Goal: Task Accomplishment & Management: Use online tool/utility

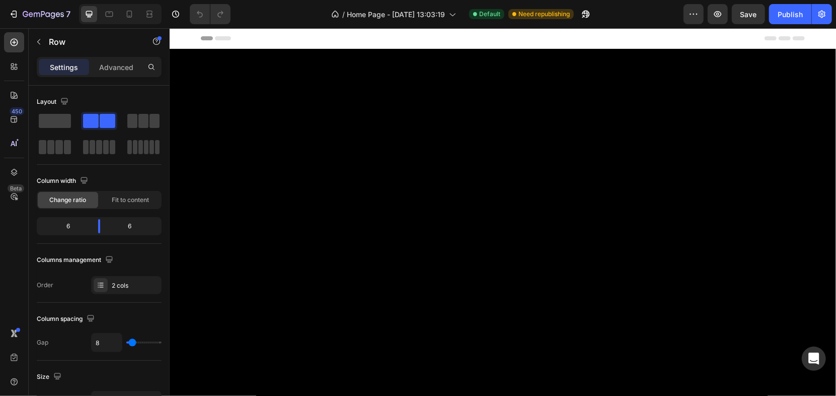
scroll to position [2572, 0]
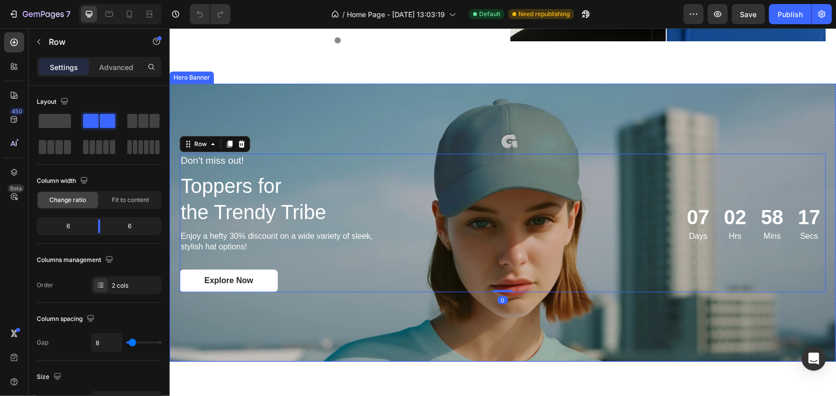
click at [576, 127] on div "Background Image" at bounding box center [502, 222] width 666 height 278
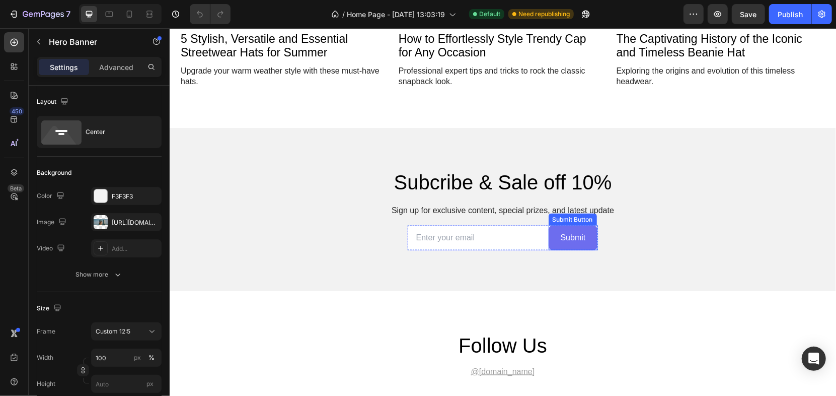
scroll to position [3690, 0]
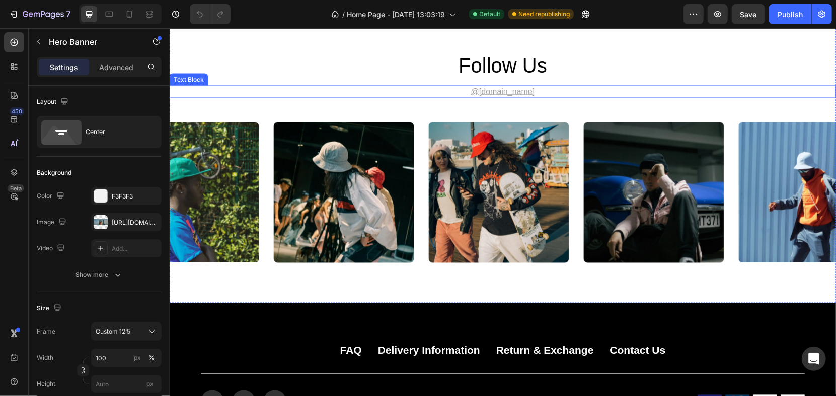
click at [515, 91] on u "@gemhat.design" at bounding box center [502, 91] width 64 height 9
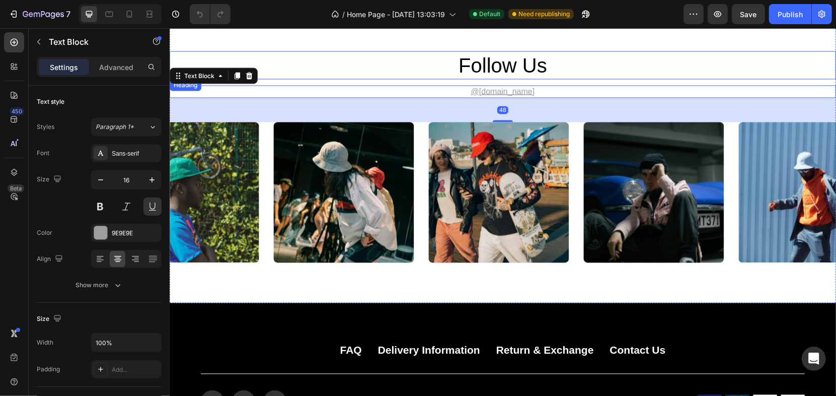
click at [610, 63] on h2 "follow us" at bounding box center [502, 65] width 604 height 28
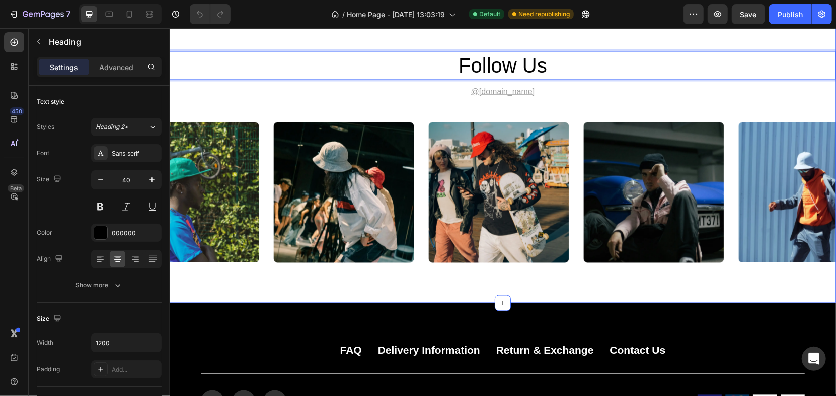
click at [601, 103] on div "follow us Heading 12 @gemhat.design Text Block Image Image Image Image Image Ca…" at bounding box center [502, 156] width 666 height 211
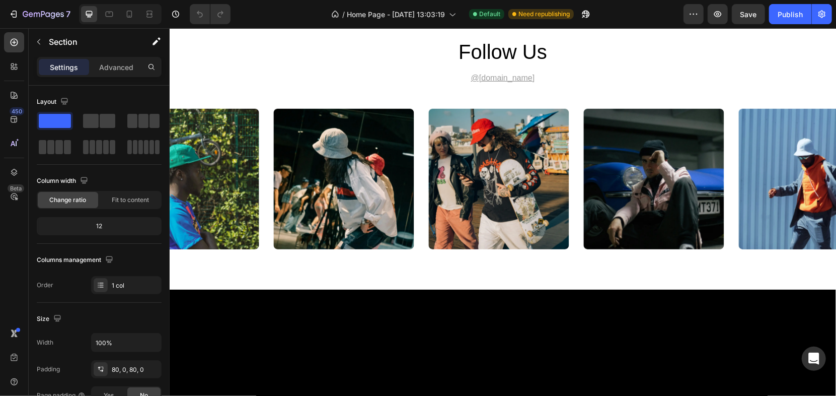
scroll to position [2739, 0]
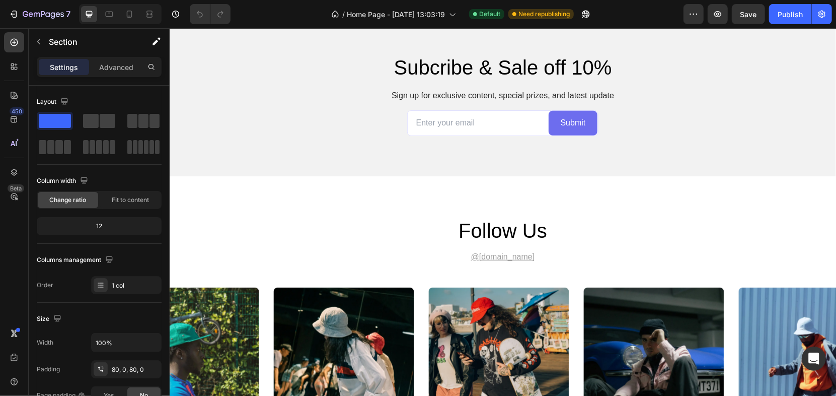
click at [494, 252] on u "@gemhat.design" at bounding box center [502, 256] width 64 height 9
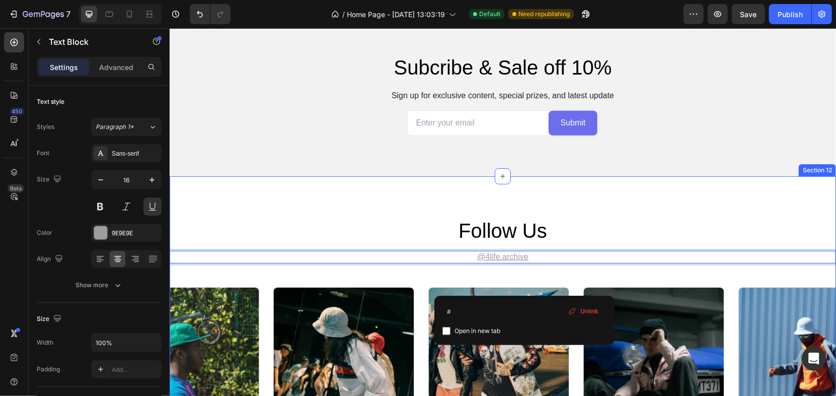
click at [553, 168] on div "Subcribe & Sale off 10% Heading Sign up for exclusive content, special prizes, …" at bounding box center [502, 94] width 666 height 163
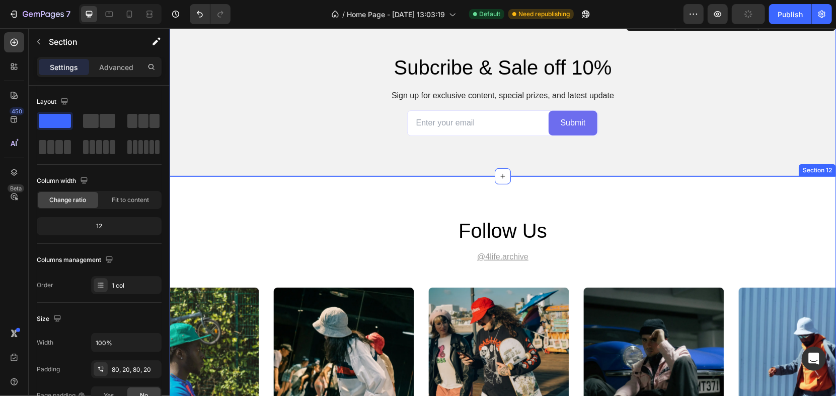
click at [565, 204] on div "follow us Heading @4life.archive Text Block Image Image Image Image Image Carou…" at bounding box center [502, 322] width 666 height 292
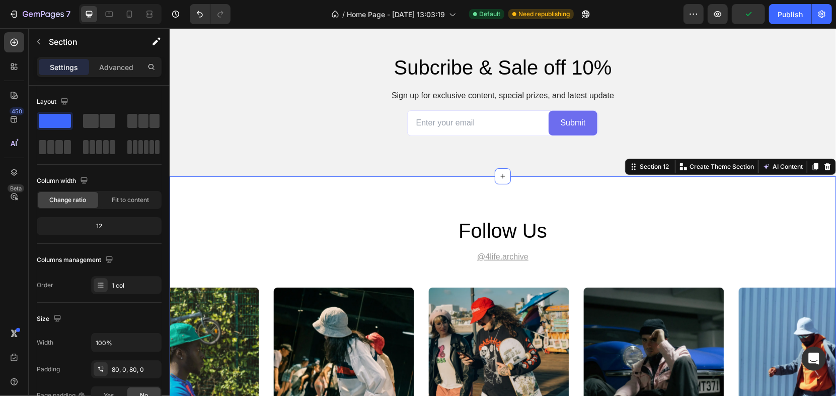
click at [561, 196] on div "follow us Heading @4life.archive Text Block Image Image Image Image Image Carou…" at bounding box center [502, 322] width 666 height 292
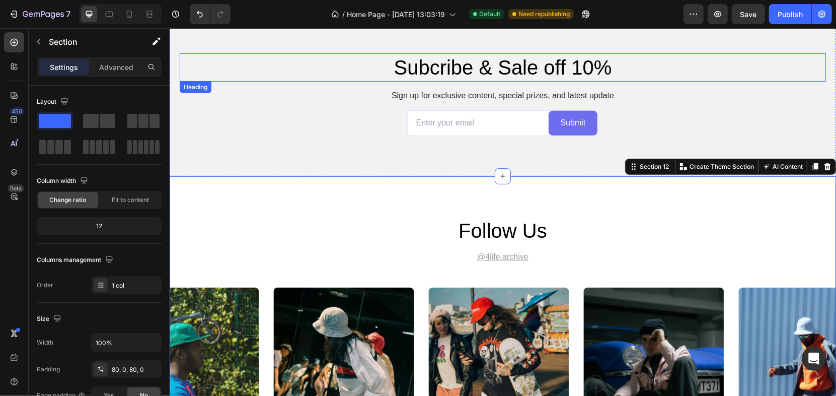
click at [648, 80] on h2 "Subcribe & Sale off 10%" at bounding box center [502, 67] width 604 height 28
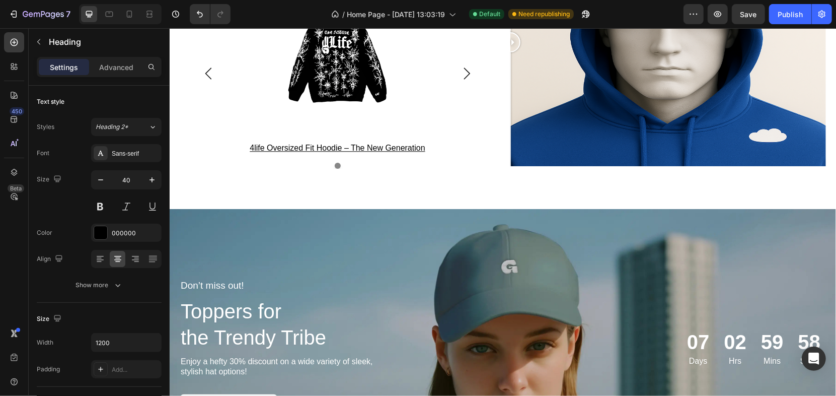
scroll to position [1621, 0]
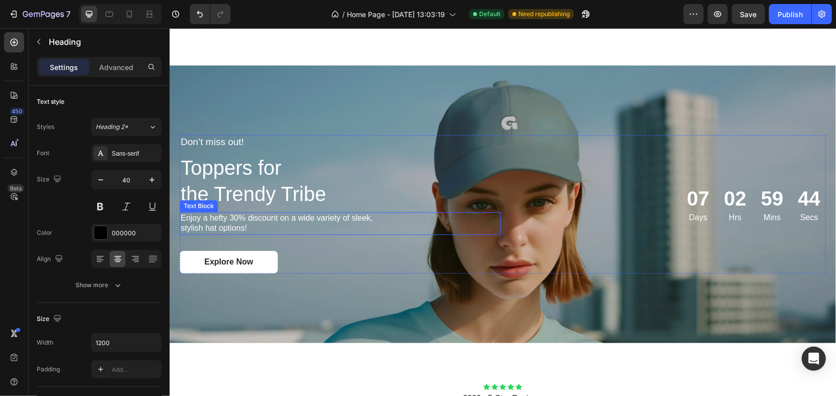
click at [496, 211] on div "Enjoy a hefty 30% discount on a wide variety of sleek, stylish hat options!" at bounding box center [339, 222] width 321 height 23
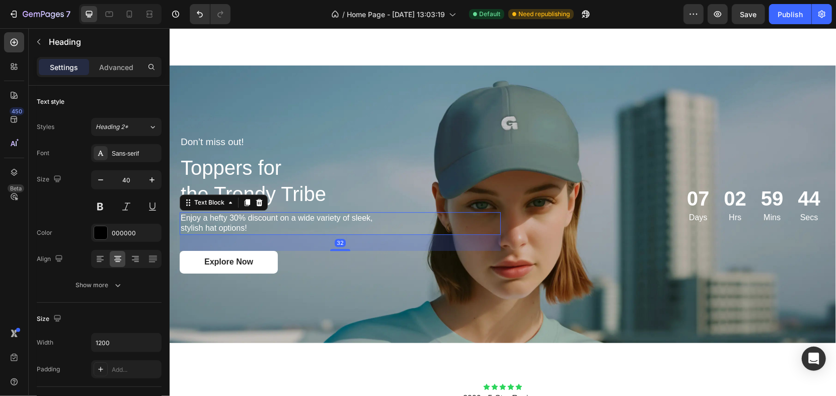
scroll to position [1845, 0]
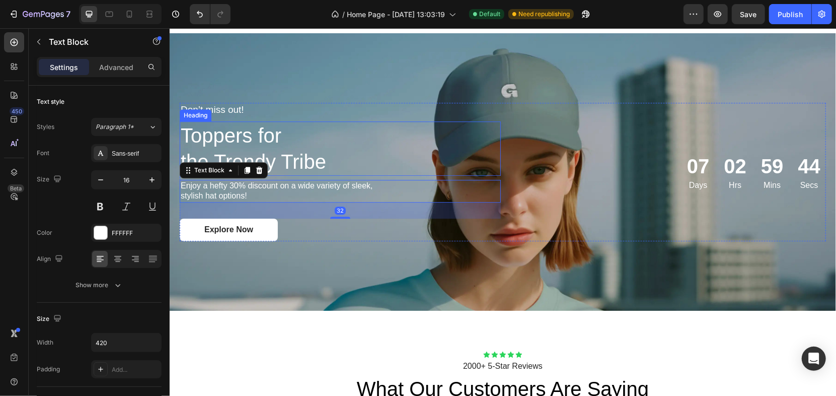
click at [489, 159] on h2 "Toppers for the Trendy Tribe" at bounding box center [339, 148] width 321 height 54
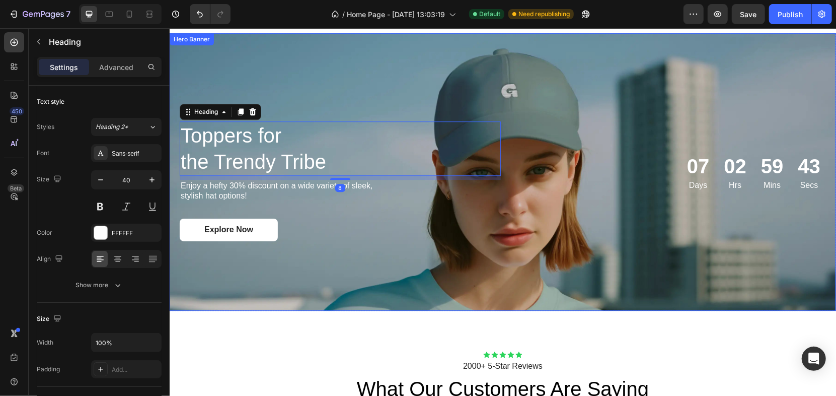
click at [407, 79] on div "Background Image" at bounding box center [502, 172] width 666 height 278
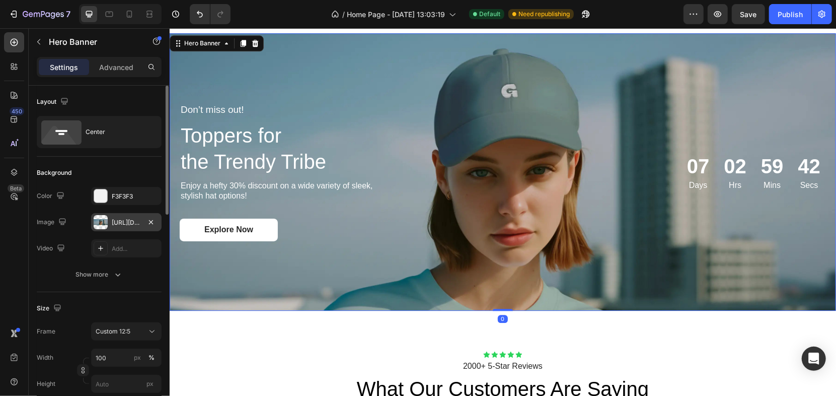
click at [119, 227] on div "https://cdn.shopify.com/s/files/1/0735/3817/5219/files/gempages_564339224967382…" at bounding box center [126, 222] width 70 height 18
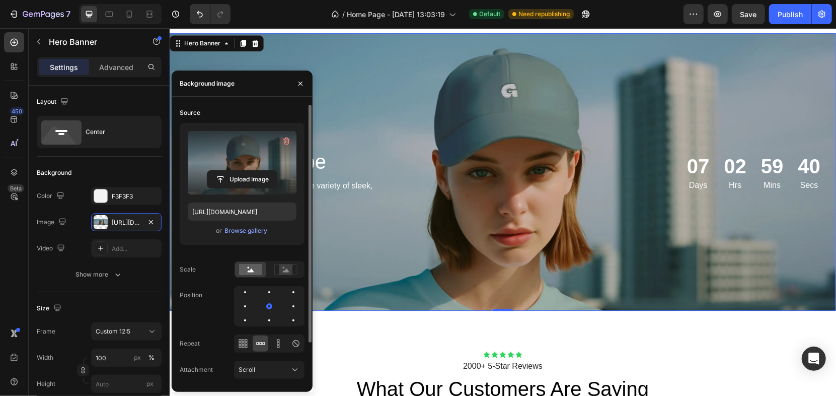
click at [256, 153] on label at bounding box center [242, 162] width 109 height 63
click at [256, 171] on input "file" at bounding box center [241, 179] width 69 height 17
click at [256, 153] on label at bounding box center [242, 162] width 109 height 63
click at [256, 171] on input "file" at bounding box center [241, 179] width 69 height 17
drag, startPoint x: 260, startPoint y: 150, endPoint x: 249, endPoint y: 160, distance: 14.6
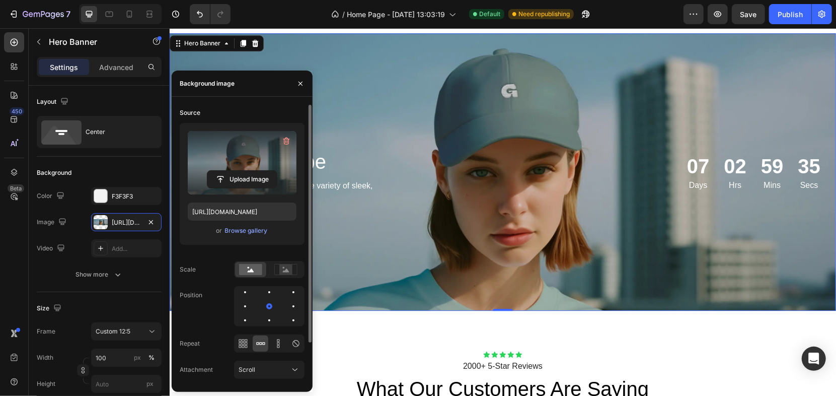
click at [249, 160] on label at bounding box center [242, 162] width 109 height 63
click at [249, 171] on input "file" at bounding box center [241, 179] width 69 height 17
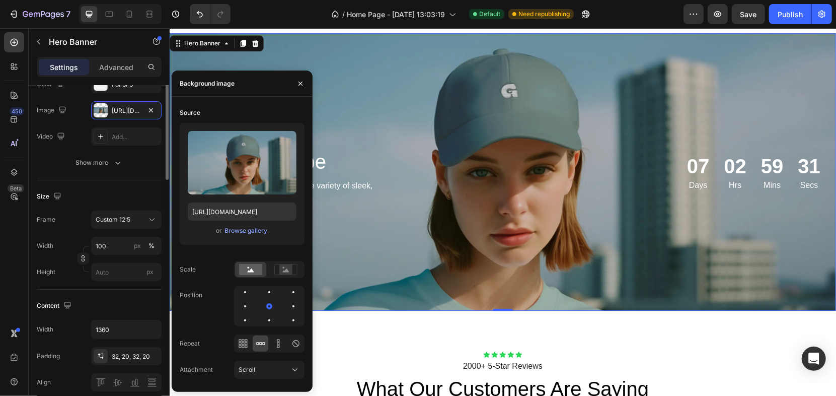
scroll to position [0, 0]
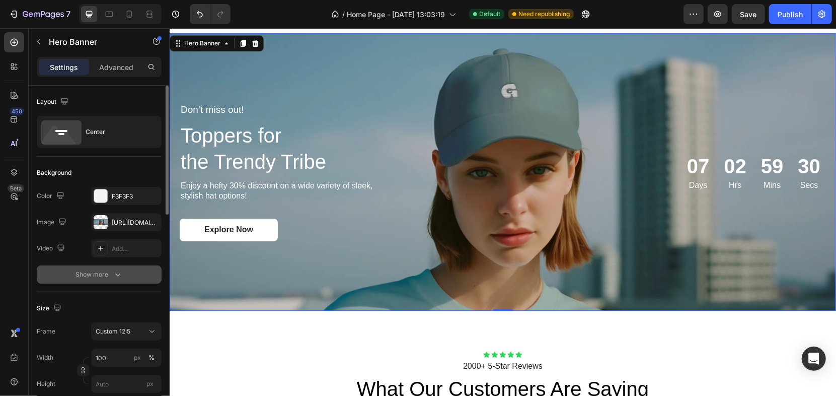
click at [117, 274] on icon "button" at bounding box center [118, 274] width 10 height 10
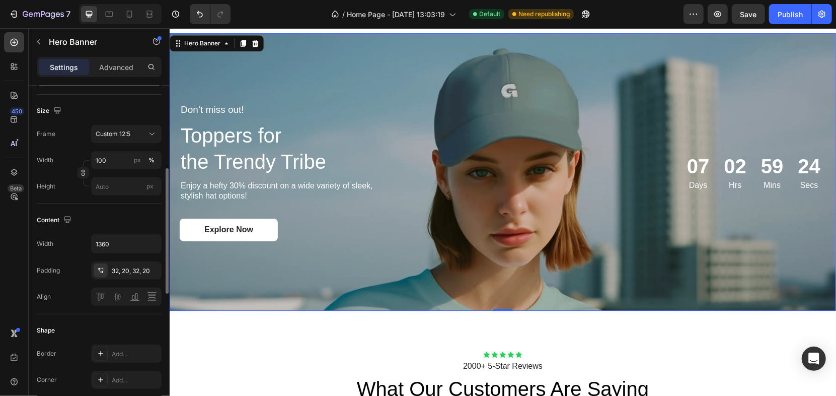
scroll to position [168, 0]
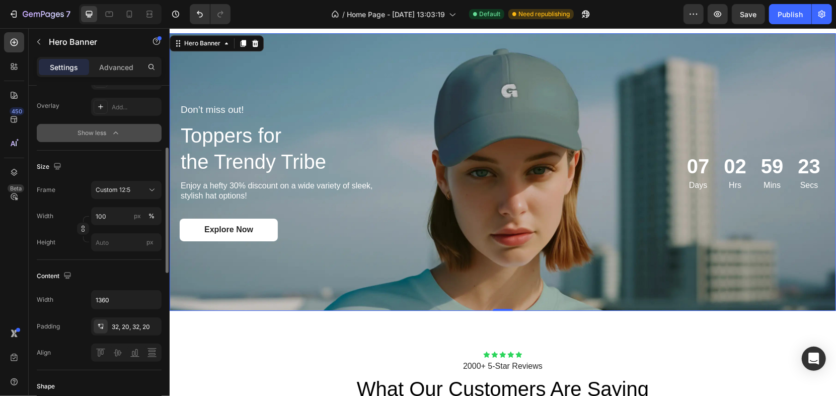
click at [321, 292] on div "Background Image" at bounding box center [502, 172] width 666 height 278
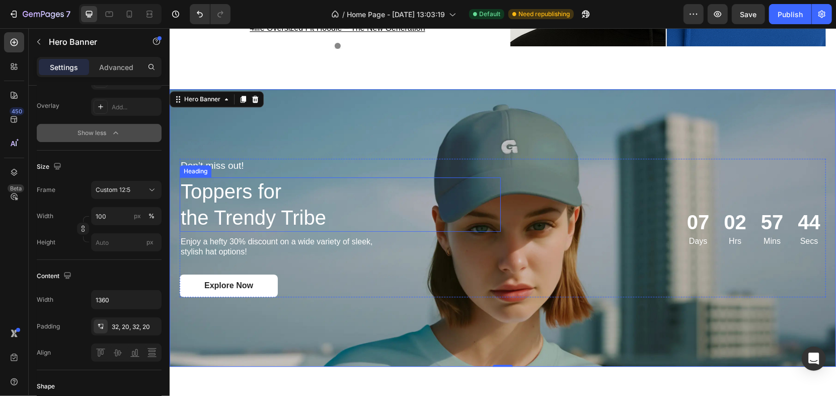
click at [321, 177] on h2 "Toppers for the Trendy Tribe" at bounding box center [339, 204] width 321 height 54
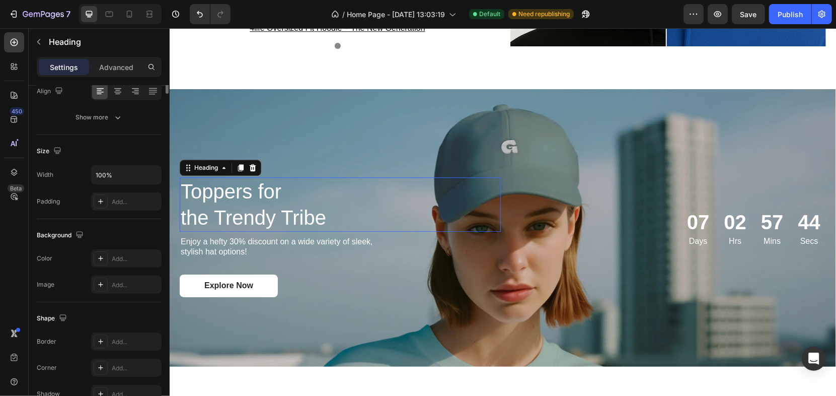
scroll to position [0, 0]
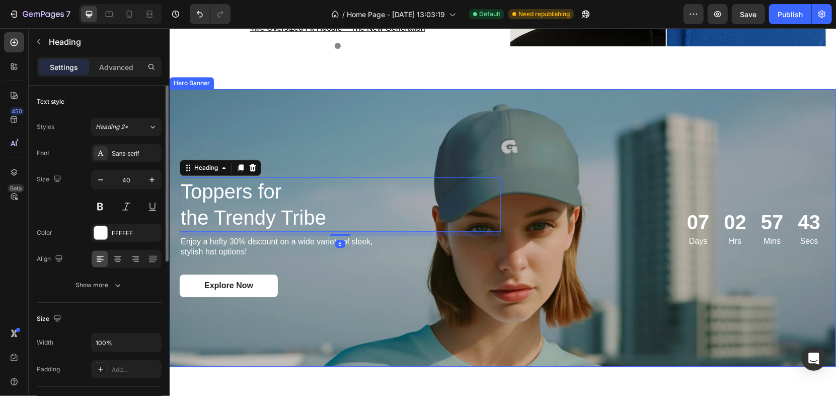
click at [342, 128] on div "Background Image" at bounding box center [502, 228] width 666 height 278
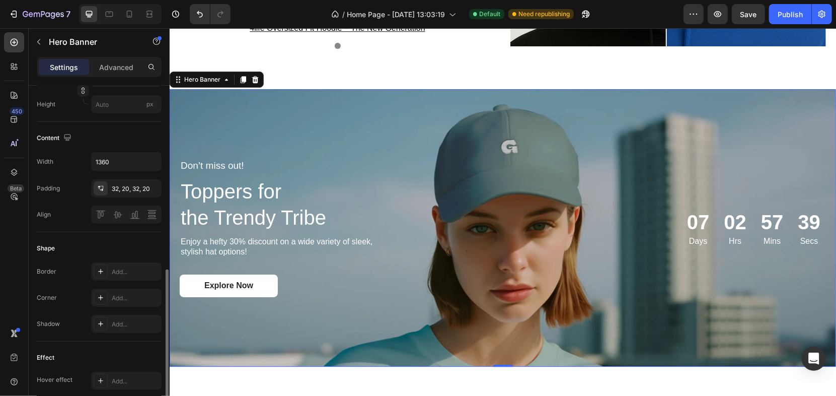
scroll to position [391, 0]
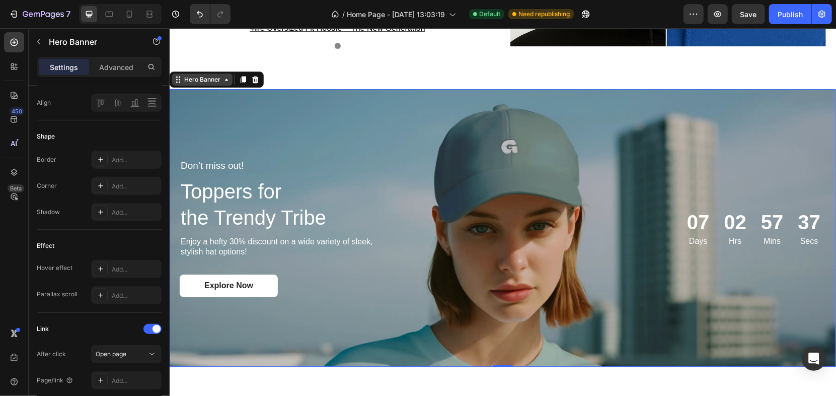
click at [211, 77] on div "Hero Banner" at bounding box center [202, 78] width 40 height 9
click at [211, 79] on div "Hero Banner" at bounding box center [202, 78] width 40 height 9
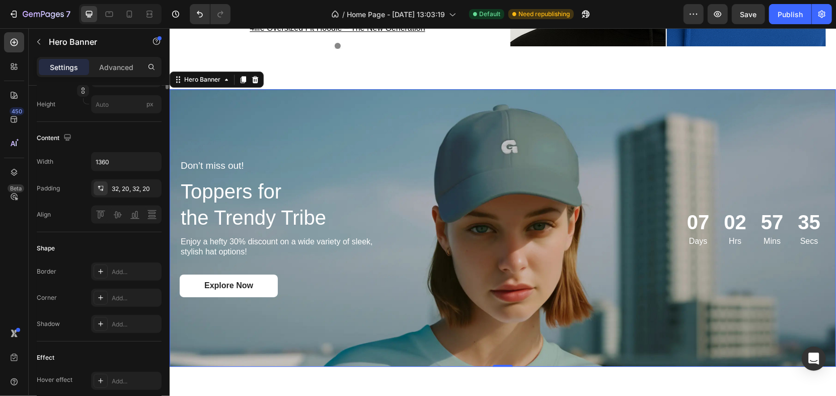
scroll to position [56, 0]
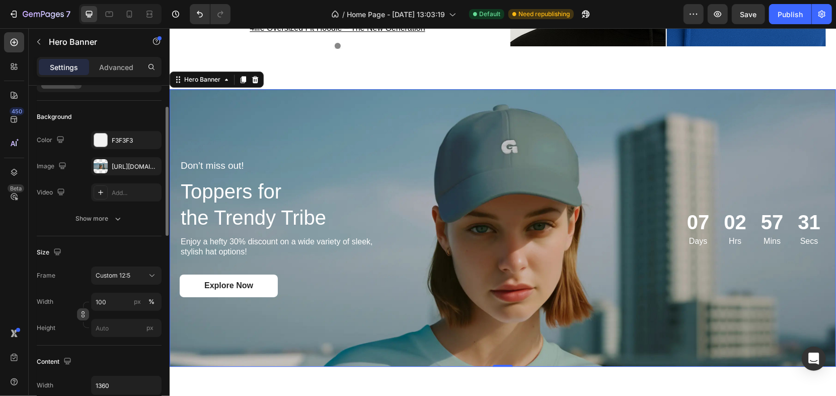
click at [83, 318] on button "button" at bounding box center [83, 314] width 12 height 12
click at [83, 316] on icon "button" at bounding box center [83, 313] width 7 height 7
click at [121, 272] on span "As banner source" at bounding box center [120, 275] width 49 height 9
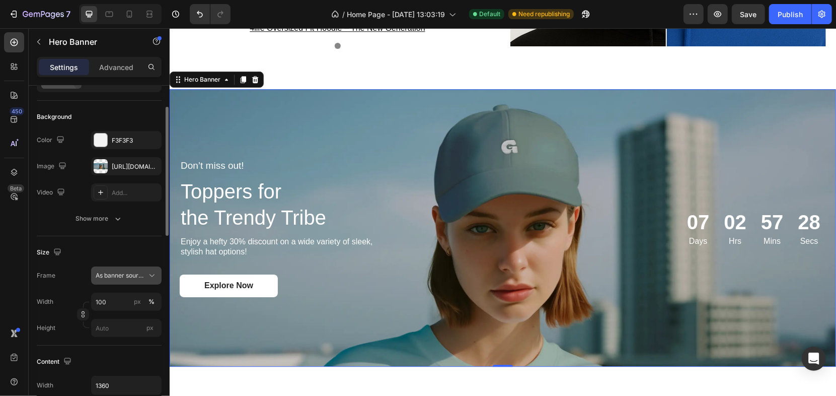
click at [121, 272] on span "As banner source" at bounding box center [120, 275] width 49 height 9
click at [66, 253] on div "Size" at bounding box center [99, 252] width 125 height 16
click at [58, 250] on icon "button" at bounding box center [57, 252] width 10 height 10
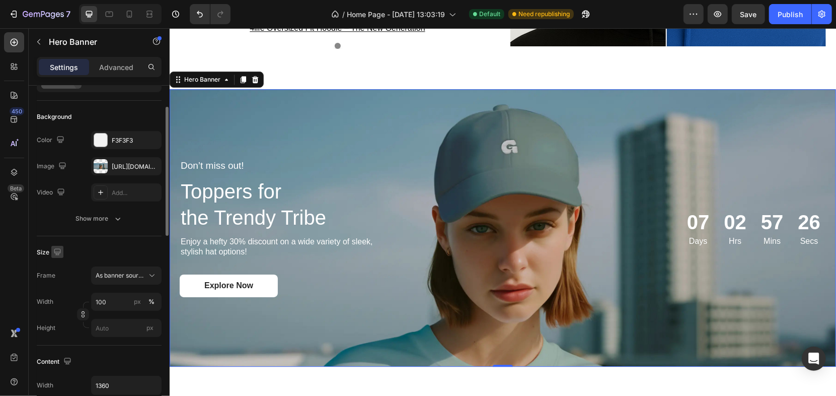
click at [58, 250] on icon "button" at bounding box center [57, 252] width 10 height 10
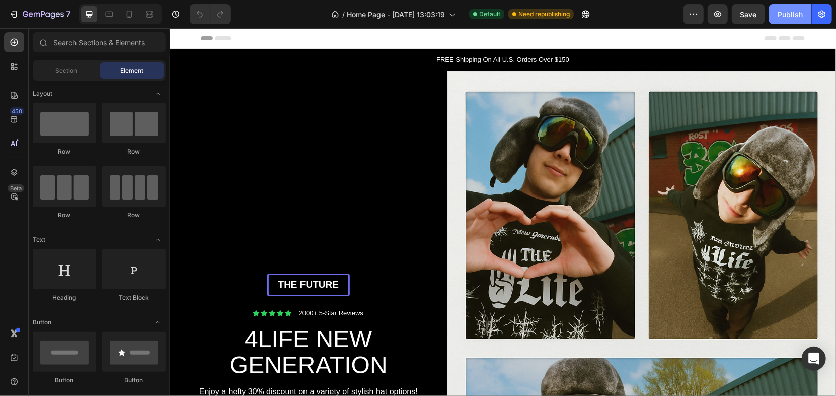
click at [784, 16] on div "Publish" at bounding box center [789, 14] width 25 height 11
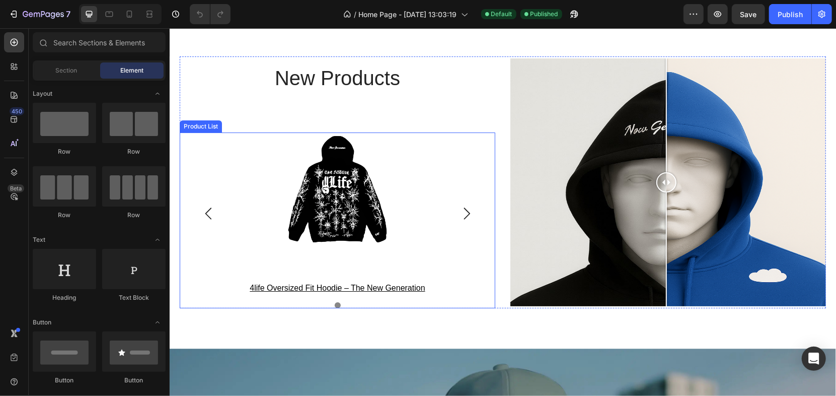
scroll to position [2348, 0]
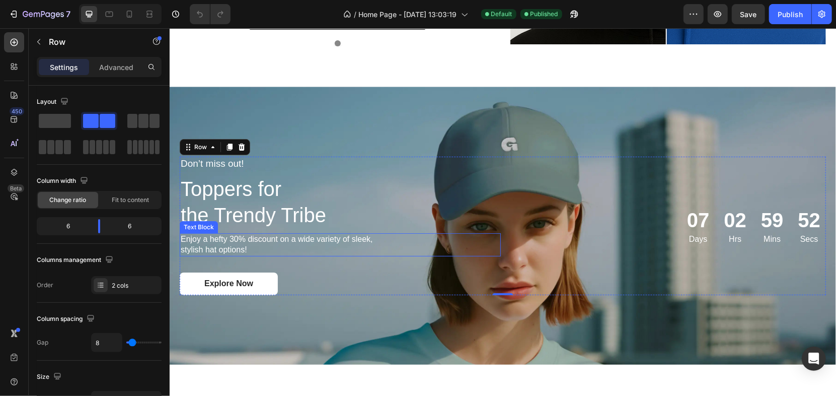
scroll to position [2572, 0]
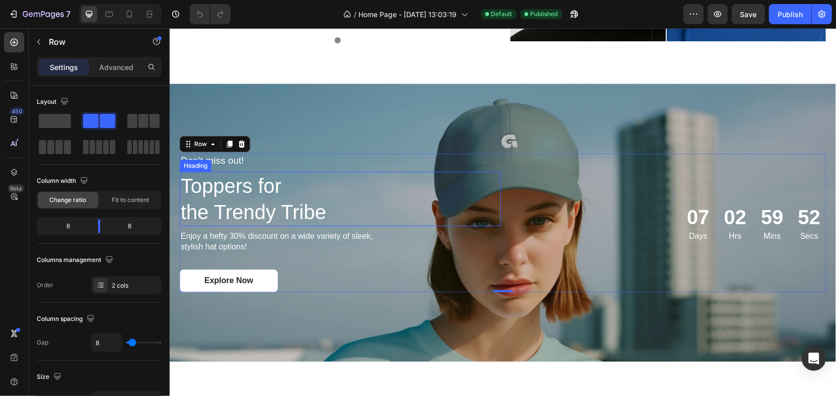
click at [372, 138] on div "Don’t miss out! Text Block Toppers for the Trendy Tribe Heading Enjoy a hefty 3…" at bounding box center [502, 222] width 666 height 171
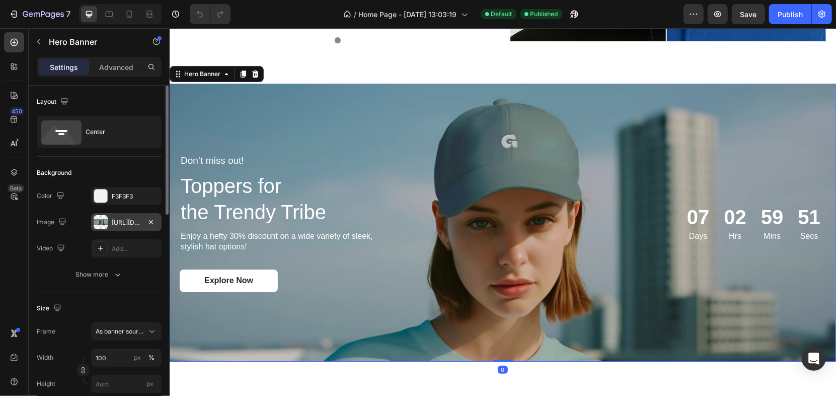
click at [115, 221] on div "https://cdn.shopify.com/s/files/1/0735/3817/5219/files/gempages_564339224967382…" at bounding box center [126, 222] width 29 height 9
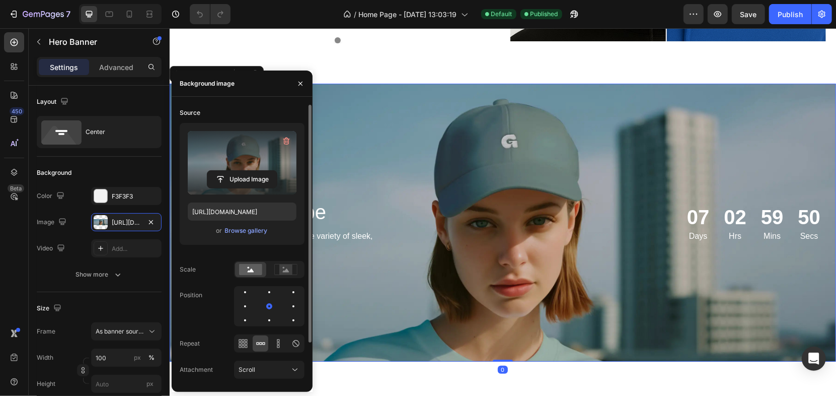
click at [219, 156] on label at bounding box center [242, 162] width 109 height 63
click at [219, 171] on input "file" at bounding box center [241, 179] width 69 height 17
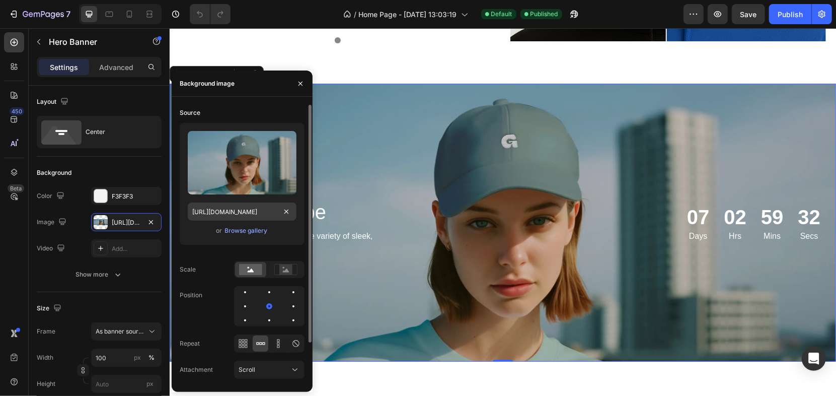
drag, startPoint x: 253, startPoint y: 228, endPoint x: 238, endPoint y: 205, distance: 26.9
click at [238, 205] on div "Upload Image https://cdn.shopify.com/s/files/1/0735/3817/5219/files/gempages_56…" at bounding box center [242, 184] width 125 height 122
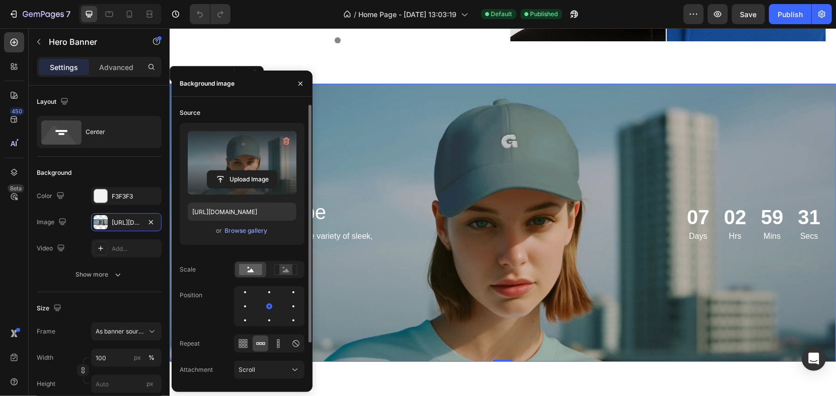
click at [224, 165] on label at bounding box center [242, 162] width 109 height 63
click at [224, 171] on input "file" at bounding box center [241, 179] width 69 height 17
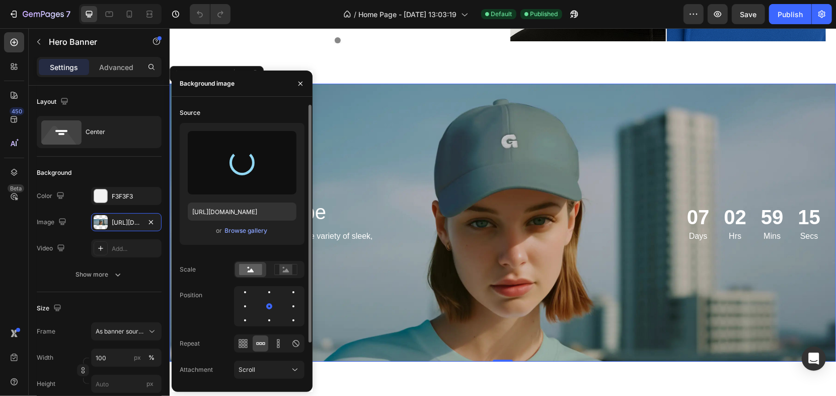
type input "https://cdn.shopify.com/s/files/1/0735/3817/5219/files/gempages_564339224967382…"
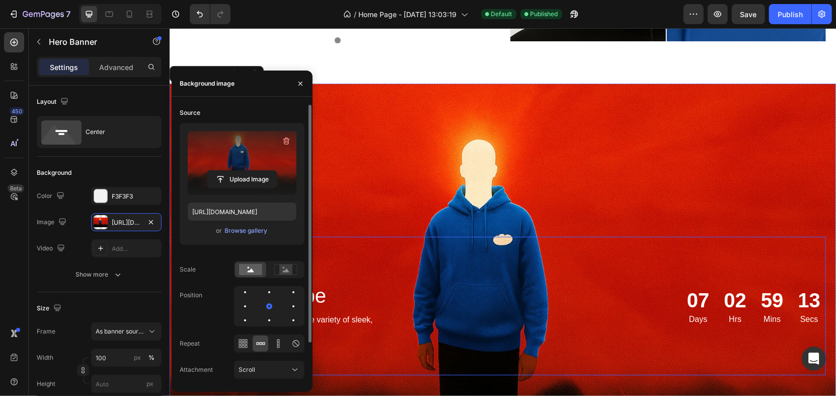
click at [590, 216] on div "Background Image" at bounding box center [502, 305] width 666 height 444
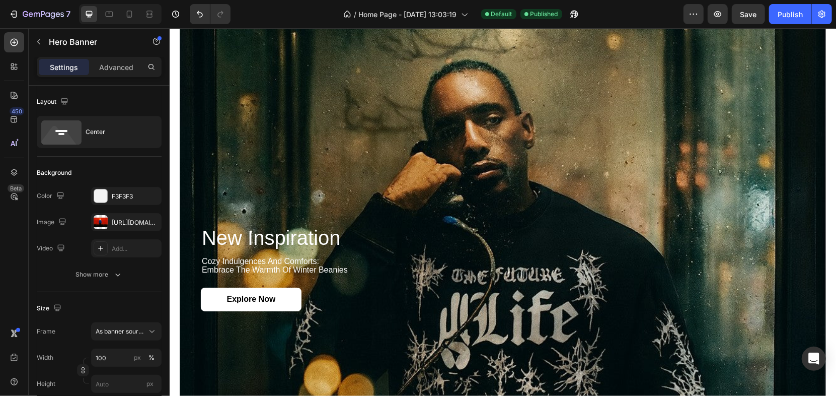
scroll to position [1510, 0]
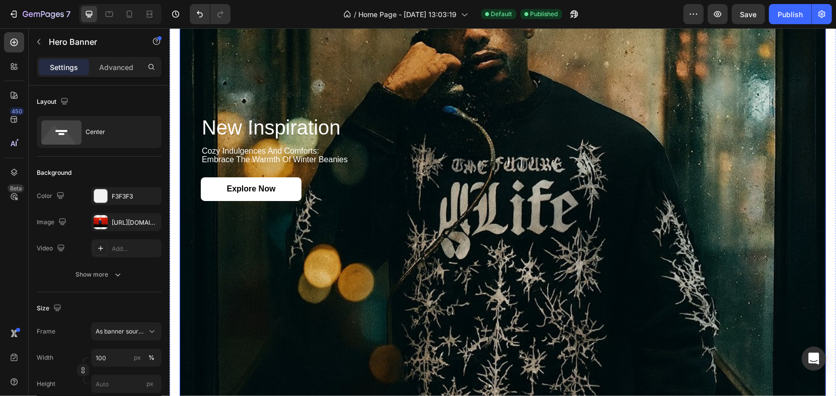
click at [540, 187] on div "Explore Now Button" at bounding box center [502, 189] width 604 height 24
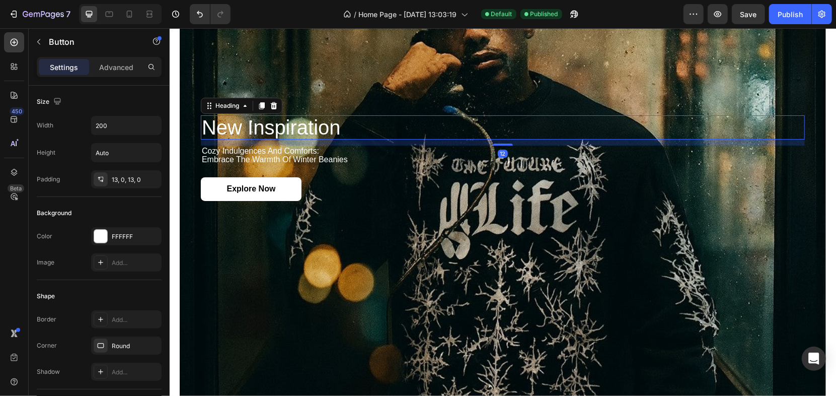
click at [497, 127] on h2 "new inspiration" at bounding box center [502, 127] width 604 height 24
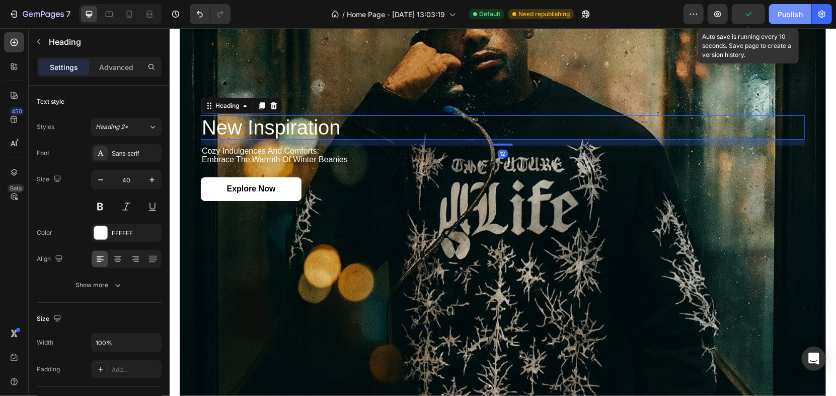
click at [778, 15] on div "Publish" at bounding box center [789, 14] width 25 height 11
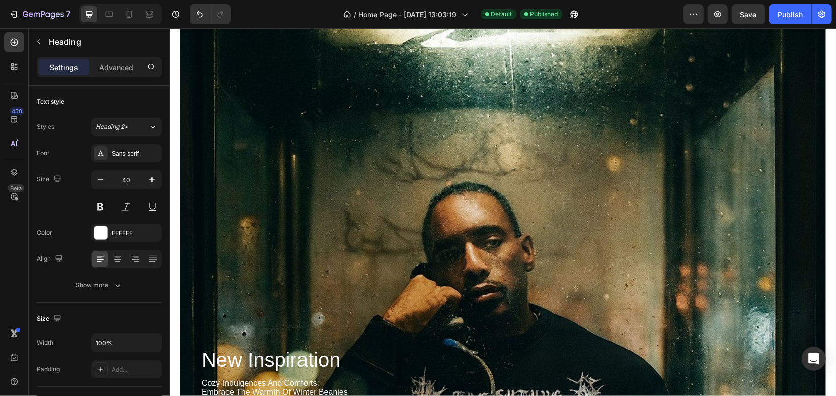
scroll to position [1230, 0]
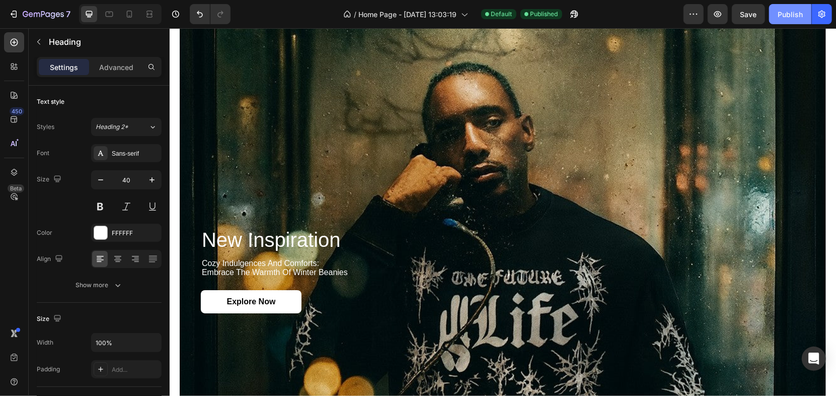
click at [779, 17] on div "Publish" at bounding box center [789, 14] width 25 height 11
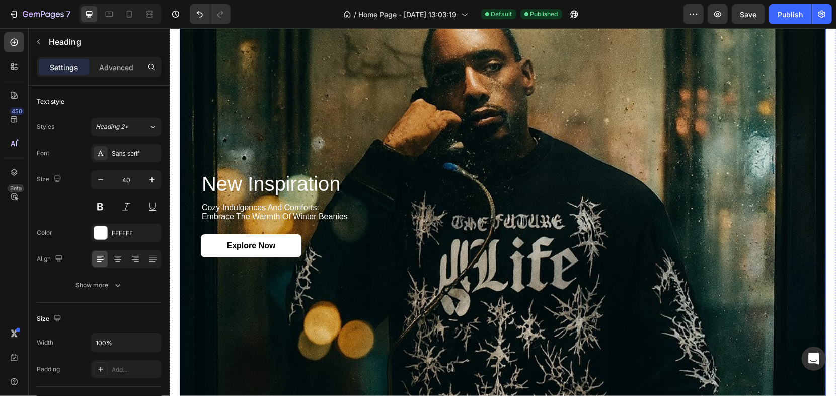
scroll to position [1621, 0]
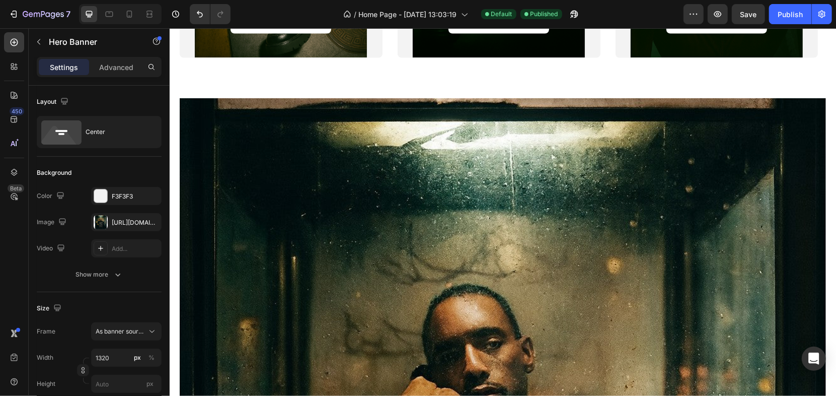
scroll to position [950, 0]
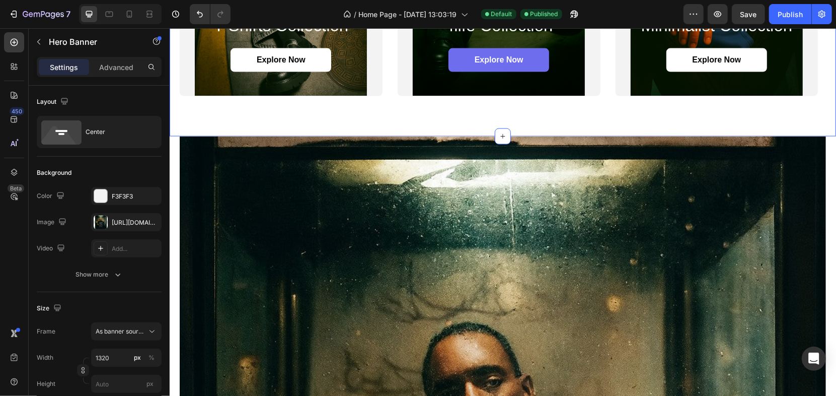
scroll to position [1174, 0]
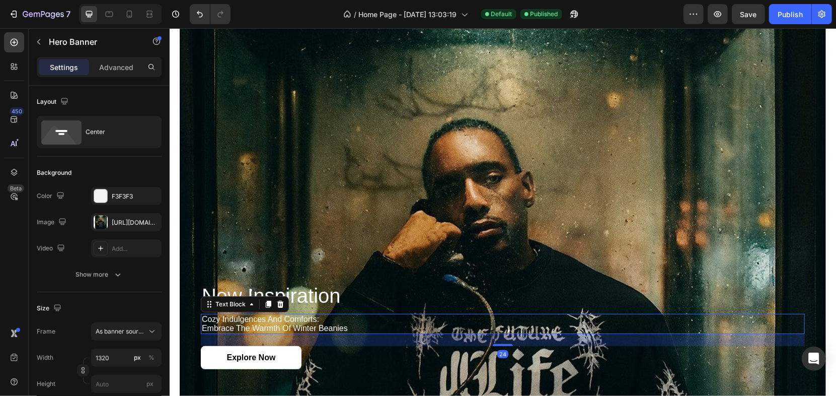
click at [268, 325] on p "cozy indulgences and comforts: embrace the warmth of winter beanies" at bounding box center [502, 323] width 602 height 18
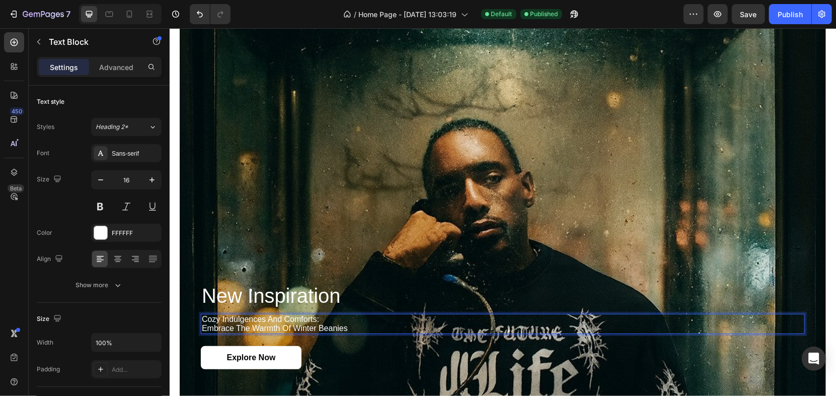
click at [271, 319] on p "cozy indulgences and comforts: embrace the warmth of winter beanies" at bounding box center [502, 323] width 602 height 18
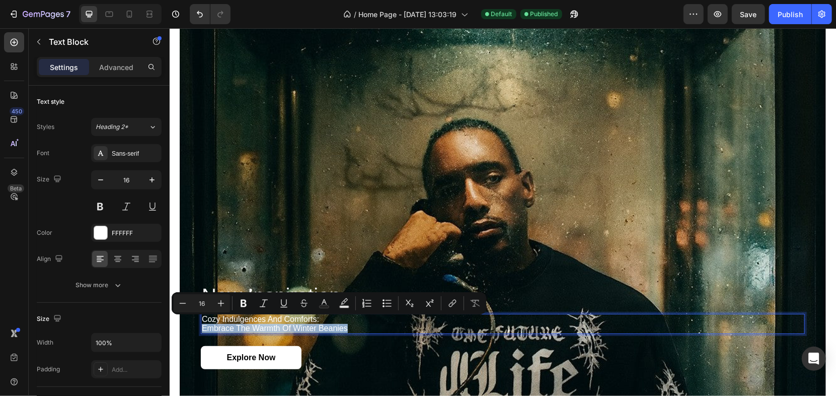
click at [299, 255] on div "Background Image" at bounding box center [502, 326] width 646 height 788
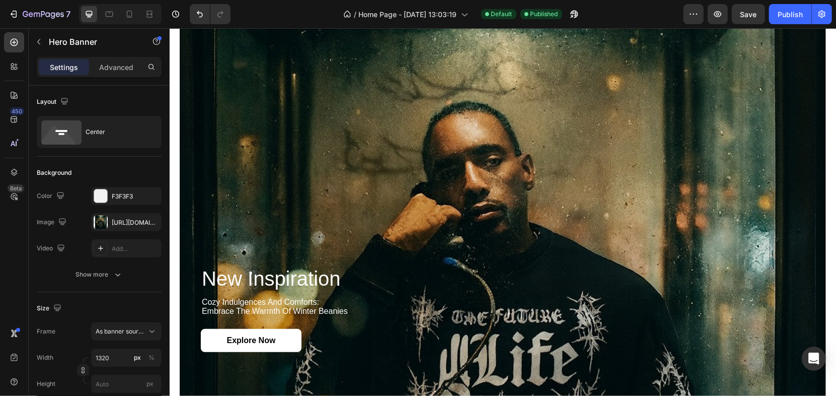
scroll to position [1118, 0]
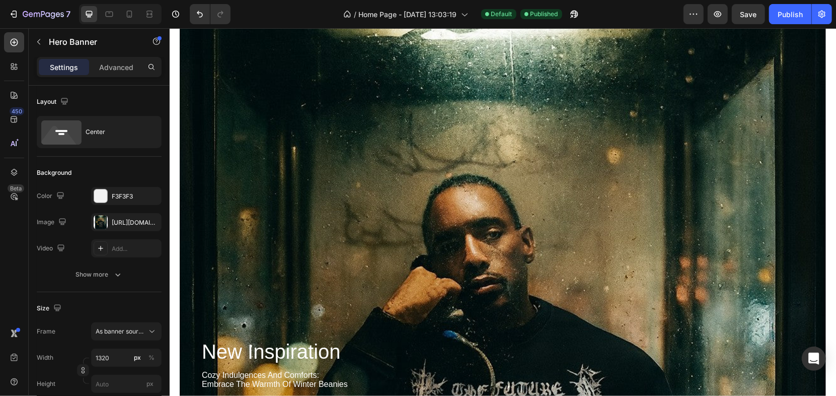
click at [558, 202] on div "Background Image" at bounding box center [502, 382] width 646 height 788
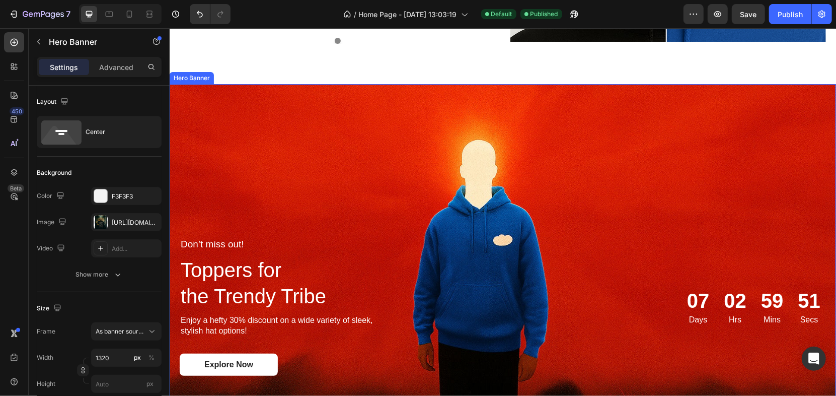
scroll to position [2659, 0]
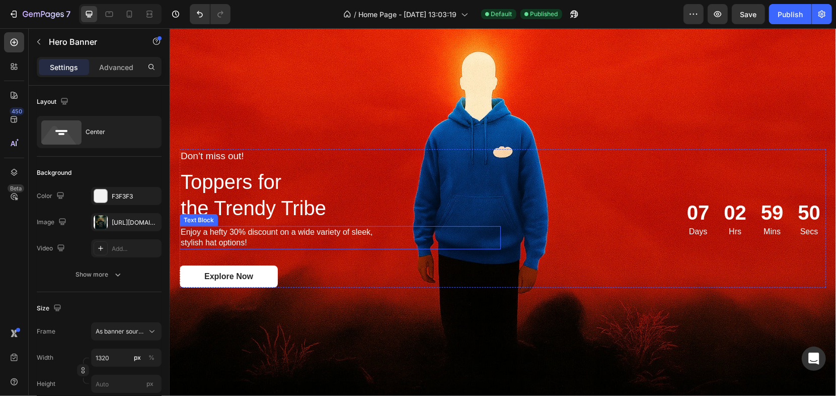
click at [258, 226] on p "Enjoy a hefty 30% discount on a wide variety of sleek, stylish hat options!" at bounding box center [284, 236] width 209 height 21
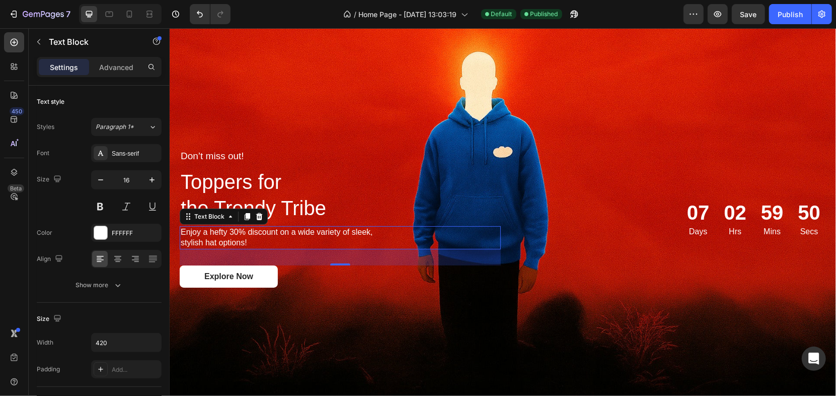
click at [258, 226] on p "Enjoy a hefty 30% discount on a wide variety of sleek, stylish hat options!" at bounding box center [284, 236] width 209 height 21
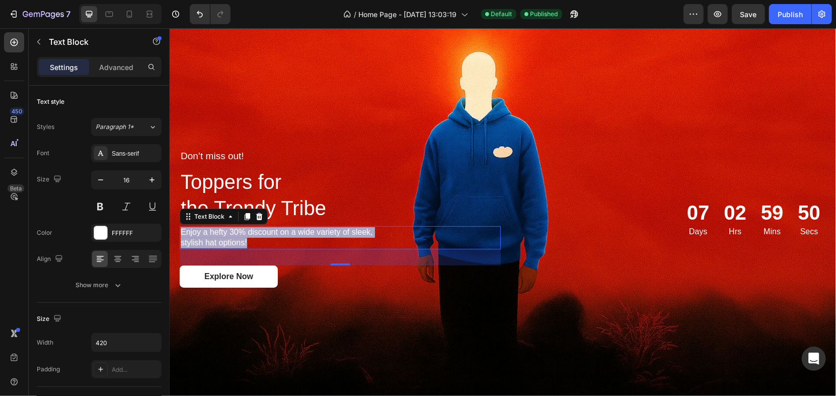
click at [258, 226] on p "Enjoy a hefty 30% discount on a wide variety of sleek, stylish hat options!" at bounding box center [284, 236] width 209 height 21
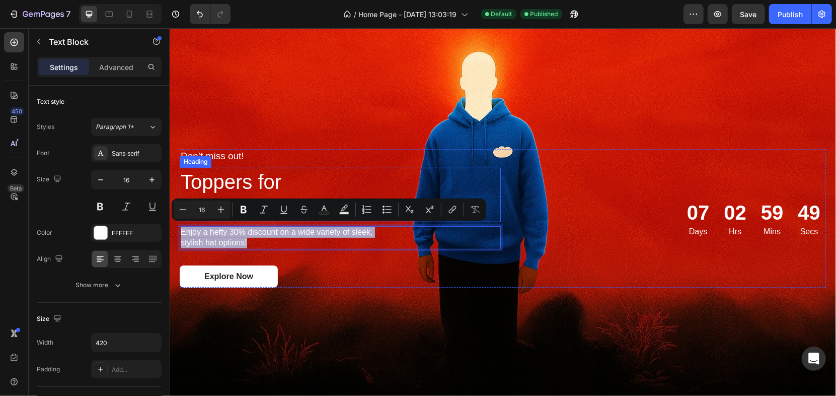
click at [317, 136] on div "Don’t miss out! Text Block Toppers for the Trendy Tribe Heading Enjoy a hefty 3…" at bounding box center [502, 217] width 666 height 171
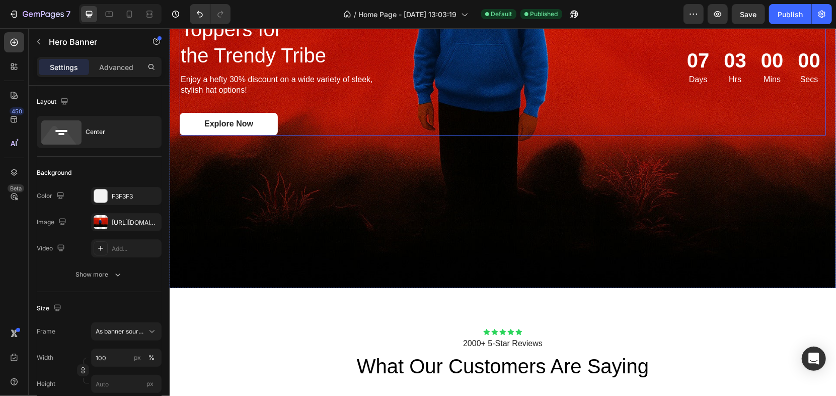
scroll to position [2603, 0]
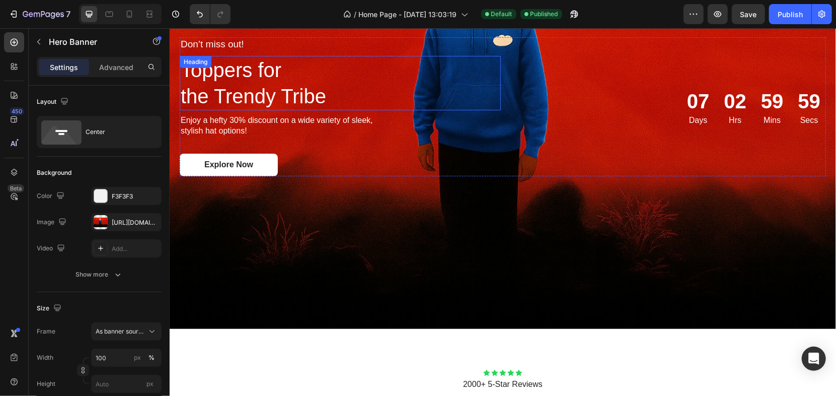
click at [240, 78] on h2 "Toppers for the Trendy Tribe" at bounding box center [339, 82] width 321 height 54
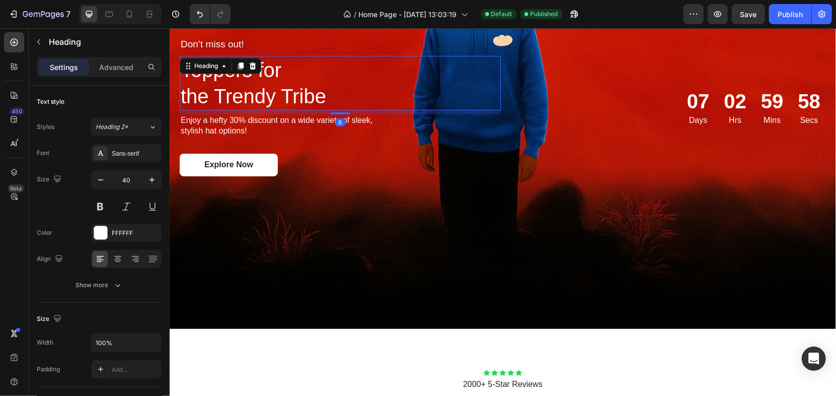
click at [246, 74] on h2 "Toppers for the Trendy Tribe" at bounding box center [339, 82] width 321 height 54
click at [246, 74] on p "Toppers for the Trendy Tribe" at bounding box center [339, 82] width 319 height 52
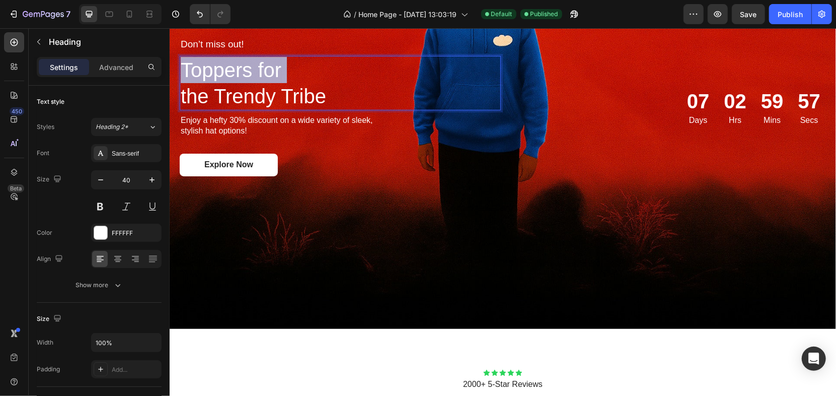
click at [246, 75] on p "Toppers for the Trendy Tribe" at bounding box center [339, 82] width 319 height 52
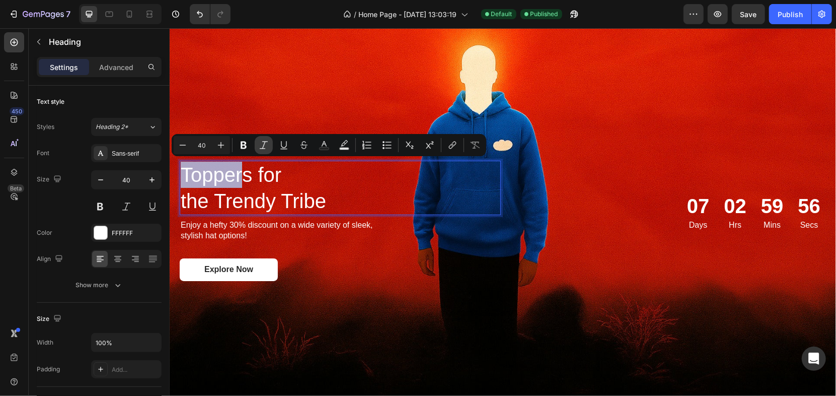
scroll to position [2491, 0]
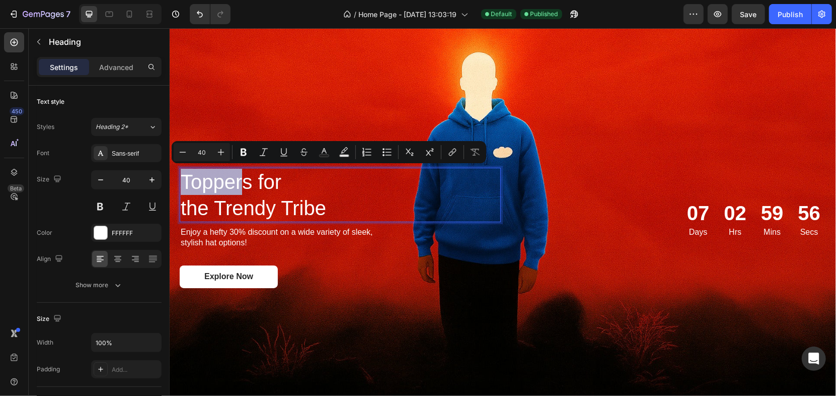
click at [247, 176] on p "Toppers for the Trendy Tribe" at bounding box center [339, 194] width 319 height 52
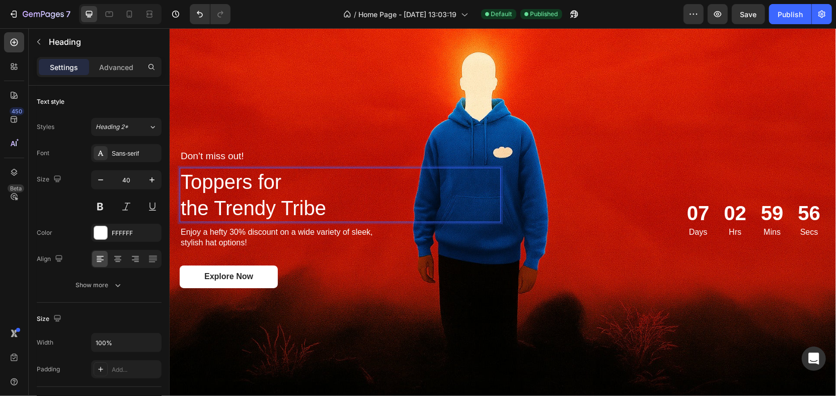
click at [230, 184] on p "Toppers for the Trendy Tribe" at bounding box center [339, 194] width 319 height 52
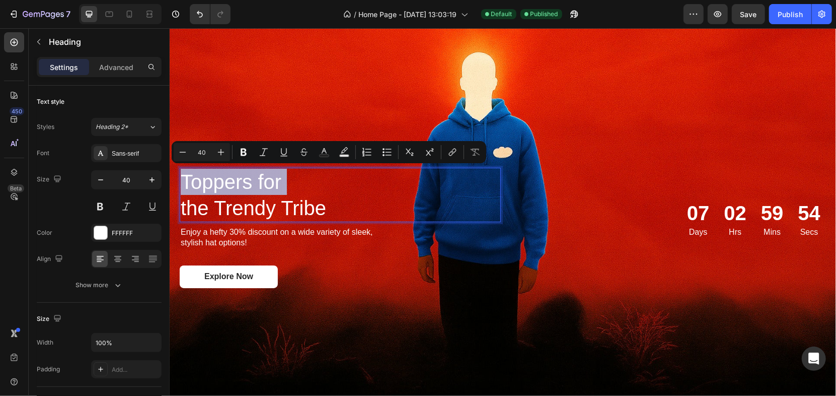
click at [230, 184] on p "Toppers for the Trendy Tribe" at bounding box center [339, 194] width 319 height 52
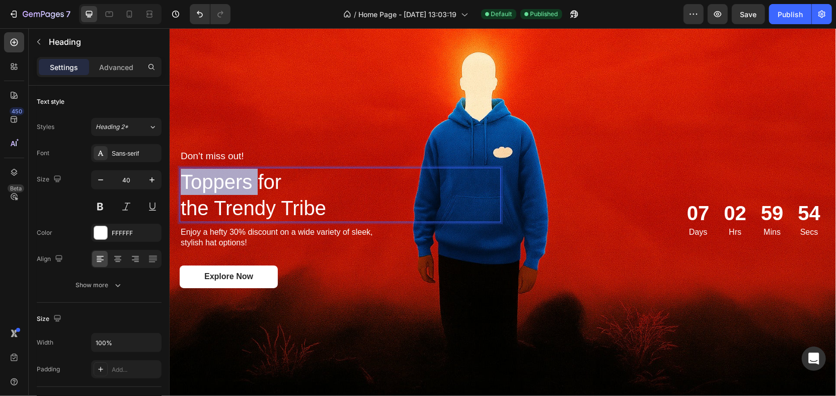
click at [230, 184] on p "Toppers for the Trendy Tribe" at bounding box center [339, 194] width 319 height 52
click at [307, 113] on div "Background Image" at bounding box center [502, 218] width 666 height 444
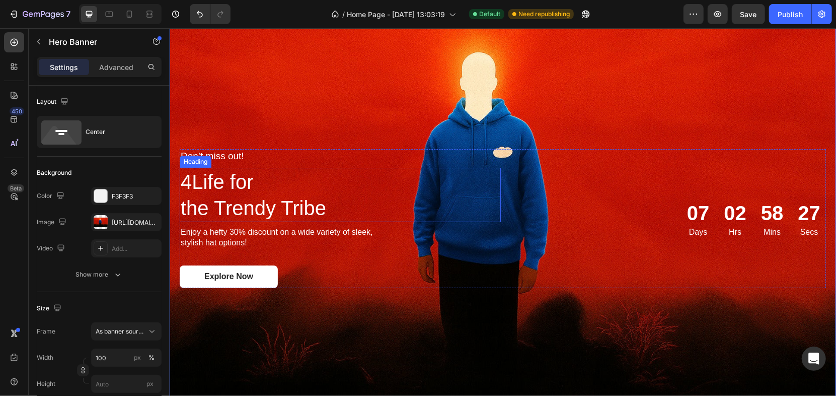
click at [243, 203] on p "4Life for the Trendy Tribe" at bounding box center [339, 194] width 319 height 52
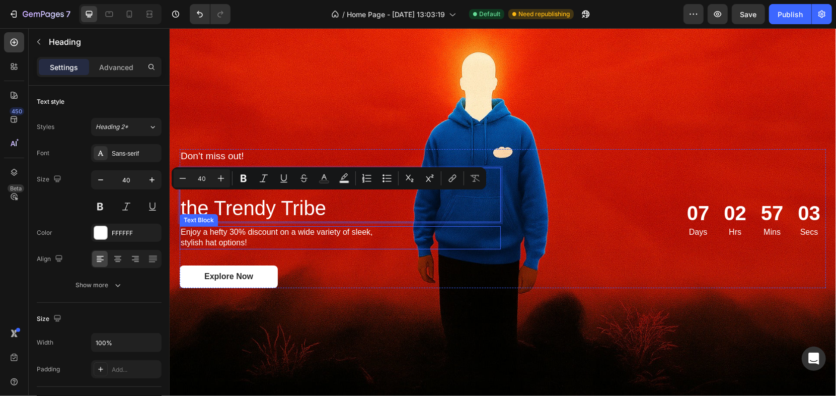
click at [382, 238] on p "Enjoy a hefty 30% discount on a wide variety of sleek, stylish hat options!" at bounding box center [284, 236] width 209 height 21
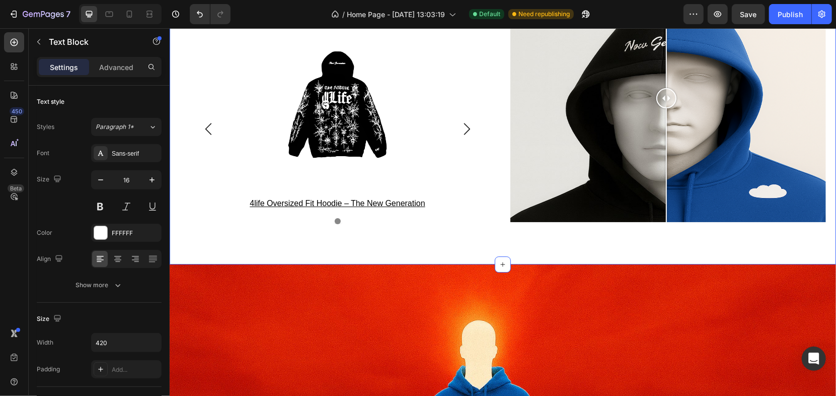
scroll to position [2467, 0]
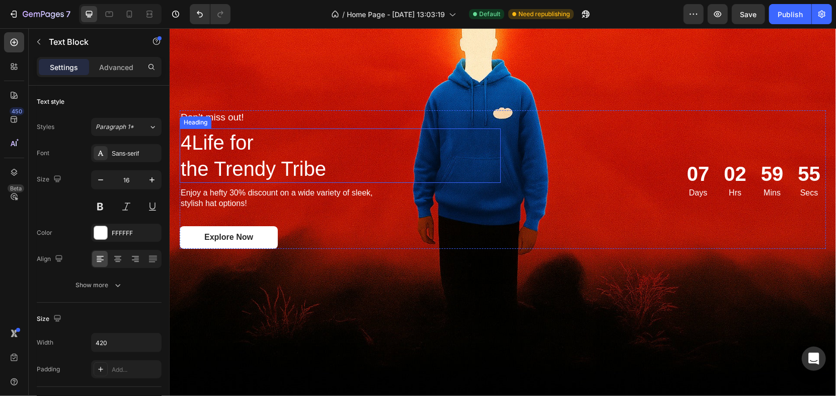
click at [310, 170] on h2 "4Life for the Trendy Tribe" at bounding box center [339, 155] width 321 height 54
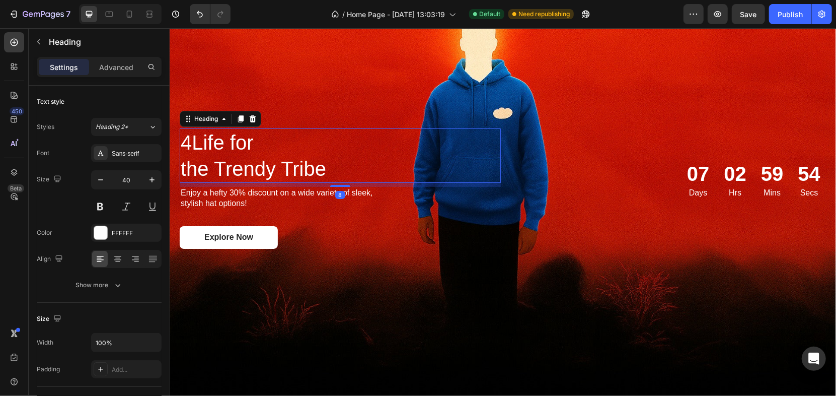
click at [324, 165] on h2 "4Life for the Trendy Tribe" at bounding box center [339, 155] width 321 height 54
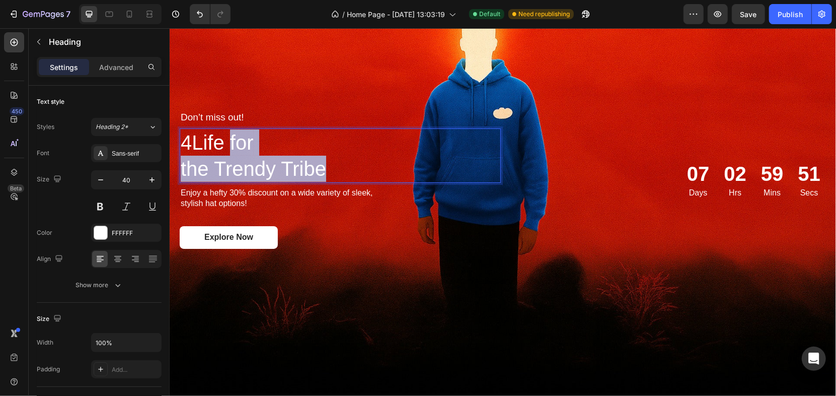
drag, startPoint x: 325, startPoint y: 168, endPoint x: 230, endPoint y: 144, distance: 97.9
click at [230, 144] on p "4Life for the Trendy Tribe" at bounding box center [339, 155] width 319 height 52
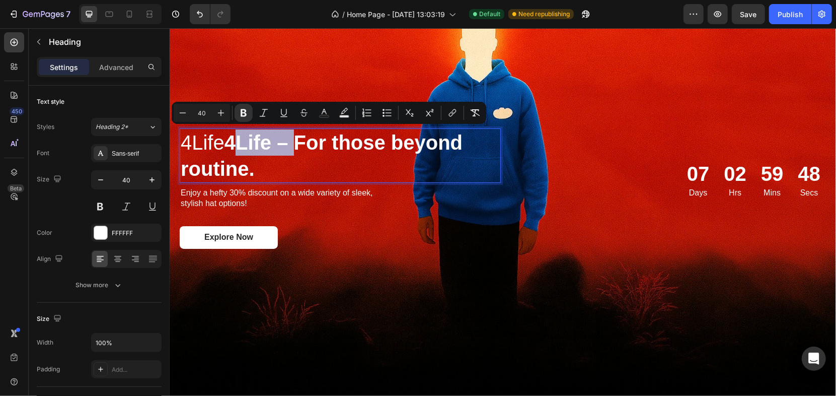
drag, startPoint x: 299, startPoint y: 137, endPoint x: 235, endPoint y: 143, distance: 64.2
click at [235, 143] on strong "4Life – For those beyond routine." at bounding box center [321, 155] width 282 height 48
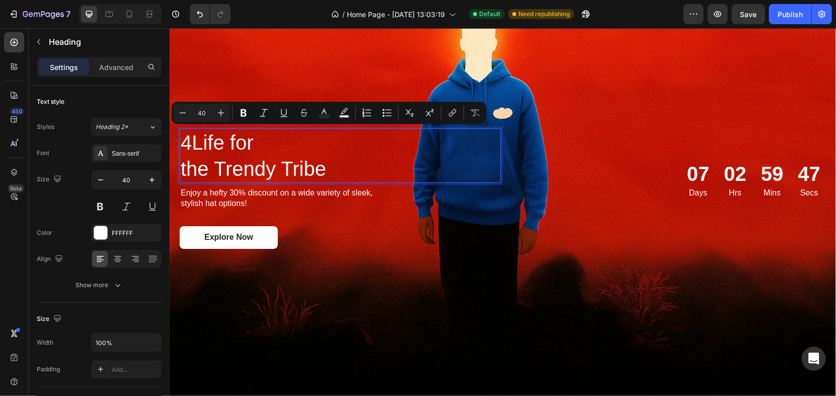
click at [339, 165] on p "4Life for the Trendy Tribe" at bounding box center [339, 155] width 319 height 52
click at [321, 165] on p "4Life for the Trendy Tribe" at bounding box center [339, 155] width 319 height 52
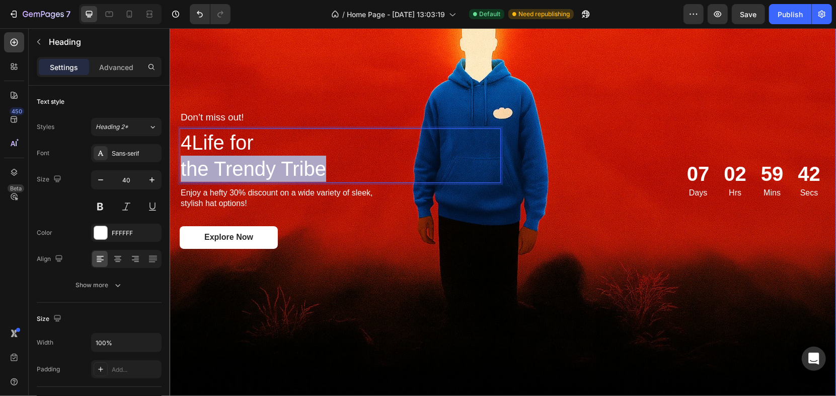
drag, startPoint x: 324, startPoint y: 168, endPoint x: 172, endPoint y: 169, distance: 152.0
click at [172, 169] on div "Don’t miss out! Text Block 4Life for the Trendy Tribe Heading 8 Enjoy a hefty 3…" at bounding box center [502, 179] width 666 height 171
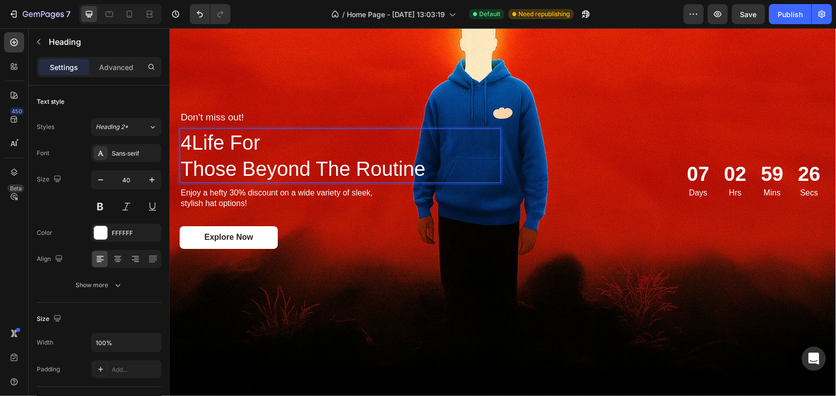
click at [180, 167] on p "4Life For Those Beyond The Routine" at bounding box center [339, 155] width 319 height 52
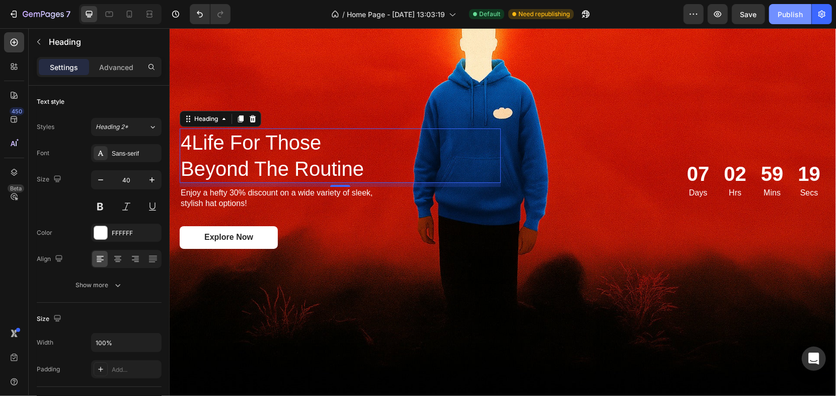
click at [796, 15] on div "Publish" at bounding box center [789, 14] width 25 height 11
click at [262, 137] on p "4Life For Those Beyond The Routine" at bounding box center [339, 155] width 319 height 52
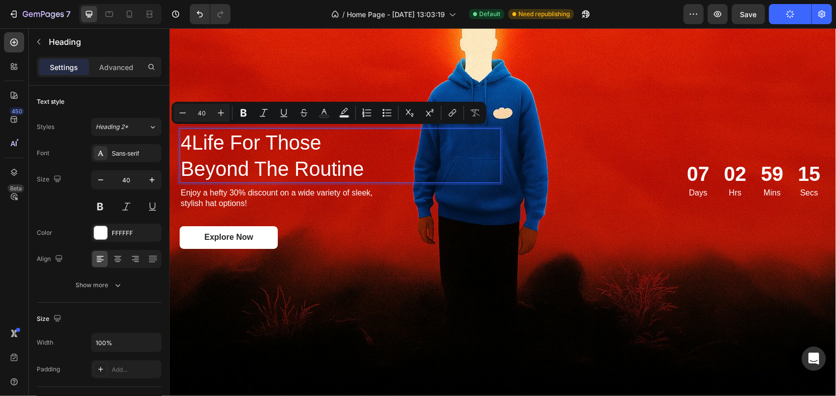
click at [262, 137] on p "4Life For Those Beyond The Routine" at bounding box center [339, 155] width 319 height 52
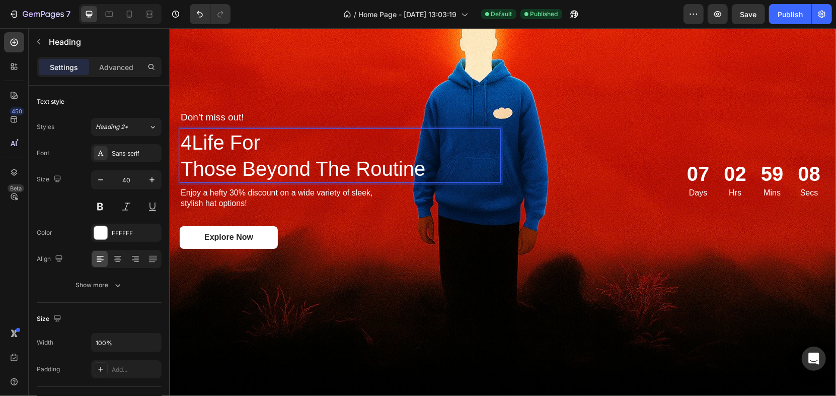
click at [352, 62] on div "Background Image" at bounding box center [502, 179] width 666 height 444
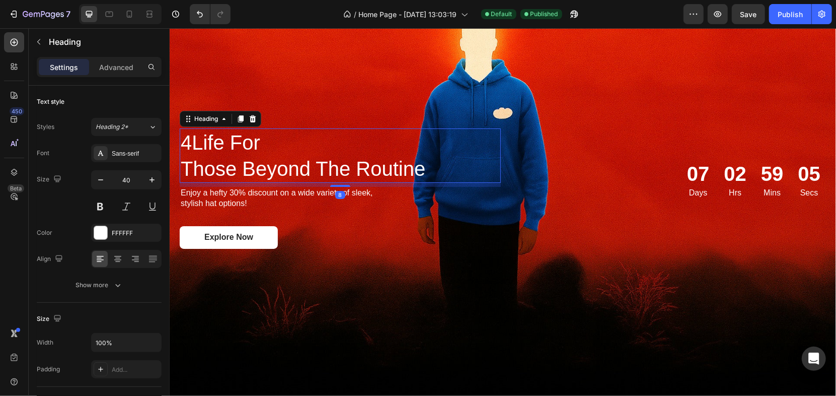
click at [313, 162] on p "4Life For Those Beyond The Routine" at bounding box center [339, 155] width 319 height 52
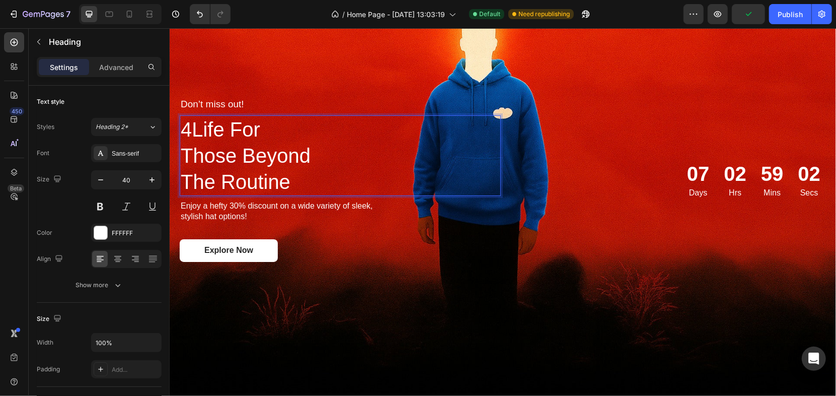
scroll to position [2454, 0]
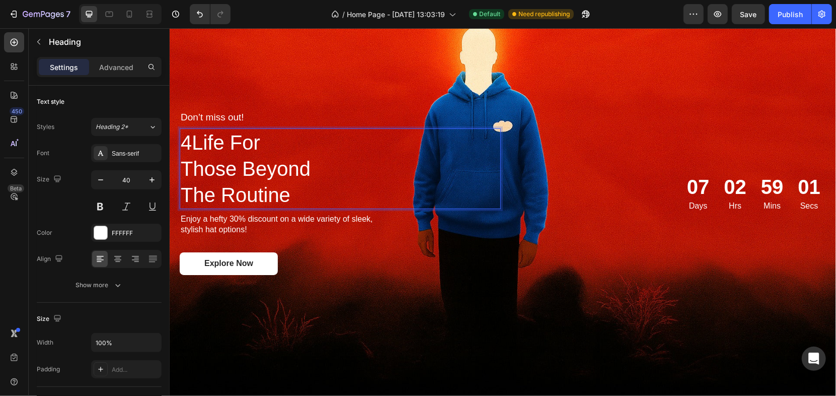
click at [416, 78] on div "Background Image" at bounding box center [502, 192] width 666 height 444
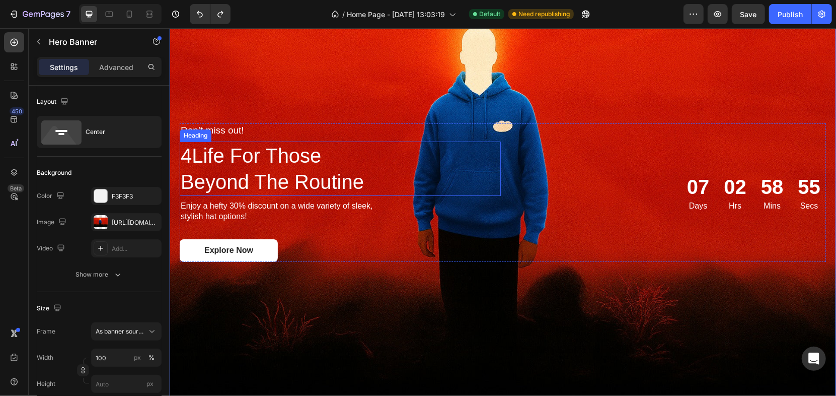
click at [342, 93] on div "Background Image" at bounding box center [502, 192] width 666 height 444
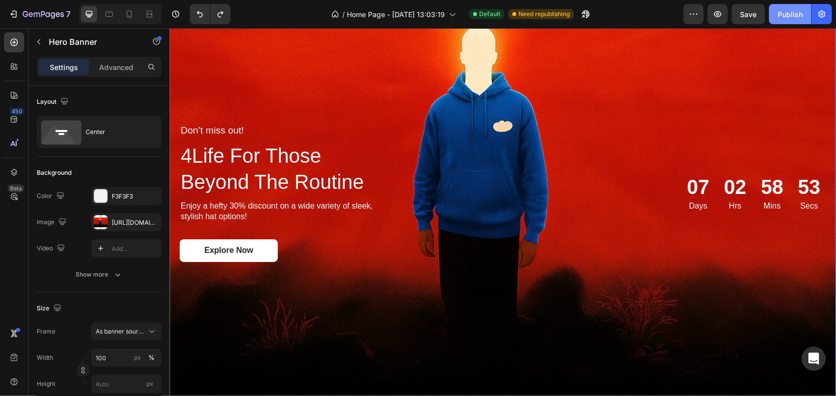
click at [779, 21] on button "Publish" at bounding box center [790, 14] width 42 height 20
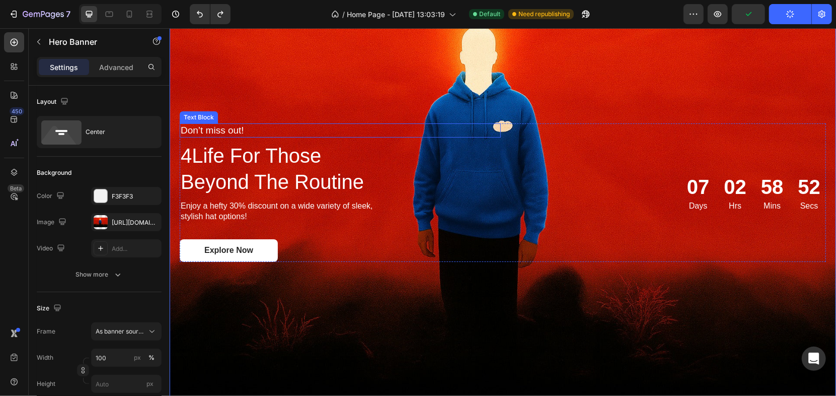
click at [235, 130] on p "Don’t miss out!" at bounding box center [284, 130] width 209 height 13
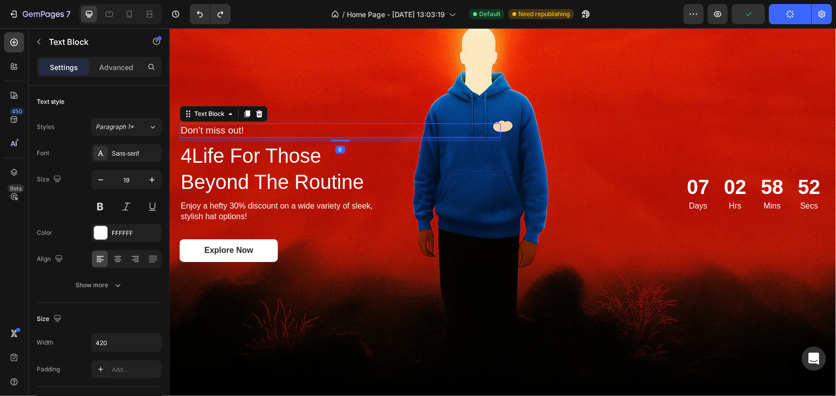
click at [235, 128] on p "Don’t miss out!" at bounding box center [284, 130] width 209 height 13
click at [243, 89] on div "Background Image" at bounding box center [502, 192] width 666 height 444
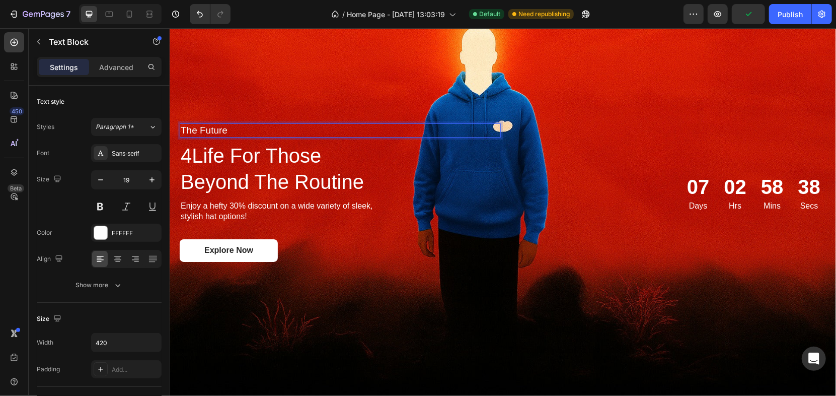
click at [243, 89] on div "Background Image" at bounding box center [502, 192] width 666 height 444
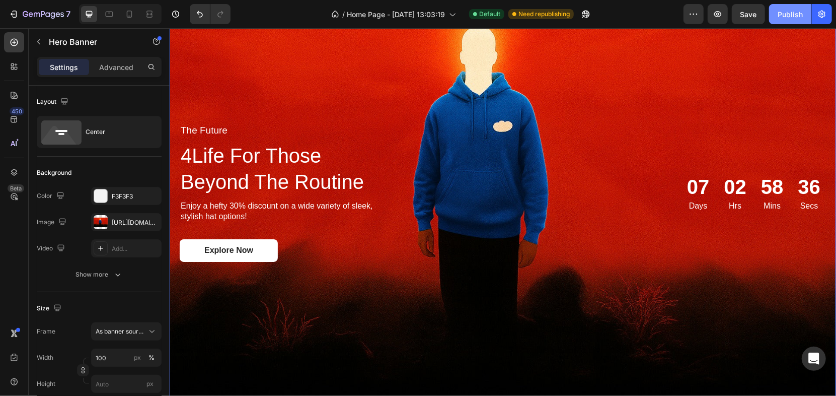
drag, startPoint x: 792, startPoint y: 20, endPoint x: 599, endPoint y: 4, distance: 192.9
click at [792, 19] on button "Publish" at bounding box center [790, 14] width 42 height 20
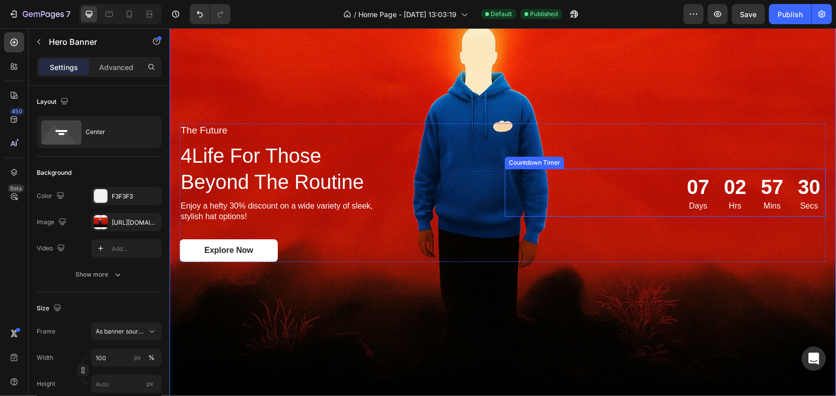
scroll to position [2566, 0]
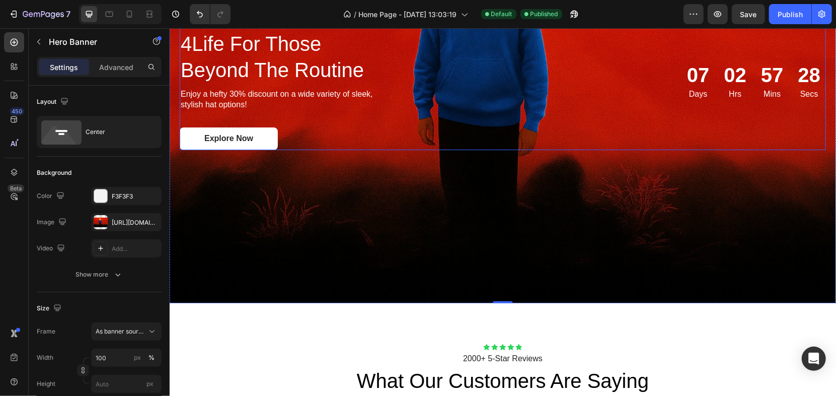
click at [354, 90] on p "Enjoy a hefty 30% discount on a wide variety of sleek, stylish hat options!" at bounding box center [284, 99] width 209 height 21
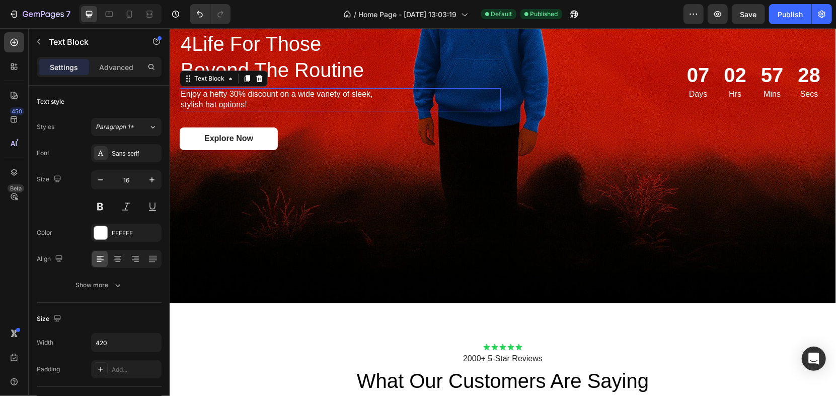
click at [354, 90] on p "Enjoy a hefty 30% discount on a wide variety of sleek, stylish hat options!" at bounding box center [284, 99] width 209 height 21
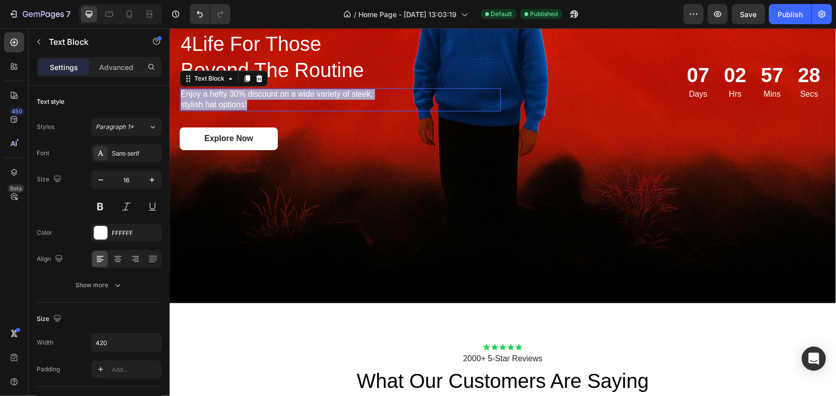
click at [354, 90] on p "Enjoy a hefty 30% discount on a wide variety of sleek, stylish hat options!" at bounding box center [284, 99] width 209 height 21
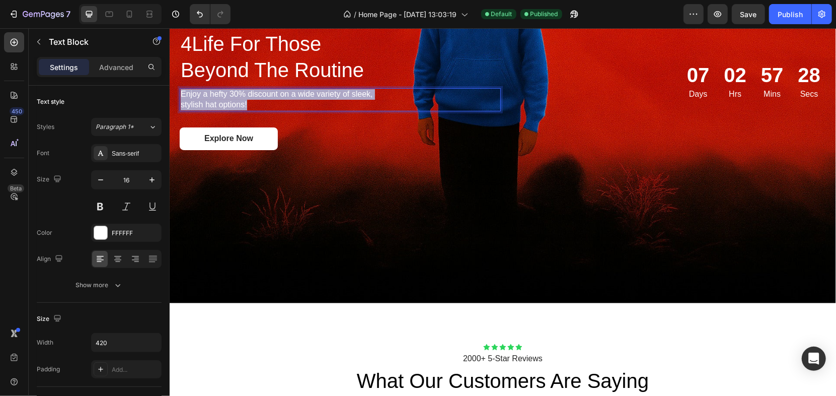
click at [354, 90] on p "Enjoy a hefty 30% discount on a wide variety of sleek, stylish hat options!" at bounding box center [284, 99] width 209 height 21
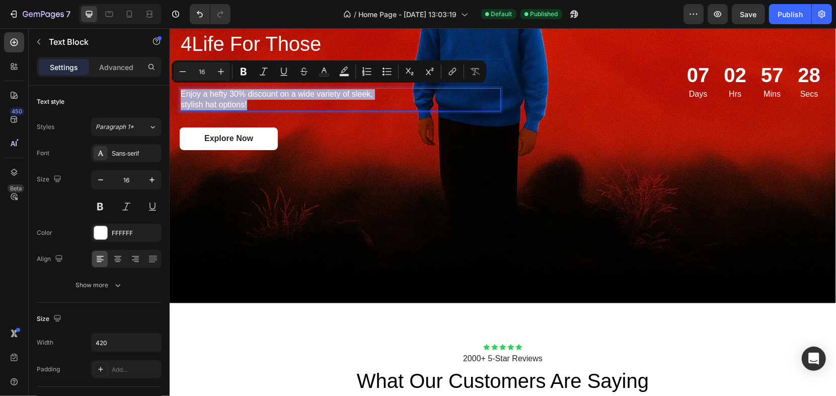
click at [354, 90] on p "Enjoy a hefty 30% discount on a wide variety of sleek, stylish hat options!" at bounding box center [284, 99] width 209 height 21
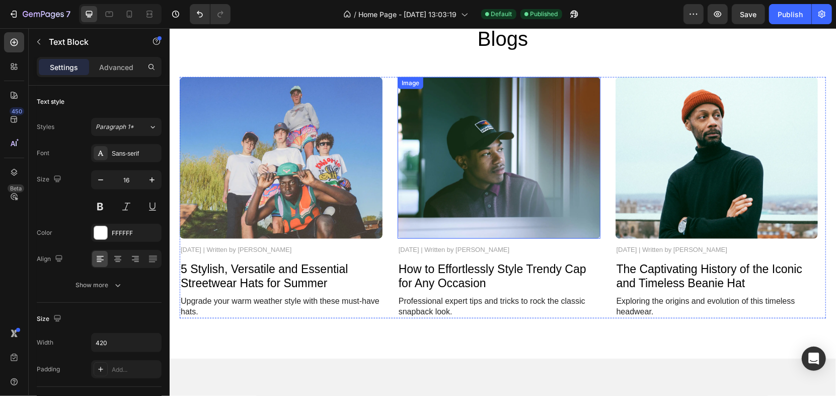
scroll to position [3125, 0]
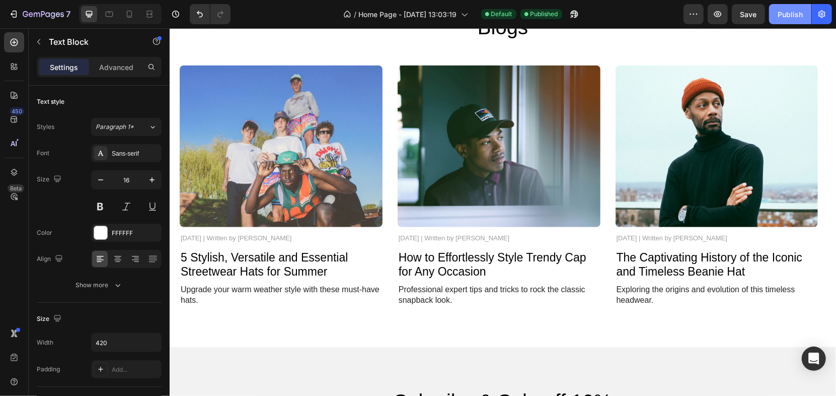
click at [789, 20] on button "Publish" at bounding box center [790, 14] width 42 height 20
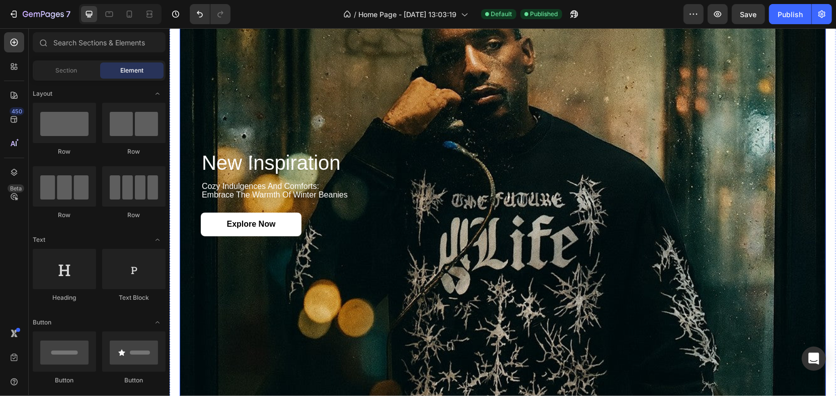
scroll to position [1408, 0]
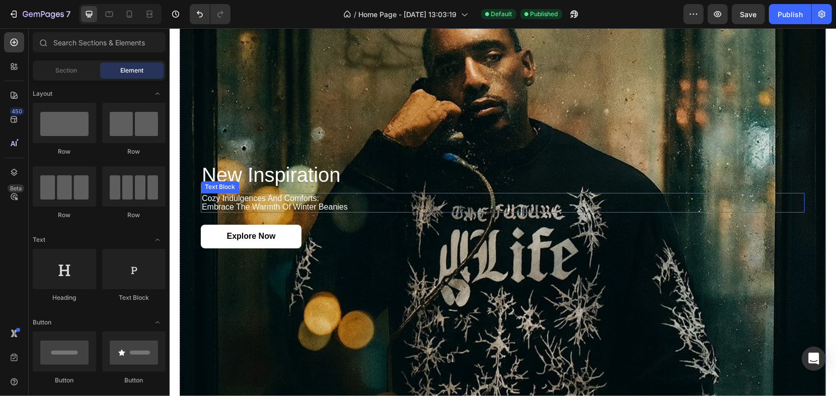
click at [330, 197] on p "cozy indulgences and comforts: embrace the warmth of winter beanies" at bounding box center [502, 202] width 602 height 18
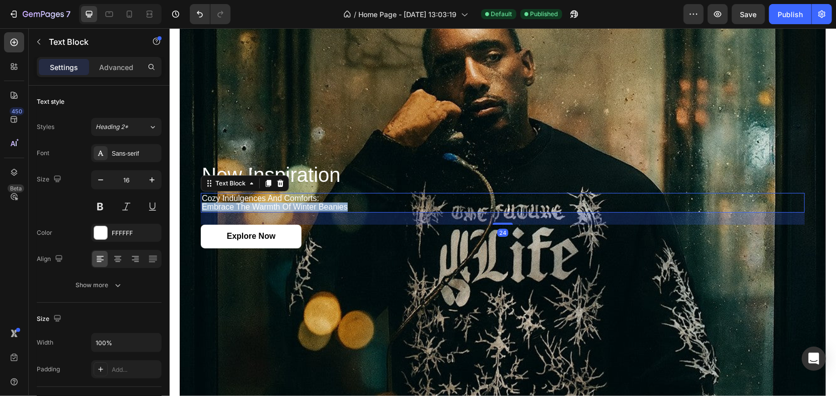
click at [330, 197] on p "cozy indulgences and comforts: embrace the warmth of winter beanies" at bounding box center [502, 202] width 602 height 18
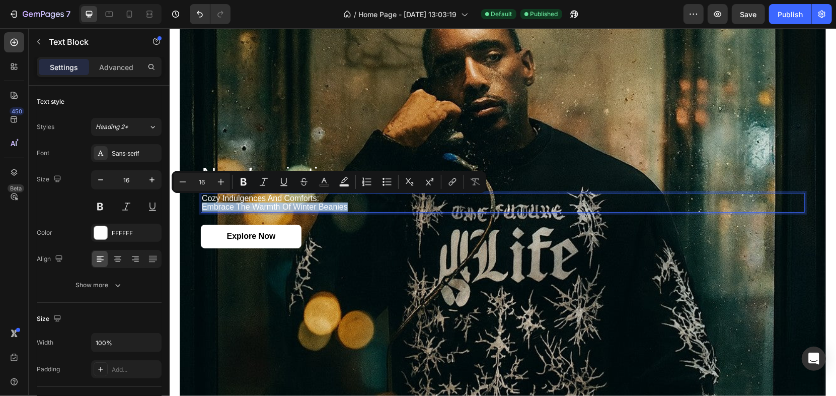
click at [333, 200] on p "cozy indulgences and comforts: embrace the warmth of winter beanies" at bounding box center [502, 202] width 602 height 18
click at [336, 201] on p "cozy indulgences and comforts: embrace the warmth of winter beanies" at bounding box center [502, 202] width 602 height 18
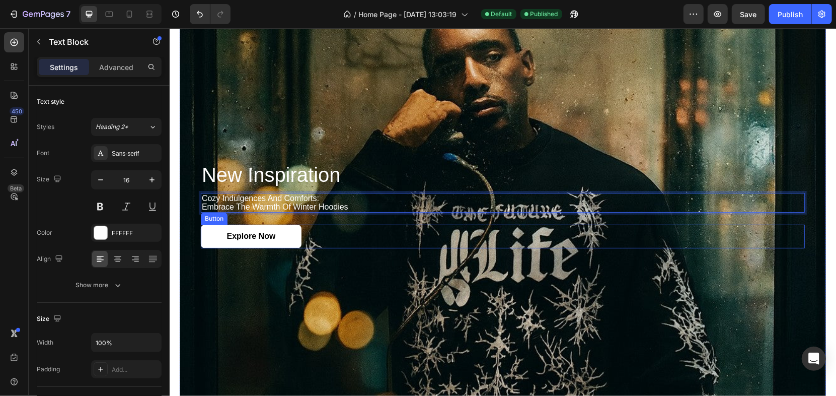
click at [433, 240] on div "Explore Now Button" at bounding box center [502, 236] width 604 height 24
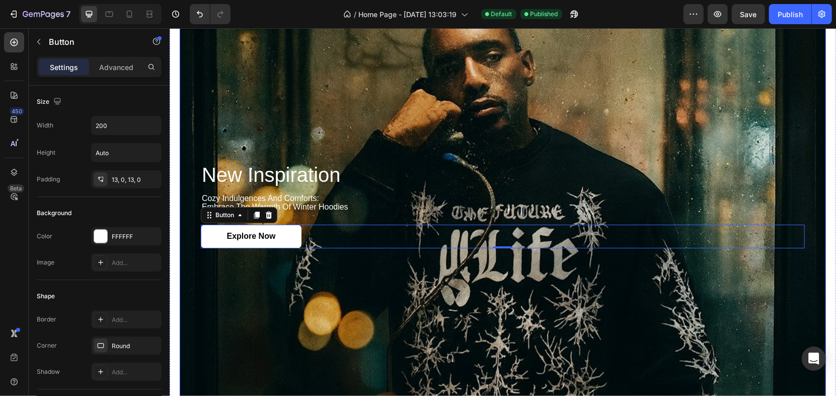
click at [468, 284] on div "Background Image" at bounding box center [502, 205] width 646 height 788
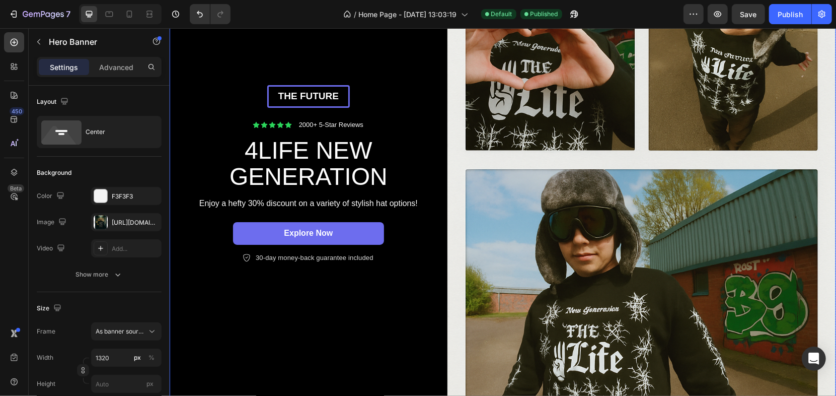
scroll to position [168, 0]
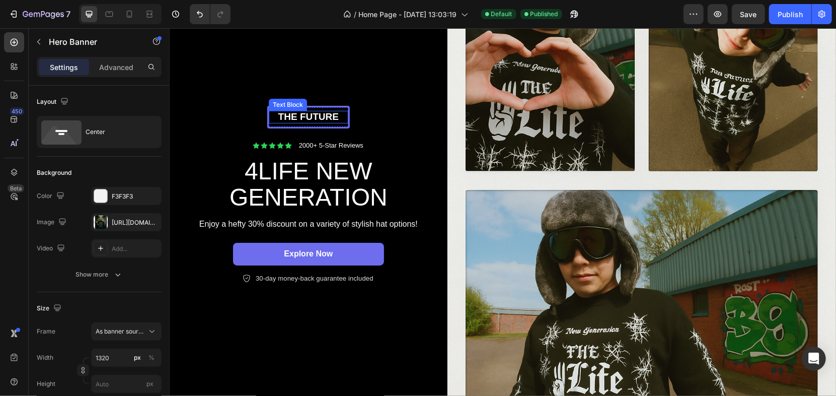
click at [297, 112] on p "THE FUTURE" at bounding box center [307, 116] width 77 height 13
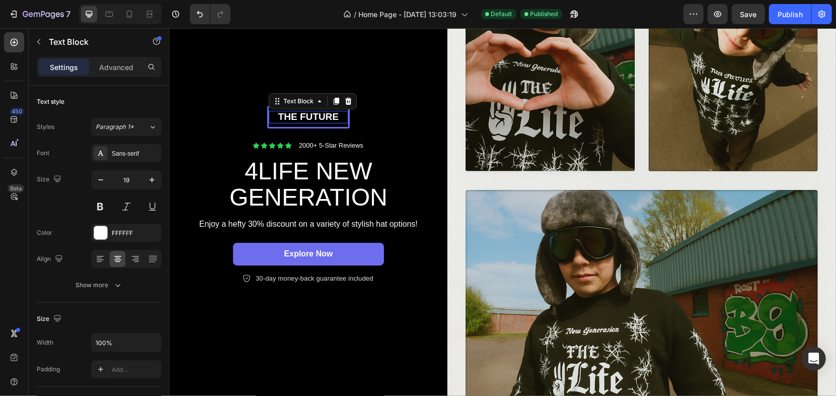
click at [297, 112] on p "THE FUTURE" at bounding box center [307, 116] width 77 height 13
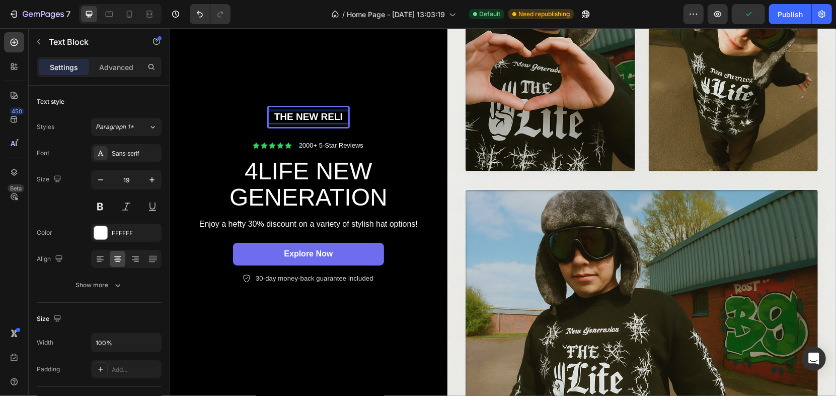
scroll to position [161, 0]
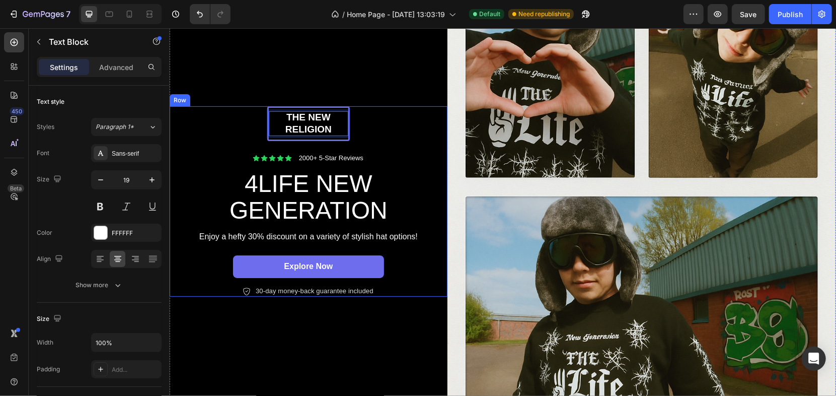
drag, startPoint x: 346, startPoint y: 115, endPoint x: 356, endPoint y: 102, distance: 16.1
click at [355, 116] on div "the new religion Text Block 0 Row Icon Icon Icon Icon Icon Icon List 2000+ 5-St…" at bounding box center [308, 201] width 258 height 190
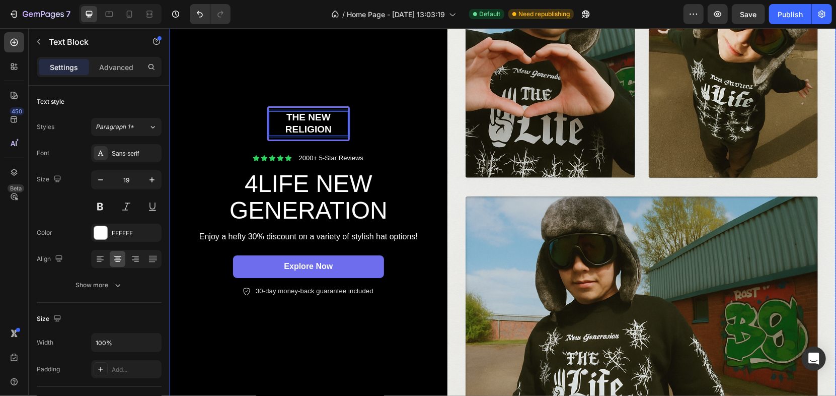
click at [365, 74] on div "the new religion Text Block 0 Row Icon Icon Icon Icon Icon Icon List 2000+ 5-St…" at bounding box center [308, 200] width 278 height 583
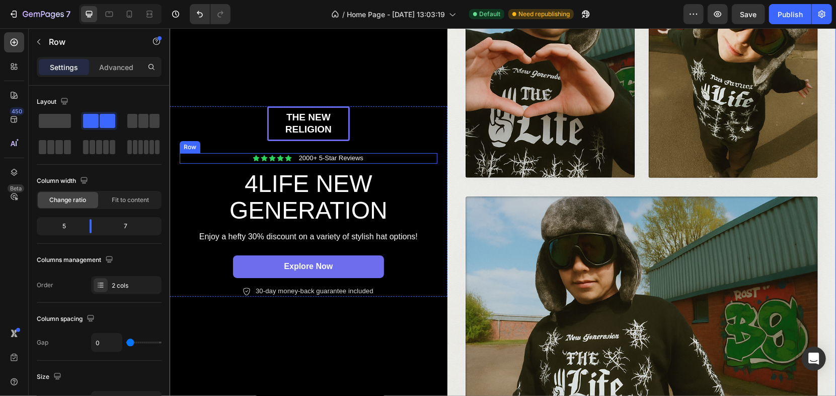
click at [415, 154] on div "Icon Icon Icon Icon Icon Icon List 2000+ 5-Star Reviews Text Block Row" at bounding box center [308, 157] width 258 height 11
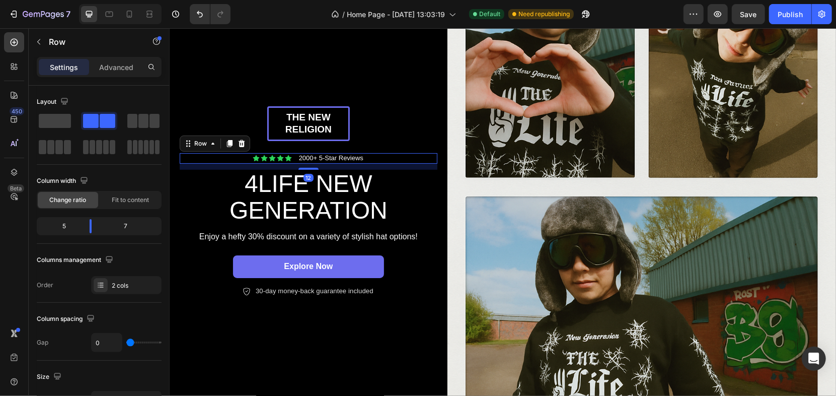
click at [415, 154] on div "Icon Icon Icon Icon Icon Icon List 2000+ 5-Star Reviews Text Block Row 12" at bounding box center [308, 157] width 258 height 11
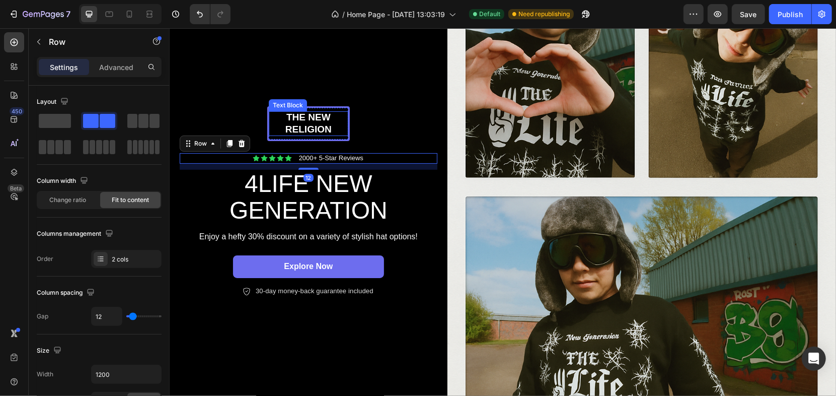
click at [296, 126] on p "the new religion" at bounding box center [307, 123] width 77 height 25
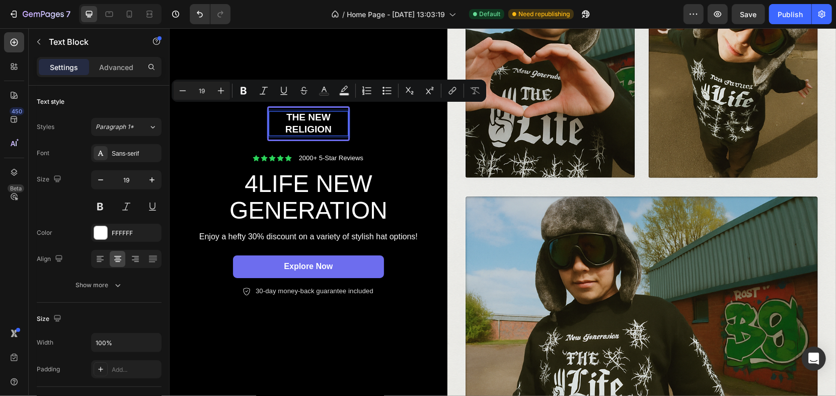
click at [295, 129] on p "the new religion" at bounding box center [307, 123] width 77 height 25
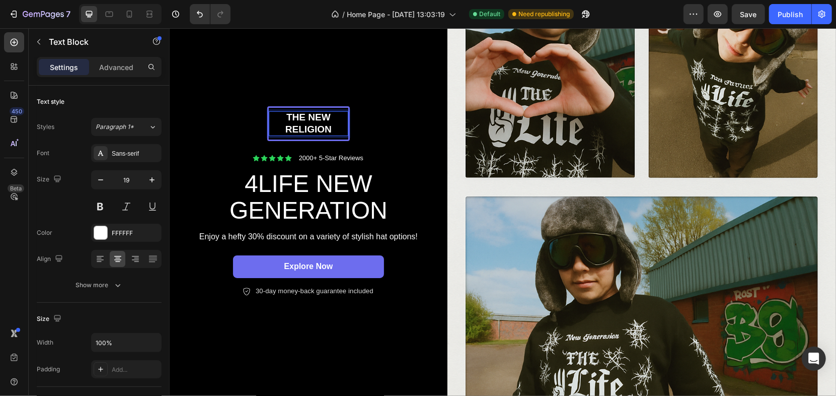
click at [297, 123] on p "the new religion" at bounding box center [307, 123] width 77 height 25
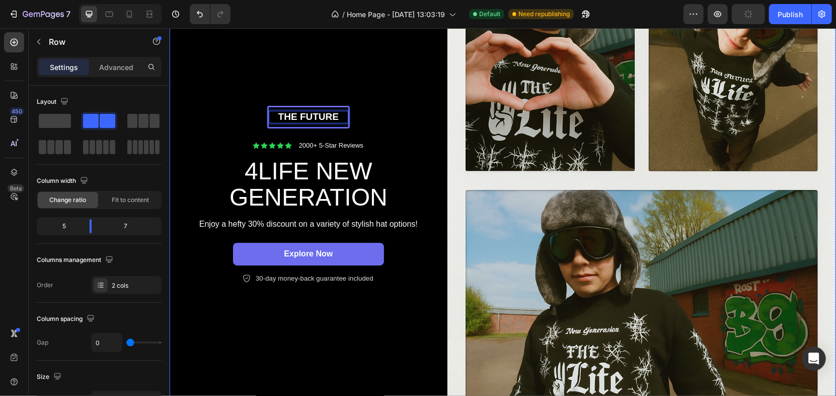
click at [346, 55] on div "the future Text Block 0 Row Icon Icon Icon Icon Icon Icon List 2000+ 5-Star Rev…" at bounding box center [308, 194] width 278 height 583
click at [798, 5] on button "Publish" at bounding box center [790, 14] width 42 height 20
drag, startPoint x: 798, startPoint y: 5, endPoint x: 769, endPoint y: 12, distance: 28.9
click at [798, 5] on button "Publish" at bounding box center [790, 14] width 42 height 20
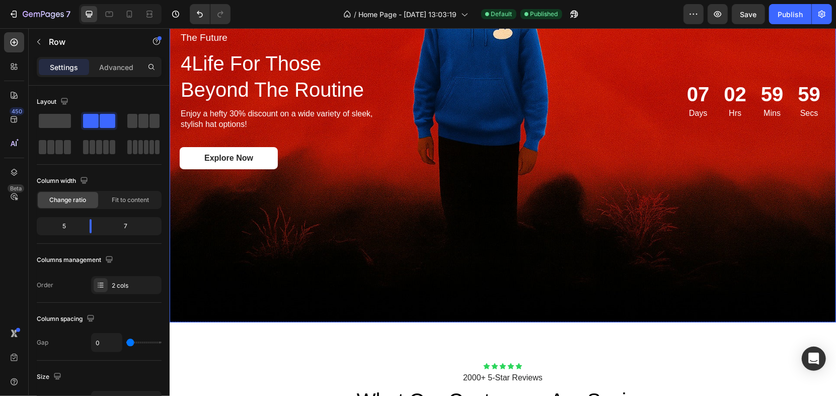
scroll to position [2771, 0]
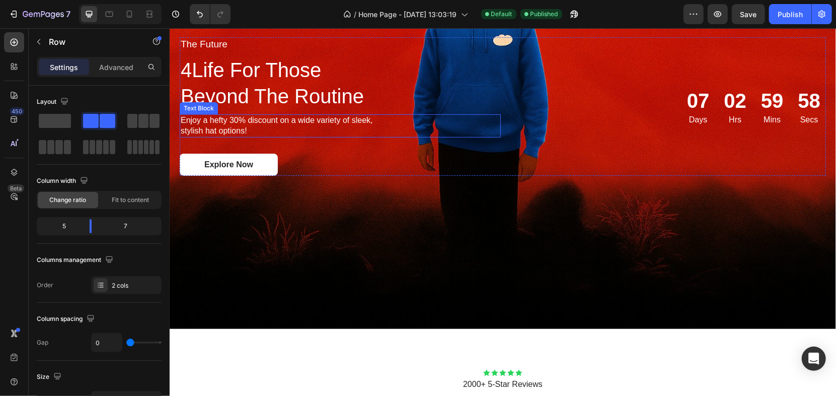
click at [263, 121] on p "Enjoy a hefty 30% discount on a wide variety of sleek, stylish hat options!" at bounding box center [284, 125] width 209 height 21
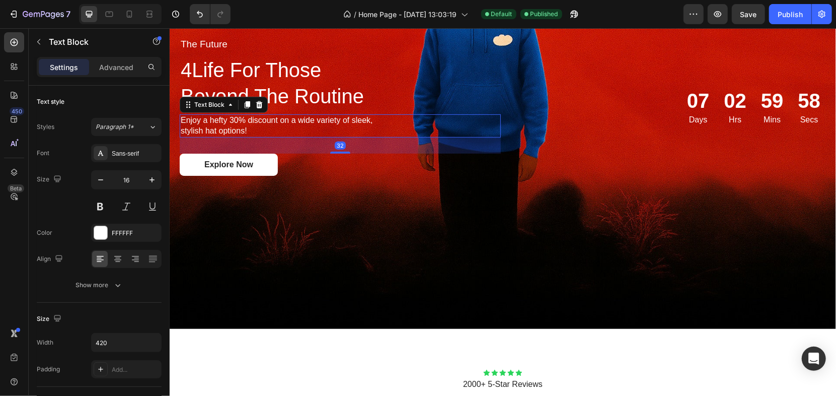
click at [262, 121] on p "Enjoy a hefty 30% discount on a wide variety of sleek, stylish hat options!" at bounding box center [284, 125] width 209 height 21
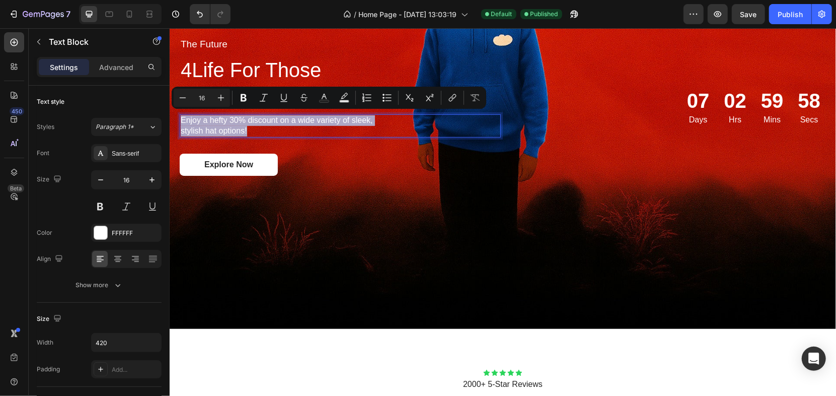
click at [249, 125] on p "Enjoy a hefty 30% discount on a wide variety of sleek, stylish hat options!" at bounding box center [284, 125] width 209 height 21
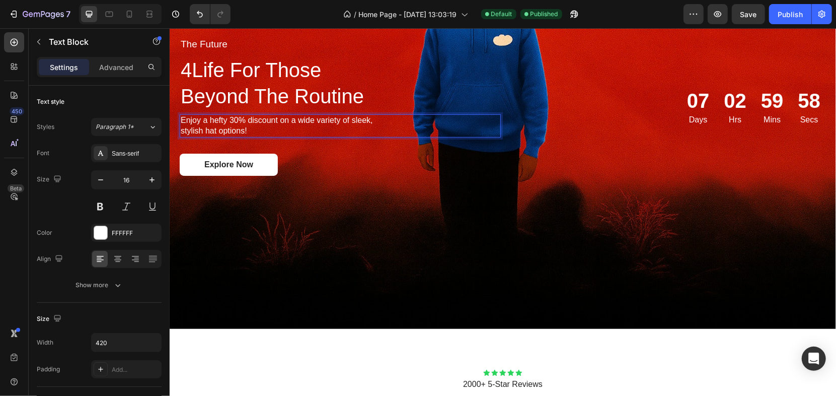
click at [249, 125] on p "Enjoy a hefty 30% discount on a wide variety of sleek, stylish hat options!" at bounding box center [284, 125] width 209 height 21
click at [216, 119] on p "Enjoy a hefty 30% discount on a wide variety of sleek, stylish hat options!" at bounding box center [284, 125] width 209 height 21
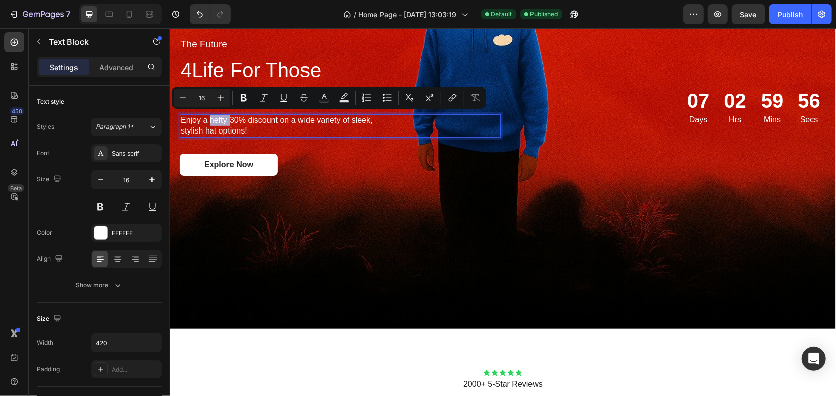
click at [216, 119] on p "Enjoy a hefty 30% discount on a wide variety of sleek, stylish hat options!" at bounding box center [284, 125] width 209 height 21
click at [215, 119] on p "Enjoy a hefty 30% discount on a wide variety of sleek, stylish hat options!" at bounding box center [284, 125] width 209 height 21
click at [268, 122] on p "Enjoy a hefty 30% discount on a wide variety of sleek, stylish hat options!" at bounding box center [284, 125] width 209 height 21
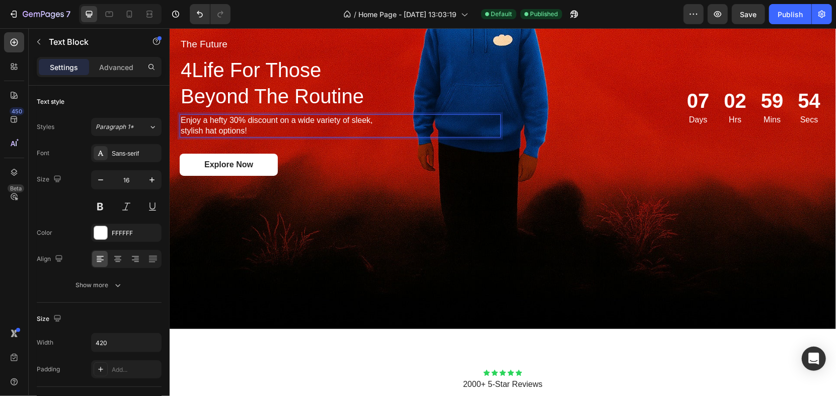
click at [268, 122] on p "Enjoy a hefty 30% discount on a wide variety of sleek, stylish hat options!" at bounding box center [284, 125] width 209 height 21
click at [361, 115] on p "Enjoy a hefty 30% discount on a wide variety of sleek, stylish hat options!" at bounding box center [284, 125] width 209 height 21
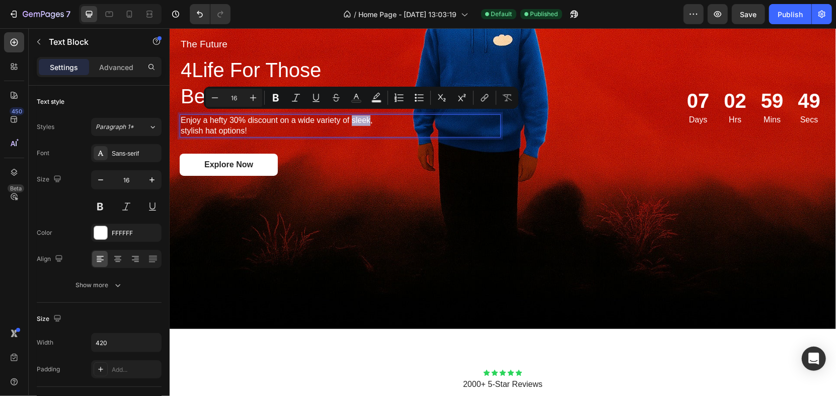
click at [361, 116] on p "Enjoy a hefty 30% discount on a wide variety of sleek, stylish hat options!" at bounding box center [284, 125] width 209 height 21
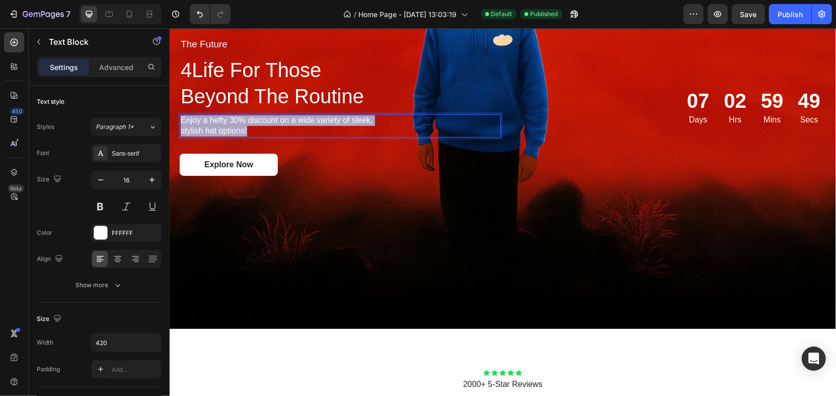
click at [361, 116] on p "Enjoy a hefty 30% discount on a wide variety of sleek, stylish hat options!" at bounding box center [284, 125] width 209 height 21
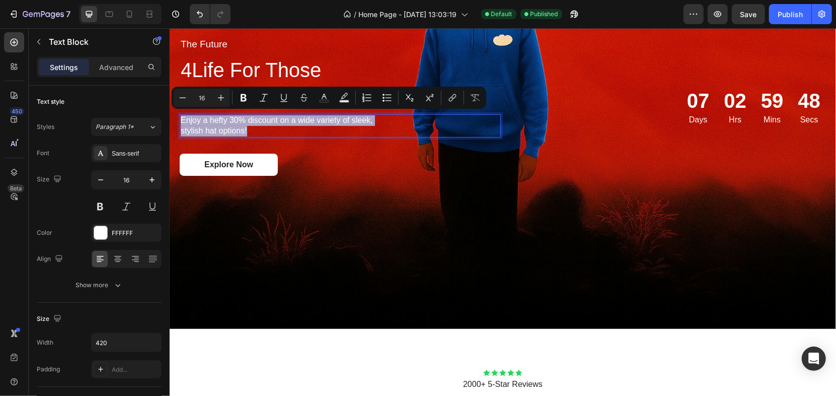
click at [361, 116] on p "Enjoy a hefty 30% discount on a wide variety of sleek, stylish hat options!" at bounding box center [284, 125] width 209 height 21
copy p "Enjoy a hefty 30% discount on a wide variety of sleek, stylish hat options!"
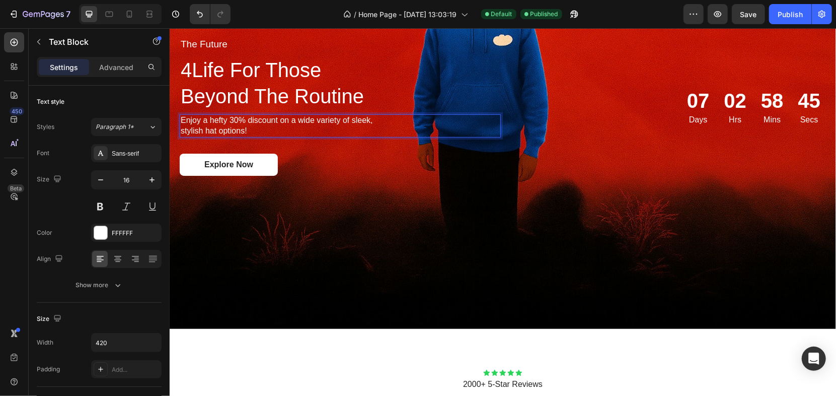
click at [317, 120] on p "Enjoy a hefty 30% discount on a wide variety of sleek, stylish hat options!" at bounding box center [284, 125] width 209 height 21
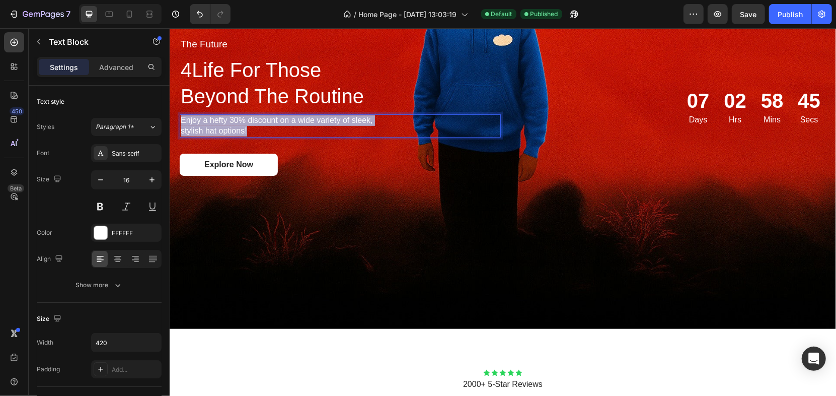
click at [317, 120] on p "Enjoy a hefty 30% discount on a wide variety of sleek, stylish hat options!" at bounding box center [284, 125] width 209 height 21
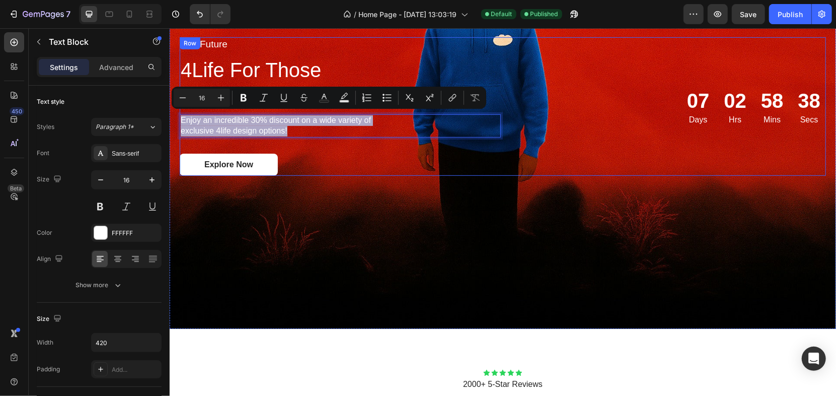
copy p "Enjoy an incredible 30% discount on a wide variety of exclusive 4life design op…"
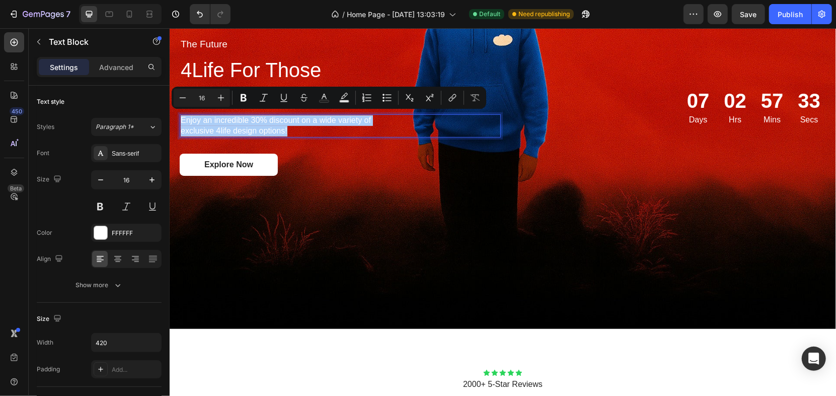
click at [792, 26] on div "7 / Home Page - Aug 23, 13:03:19 Default Need republishing Preview Save Publish" at bounding box center [418, 14] width 836 height 29
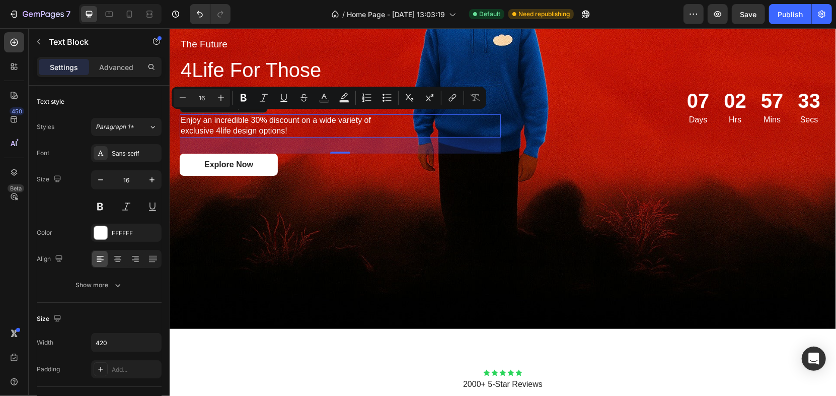
click at [792, 26] on div "7 / Home Page - Aug 23, 13:03:19 Default Need republishing Preview Save Publish" at bounding box center [418, 14] width 836 height 29
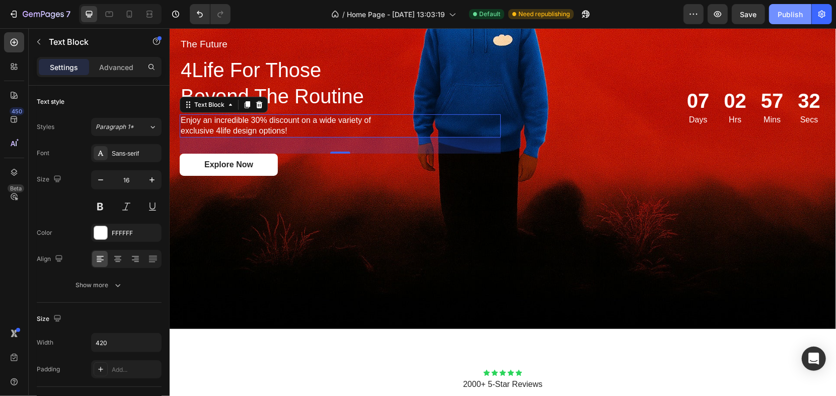
click at [791, 21] on button "Publish" at bounding box center [790, 14] width 42 height 20
click at [792, 4] on button "Publish" at bounding box center [790, 14] width 42 height 20
click at [343, 118] on p "Enjoy an incredible 30% discount on a wide variety of exclusive 4life design op…" at bounding box center [284, 125] width 209 height 21
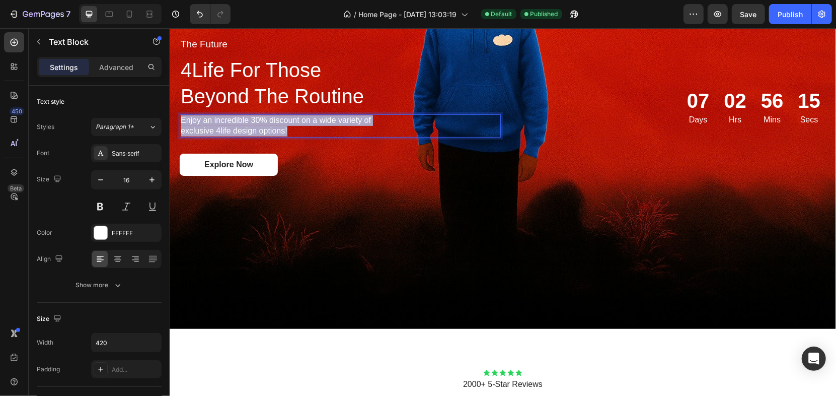
click at [343, 118] on p "Enjoy an incredible 30% discount on a wide variety of exclusive 4life design op…" at bounding box center [284, 125] width 209 height 21
click at [342, 117] on p "Enjoy an incredible 30% discount on a wide variety of exclusive 4life design op…" at bounding box center [284, 125] width 209 height 21
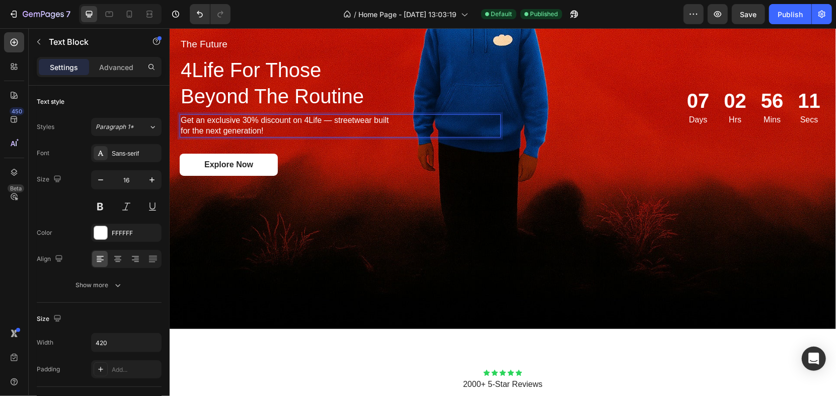
click at [329, 119] on p "Get an exclusive 30% discount on 4Life — streetwear built for the next generati…" at bounding box center [284, 125] width 209 height 21
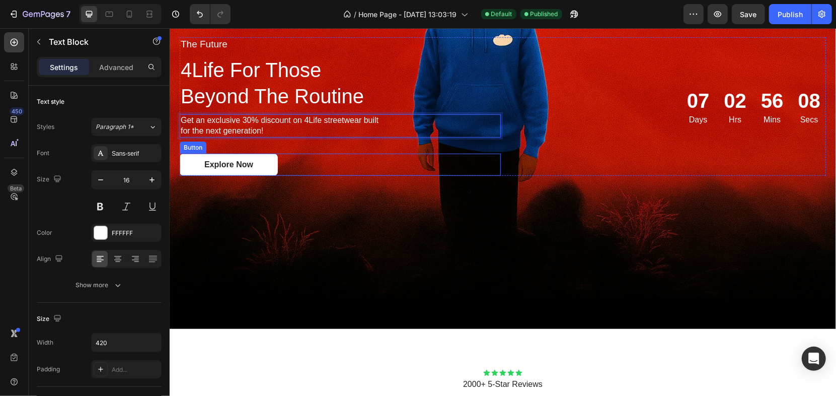
click at [324, 176] on div "The Future Text Block 4Life For Those Beyond The Routine Heading Get an exclusi…" at bounding box center [502, 106] width 666 height 171
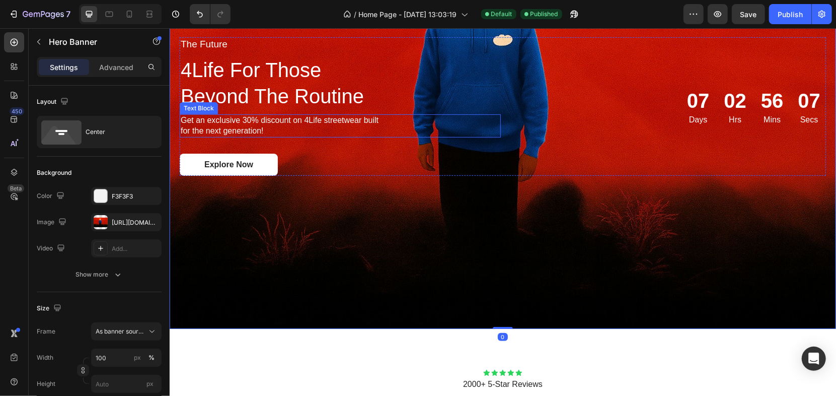
click at [330, 122] on p "Get an exclusive 30% discount on 4Life streetwear built for the next generation!" at bounding box center [284, 125] width 209 height 21
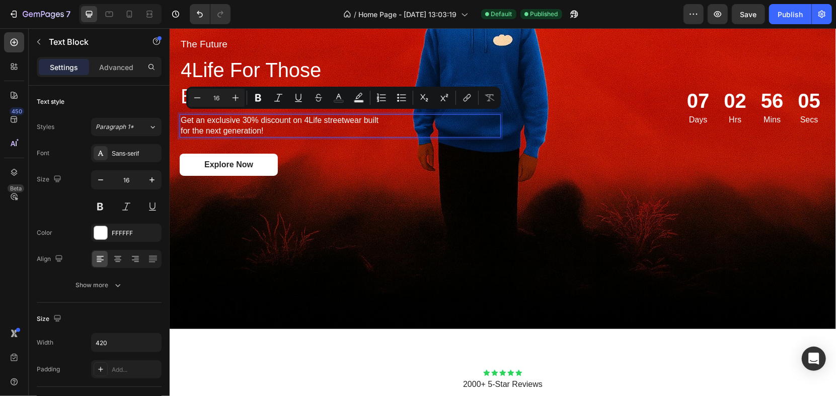
click at [326, 120] on p "Get an exclusive 30% discount on 4Life streetwear built for the next generation!" at bounding box center [284, 125] width 209 height 21
click at [324, 118] on p "Get an exclusive 30% discount on 4Life streetwear built for the next generation!" at bounding box center [284, 125] width 209 height 21
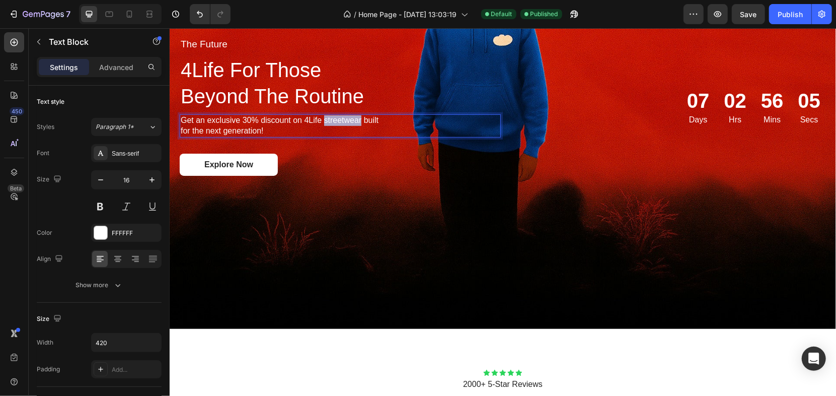
click at [322, 118] on p "Get an exclusive 30% discount on 4Life streetwear built for the next generation!" at bounding box center [284, 125] width 209 height 21
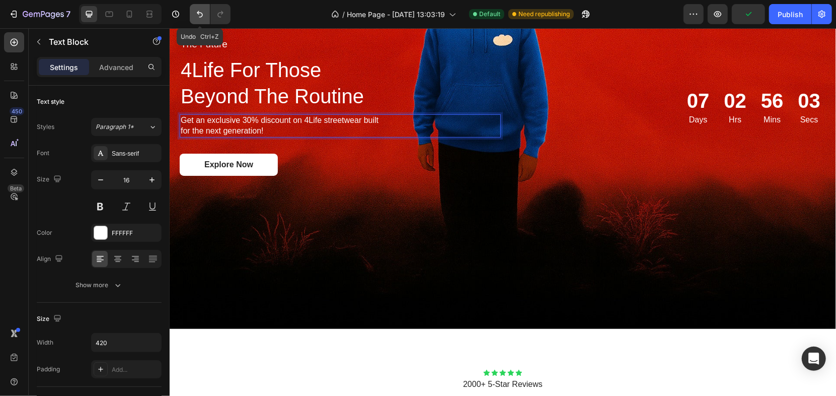
click at [205, 18] on button "Undo/Redo" at bounding box center [200, 14] width 20 height 20
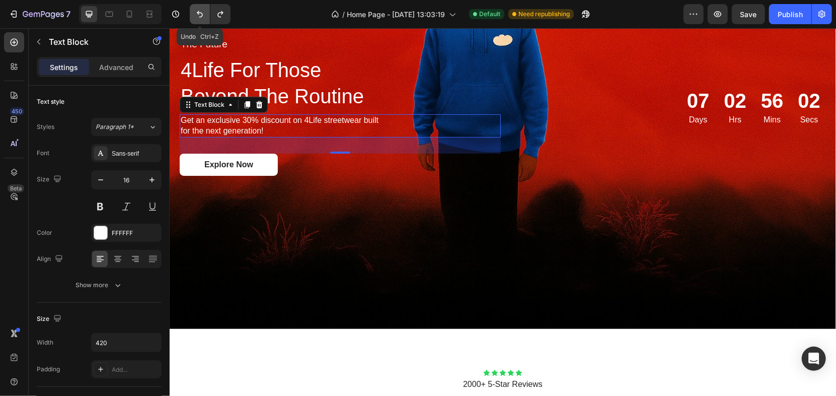
click at [205, 18] on button "Undo/Redo" at bounding box center [200, 14] width 20 height 20
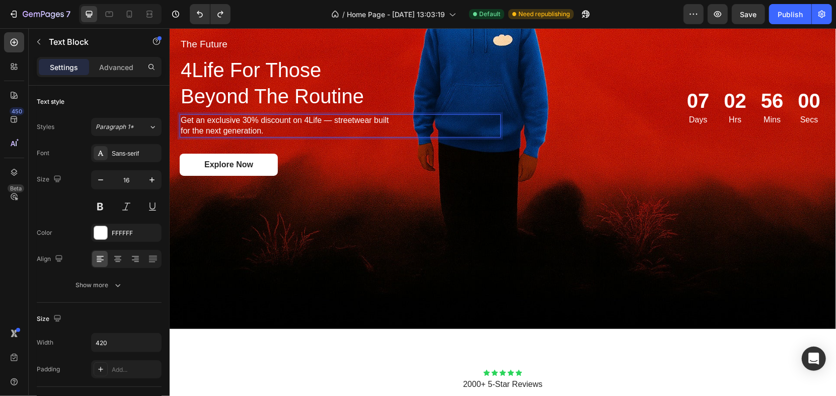
click at [267, 124] on p "Get an exclusive 30% discount on 4Life — streetwear built for the next generati…" at bounding box center [284, 125] width 209 height 21
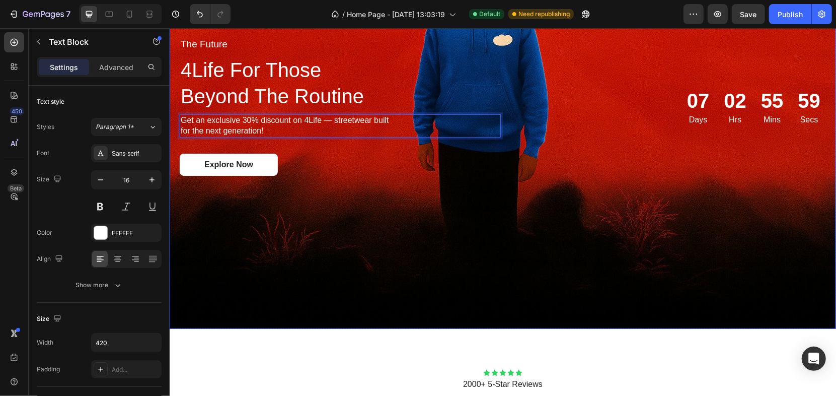
click at [313, 204] on div "Background Image" at bounding box center [502, 106] width 666 height 444
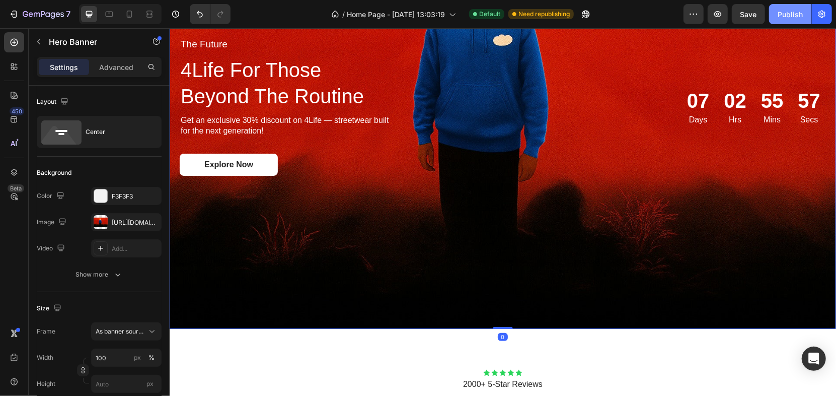
click at [802, 11] on div "Publish" at bounding box center [789, 14] width 25 height 11
click at [802, 11] on button "Publish" at bounding box center [790, 14] width 42 height 20
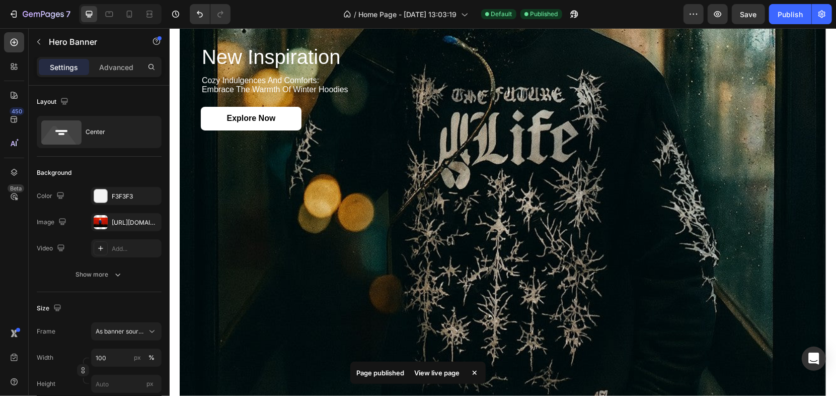
scroll to position [1709, 0]
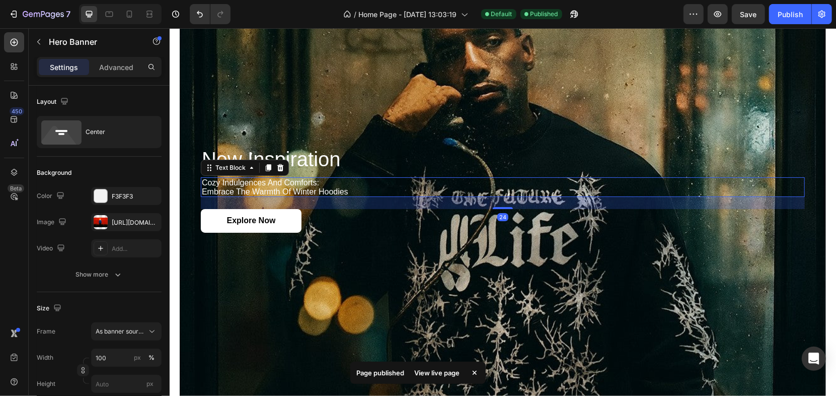
click at [283, 185] on p "cozy indulgences and comforts: embrace the warmth of winter hoodies" at bounding box center [502, 187] width 602 height 18
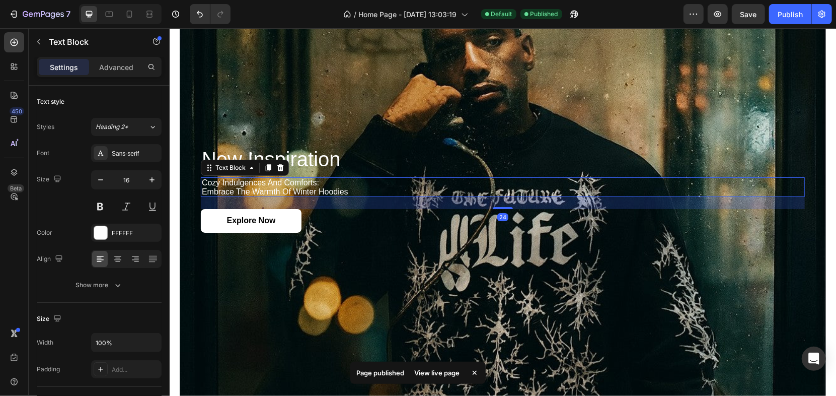
click at [283, 185] on p "cozy indulgences and comforts: embrace the warmth of winter hoodies" at bounding box center [502, 187] width 602 height 18
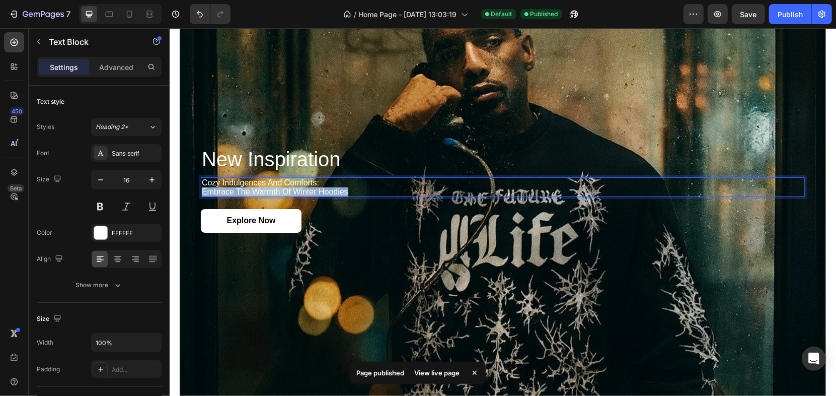
click at [283, 185] on p "cozy indulgences and comforts: embrace the warmth of winter hoodies" at bounding box center [502, 187] width 602 height 18
click at [284, 185] on p "cozy indulgences and comforts: embrace the warmth of winter hoodies" at bounding box center [502, 187] width 602 height 18
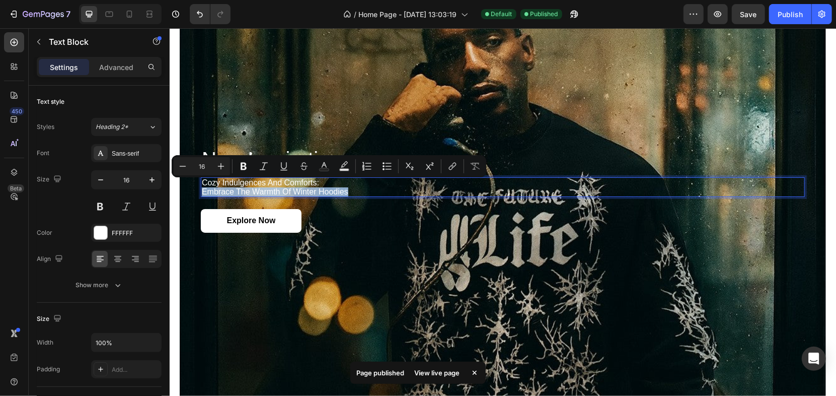
click at [346, 185] on p "cozy indulgences and comforts: embrace the warmth of winter hoodies" at bounding box center [502, 187] width 602 height 18
click at [348, 186] on p "cozy indulgences and comforts: embrace the warmth of winter hoodies" at bounding box center [502, 187] width 602 height 18
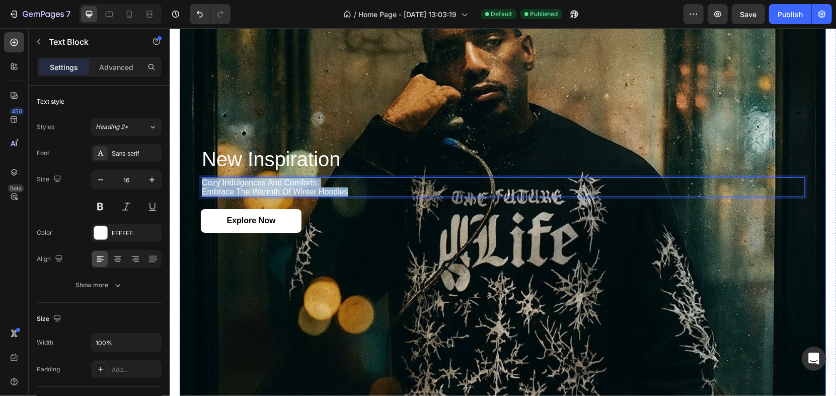
drag, startPoint x: 323, startPoint y: 184, endPoint x: 192, endPoint y: 175, distance: 131.6
click at [192, 175] on div "new inspiration Heading cozy indulgences and comforts: embrace the warmth of wi…" at bounding box center [502, 190] width 646 height 788
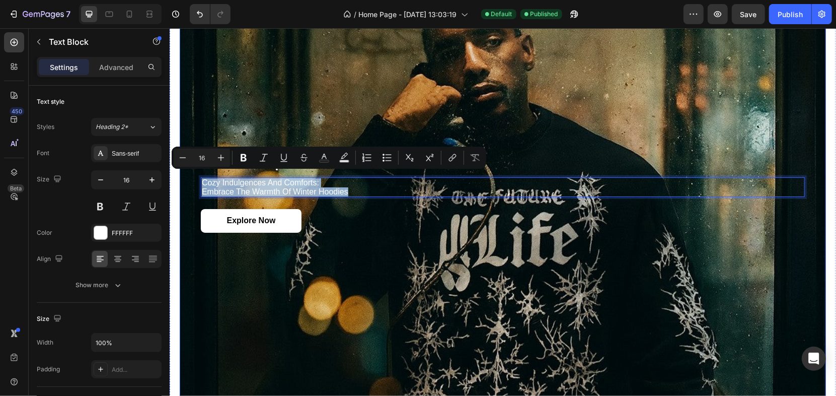
copy p "cozy indulgences and comforts: embrace the warmth of winter hoodies"
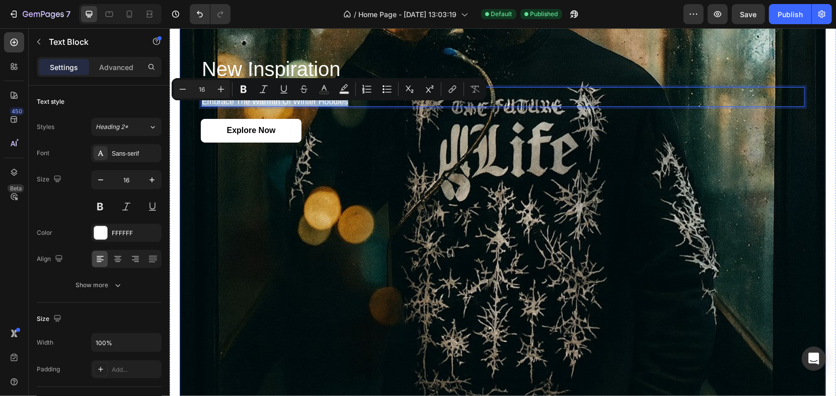
scroll to position [1821, 0]
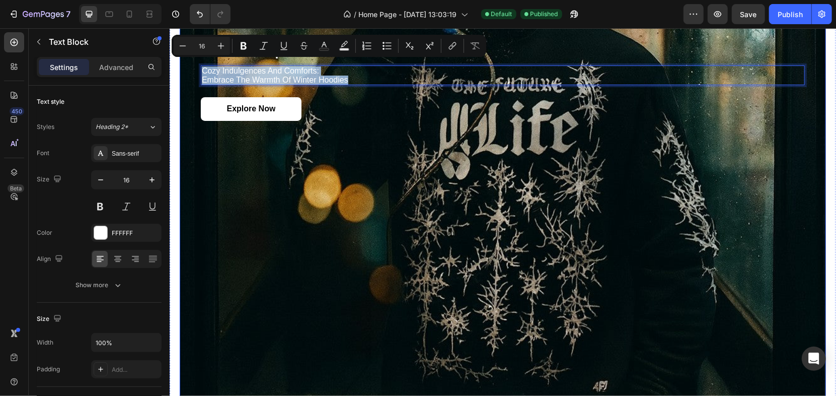
click at [580, 237] on div "Background Image" at bounding box center [502, 78] width 646 height 788
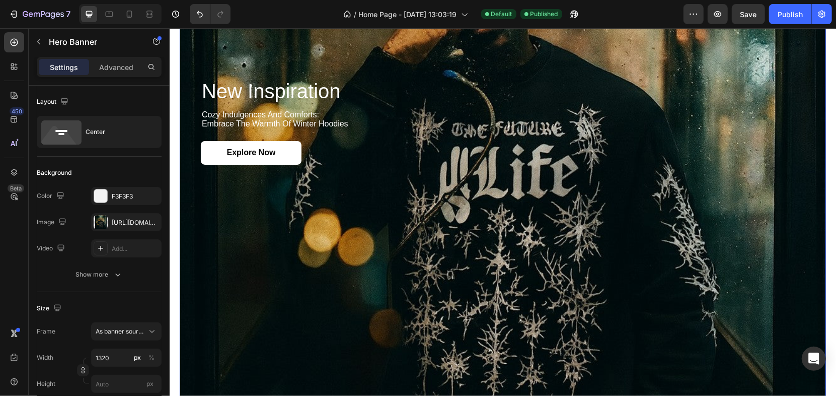
scroll to position [1765, 0]
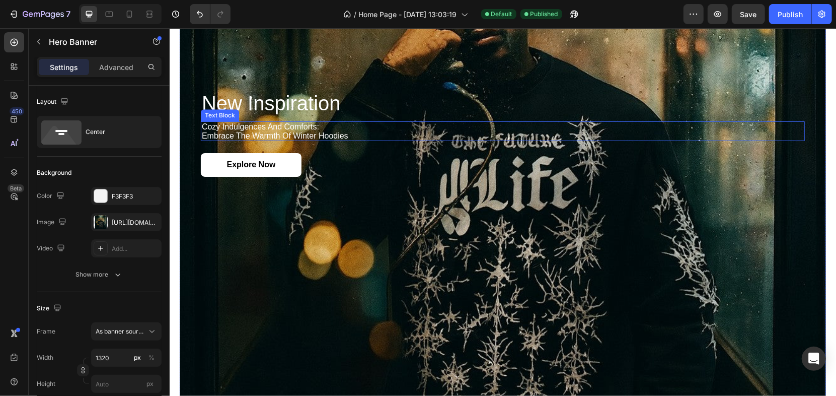
click at [341, 122] on p "cozy indulgences and comforts: embrace the warmth of winter hoodies" at bounding box center [502, 131] width 602 height 18
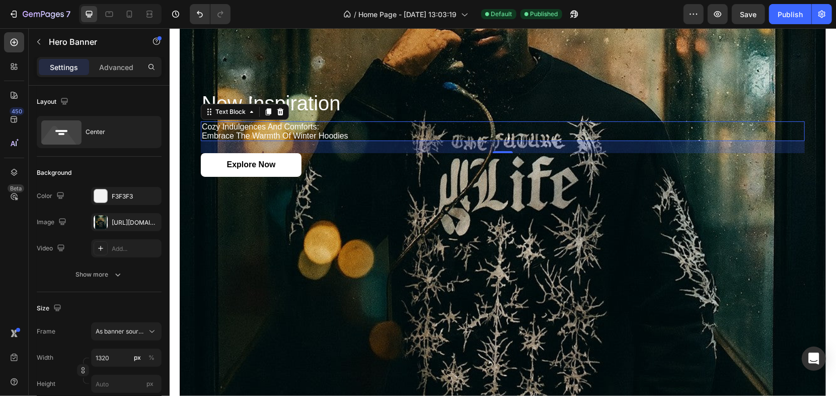
click at [341, 122] on p "cozy indulgences and comforts: embrace the warmth of winter hoodies" at bounding box center [502, 131] width 602 height 18
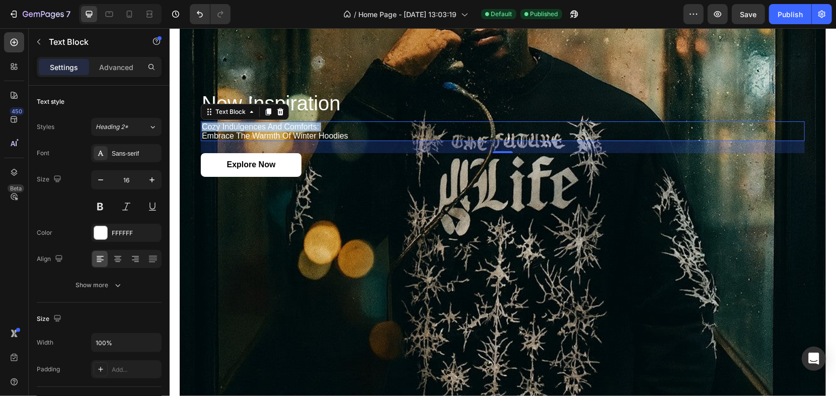
click at [341, 122] on p "cozy indulgences and comforts: embrace the warmth of winter hoodies" at bounding box center [502, 131] width 602 height 18
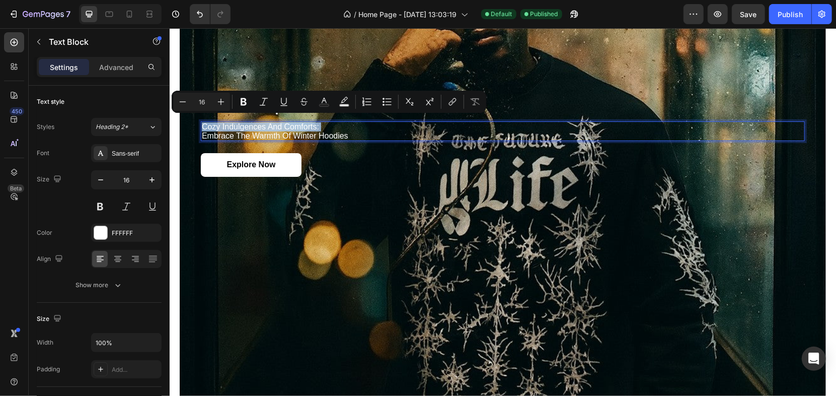
click at [331, 136] on div "new inspiration Heading cozy indulgences and comforts: embrace the warmth of wi…" at bounding box center [502, 134] width 604 height 86
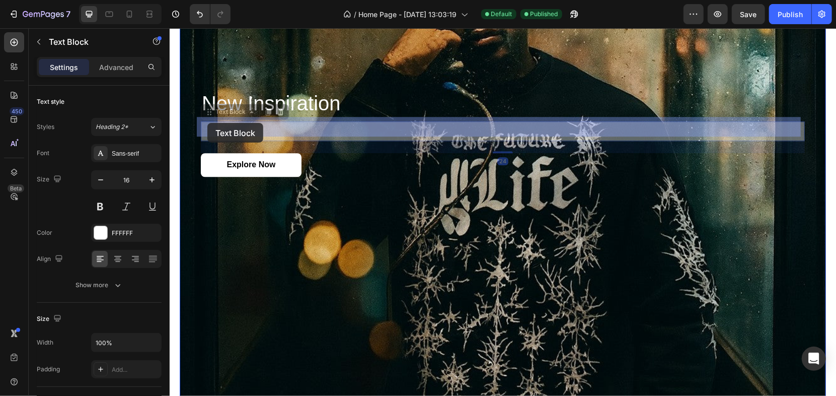
drag, startPoint x: 303, startPoint y: 128, endPoint x: 203, endPoint y: 125, distance: 100.2
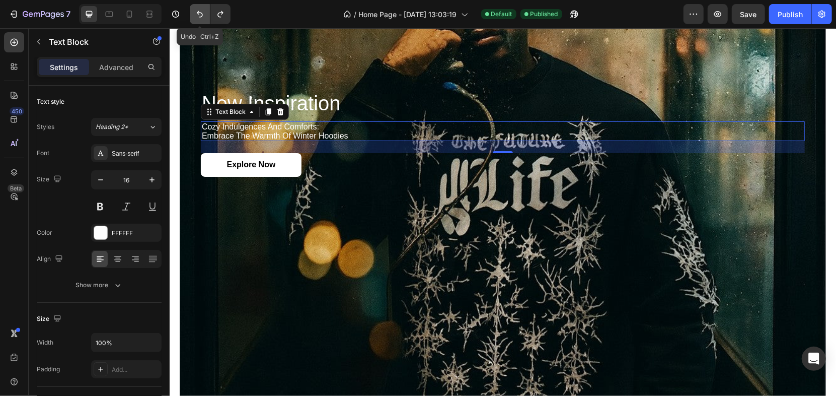
click at [198, 11] on icon "Undo/Redo" at bounding box center [200, 14] width 10 height 10
click at [218, 45] on div "Background Image" at bounding box center [502, 134] width 646 height 788
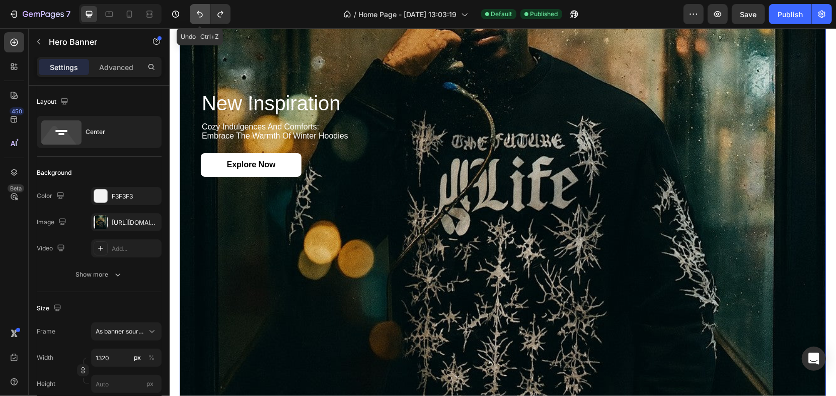
click at [192, 18] on button "Undo/Redo" at bounding box center [200, 14] width 20 height 20
click at [202, 16] on icon "Undo/Redo" at bounding box center [200, 14] width 10 height 10
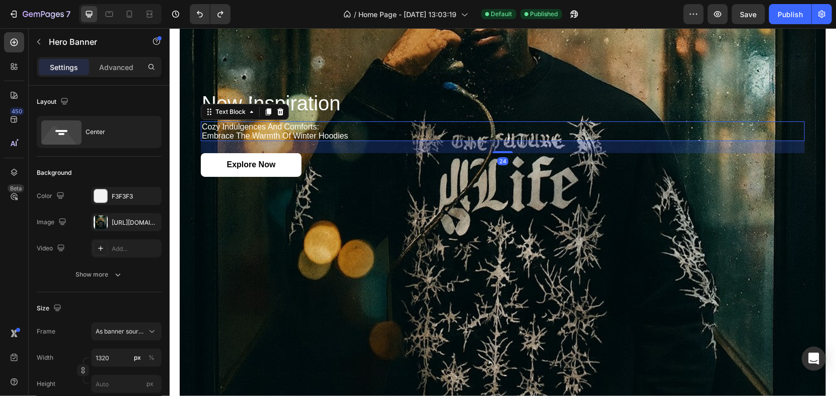
click at [272, 122] on p "cozy indulgences and comforts: embrace the warmth of winter hoodies" at bounding box center [502, 131] width 602 height 18
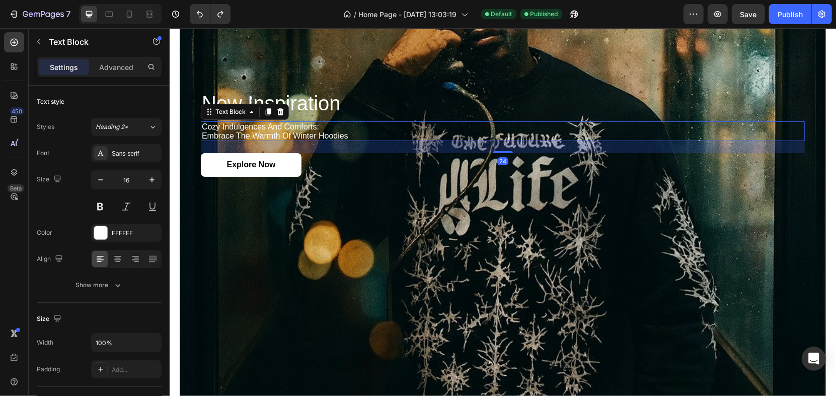
click at [272, 122] on p "cozy indulgences and comforts: embrace the warmth of winter hoodies" at bounding box center [502, 131] width 602 height 18
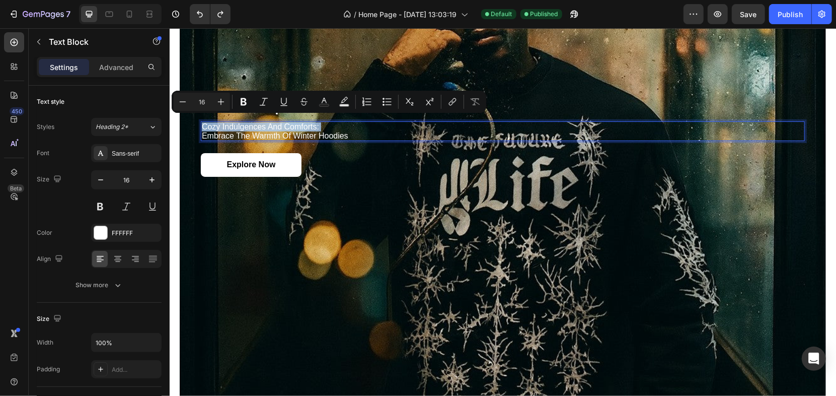
click at [272, 122] on p "cozy indulgences and comforts: embrace the warmth of winter hoodies" at bounding box center [502, 131] width 602 height 18
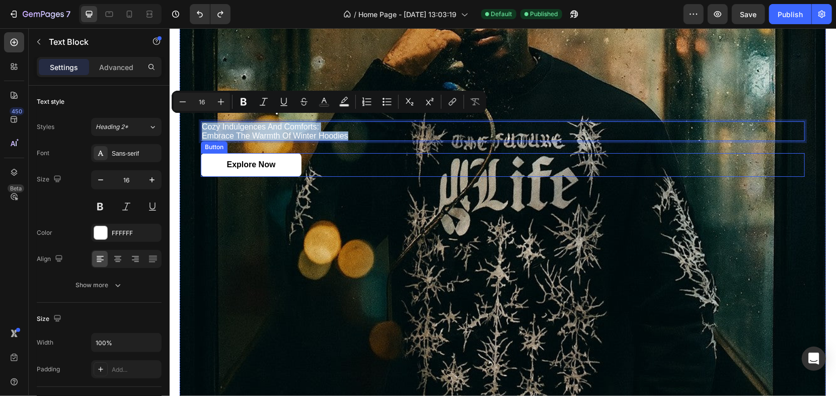
click at [394, 183] on div "new inspiration Heading cozy indulgences and comforts: embrace the warmth of wi…" at bounding box center [502, 133] width 604 height 118
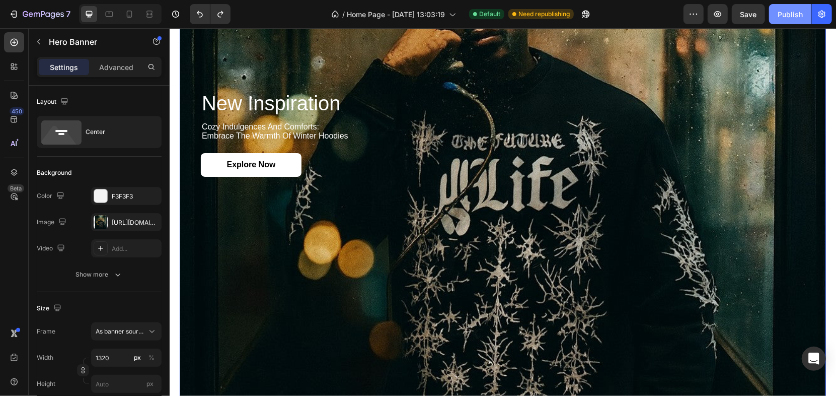
click at [782, 13] on div "Publish" at bounding box center [789, 14] width 25 height 11
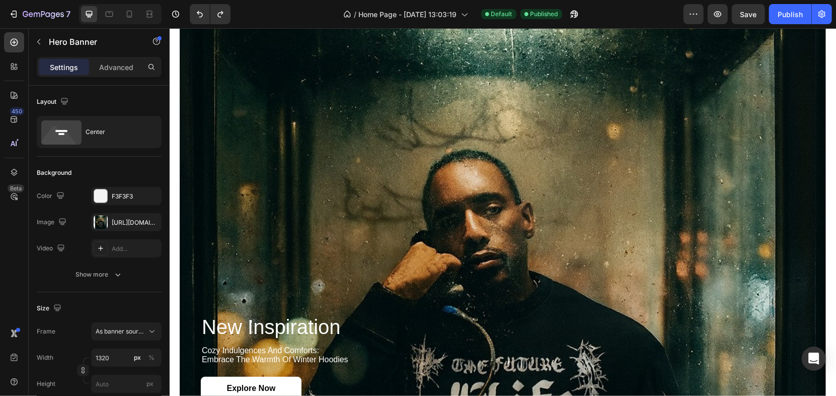
scroll to position [1709, 0]
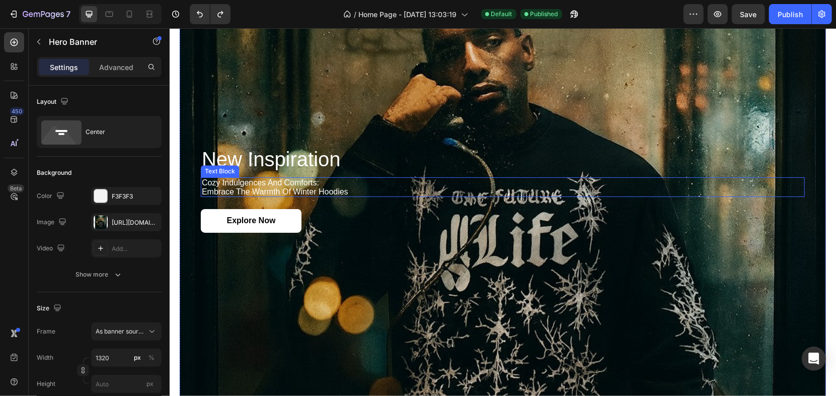
click at [280, 187] on p "cozy indulgences and comforts: embrace the warmth of winter hoodies" at bounding box center [502, 187] width 602 height 18
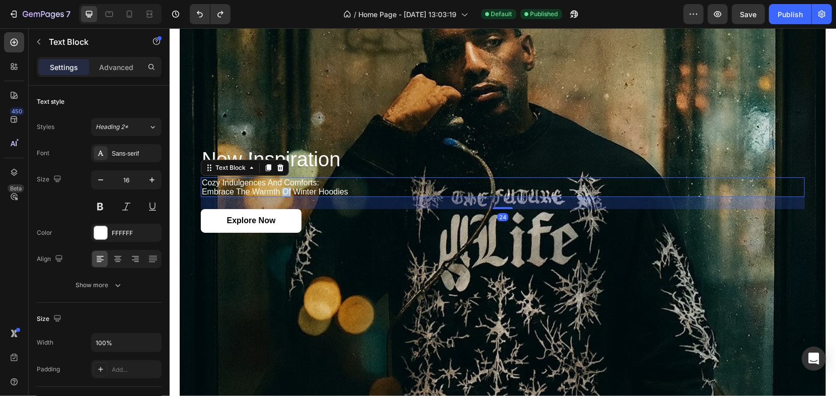
click at [280, 187] on p "cozy indulgences and comforts: embrace the warmth of winter hoodies" at bounding box center [502, 187] width 602 height 18
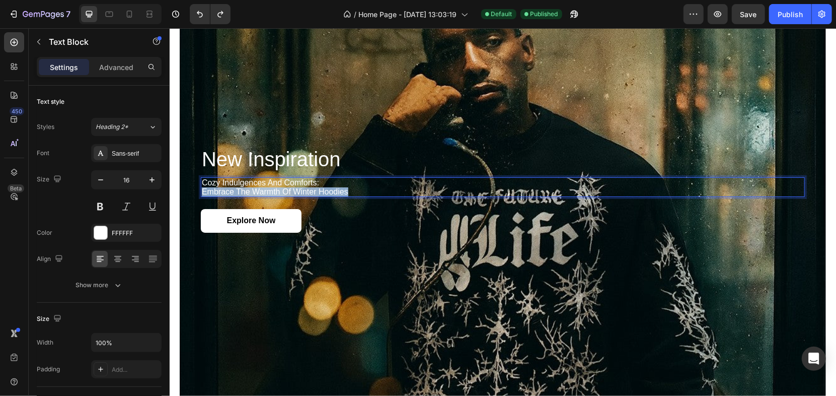
click at [280, 187] on p "cozy indulgences and comforts: embrace the warmth of winter hoodies" at bounding box center [502, 187] width 602 height 18
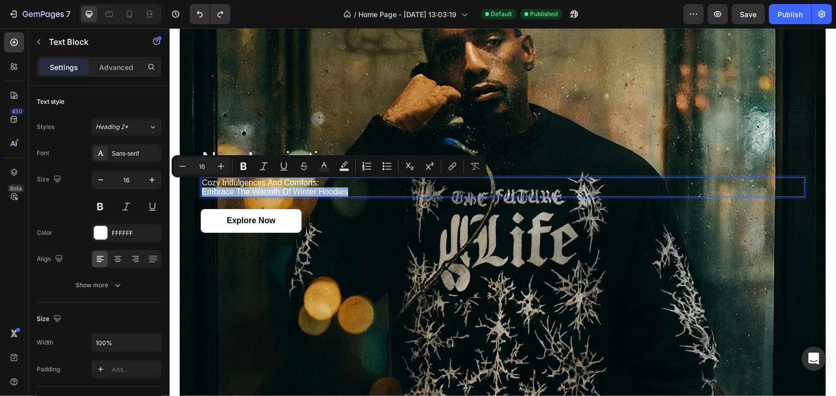
click at [283, 184] on p "cozy indulgences and comforts: embrace the warmth of winter hoodies" at bounding box center [502, 187] width 602 height 18
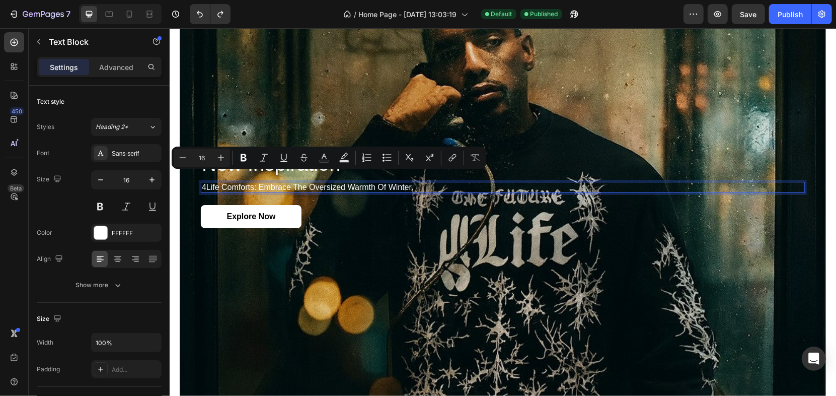
scroll to position [1713, 0]
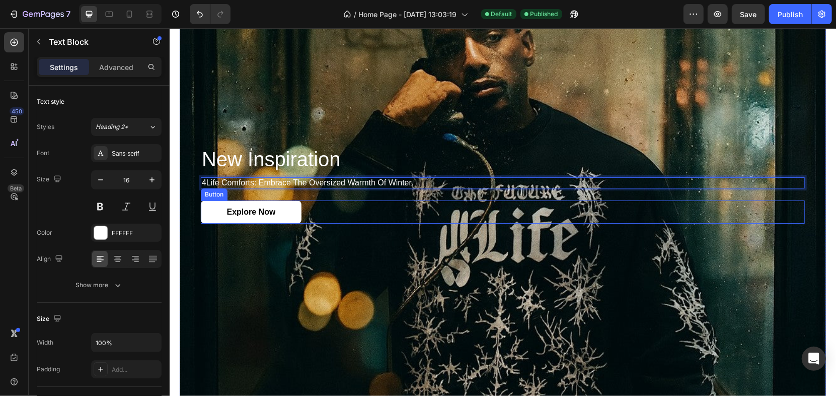
click at [358, 200] on div "Explore Now Button" at bounding box center [502, 212] width 604 height 24
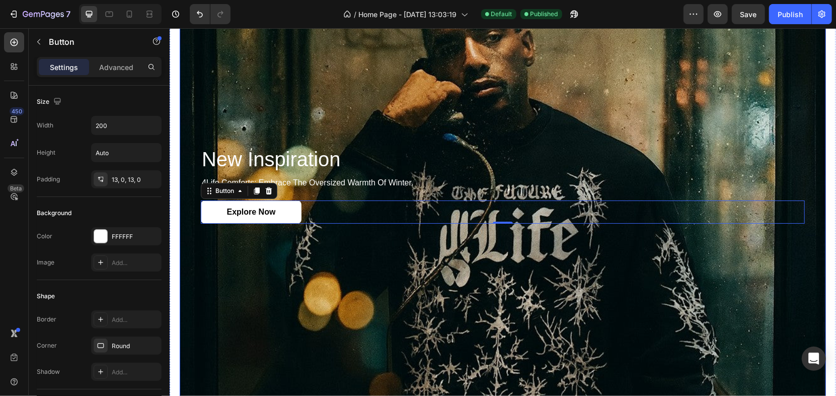
click at [380, 230] on div "new inspiration Heading 4Life comforts: embrace the oversized warmth of winter.…" at bounding box center [502, 184] width 604 height 109
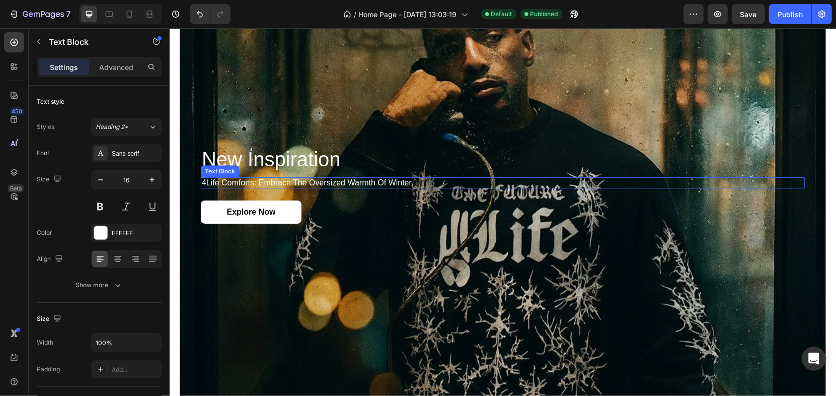
click at [412, 178] on p "4Life comforts: embrace the oversized warmth of winter." at bounding box center [502, 182] width 602 height 9
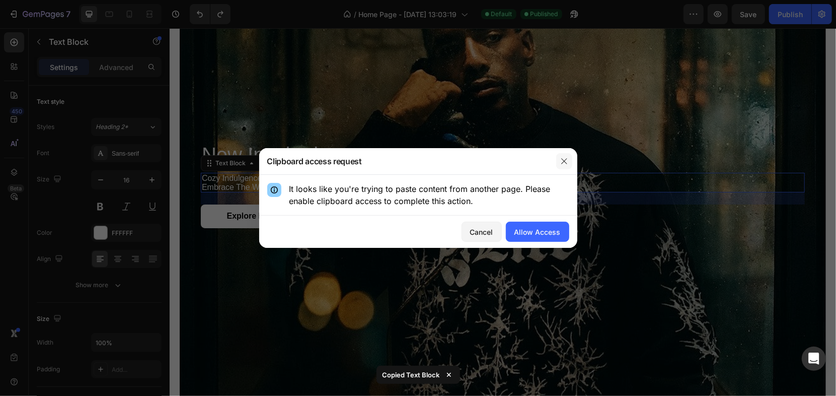
click at [558, 161] on button "button" at bounding box center [564, 161] width 16 height 16
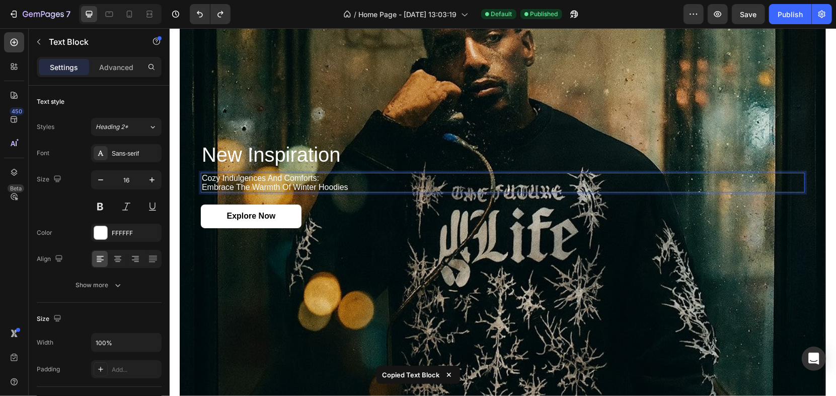
click at [395, 178] on p "cozy indulgences and comforts: embrace the warmth of winter hoodies" at bounding box center [502, 182] width 602 height 18
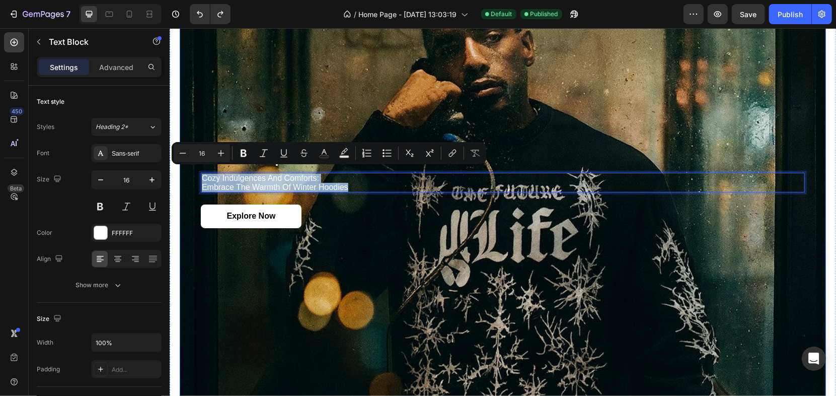
click at [326, 187] on div "new inspiration Heading cozy indulgences and comforts: embrace the warmth of wi…" at bounding box center [502, 185] width 604 height 86
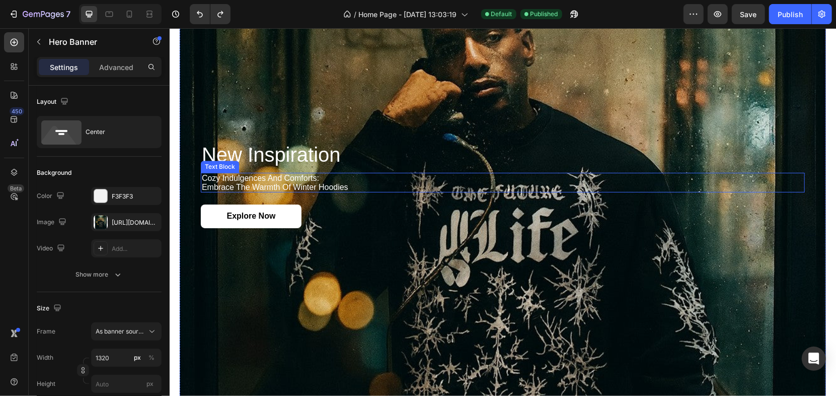
click at [325, 183] on p "cozy indulgences and comforts: embrace the warmth of winter hoodies" at bounding box center [502, 182] width 602 height 18
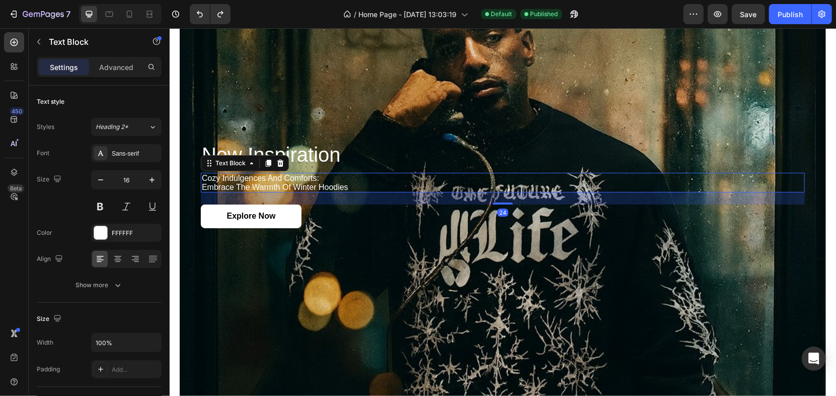
click at [325, 183] on p "cozy indulgences and comforts: embrace the warmth of winter hoodies" at bounding box center [502, 182] width 602 height 18
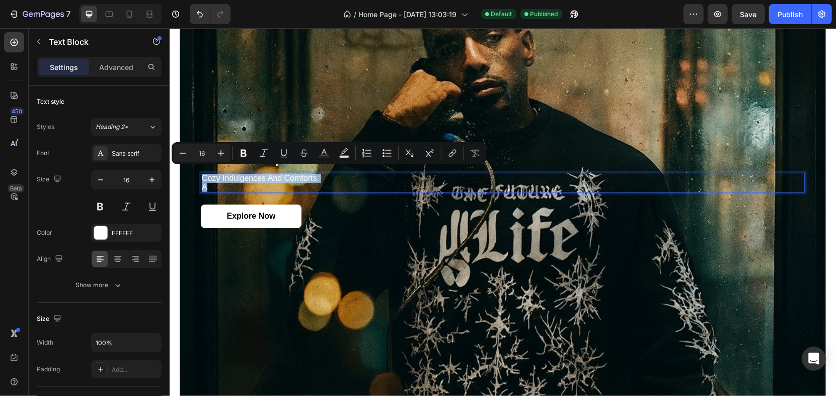
scroll to position [1718, 0]
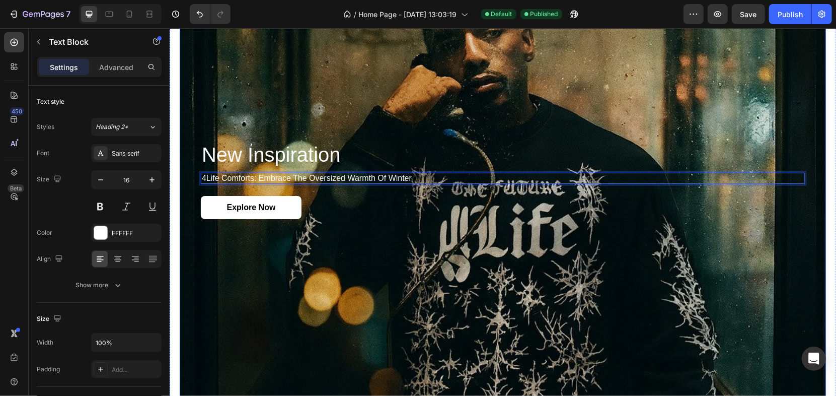
click at [416, 126] on div "new inspiration Heading 4Life comforts: embrace the oversized warmth of winter …" at bounding box center [502, 180] width 604 height 109
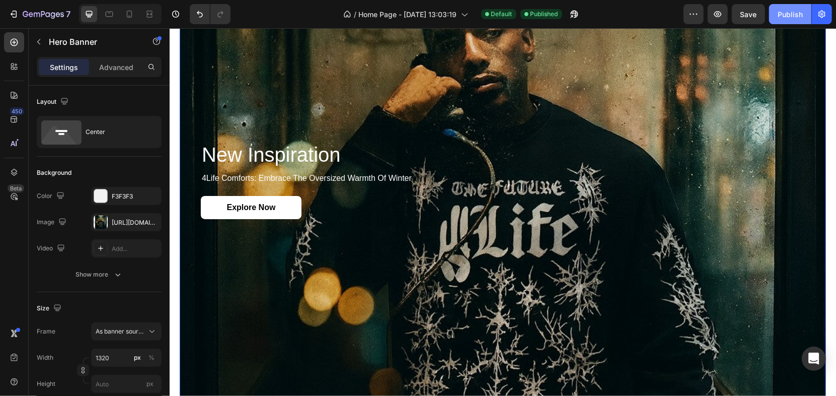
click at [787, 13] on div "Publish" at bounding box center [789, 14] width 25 height 11
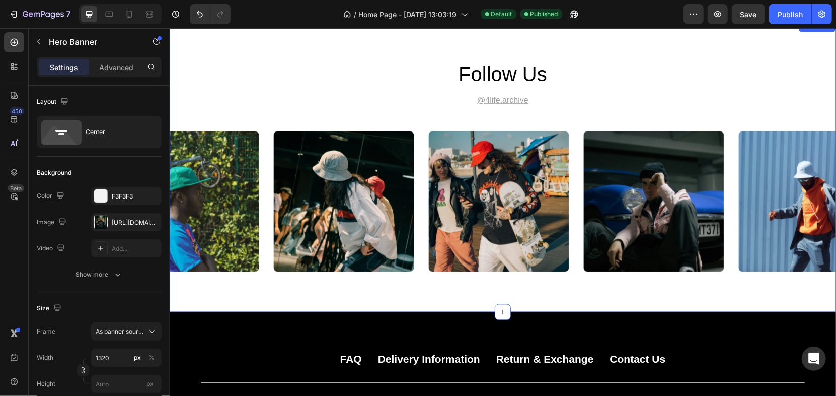
scroll to position [3777, 0]
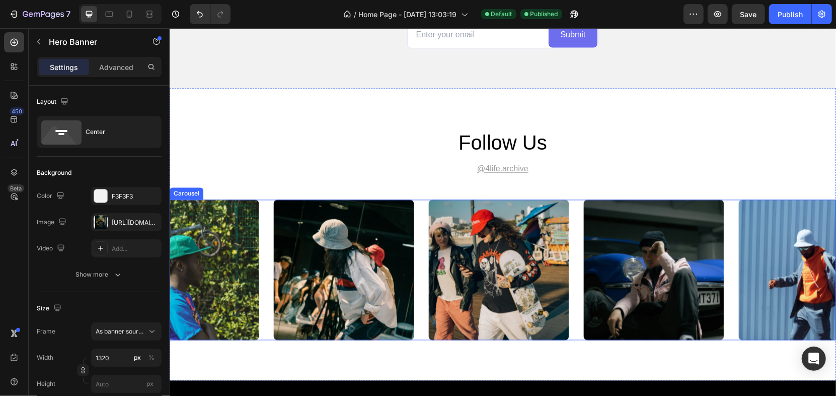
click at [322, 243] on img at bounding box center [343, 269] width 140 height 140
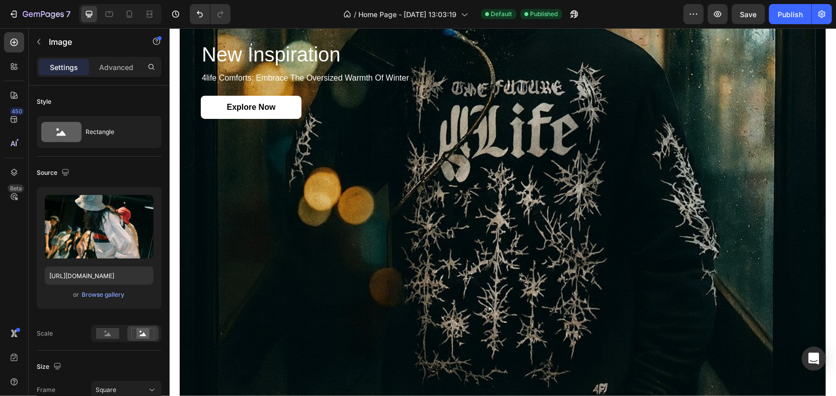
scroll to position [1708, 0]
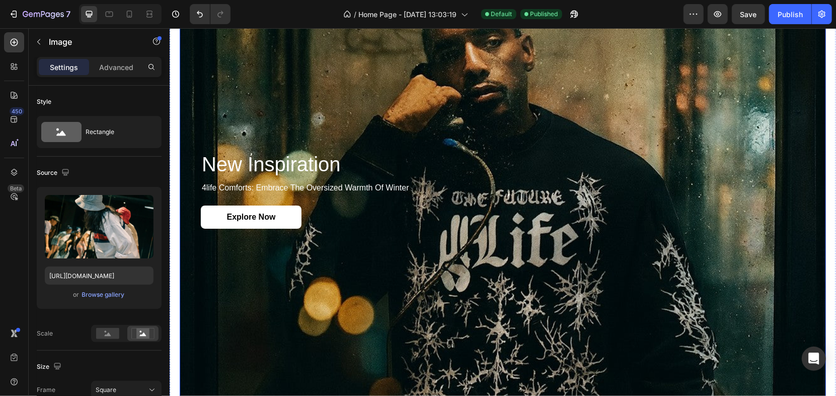
click at [585, 135] on div "new inspiration Heading 4life comforts: embrace the oversized warmth of winter …" at bounding box center [502, 189] width 604 height 109
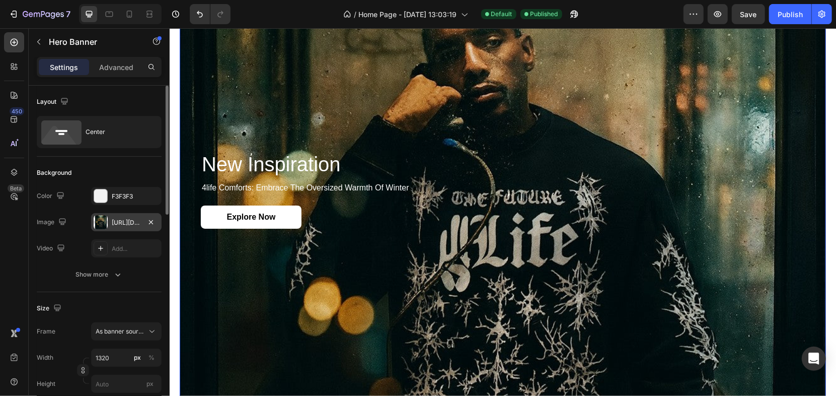
click at [106, 221] on div at bounding box center [101, 222] width 14 height 14
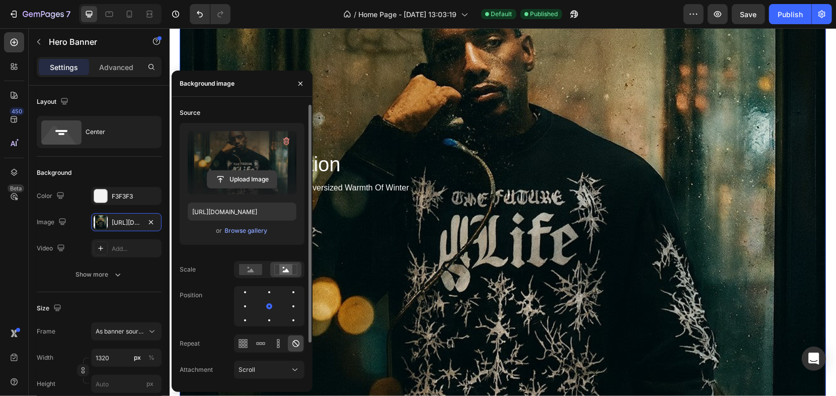
click at [227, 180] on input "file" at bounding box center [241, 179] width 69 height 17
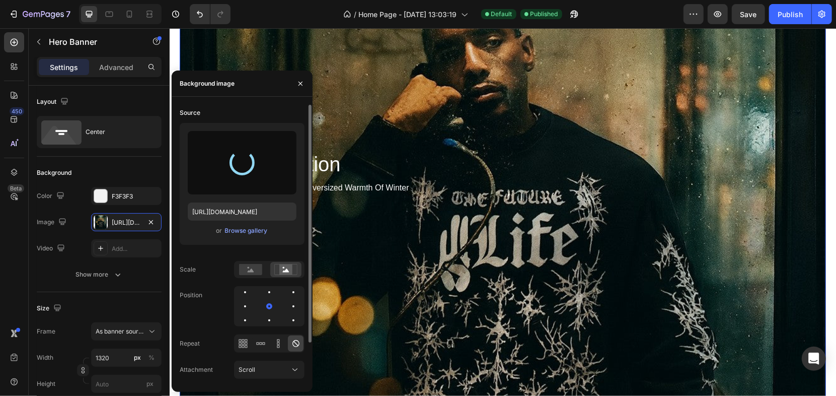
type input "[URL][DOMAIN_NAME]"
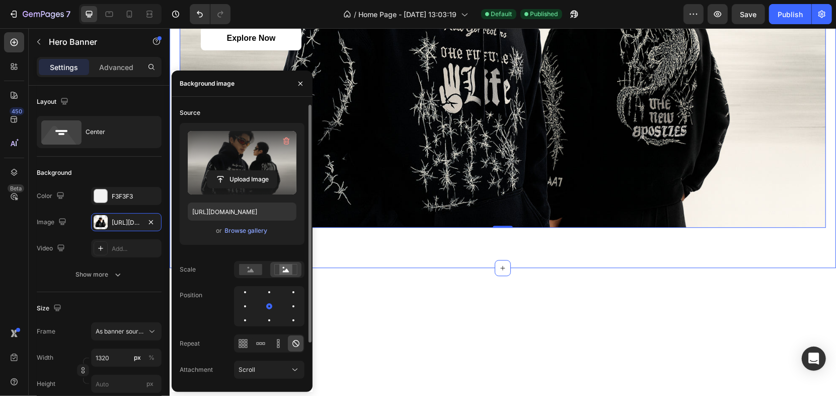
click at [537, 257] on div "new inspiration Heading 4life comforts: embrace the oversized warmth of winter …" at bounding box center [502, 31] width 666 height 471
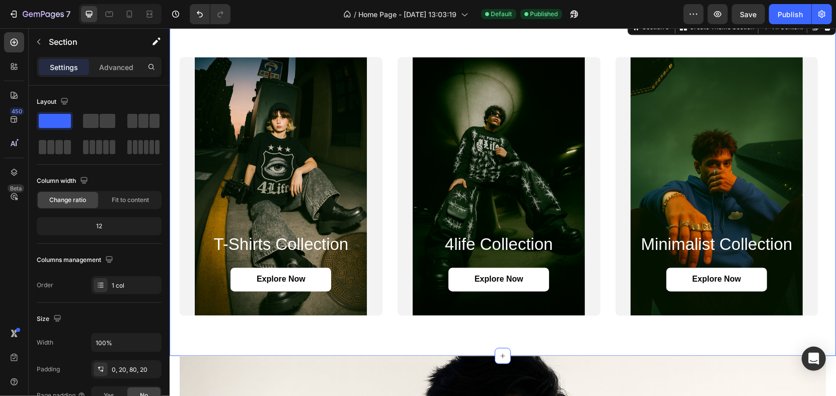
click at [583, 325] on div "t-shirts collection Heading Explore Now Button Hero Banner 4life collection Hea…" at bounding box center [502, 186] width 666 height 339
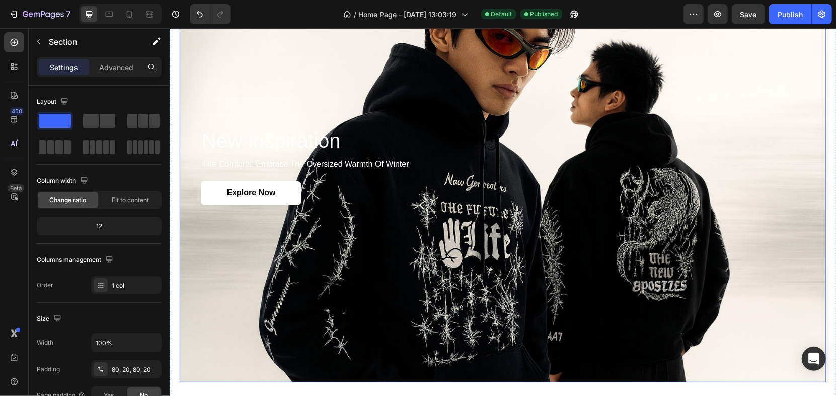
scroll to position [1541, 0]
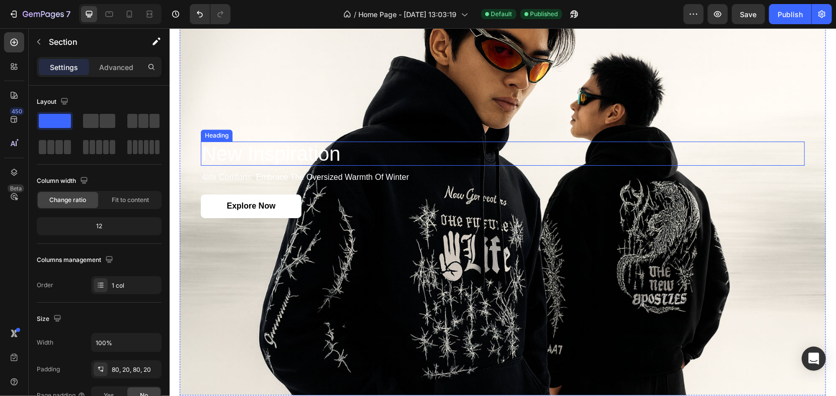
click at [299, 158] on h2 "new inspiration" at bounding box center [502, 153] width 604 height 24
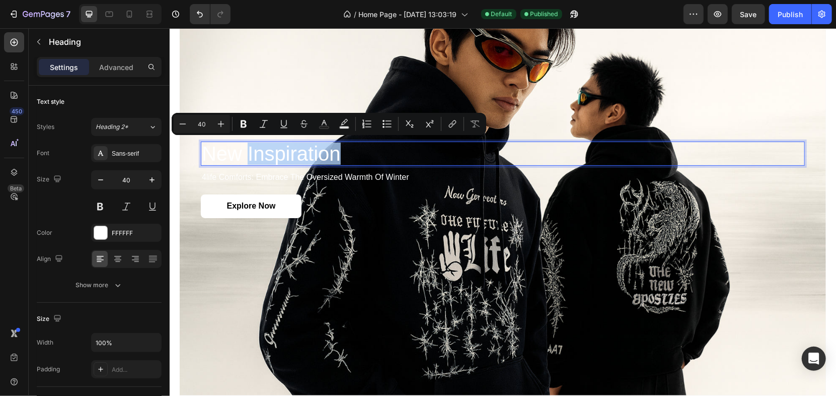
click at [298, 153] on p "new inspiration" at bounding box center [502, 153] width 602 height 22
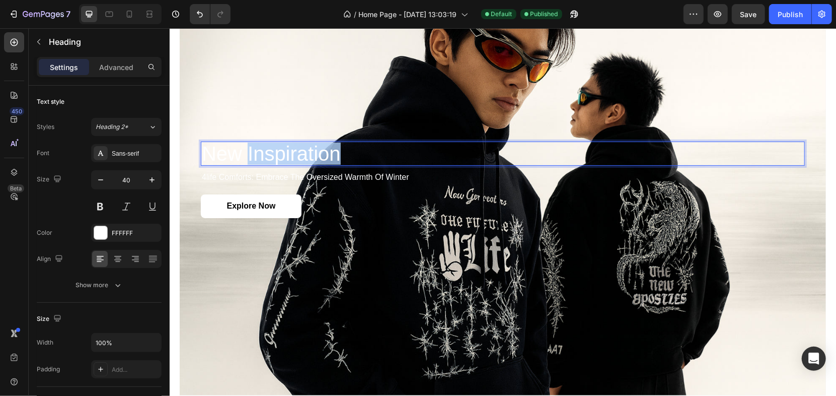
click at [298, 153] on p "new inspiration" at bounding box center [502, 153] width 602 height 22
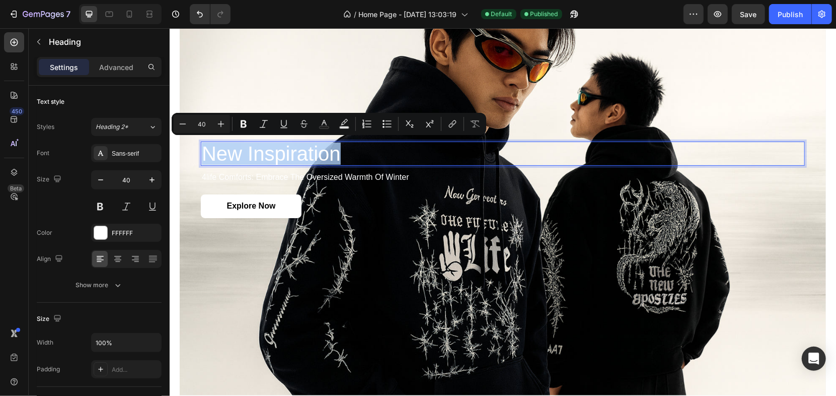
click at [298, 153] on p "new inspiration" at bounding box center [502, 153] width 602 height 22
click at [322, 122] on icon "Editor contextual toolbar" at bounding box center [324, 124] width 10 height 10
type input "FFFFFF"
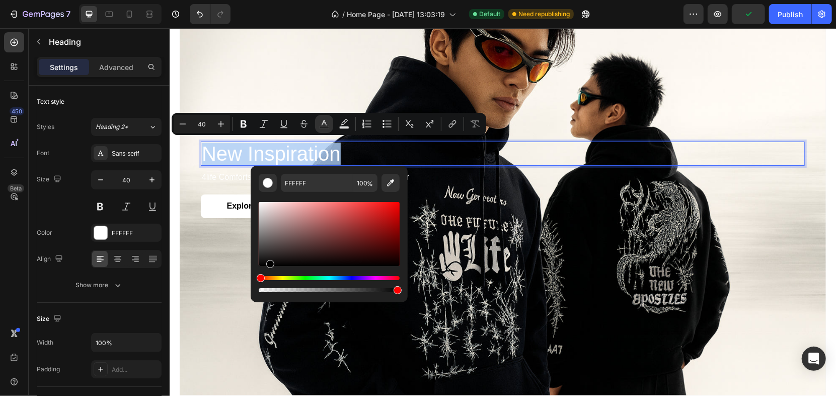
type input "000000"
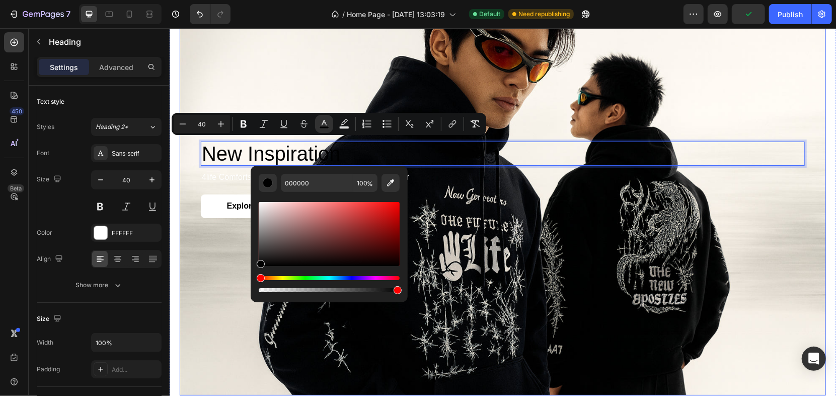
drag, startPoint x: 438, startPoint y: 246, endPoint x: 239, endPoint y: 288, distance: 203.8
click at [207, 248] on div "Background Image" at bounding box center [502, 179] width 646 height 431
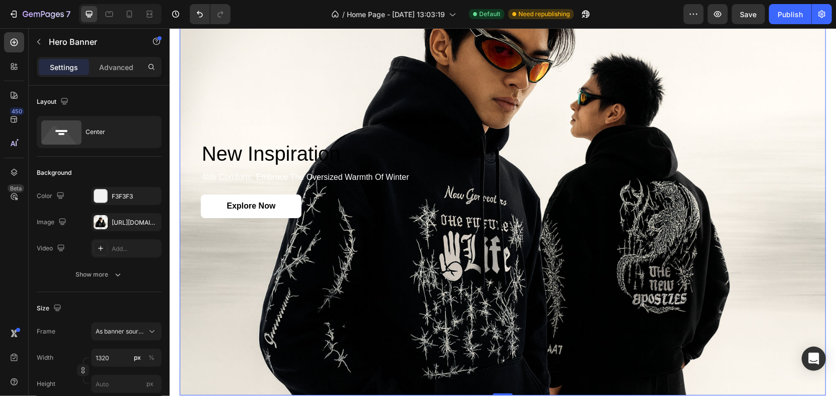
click at [253, 168] on div "⁠⁠⁠⁠⁠⁠⁠ new inspiration Heading 4life comforts: embrace the oversized warmth of…" at bounding box center [502, 179] width 604 height 76
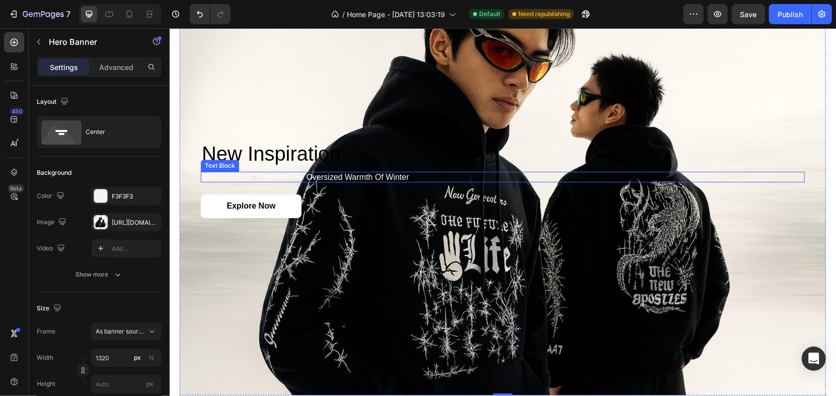
click at [256, 173] on p "4life comforts: embrace the oversized warmth of winter" at bounding box center [502, 176] width 602 height 9
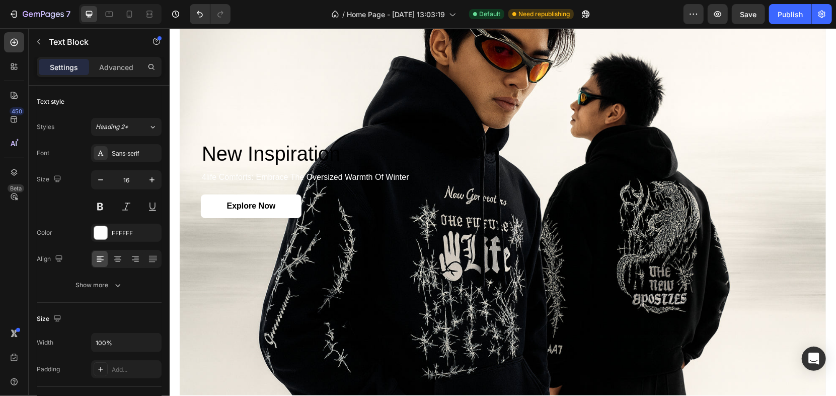
click at [316, 174] on p "4life comforts: embrace the oversized warmth of winter" at bounding box center [502, 176] width 602 height 9
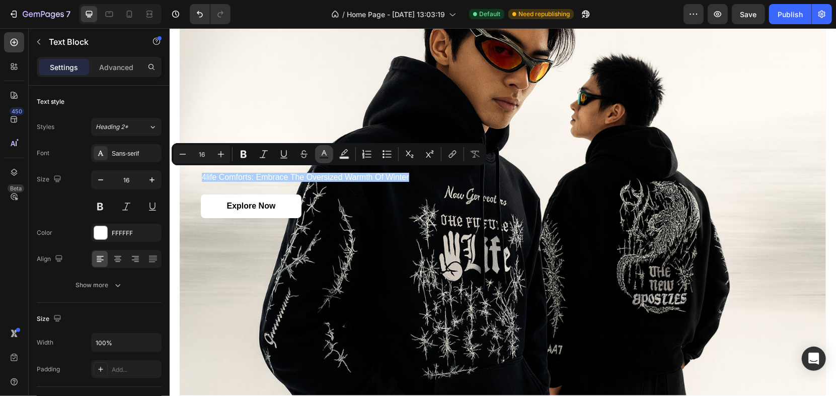
click at [329, 152] on button "Text Color" at bounding box center [324, 154] width 18 height 18
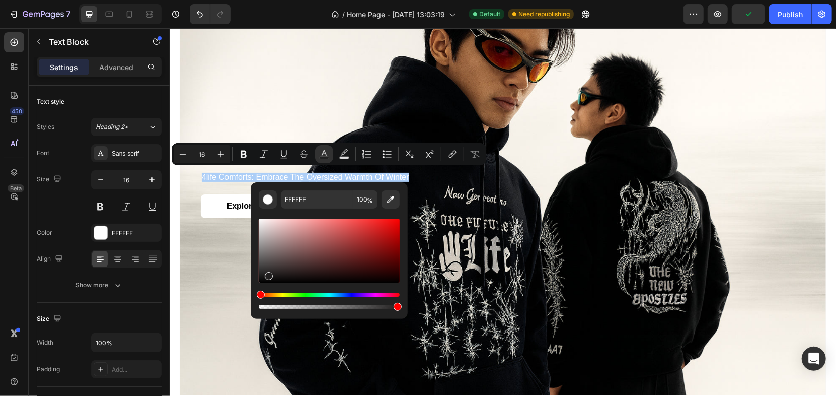
drag, startPoint x: 271, startPoint y: 245, endPoint x: 261, endPoint y: 308, distance: 64.2
click at [262, 308] on div "Editor contextual toolbar" at bounding box center [329, 263] width 141 height 94
type input "000000"
click at [205, 286] on div "Background Image" at bounding box center [502, 179] width 646 height 431
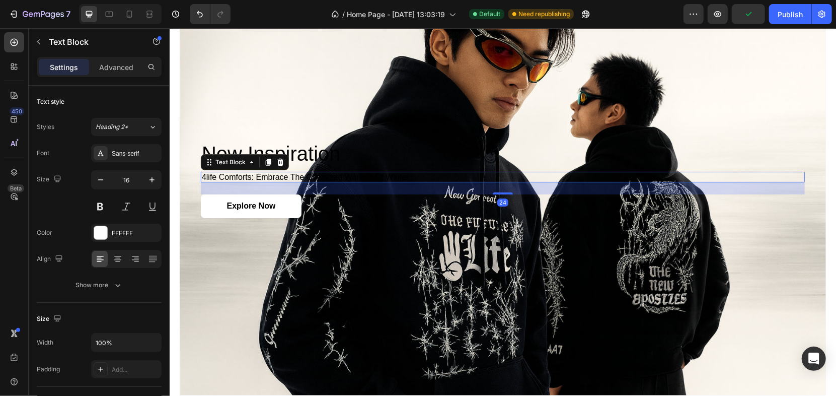
click at [306, 172] on span "4life comforts: embrace the oversized warmth of winter" at bounding box center [304, 176] width 207 height 9
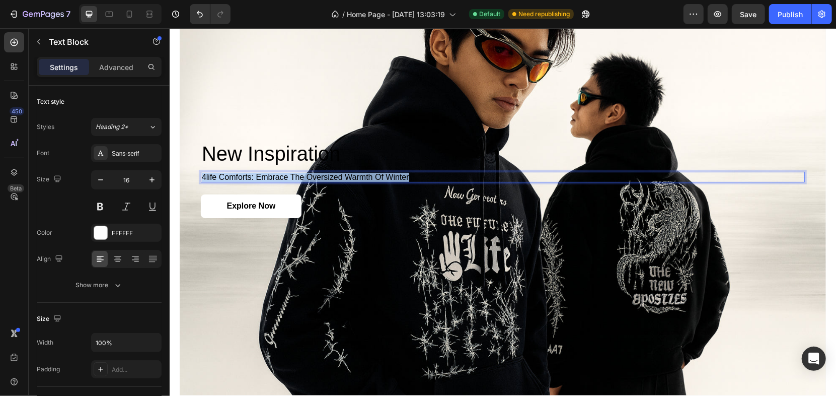
click at [306, 172] on span "4life comforts: embrace the oversized warmth of winter" at bounding box center [304, 176] width 207 height 9
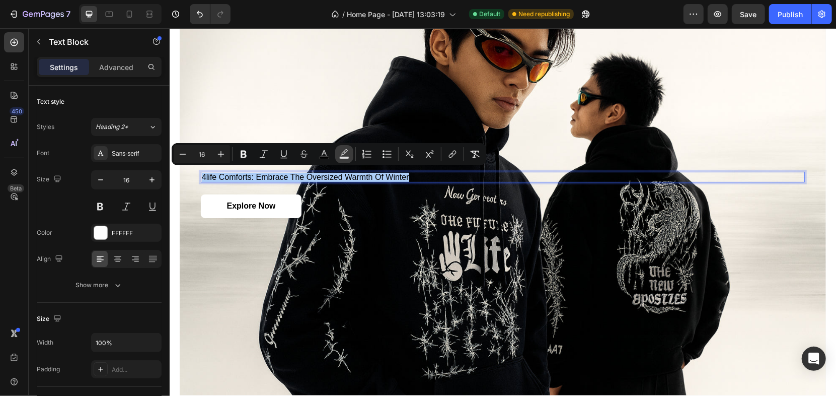
click at [342, 158] on rect "Editor contextual toolbar" at bounding box center [345, 157] width 10 height 3
type input "000000"
type input "77"
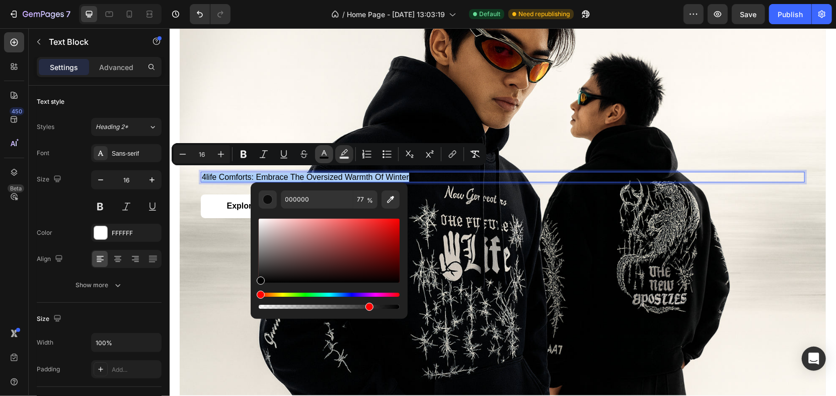
click at [325, 149] on icon "Editor contextual toolbar" at bounding box center [324, 154] width 10 height 10
click at [252, 156] on button "Bold" at bounding box center [243, 154] width 18 height 18
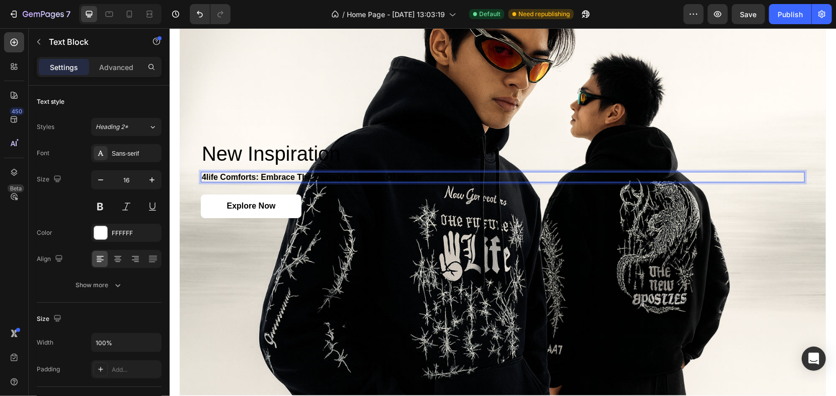
click at [307, 172] on strong "4life comforts: embrace the oversized warmth of winter" at bounding box center [311, 176] width 220 height 9
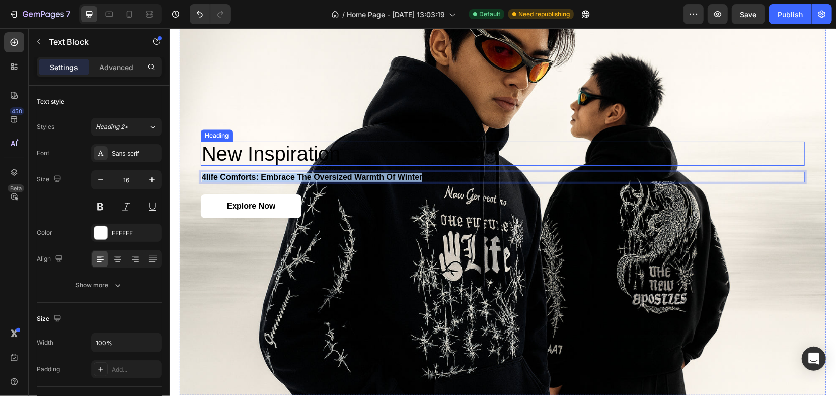
scroll to position [1485, 0]
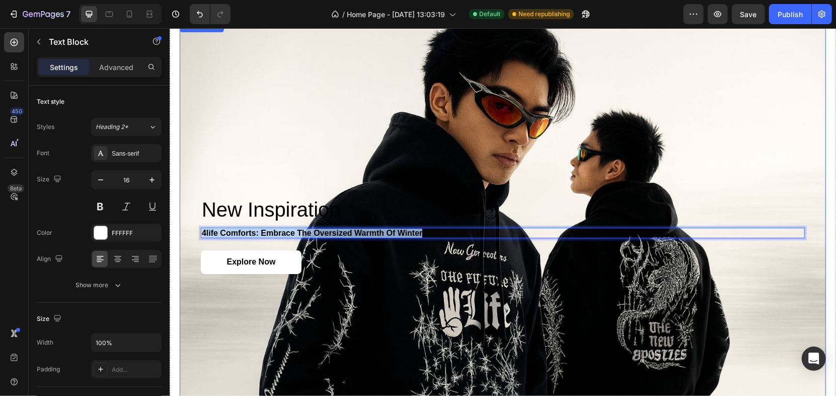
click at [411, 162] on div "Background Image" at bounding box center [502, 235] width 646 height 431
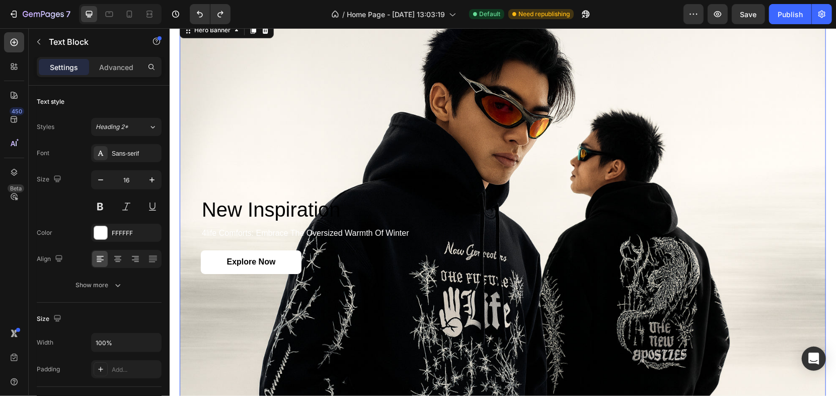
click at [290, 229] on p "4life comforts: embrace the oversized warmth of winter" at bounding box center [502, 232] width 602 height 9
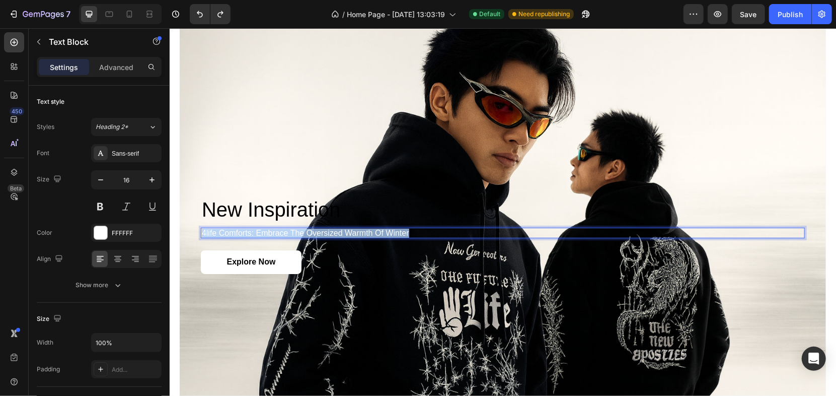
click at [290, 229] on p "4life comforts: embrace the oversized warmth of winter" at bounding box center [502, 232] width 602 height 9
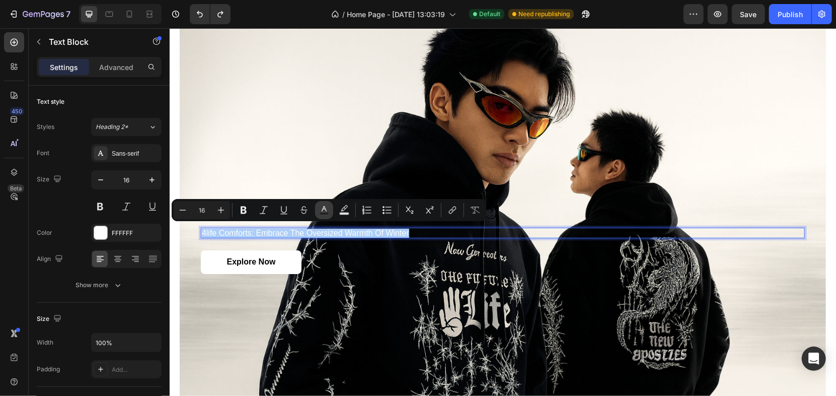
click at [328, 208] on icon "Editor contextual toolbar" at bounding box center [324, 210] width 10 height 10
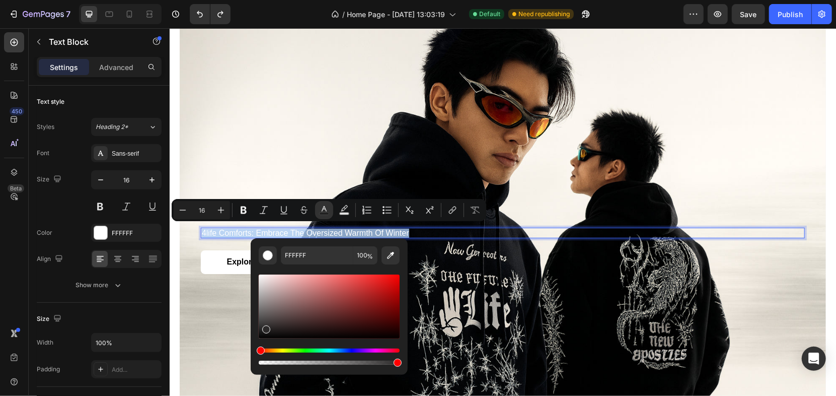
type input "000000"
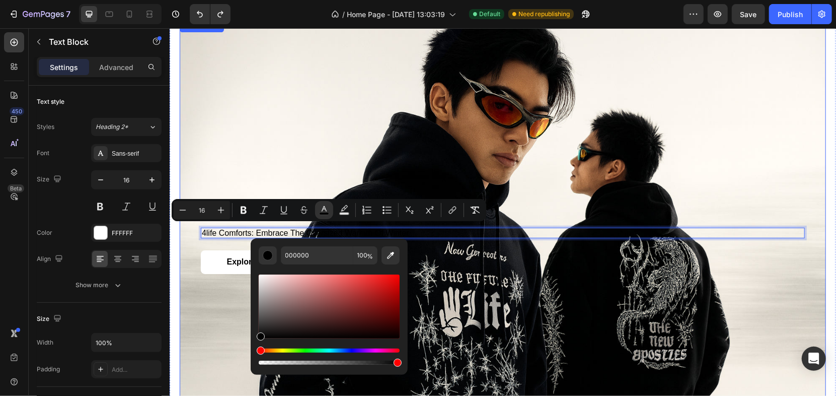
drag, startPoint x: 269, startPoint y: 292, endPoint x: 277, endPoint y: 346, distance: 55.0
click at [264, 362] on div "Editor contextual toolbar" at bounding box center [329, 319] width 141 height 94
click at [332, 160] on div "Background Image" at bounding box center [502, 235] width 646 height 431
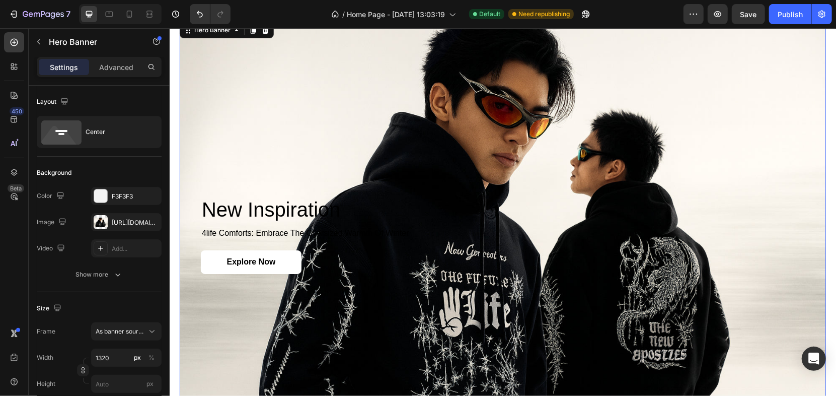
click at [396, 146] on div "Background Image" at bounding box center [502, 235] width 646 height 431
click at [112, 225] on div "[URL][DOMAIN_NAME]" at bounding box center [126, 222] width 29 height 9
click at [104, 223] on div at bounding box center [101, 222] width 14 height 14
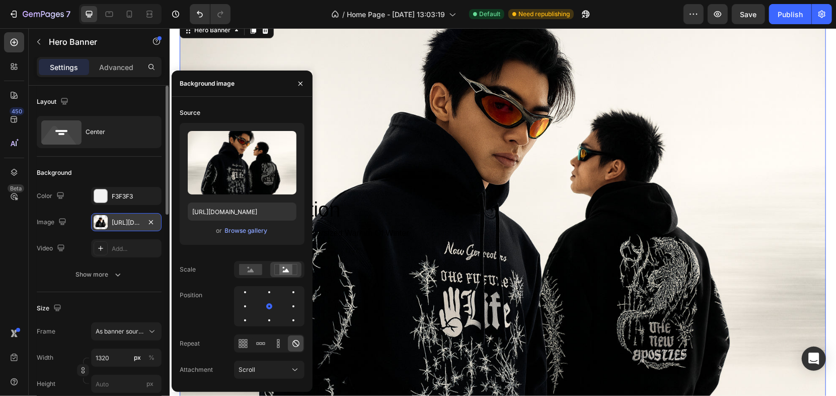
click at [104, 223] on div at bounding box center [101, 222] width 14 height 14
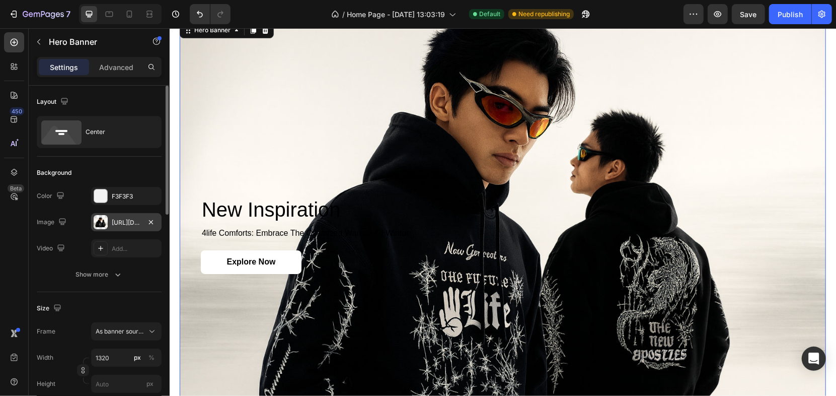
click at [104, 225] on div at bounding box center [101, 222] width 14 height 14
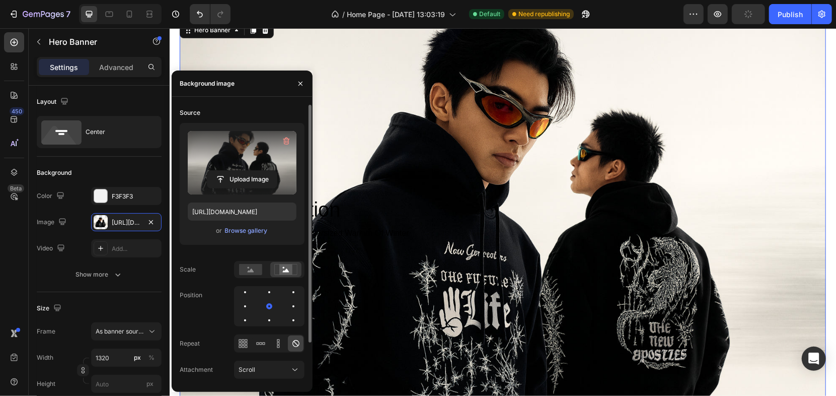
click at [257, 159] on label at bounding box center [242, 162] width 109 height 63
click at [257, 171] on input "file" at bounding box center [241, 179] width 69 height 17
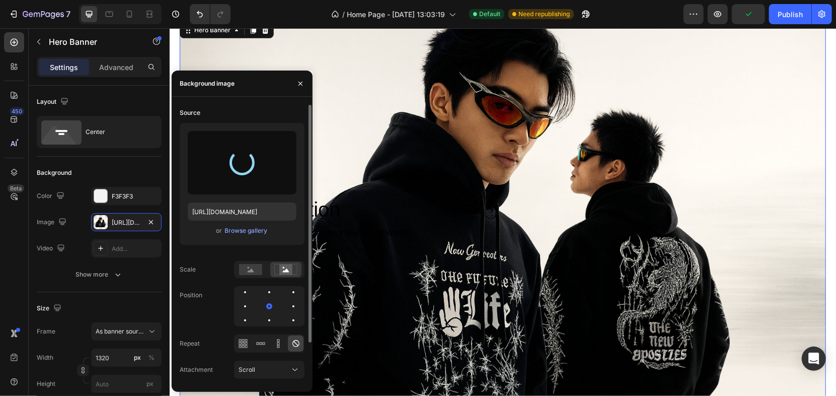
click at [242, 200] on div "[URL][DOMAIN_NAME] or Browse gallery" at bounding box center [242, 184] width 125 height 122
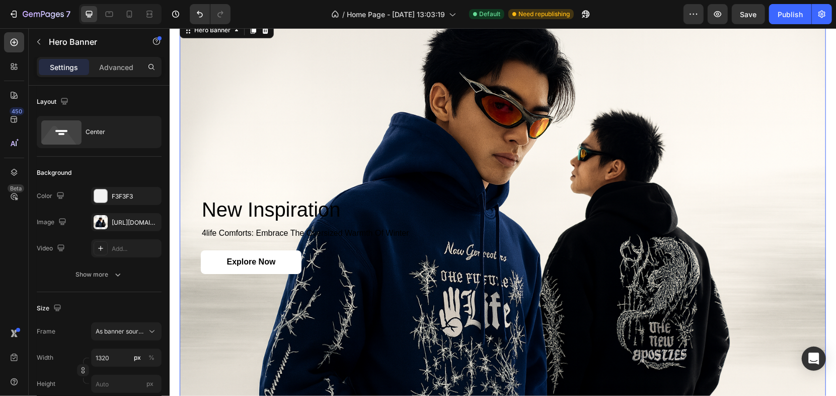
click at [357, 165] on div "Background Image" at bounding box center [502, 235] width 646 height 431
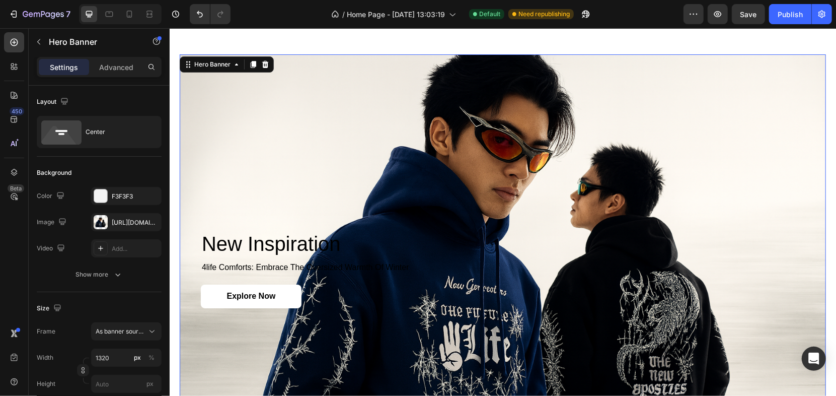
scroll to position [1429, 0]
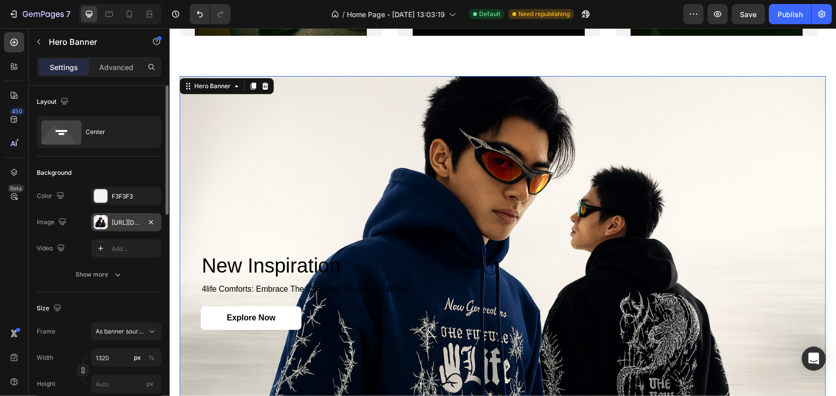
click at [123, 223] on div "[URL][DOMAIN_NAME]" at bounding box center [126, 222] width 29 height 9
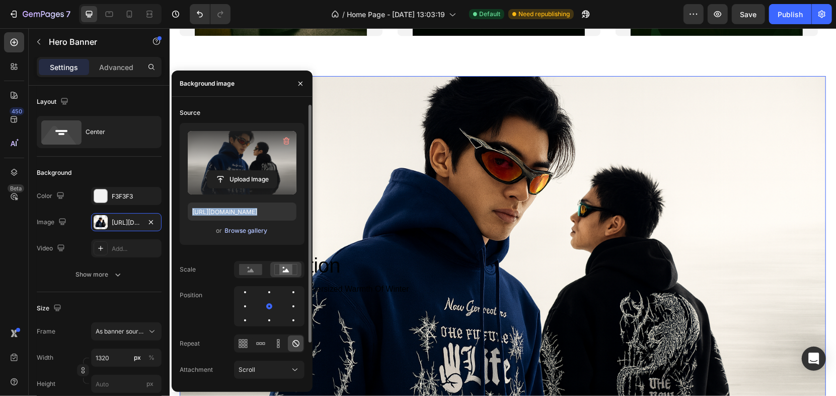
click at [242, 232] on div "Browse gallery" at bounding box center [246, 230] width 43 height 9
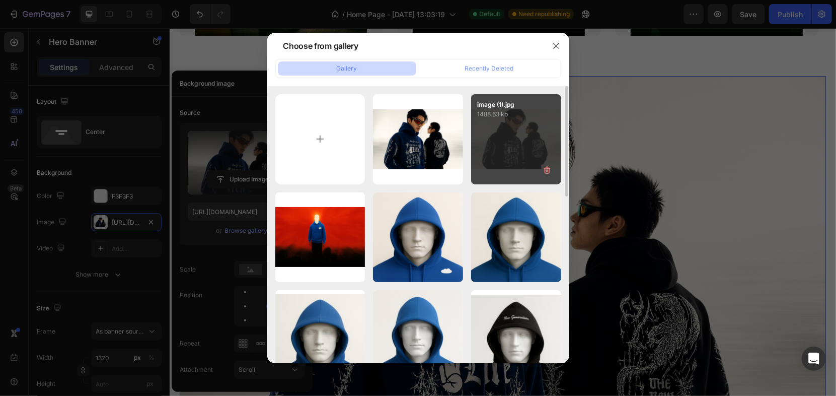
click at [493, 138] on div "image (1).jpg 1488.63 kb" at bounding box center [516, 139] width 90 height 90
type input "[URL][DOMAIN_NAME]"
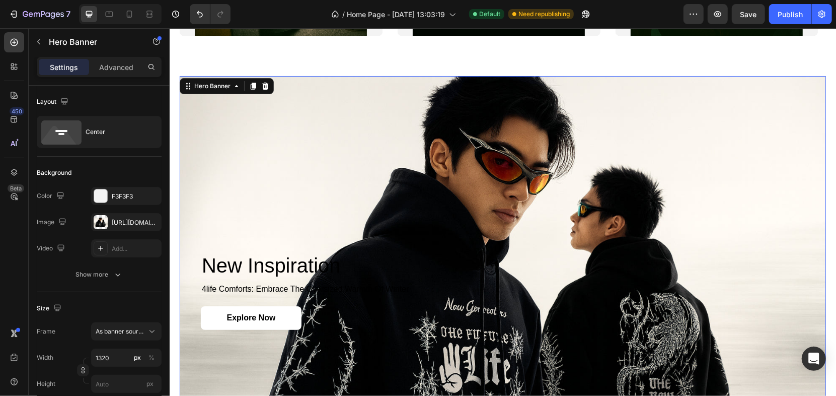
click at [349, 195] on div "Background Image" at bounding box center [502, 290] width 646 height 431
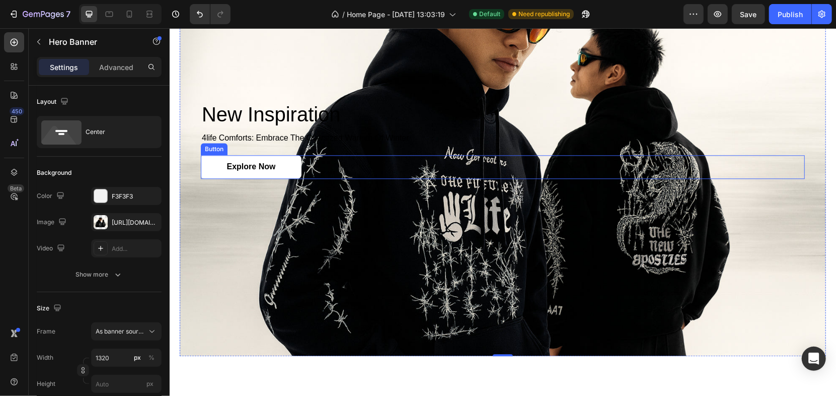
scroll to position [1485, 0]
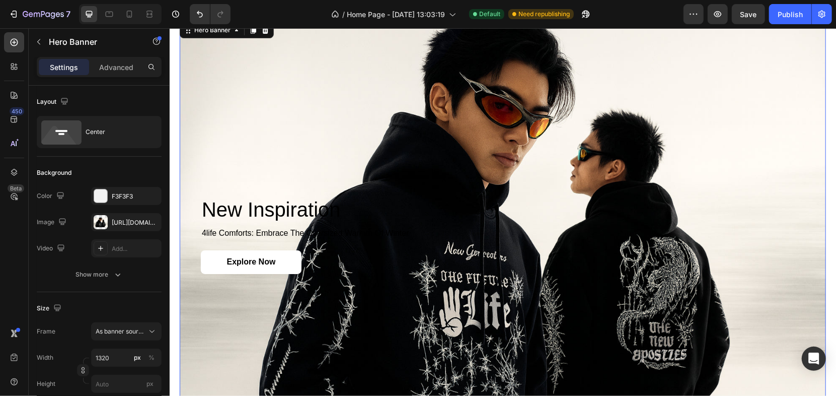
click at [283, 222] on div "new inspiration Heading 4life comforts: embrace the oversized warmth of winter …" at bounding box center [502, 235] width 604 height 76
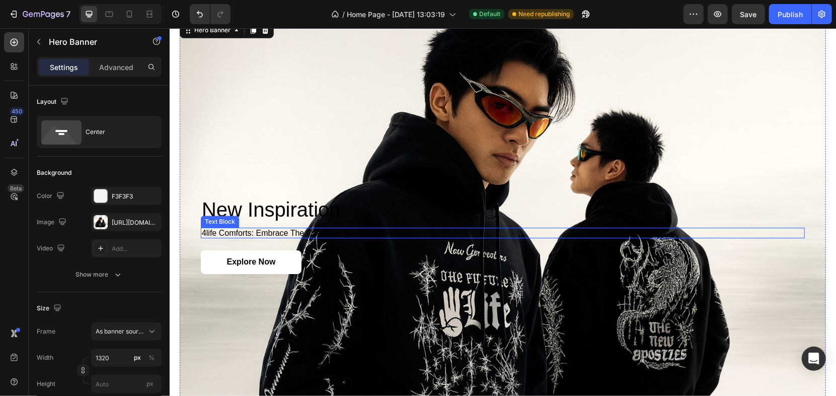
click at [284, 230] on span "4life comforts: embrace the oversized warmth of winter" at bounding box center [304, 232] width 207 height 9
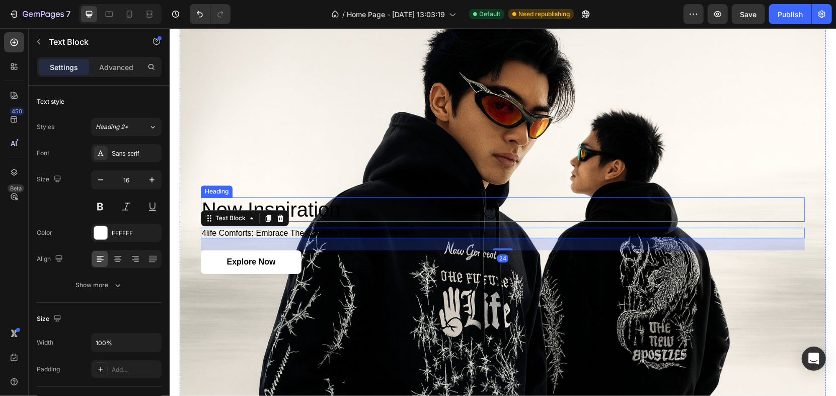
drag, startPoint x: 501, startPoint y: 244, endPoint x: 475, endPoint y: 204, distance: 47.7
click at [475, 204] on div "new inspiration Heading 4life comforts: embrace the oversized warmth of winter …" at bounding box center [502, 235] width 604 height 76
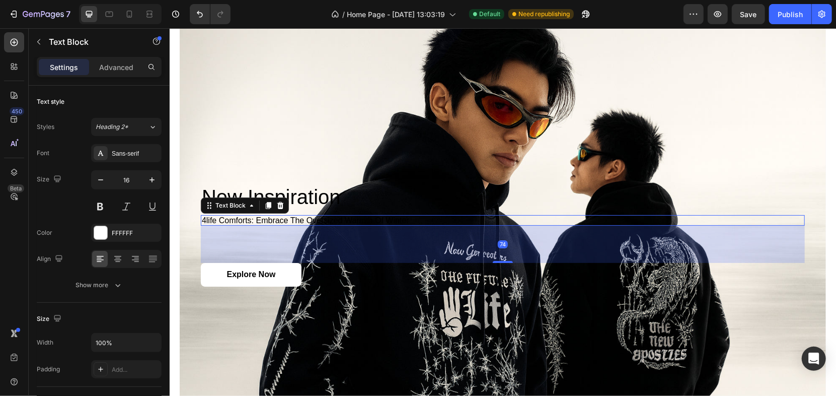
drag, startPoint x: 502, startPoint y: 246, endPoint x: 494, endPoint y: 271, distance: 26.6
click at [494, 271] on div "new inspiration Heading 4life comforts: embrace the oversized warmth of winter …" at bounding box center [502, 235] width 604 height 102
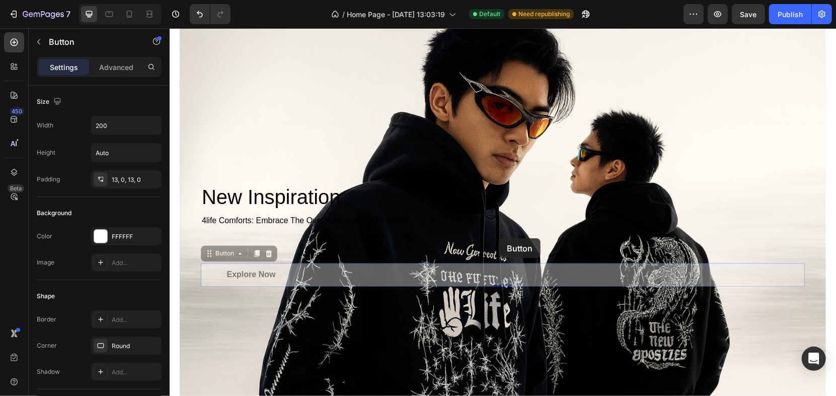
drag, startPoint x: 497, startPoint y: 260, endPoint x: 498, endPoint y: 238, distance: 22.7
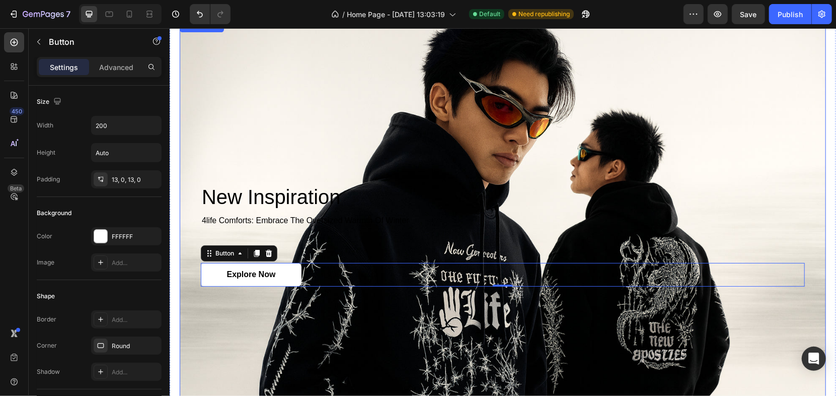
click at [485, 220] on p "4life comforts: embrace the oversized warmth of winter" at bounding box center [502, 219] width 602 height 9
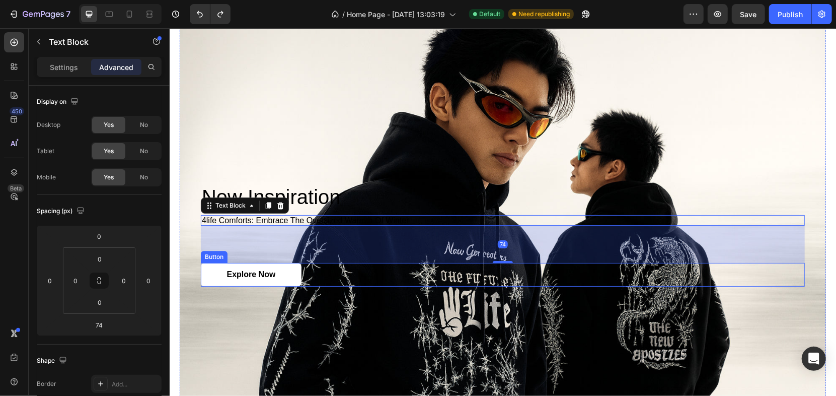
click at [497, 258] on div "new inspiration Heading 4life comforts: embrace the oversized warmth of winter …" at bounding box center [502, 235] width 604 height 102
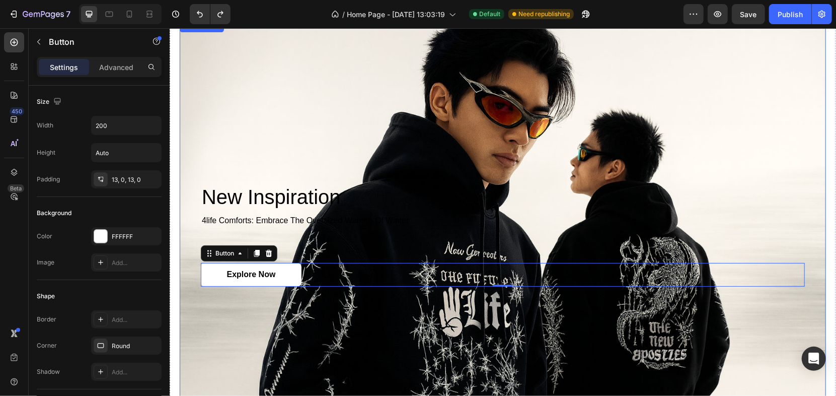
click at [495, 252] on div "new inspiration Heading 4life comforts: embrace the oversized warmth of winter …" at bounding box center [502, 235] width 604 height 102
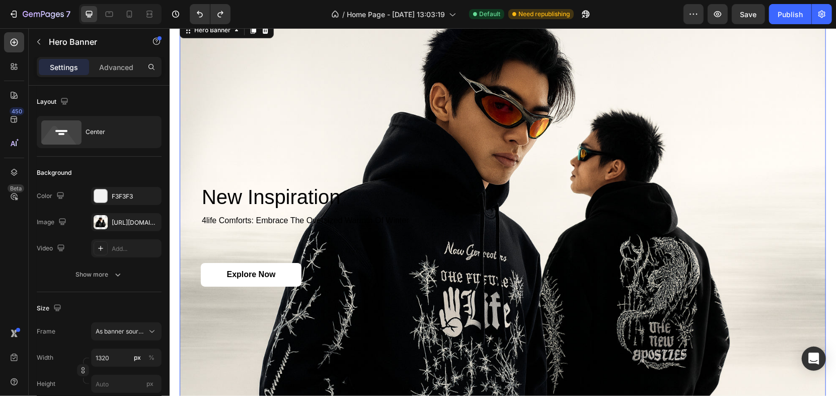
click at [498, 236] on div "new inspiration Heading 4life comforts: embrace the oversized warmth of winter …" at bounding box center [502, 235] width 604 height 102
click at [468, 222] on div "new inspiration Heading 4life comforts: embrace the oversized warmth of winter …" at bounding box center [502, 235] width 604 height 102
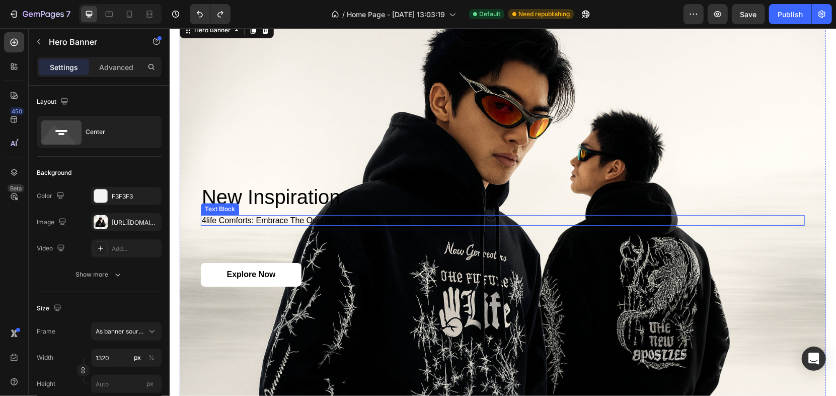
click at [332, 219] on span "4life comforts: embrace the oversized warmth of winter" at bounding box center [304, 219] width 207 height 9
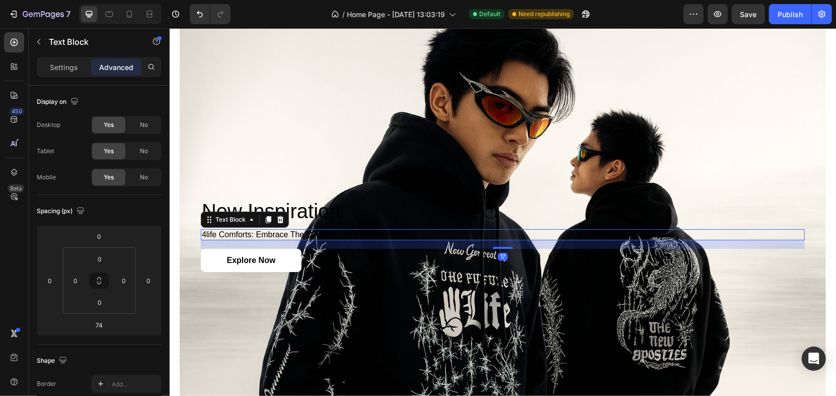
drag, startPoint x: 496, startPoint y: 259, endPoint x: 509, endPoint y: 229, distance: 32.2
click at [509, 229] on div "4life comforts: embrace the oversized warmth of winter Text Block 17" at bounding box center [502, 233] width 604 height 11
type input "17"
click at [438, 178] on div "Background Image" at bounding box center [502, 235] width 646 height 431
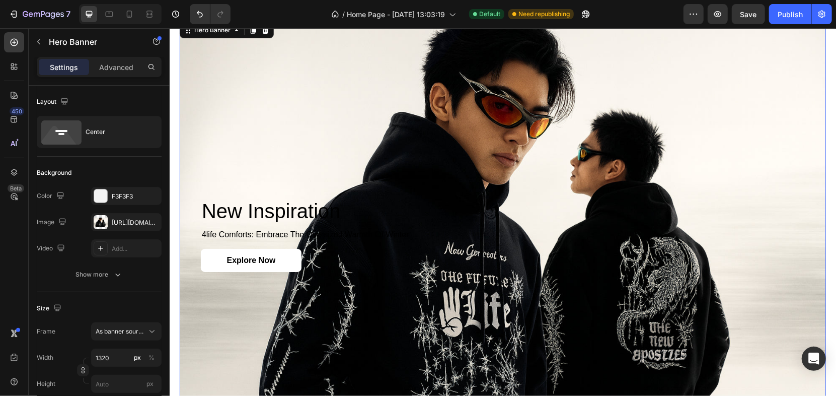
click at [290, 222] on div "new inspiration Heading 4life comforts: embrace the oversized warmth of winter …" at bounding box center [502, 234] width 604 height 73
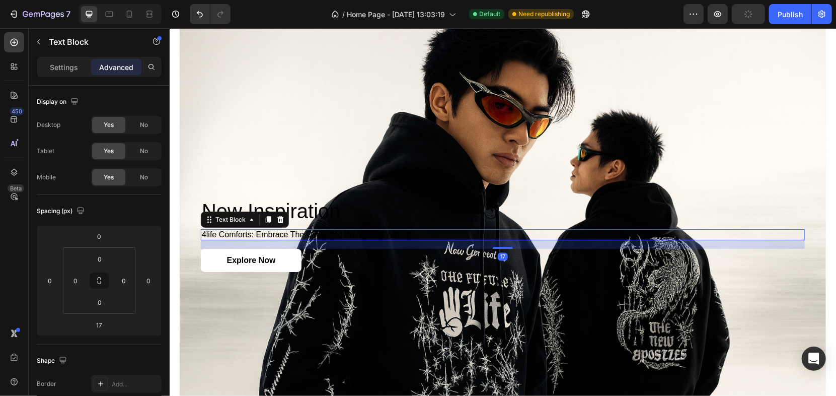
click at [303, 232] on span "4life comforts: embrace the oversized warmth of winter" at bounding box center [304, 233] width 207 height 9
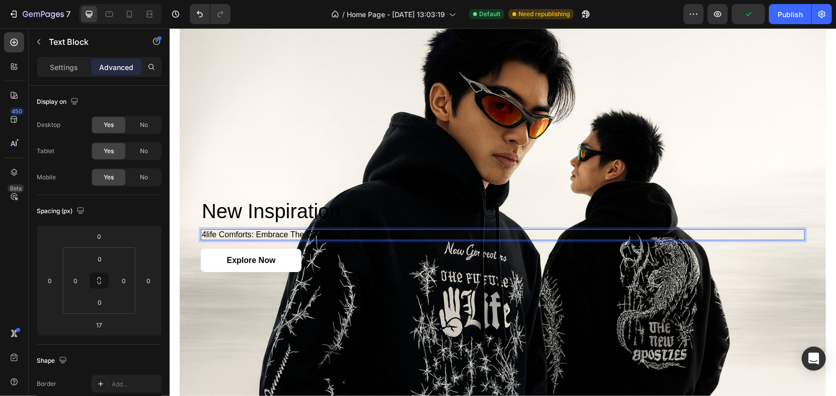
click at [286, 231] on span "4life comforts: embrace the oversized warmth of winter" at bounding box center [304, 233] width 207 height 9
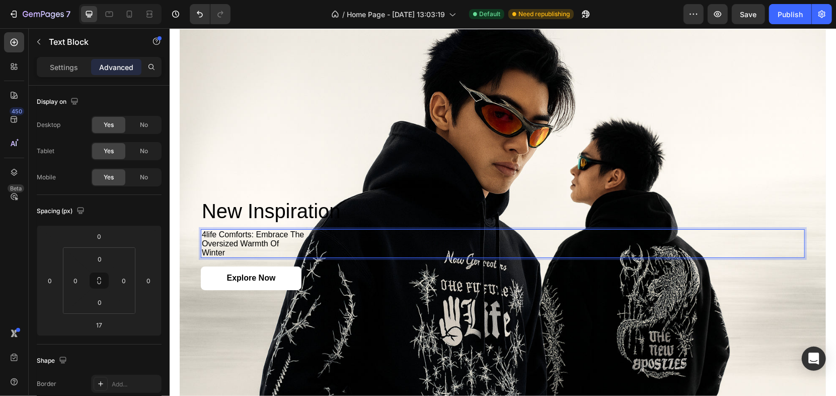
scroll to position [1480, 0]
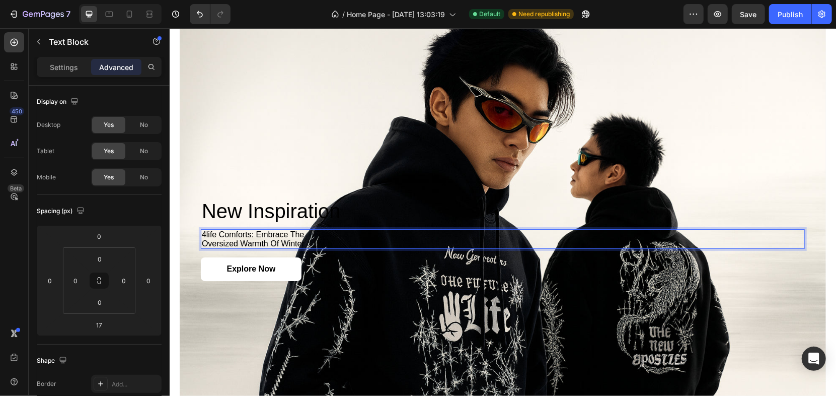
click at [282, 215] on span "new inspiration" at bounding box center [270, 210] width 139 height 22
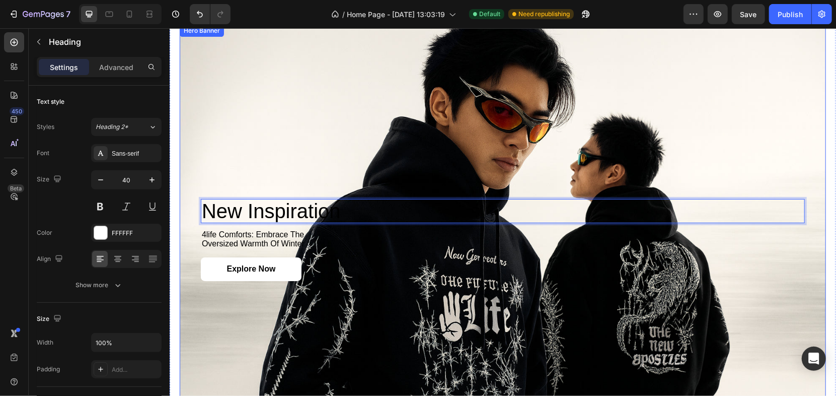
drag, startPoint x: 290, startPoint y: 196, endPoint x: 316, endPoint y: 190, distance: 26.3
click at [293, 156] on div "new inspiration Heading 12 4life comforts: embrace the oversized warmth of wint…" at bounding box center [502, 239] width 646 height 431
drag, startPoint x: 438, startPoint y: 190, endPoint x: 423, endPoint y: 170, distance: 25.9
click at [428, 169] on div "new inspiration Heading 12 4life comforts: embrace the oversized warmth of wint…" at bounding box center [502, 239] width 646 height 431
click at [436, 150] on div "Background Image" at bounding box center [502, 239] width 646 height 431
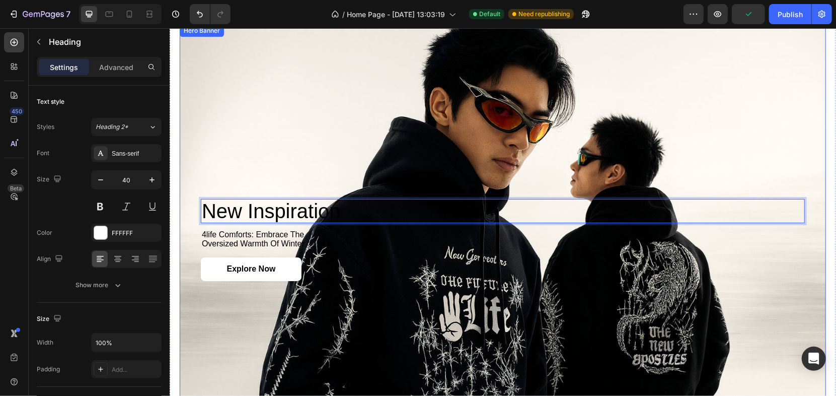
click at [436, 150] on div "Background Image" at bounding box center [502, 239] width 646 height 431
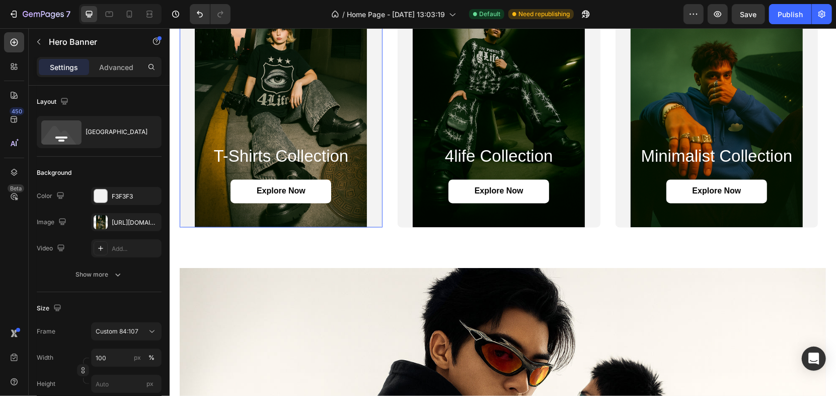
scroll to position [1155, 0]
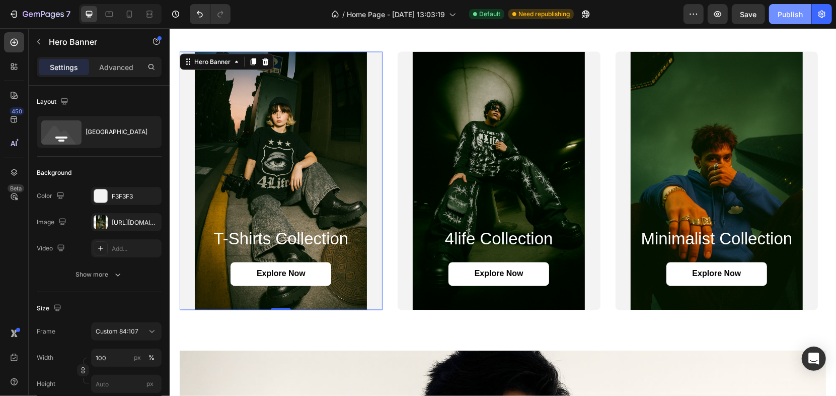
click at [800, 9] on div "Publish" at bounding box center [789, 14] width 25 height 11
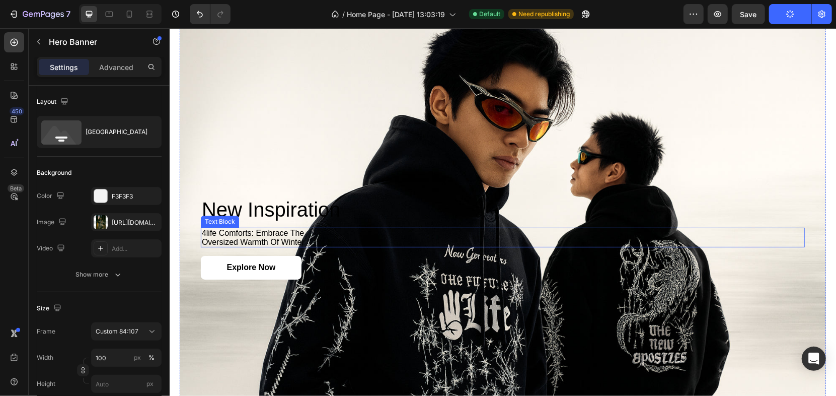
scroll to position [1546, 0]
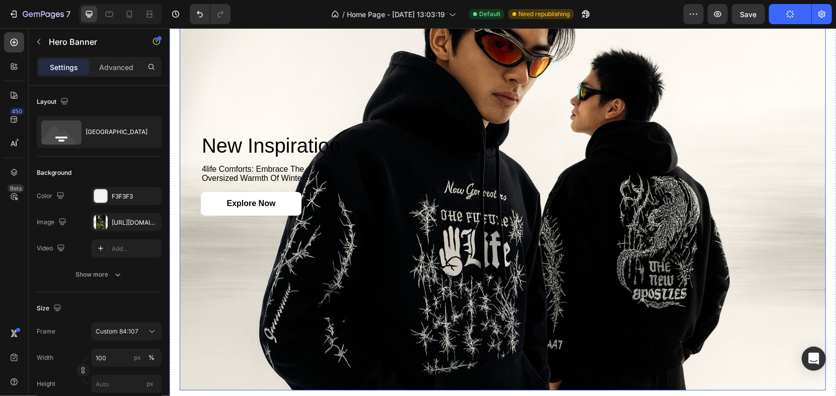
click at [283, 155] on div "new inspiration Heading 4life comforts: embrace the oversized warmth of winter …" at bounding box center [502, 174] width 604 height 82
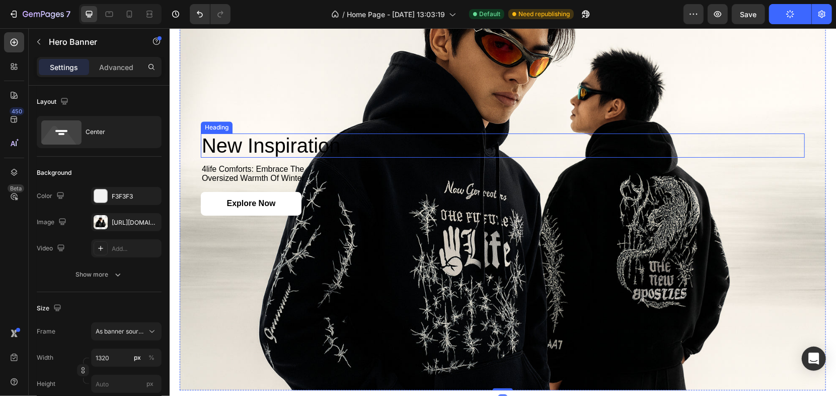
click at [283, 149] on span "new inspiration" at bounding box center [270, 145] width 139 height 22
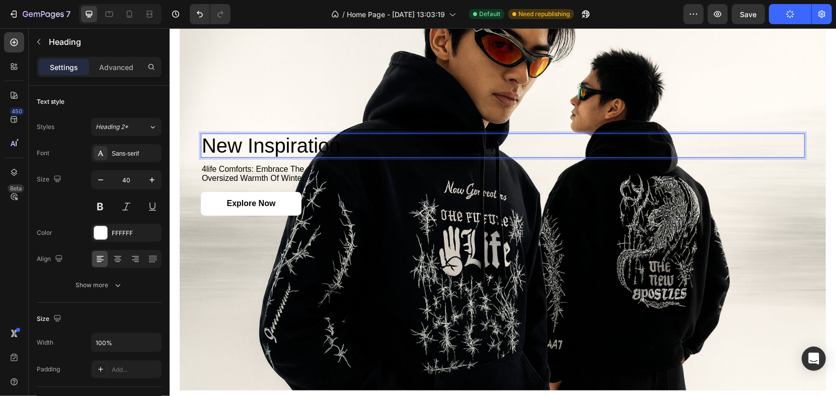
click at [332, 142] on span "new inspiration" at bounding box center [270, 145] width 139 height 22
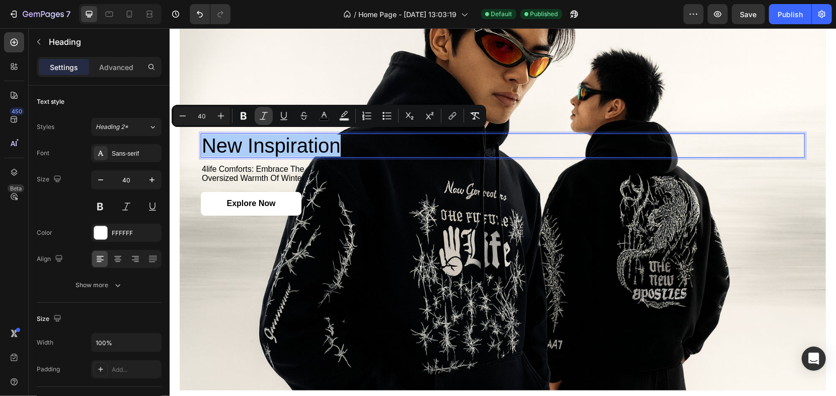
click at [270, 117] on button "Italic" at bounding box center [264, 116] width 18 height 18
click at [269, 117] on button "Italic" at bounding box center [264, 116] width 18 height 18
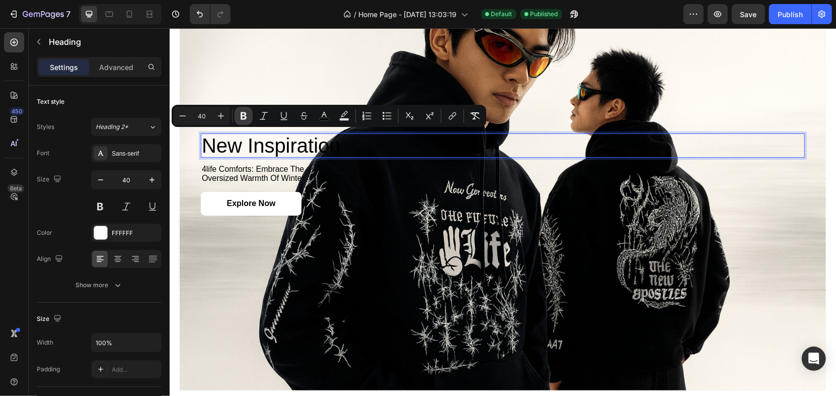
click at [252, 119] on button "Bold" at bounding box center [243, 116] width 18 height 18
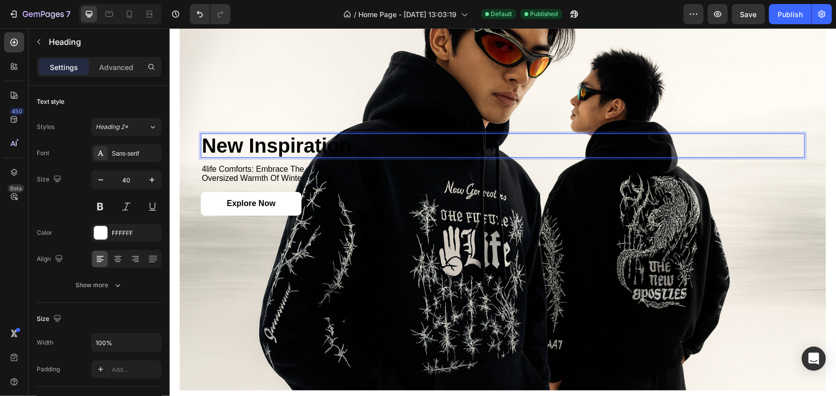
click at [250, 118] on div "new inspiration Heading 12 4life comforts: embrace the oversized warmth of wint…" at bounding box center [502, 174] width 604 height 114
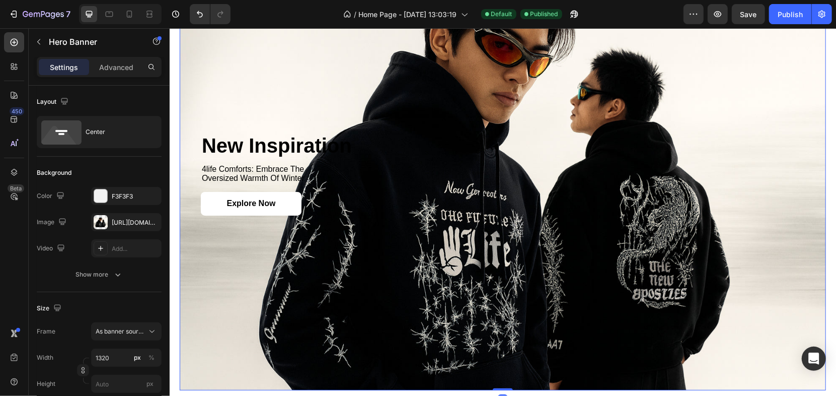
click at [254, 137] on strong "new inspiration" at bounding box center [276, 145] width 150 height 22
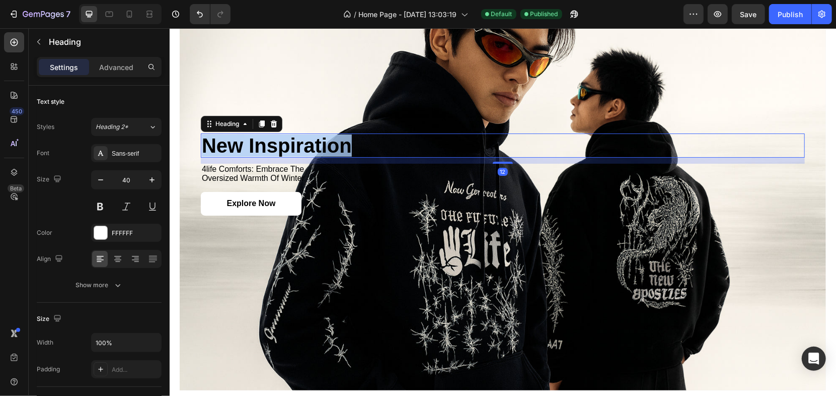
click at [254, 137] on strong "new inspiration" at bounding box center [276, 145] width 150 height 22
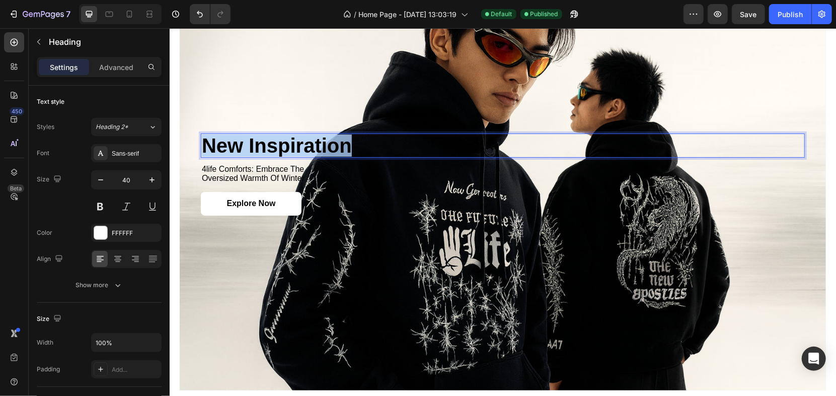
click at [254, 137] on strong "new inspiration" at bounding box center [276, 145] width 150 height 22
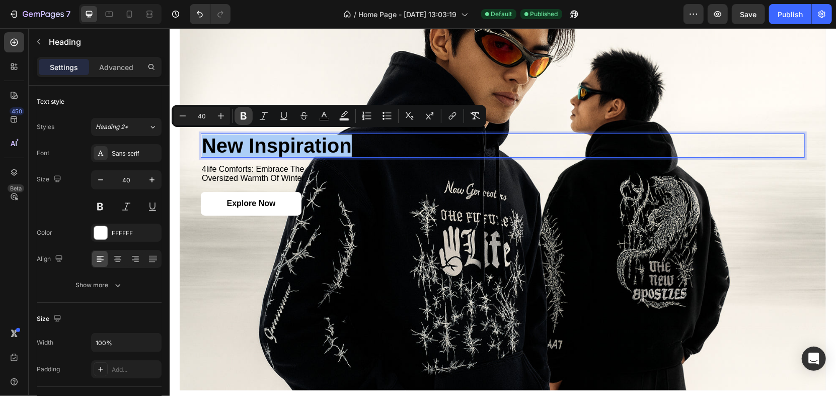
click at [244, 117] on icon "Editor contextual toolbar" at bounding box center [244, 116] width 10 height 10
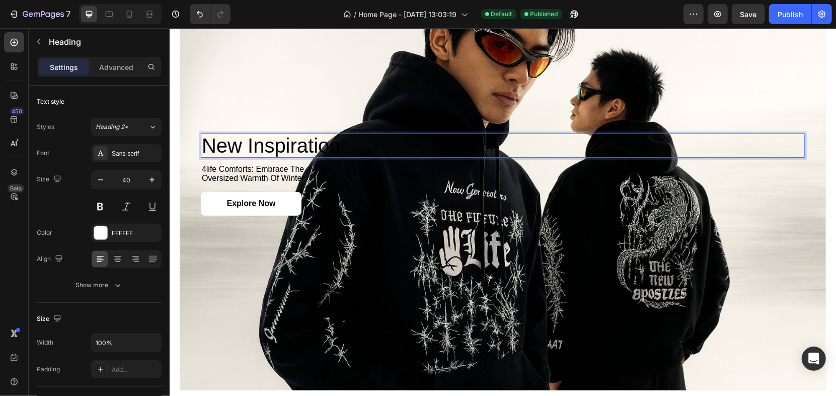
click at [329, 140] on span "new inspiration" at bounding box center [270, 145] width 139 height 22
click at [345, 108] on div "Background Image" at bounding box center [502, 174] width 646 height 431
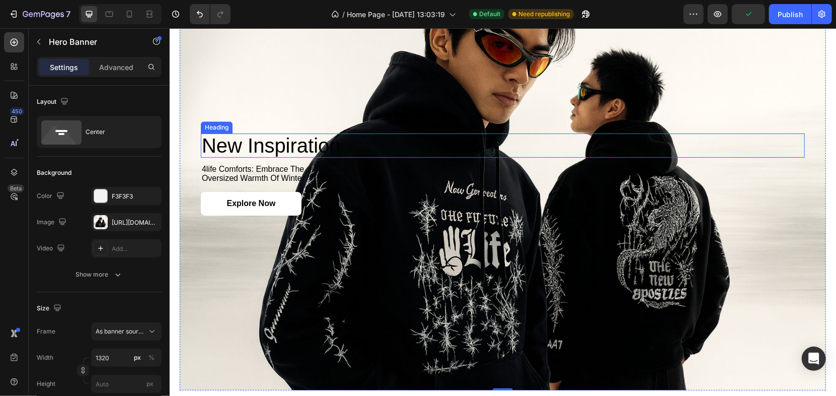
scroll to position [1490, 0]
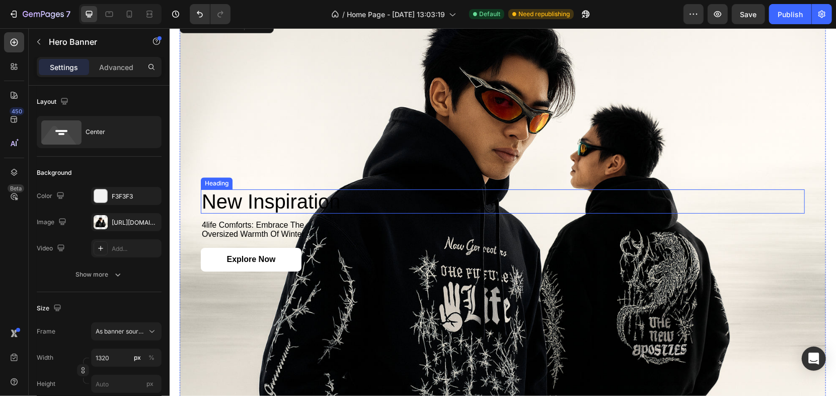
click at [253, 196] on span "new inspiration" at bounding box center [270, 201] width 139 height 22
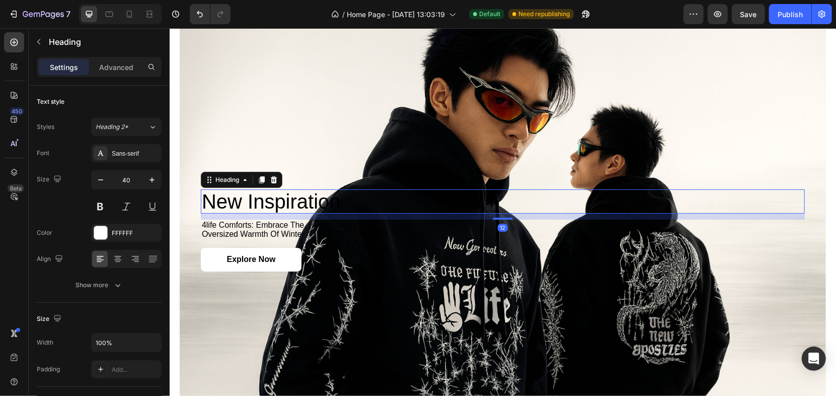
click at [253, 196] on span "new inspiration" at bounding box center [270, 201] width 139 height 22
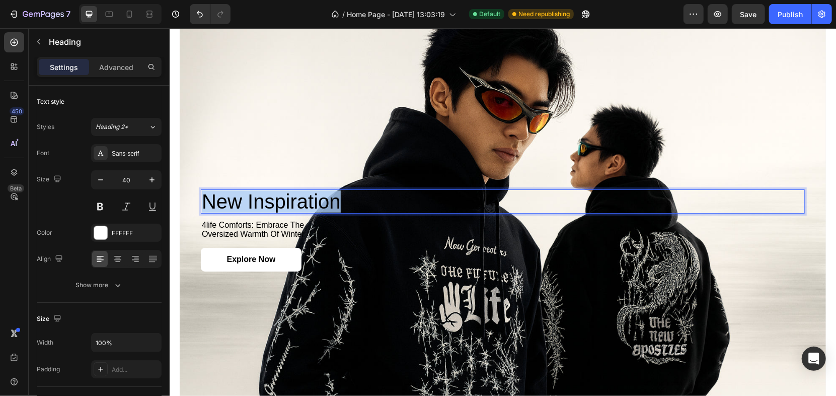
click at [253, 196] on span "new inspiration" at bounding box center [270, 201] width 139 height 22
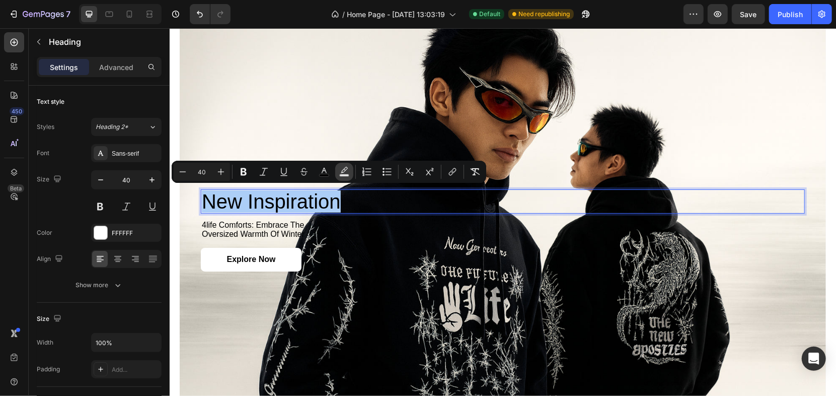
click at [343, 172] on icon "Editor contextual toolbar" at bounding box center [344, 172] width 10 height 10
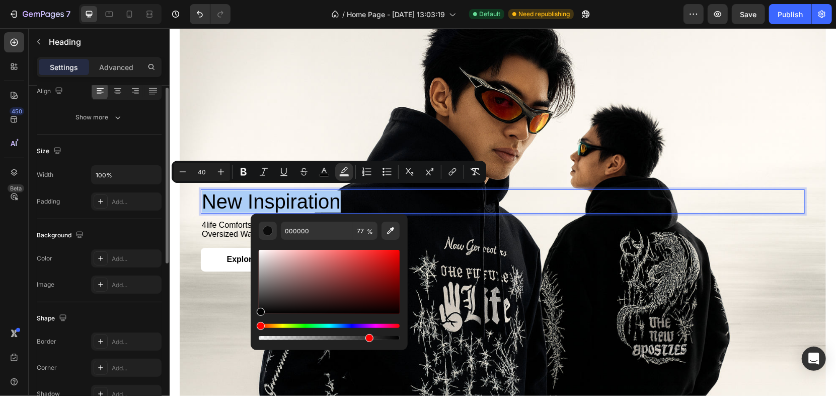
scroll to position [112, 0]
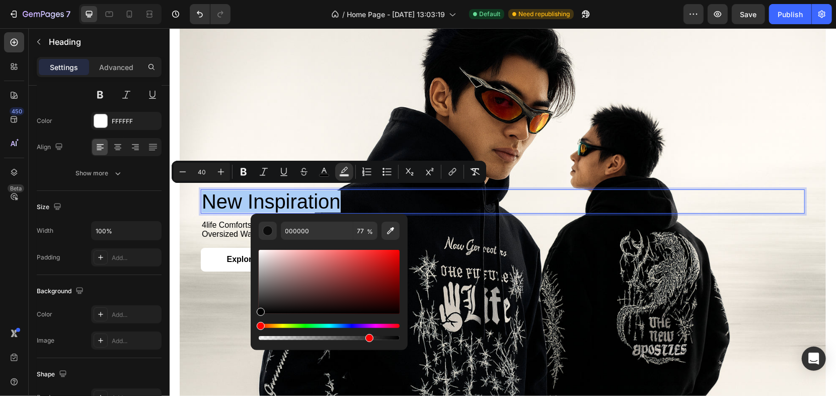
drag, startPoint x: 297, startPoint y: 273, endPoint x: 251, endPoint y: 321, distance: 66.9
click at [251, 321] on div "000000 77 %" at bounding box center [329, 277] width 157 height 128
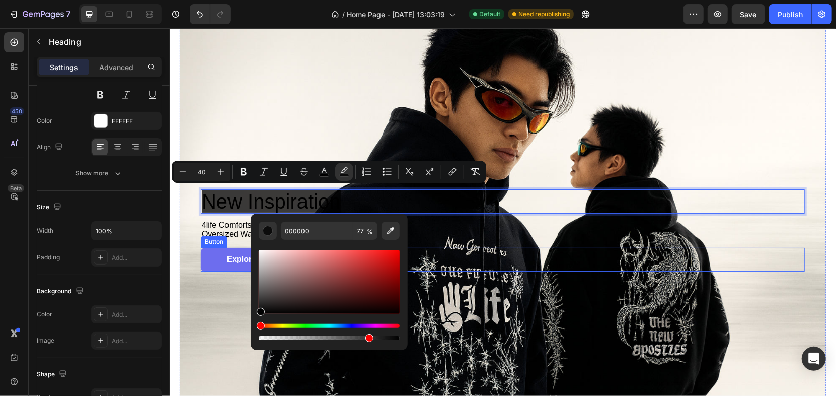
click at [241, 264] on link "Explore Now" at bounding box center [250, 259] width 101 height 24
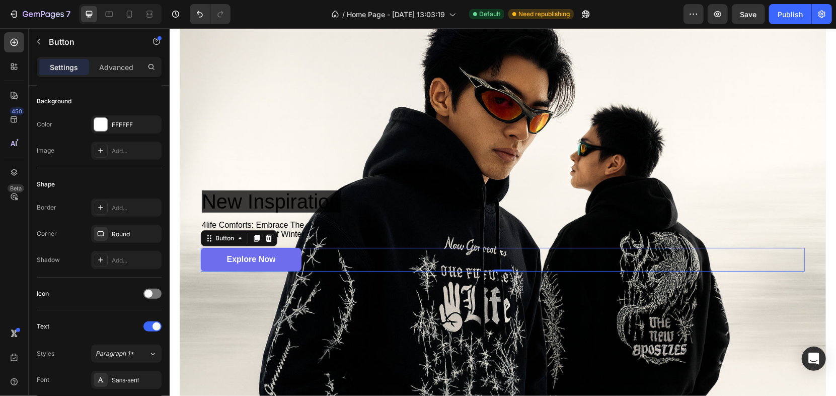
scroll to position [0, 0]
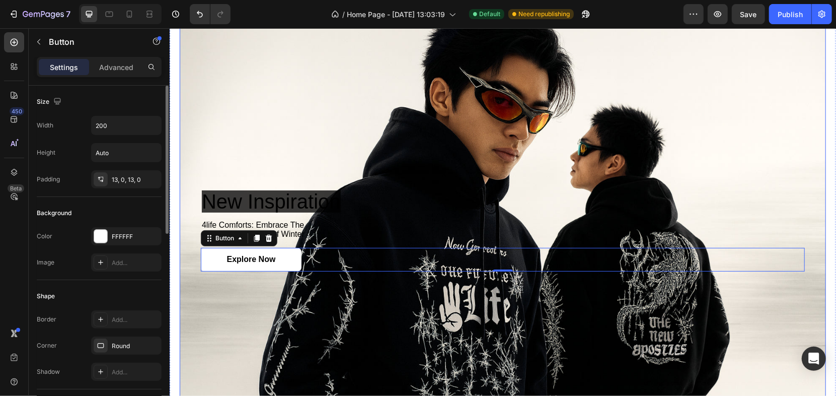
click at [250, 287] on div "Background Image" at bounding box center [502, 230] width 646 height 431
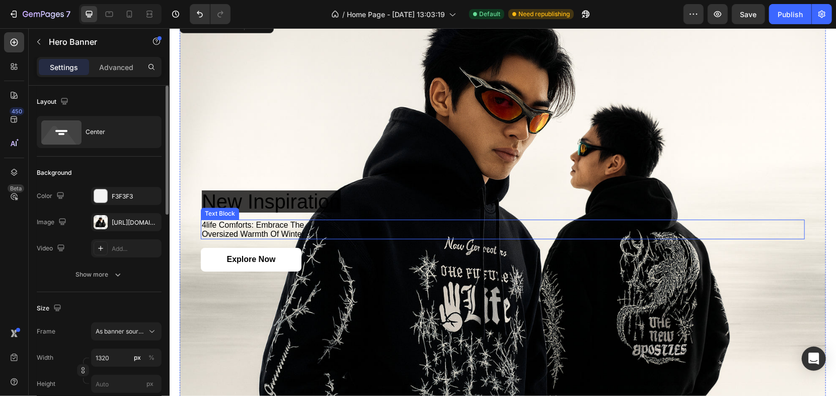
click at [230, 199] on span "new inspiration" at bounding box center [270, 201] width 139 height 22
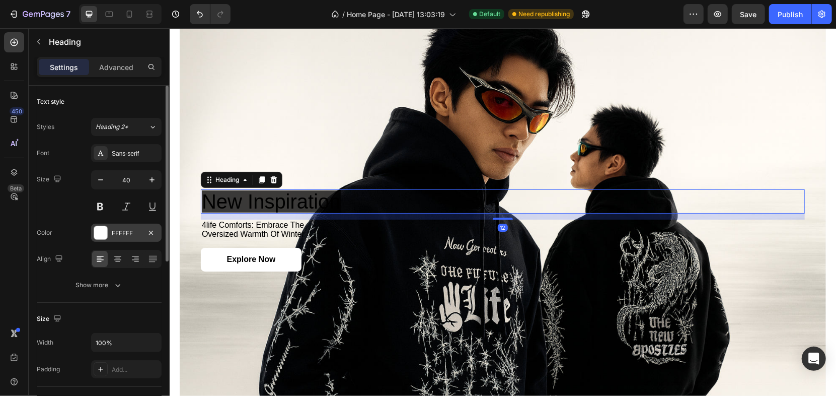
click at [120, 233] on div "FFFFFF" at bounding box center [126, 232] width 29 height 9
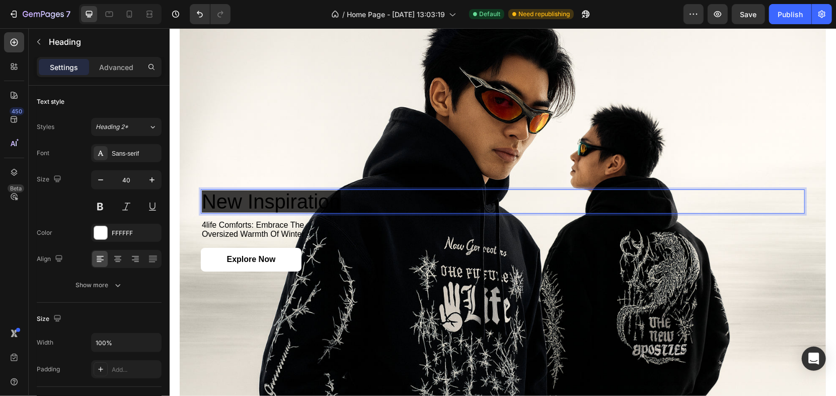
click at [220, 196] on span "new inspiration" at bounding box center [270, 201] width 139 height 22
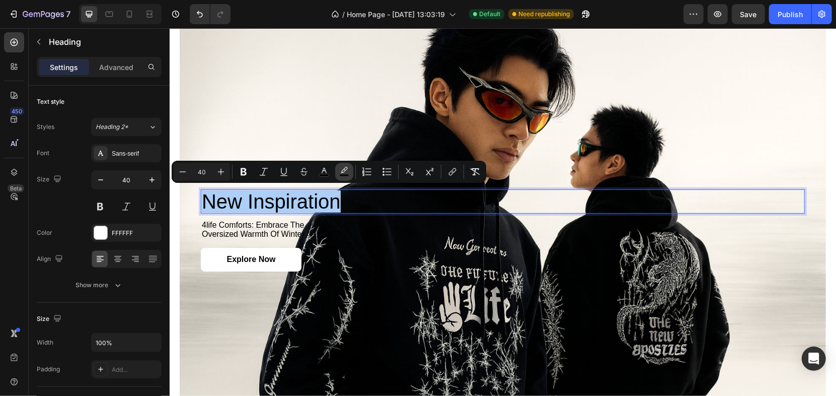
click at [341, 169] on icon "Editor contextual toolbar" at bounding box center [344, 172] width 10 height 10
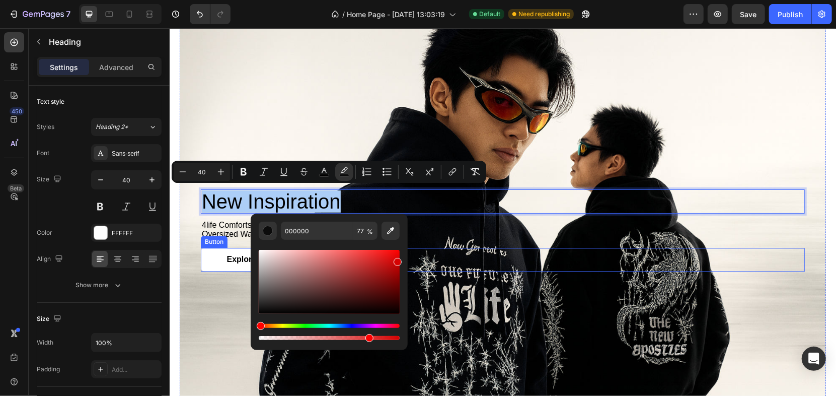
drag, startPoint x: 498, startPoint y: 288, endPoint x: 440, endPoint y: 259, distance: 64.6
type input "D60202"
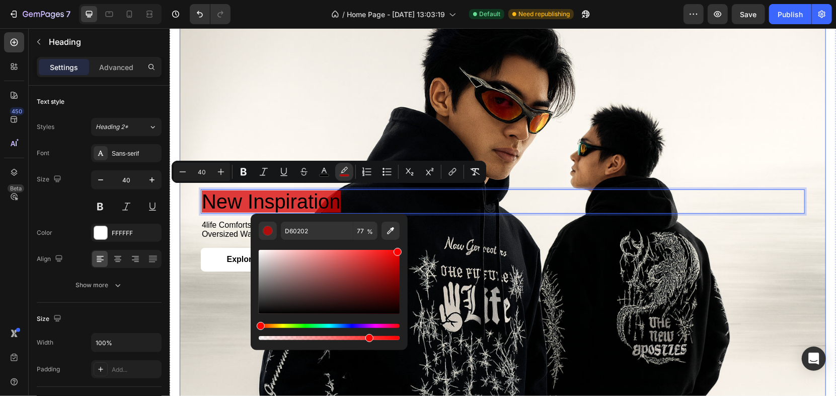
drag, startPoint x: 552, startPoint y: 287, endPoint x: 395, endPoint y: 254, distance: 160.4
click at [418, 240] on div "new inspiration Heading 12 4life comforts: embrace the oversized warmth of wint…" at bounding box center [502, 230] width 604 height 82
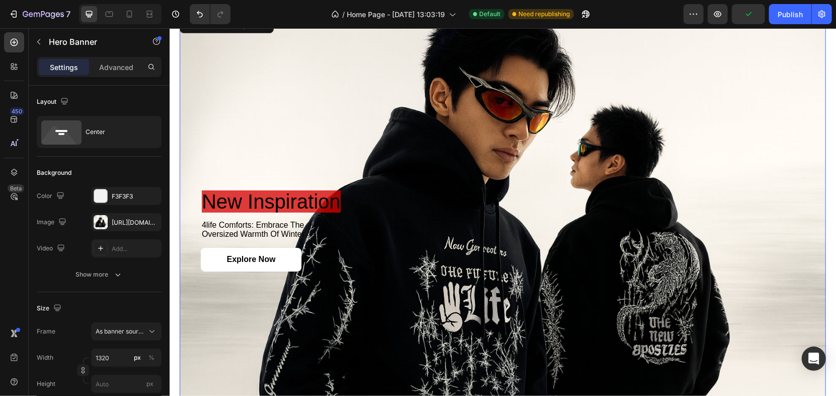
click at [258, 159] on div "Background Image" at bounding box center [502, 230] width 646 height 431
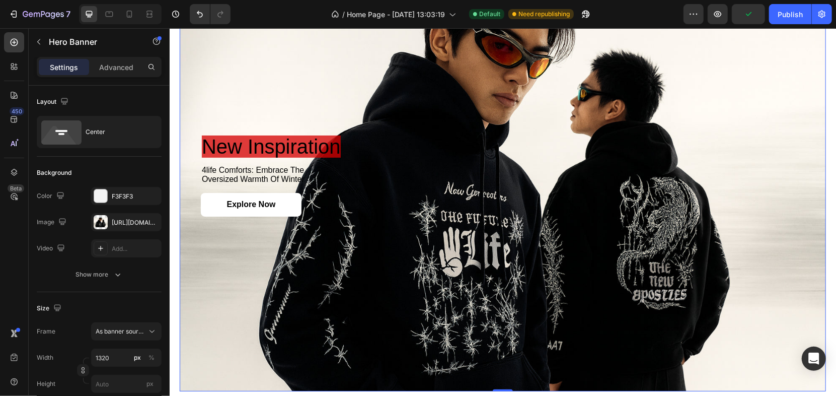
scroll to position [1546, 0]
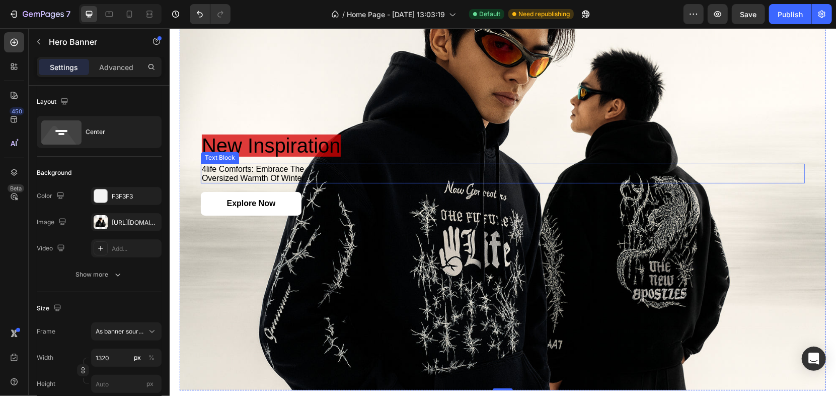
click at [235, 173] on span "oversized warmth of winter" at bounding box center [252, 177] width 103 height 9
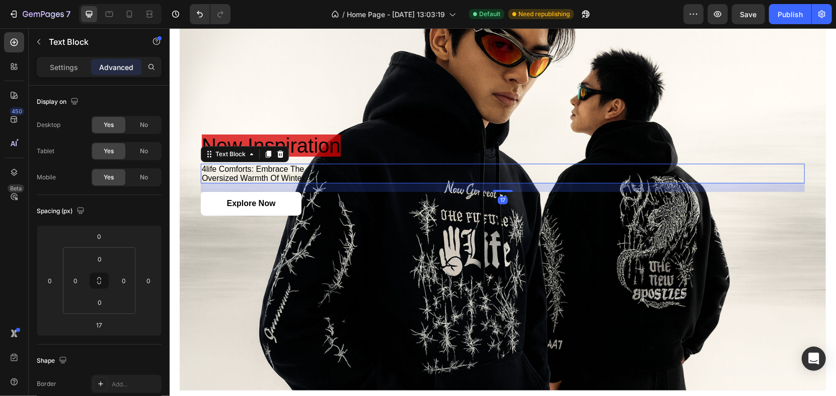
click at [235, 173] on span "oversized warmth of winter" at bounding box center [252, 177] width 103 height 9
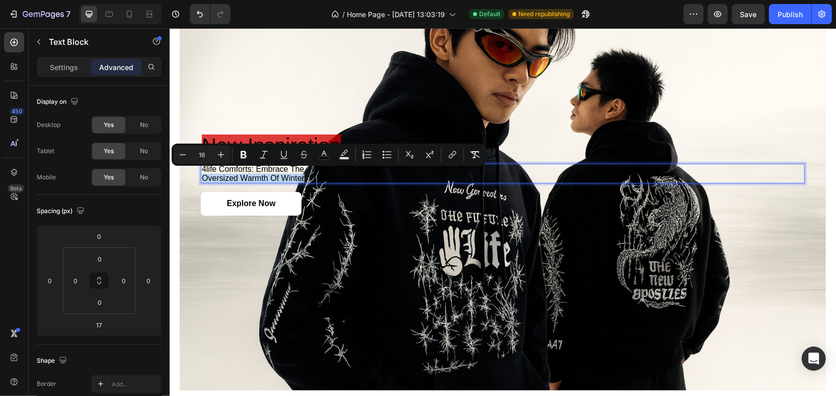
click at [227, 176] on span "oversized warmth of winter" at bounding box center [252, 177] width 103 height 9
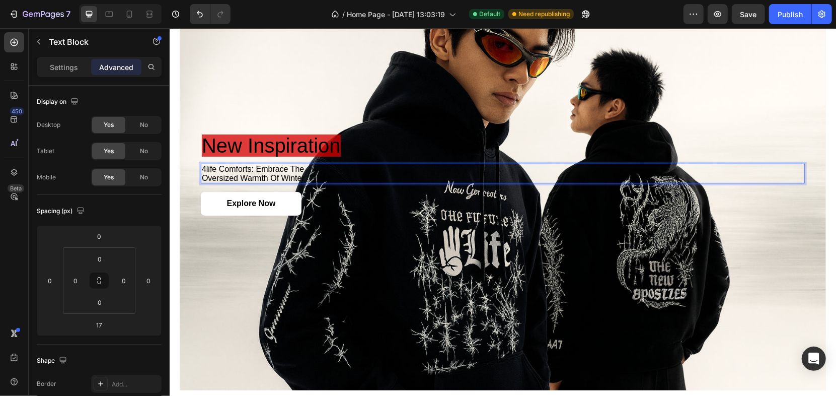
click at [201, 173] on span "oversized warmth of winter" at bounding box center [252, 177] width 103 height 9
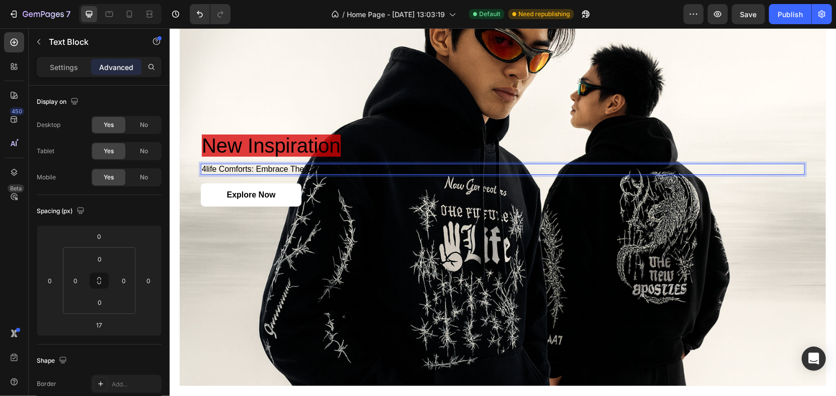
click at [224, 167] on span "4life comforts: embrace the oversized warmth of winter" at bounding box center [304, 168] width 207 height 9
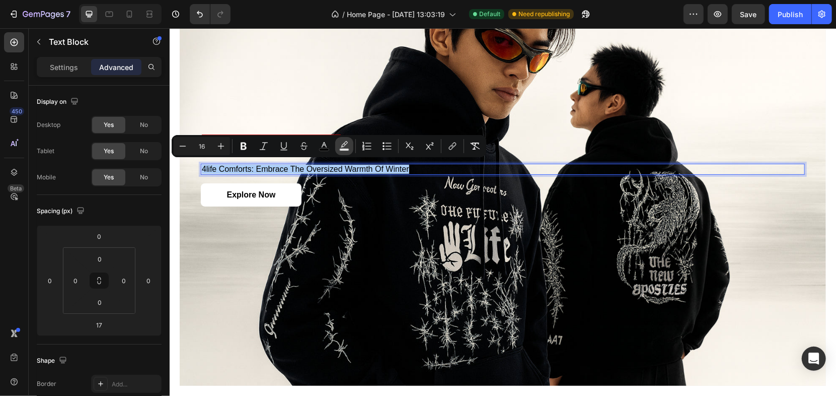
click at [338, 146] on button "Text Background Color" at bounding box center [344, 146] width 18 height 18
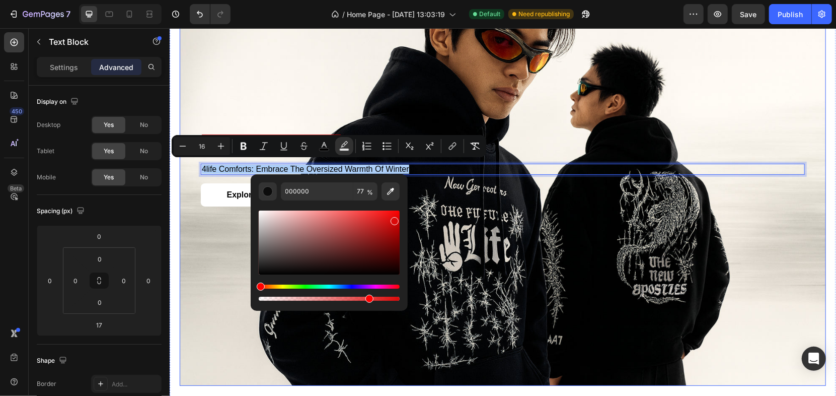
drag, startPoint x: 535, startPoint y: 248, endPoint x: 437, endPoint y: 210, distance: 105.4
click at [437, 210] on div "⁠⁠⁠⁠⁠⁠⁠ new inspiration Heading 4life comforts: embrace the oversized warmth of…" at bounding box center [502, 169] width 604 height 105
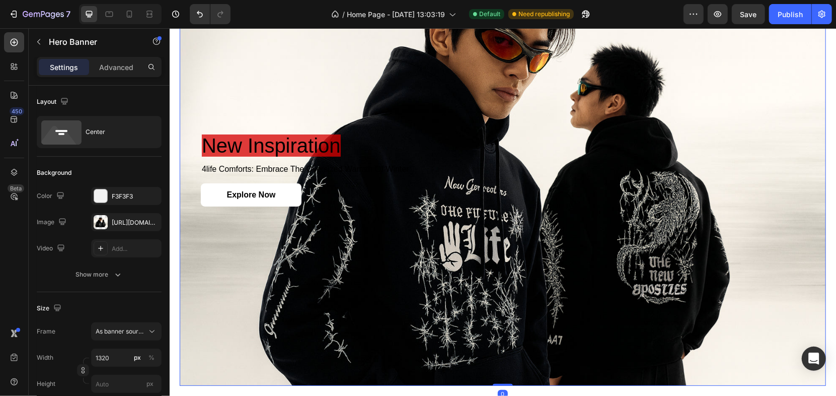
click at [305, 170] on p "4life comforts: embrace the oversized warmth of winter" at bounding box center [502, 168] width 602 height 9
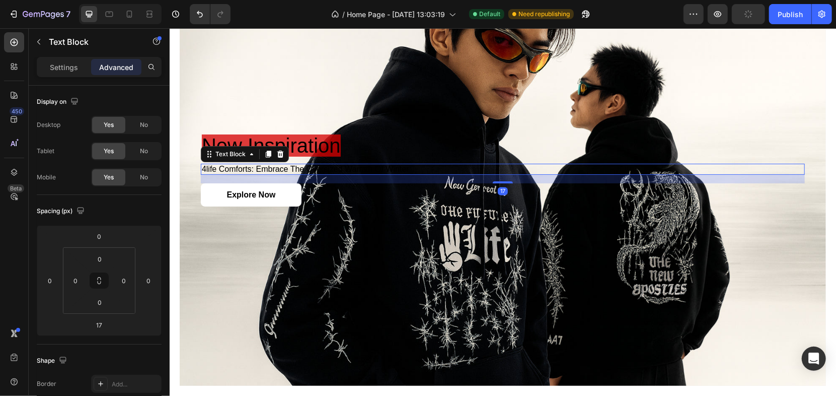
click at [300, 165] on span "4life comforts: embrace the oversized warmth of winter" at bounding box center [304, 168] width 207 height 9
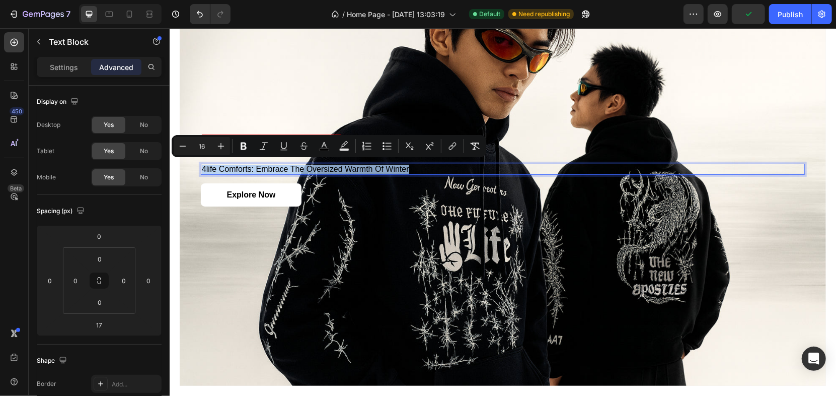
click at [300, 165] on span "4life comforts: embrace the oversized warmth of winter" at bounding box center [304, 168] width 207 height 9
click at [343, 150] on rect "Editor contextual toolbar" at bounding box center [345, 149] width 10 height 3
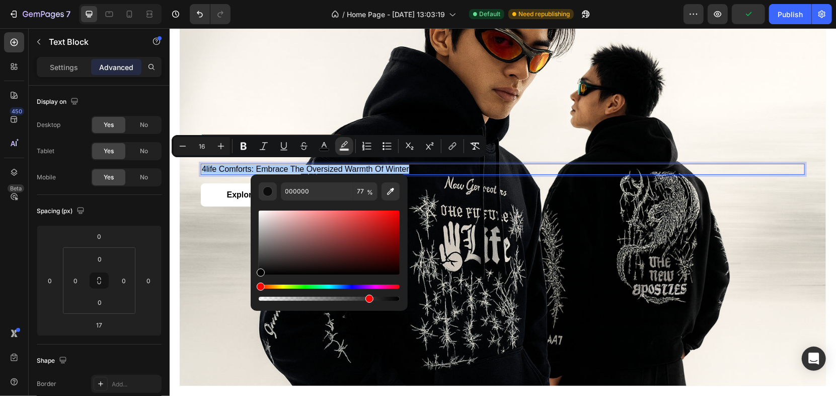
click at [383, 207] on div "Editor contextual toolbar" at bounding box center [329, 251] width 141 height 102
click at [383, 212] on div "Editor contextual toolbar" at bounding box center [329, 242] width 141 height 64
click at [265, 268] on div "Editor contextual toolbar" at bounding box center [261, 272] width 8 height 8
type input "F41D1D"
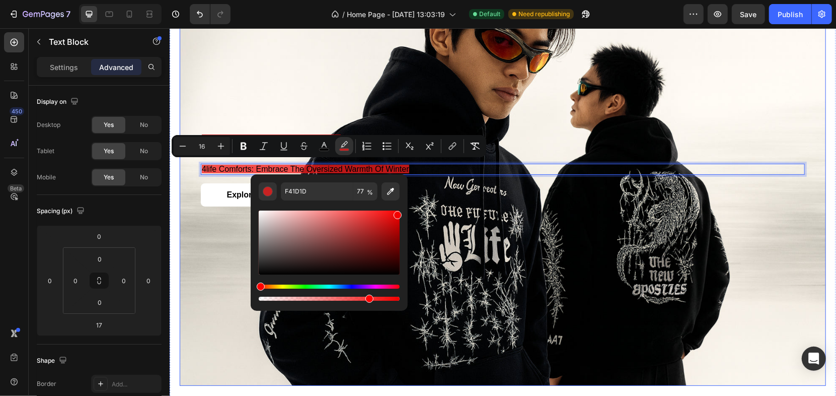
drag, startPoint x: 560, startPoint y: 243, endPoint x: 407, endPoint y: 212, distance: 156.0
click at [407, 212] on div "⁠⁠⁠⁠⁠⁠⁠ new inspiration Heading 4life comforts: embrace the oversized warmth of…" at bounding box center [502, 169] width 604 height 105
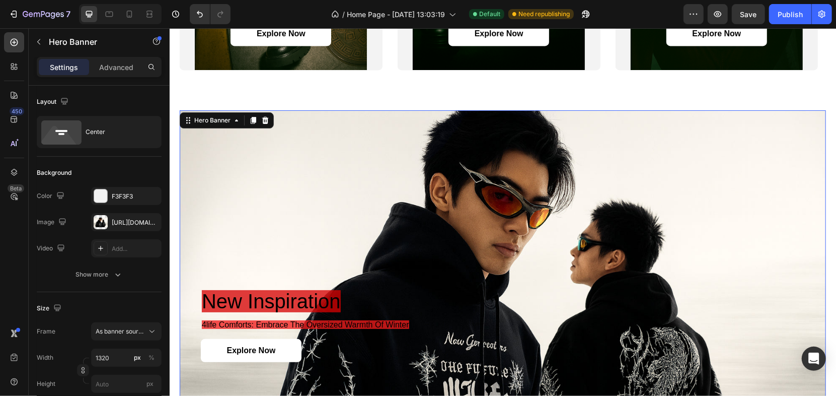
scroll to position [1383, 0]
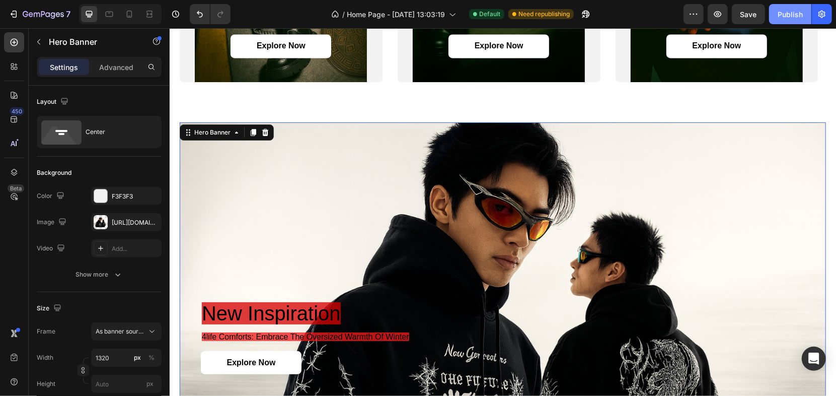
click at [781, 14] on div "Publish" at bounding box center [789, 14] width 25 height 11
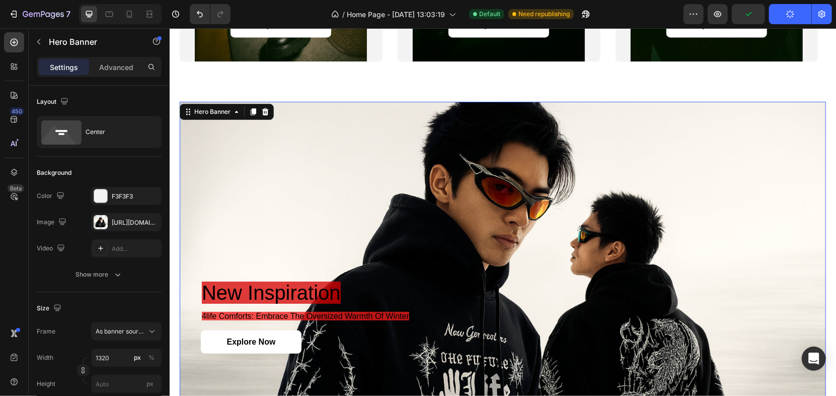
scroll to position [1439, 0]
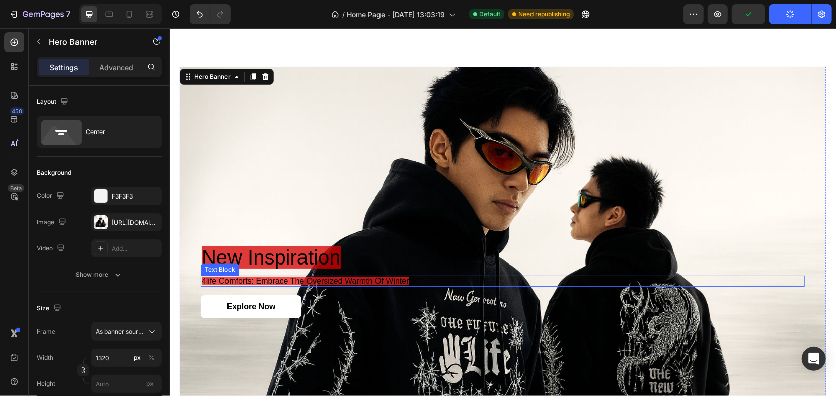
click at [292, 278] on span "4life comforts: embrace the oversized warmth of winter" at bounding box center [304, 280] width 207 height 9
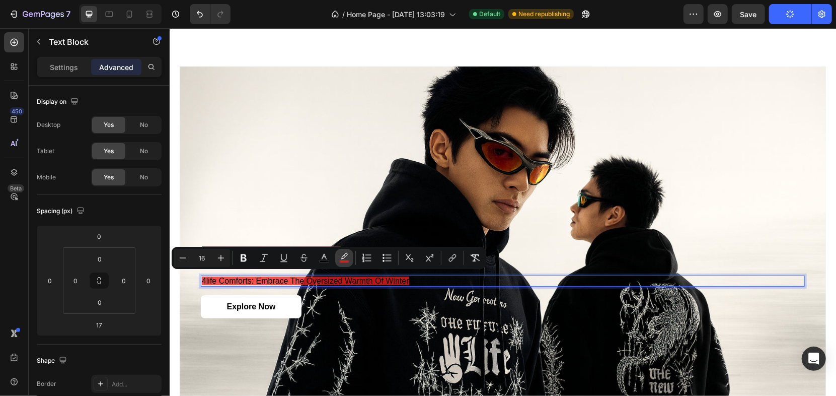
click at [344, 254] on icon "Editor contextual toolbar" at bounding box center [344, 256] width 7 height 6
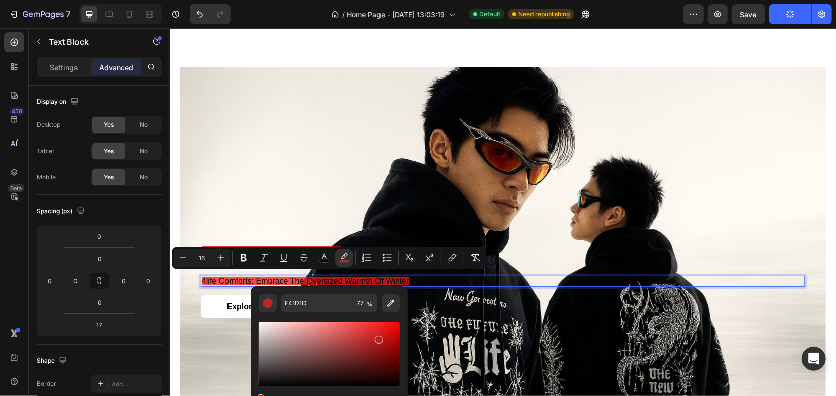
click at [377, 337] on div "Editor contextual toolbar" at bounding box center [329, 354] width 141 height 64
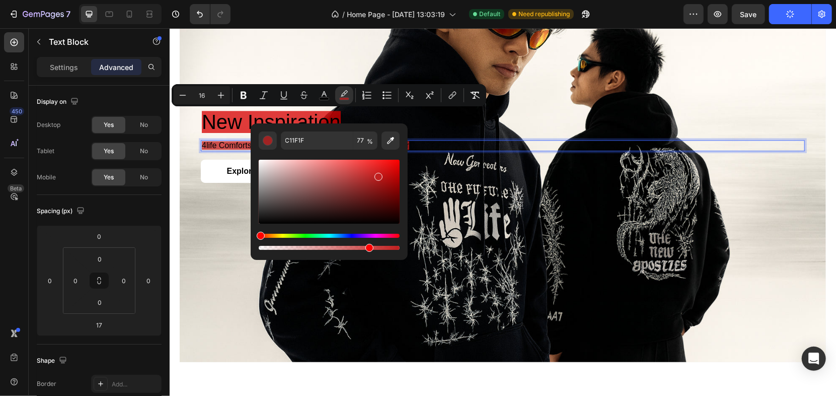
scroll to position [1606, 0]
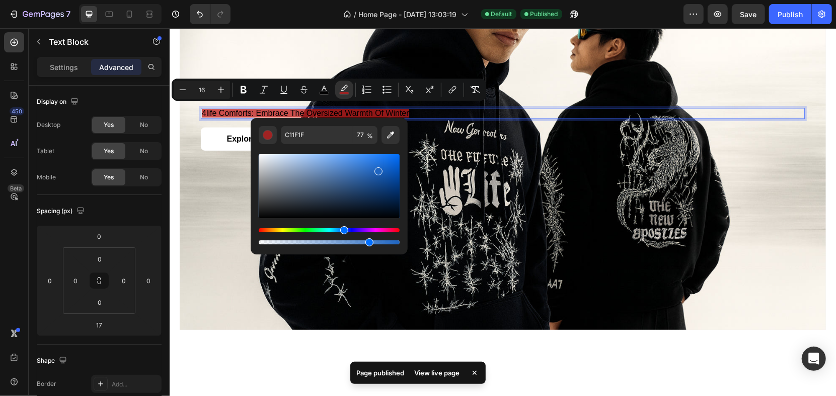
drag, startPoint x: 331, startPoint y: 230, endPoint x: 345, endPoint y: 228, distance: 14.2
click at [345, 228] on div "Hue" at bounding box center [329, 230] width 141 height 4
click at [345, 228] on div "Hue" at bounding box center [344, 230] width 8 height 8
type input "1F52C1"
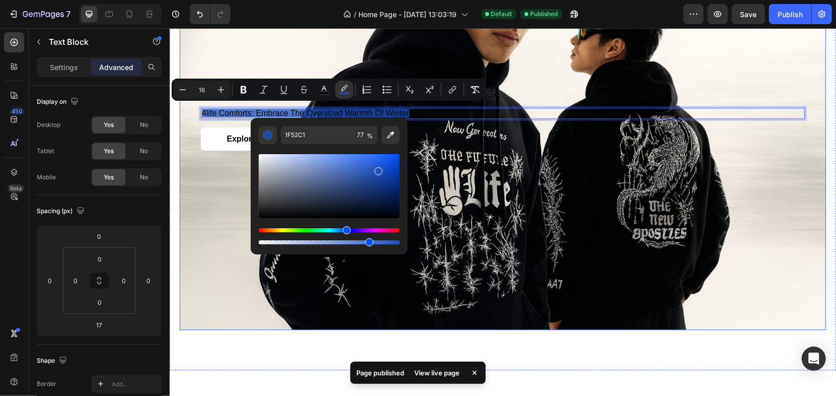
click at [457, 184] on div "Background Image" at bounding box center [502, 113] width 646 height 431
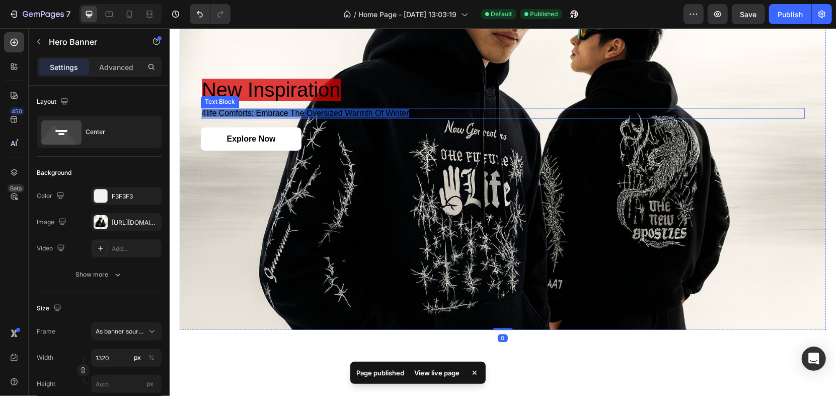
click at [349, 112] on span "4life comforts: embrace the oversized warmth of winter" at bounding box center [304, 112] width 207 height 9
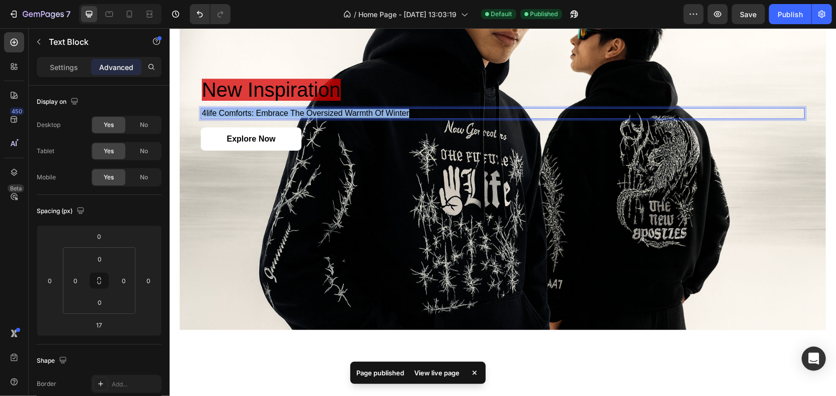
click at [350, 111] on span "4life comforts: embrace the oversized warmth of winter" at bounding box center [304, 112] width 207 height 9
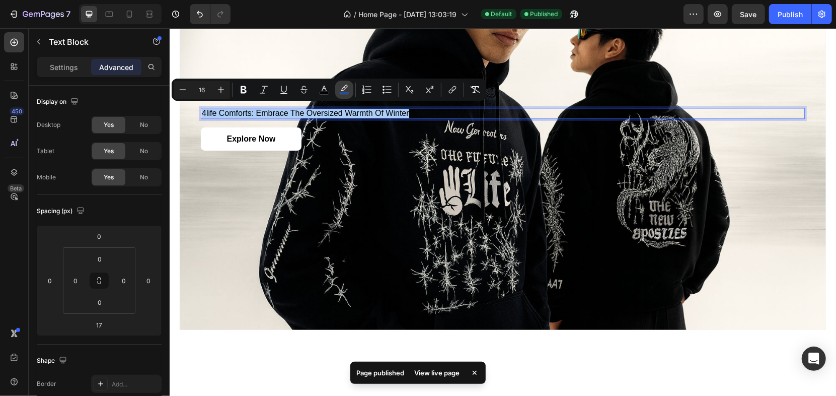
click at [347, 91] on icon "Editor contextual toolbar" at bounding box center [344, 90] width 10 height 10
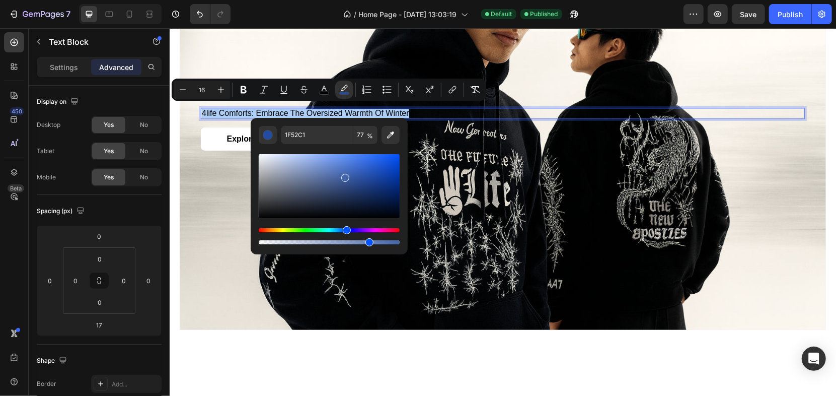
drag, startPoint x: 357, startPoint y: 182, endPoint x: 343, endPoint y: 175, distance: 15.5
click at [343, 175] on div "Editor contextual toolbar" at bounding box center [329, 186] width 141 height 64
click at [343, 175] on div "Editor contextual toolbar" at bounding box center [345, 178] width 8 height 8
drag, startPoint x: 337, startPoint y: 168, endPoint x: 327, endPoint y: 166, distance: 10.3
click at [327, 166] on div "Editor contextual toolbar" at bounding box center [328, 168] width 8 height 8
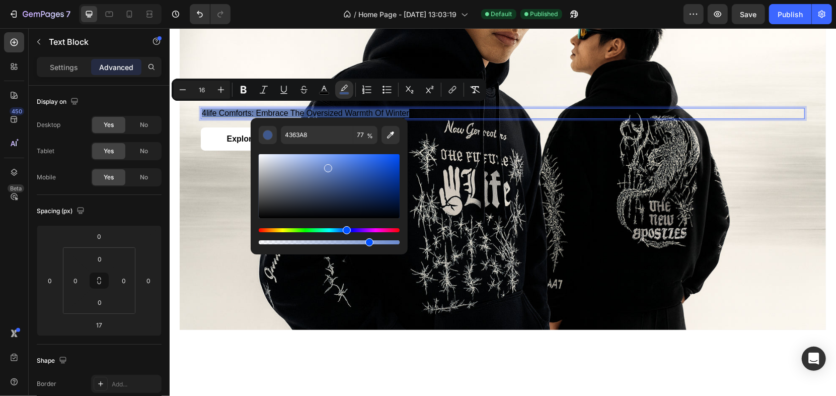
click at [327, 166] on div "Editor contextual toolbar" at bounding box center [328, 168] width 8 height 8
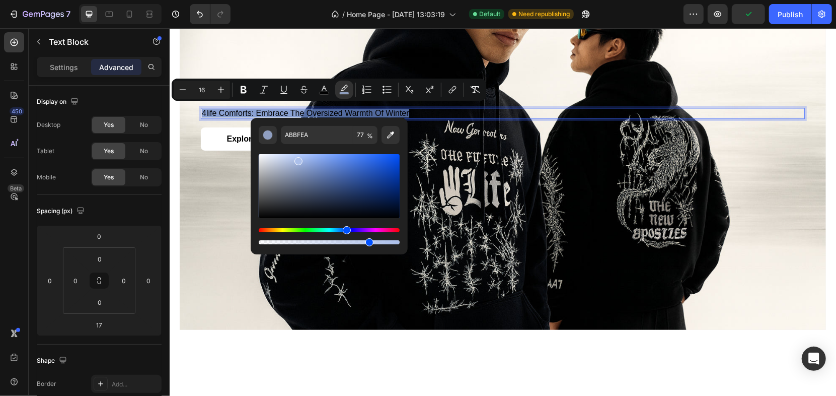
drag, startPoint x: 323, startPoint y: 165, endPoint x: 297, endPoint y: 159, distance: 27.0
click at [297, 159] on div "Editor contextual toolbar" at bounding box center [298, 161] width 8 height 8
drag, startPoint x: 305, startPoint y: 166, endPoint x: 322, endPoint y: 174, distance: 18.0
click at [321, 174] on div "Editor contextual toolbar" at bounding box center [329, 186] width 141 height 64
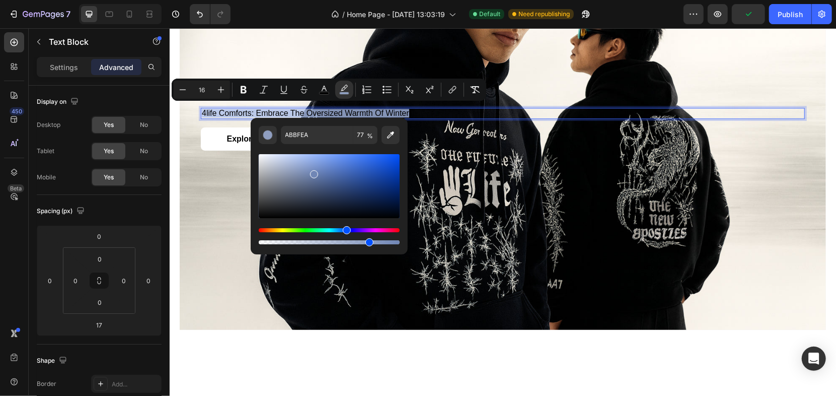
click at [318, 174] on div "Editor contextual toolbar" at bounding box center [314, 174] width 8 height 8
click at [312, 173] on div "Editor contextual toolbar" at bounding box center [329, 186] width 141 height 64
click at [312, 173] on div "Editor contextual toolbar" at bounding box center [314, 176] width 8 height 8
drag, startPoint x: 312, startPoint y: 175, endPoint x: 331, endPoint y: 184, distance: 20.5
click at [331, 184] on div "Editor contextual toolbar" at bounding box center [332, 186] width 8 height 8
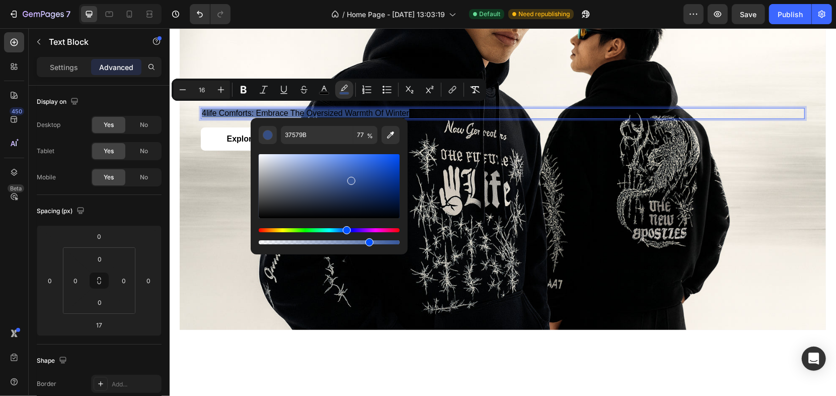
drag, startPoint x: 331, startPoint y: 184, endPoint x: 350, endPoint y: 179, distance: 19.4
click at [350, 179] on div "Editor contextual toolbar" at bounding box center [351, 181] width 8 height 8
click at [350, 180] on div "Editor contextual toolbar" at bounding box center [351, 181] width 8 height 8
drag, startPoint x: 345, startPoint y: 181, endPoint x: 312, endPoint y: 188, distance: 34.1
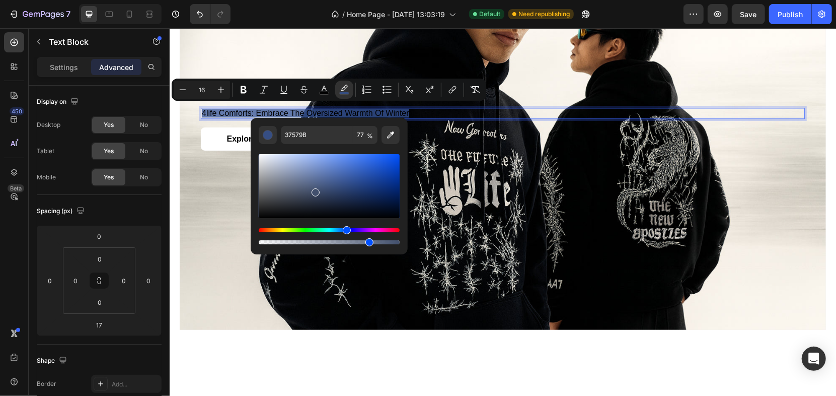
click at [312, 188] on div "Editor contextual toolbar" at bounding box center [315, 192] width 8 height 8
click at [311, 188] on div "Editor contextual toolbar" at bounding box center [315, 192] width 8 height 8
type input "4B5875"
drag, startPoint x: 368, startPoint y: 242, endPoint x: 323, endPoint y: 243, distance: 45.3
click at [323, 243] on div "Editor contextual toolbar" at bounding box center [326, 242] width 8 height 8
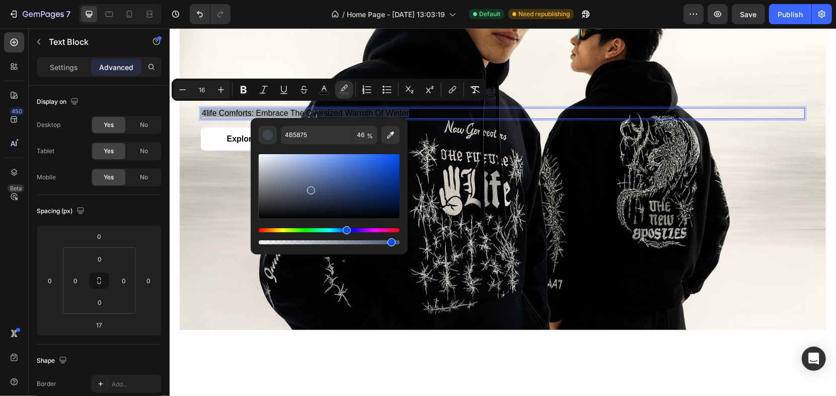
drag, startPoint x: 323, startPoint y: 243, endPoint x: 403, endPoint y: 247, distance: 79.6
click at [402, 247] on div "4B5875 46 %" at bounding box center [329, 186] width 157 height 136
type input "100"
click at [448, 209] on div "Background Image" at bounding box center [502, 113] width 646 height 431
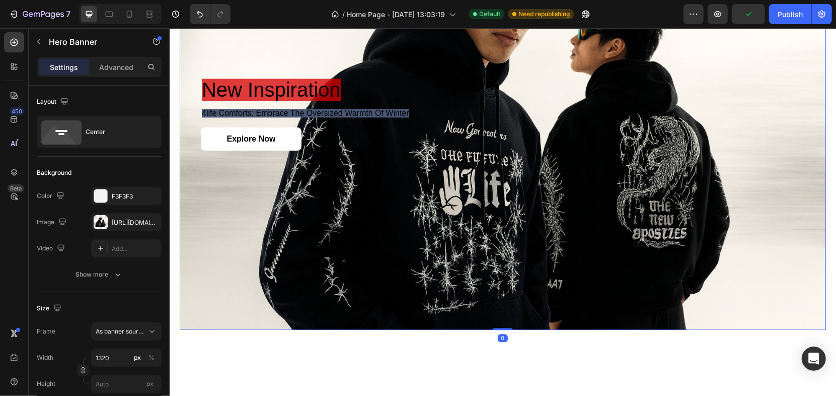
click at [325, 111] on span "4life comforts: embrace the oversized warmth of winter" at bounding box center [304, 112] width 207 height 9
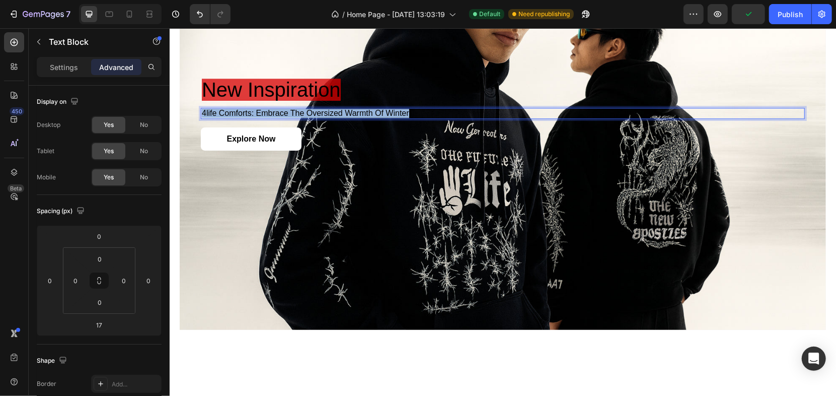
click at [325, 111] on span "4life comforts: embrace the oversized warmth of winter" at bounding box center [304, 112] width 207 height 9
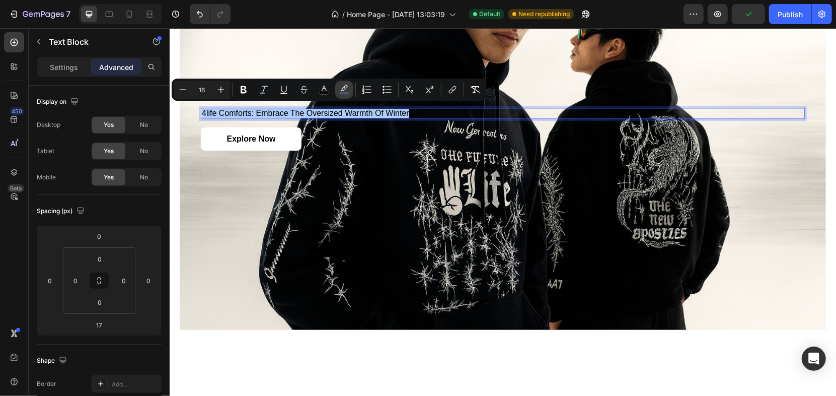
click at [341, 93] on rect "Editor contextual toolbar" at bounding box center [345, 93] width 10 height 3
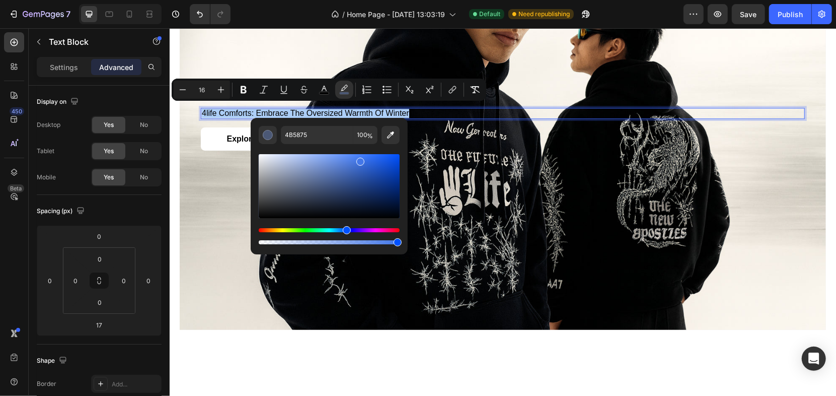
click at [360, 159] on div "Editor contextual toolbar" at bounding box center [329, 186] width 141 height 64
type input "4377E8"
click at [433, 164] on div "Background Image" at bounding box center [502, 113] width 646 height 431
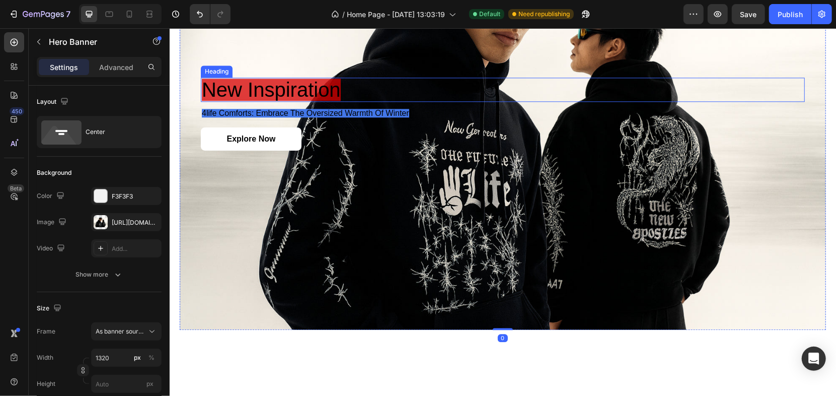
scroll to position [1495, 0]
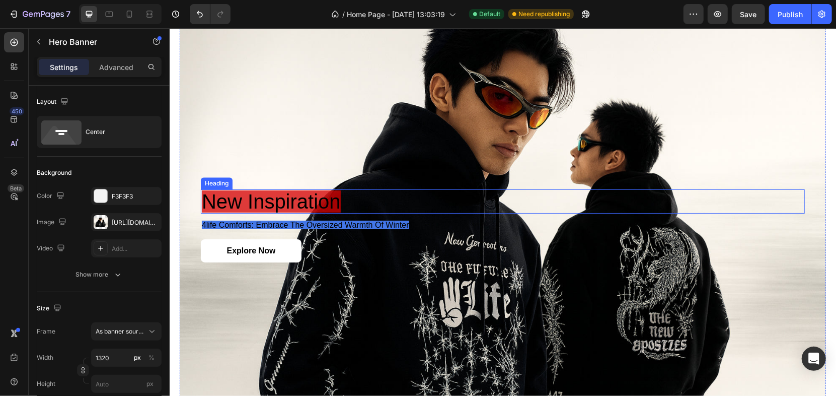
click at [295, 194] on span "new inspiration" at bounding box center [270, 201] width 139 height 22
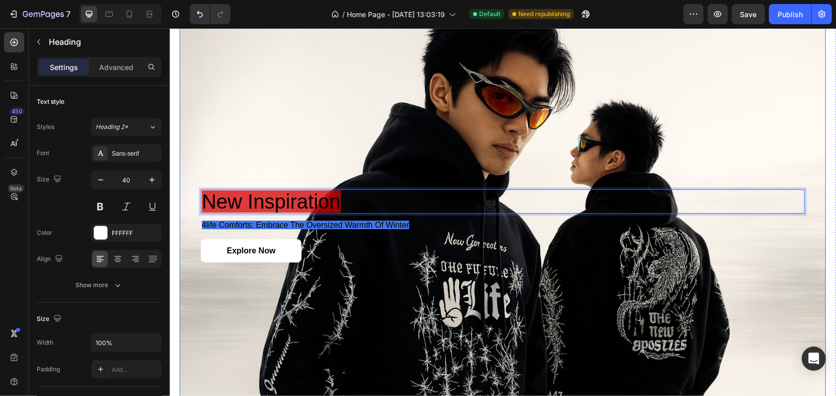
click at [298, 220] on span "4life comforts: embrace the oversized warmth of winter" at bounding box center [304, 224] width 207 height 9
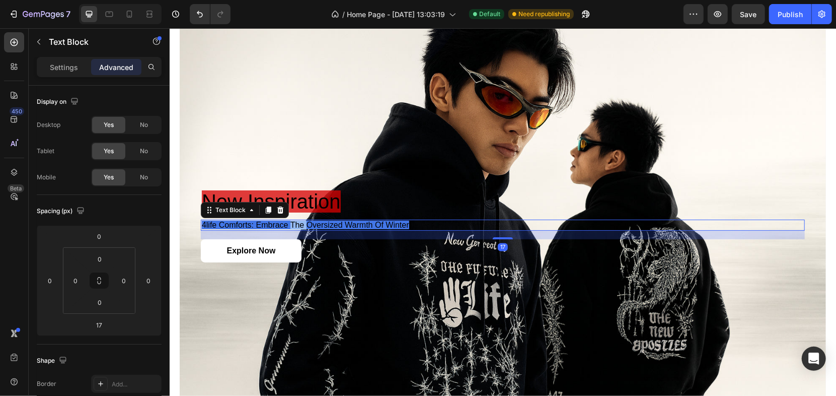
click at [290, 221] on span "4life comforts: embrace the oversized warmth of winter" at bounding box center [304, 224] width 207 height 9
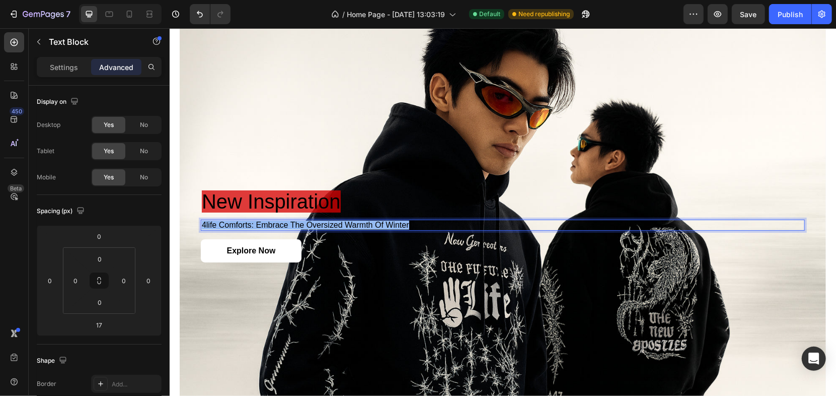
click at [290, 221] on span "4life comforts: embrace the oversized warmth of winter" at bounding box center [304, 224] width 207 height 9
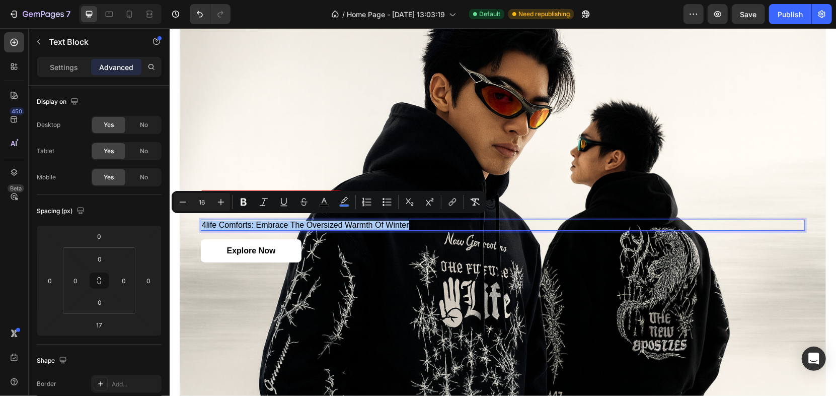
click at [335, 195] on div "color" at bounding box center [344, 202] width 18 height 18
click at [341, 199] on icon "Editor contextual toolbar" at bounding box center [344, 202] width 10 height 10
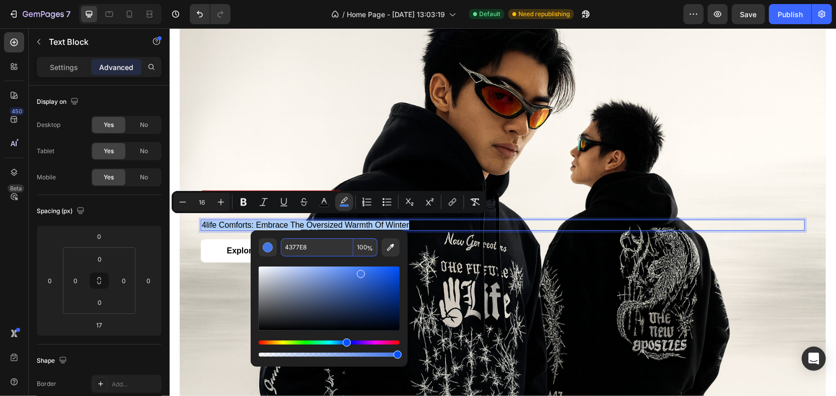
click at [302, 241] on input "4377E8" at bounding box center [317, 247] width 72 height 18
click at [268, 190] on span "new inspiration" at bounding box center [270, 201] width 139 height 22
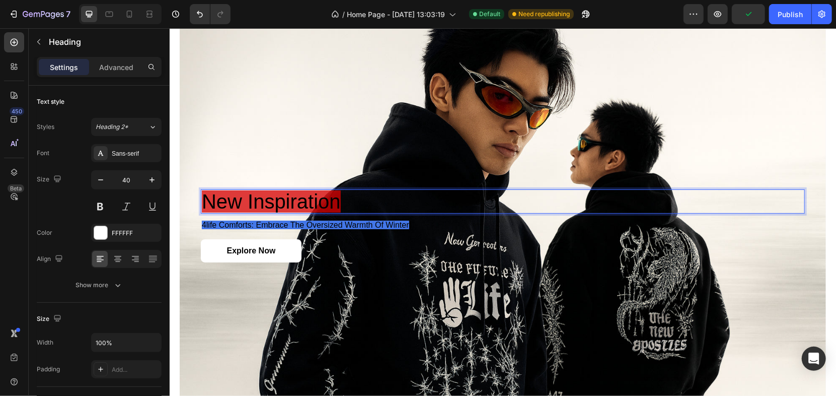
click at [264, 190] on span "new inspiration" at bounding box center [270, 201] width 139 height 22
click at [266, 191] on span "new inspiration" at bounding box center [270, 201] width 139 height 22
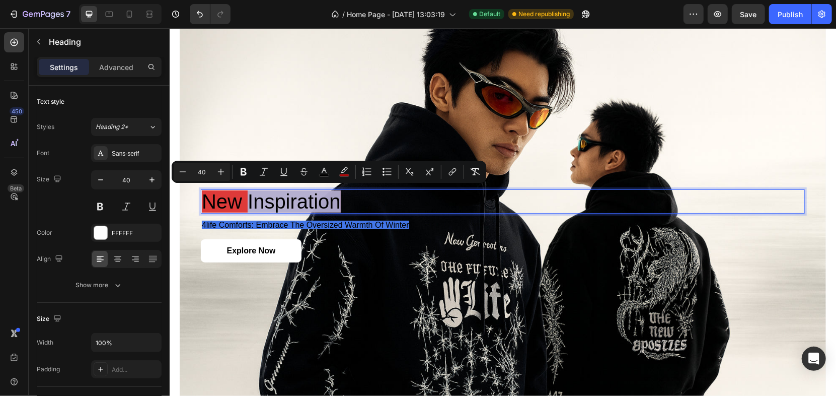
click at [271, 191] on span "new inspiration" at bounding box center [270, 201] width 139 height 22
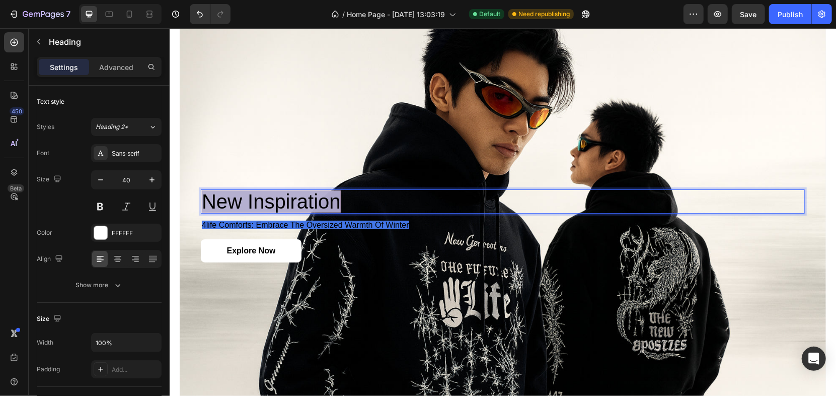
click at [281, 191] on span "new inspiration" at bounding box center [270, 201] width 139 height 22
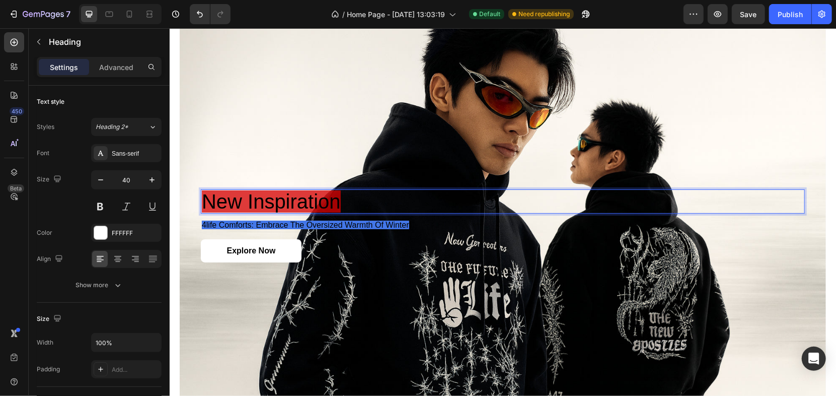
click at [317, 190] on span "new inspiration" at bounding box center [270, 201] width 139 height 22
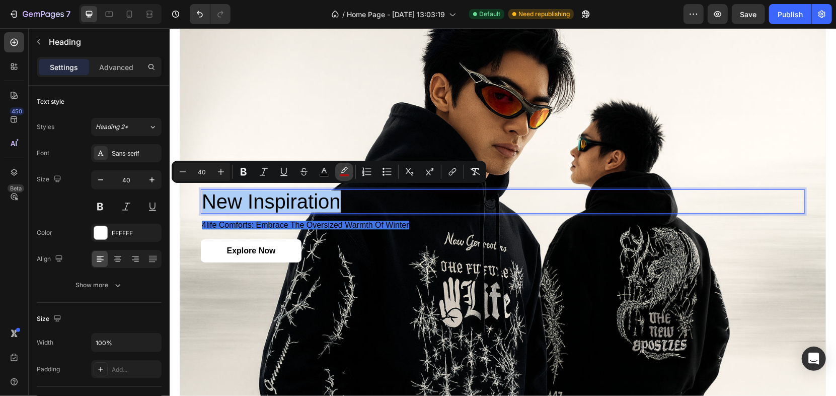
click at [343, 170] on icon "Editor contextual toolbar" at bounding box center [344, 172] width 10 height 10
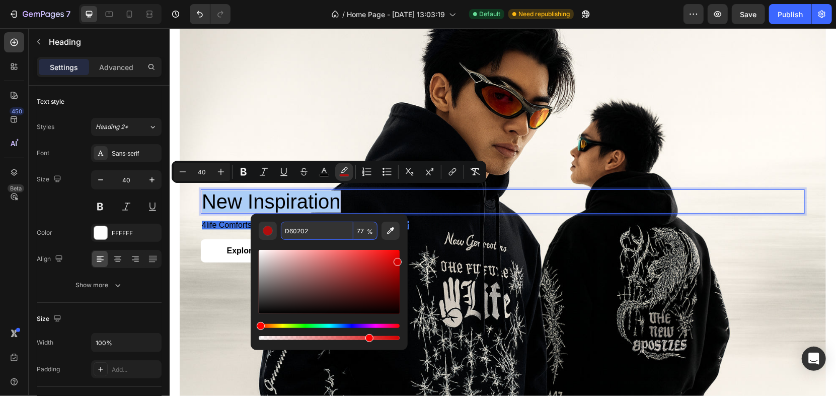
click at [349, 227] on input "D60202" at bounding box center [317, 230] width 72 height 18
paste input "4377E8"
type input "4377E8"
click at [316, 142] on div "Background Image" at bounding box center [502, 225] width 646 height 431
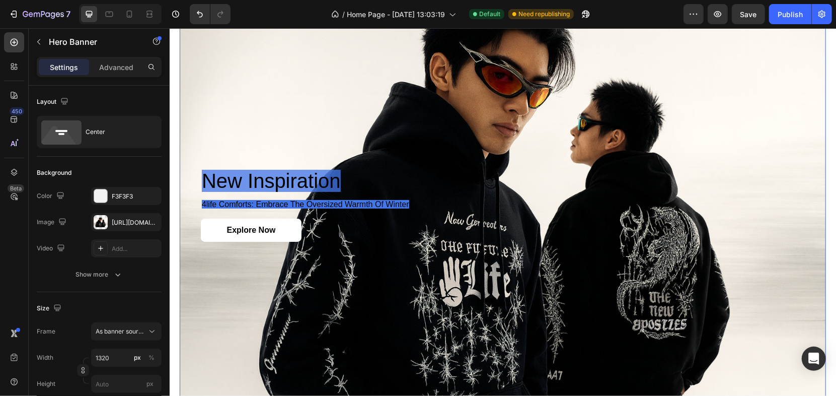
scroll to position [1550, 0]
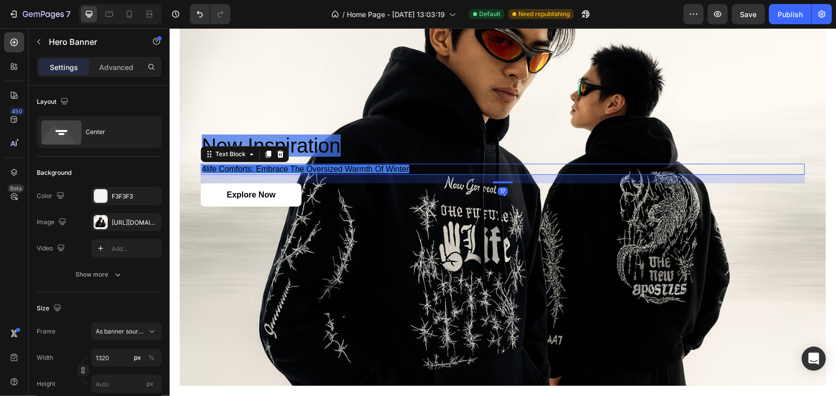
click at [448, 170] on div "4life comforts: embrace the oversized warmth of winter" at bounding box center [502, 168] width 604 height 11
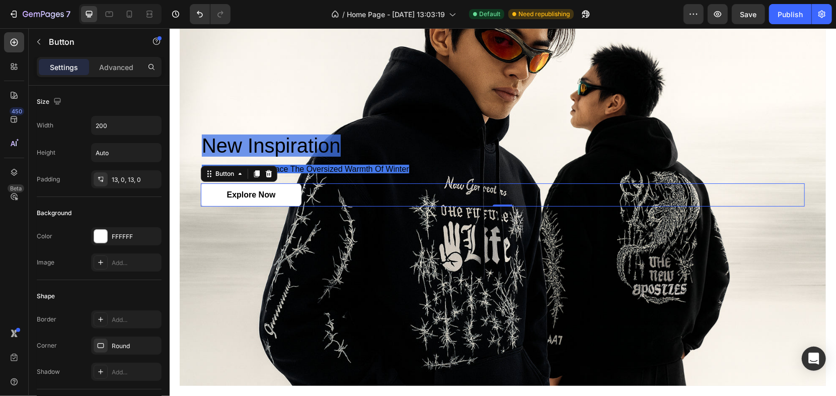
click at [495, 183] on div "Explore Now Button 0" at bounding box center [502, 195] width 604 height 24
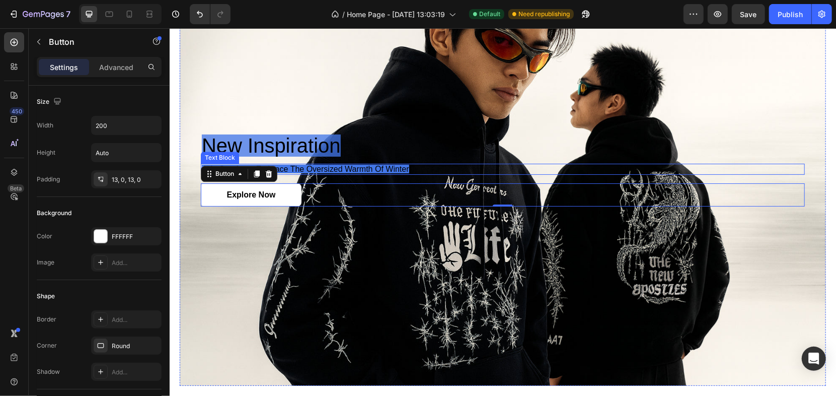
click at [477, 164] on p "4life comforts: embrace the oversized warmth of winter" at bounding box center [502, 168] width 602 height 9
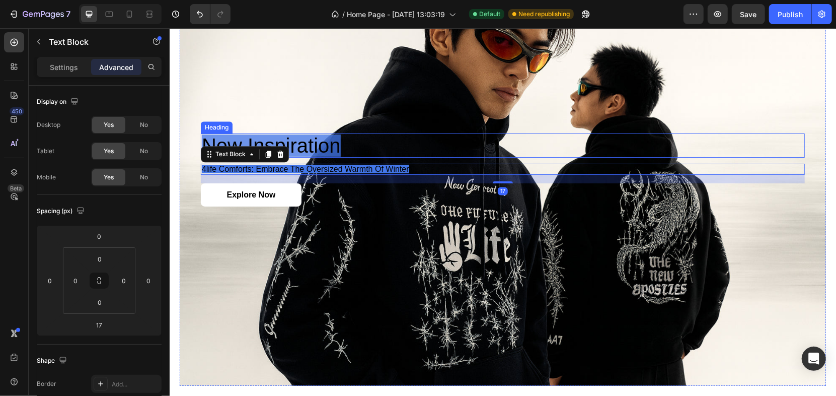
click at [383, 146] on p "⁠⁠⁠⁠⁠⁠⁠ new inspiration" at bounding box center [502, 145] width 602 height 22
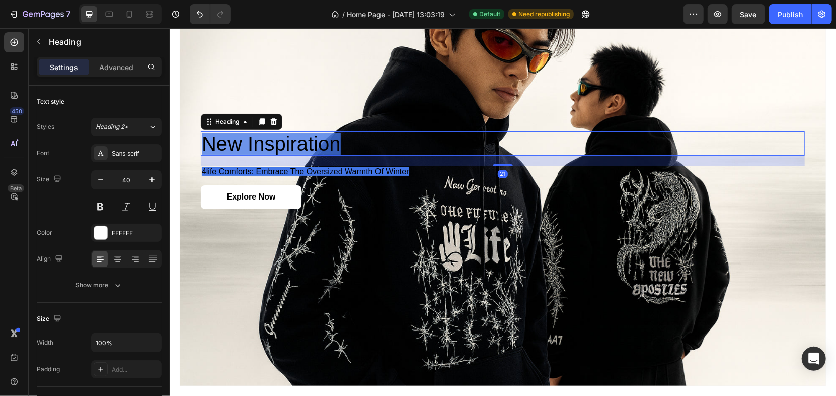
click at [497, 164] on div "⁠⁠⁠⁠⁠⁠⁠ new inspiration Heading 21 4life comforts: embrace the oversized warmth…" at bounding box center [502, 169] width 604 height 77
click at [475, 224] on div "Background Image" at bounding box center [502, 169] width 646 height 431
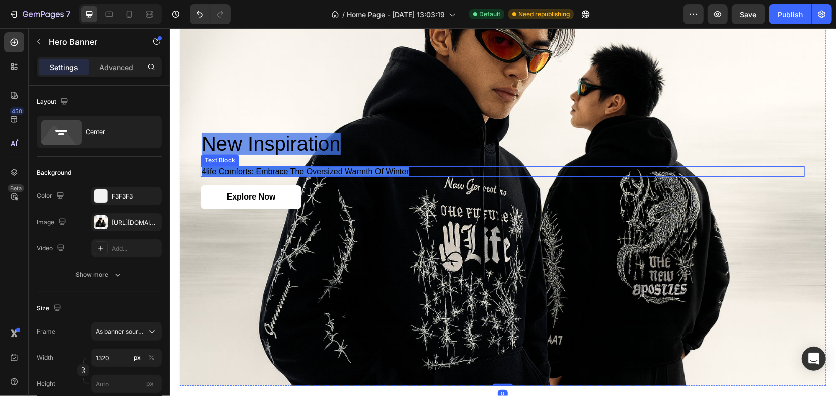
click at [298, 167] on span "4life comforts: embrace the oversized warmth of winter" at bounding box center [304, 171] width 207 height 9
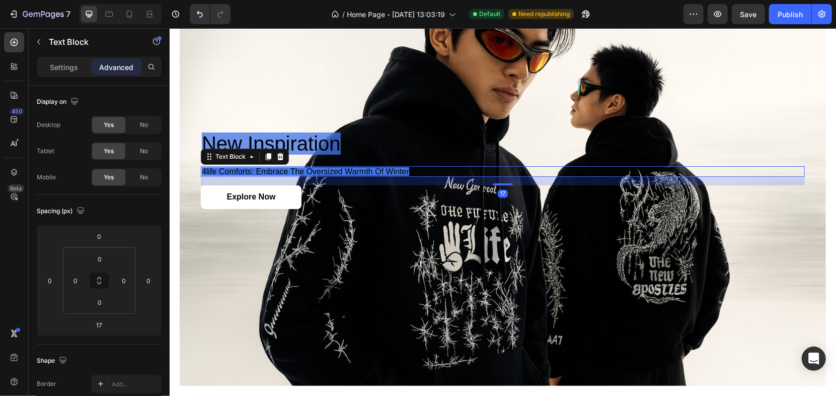
click at [298, 167] on span "4life comforts: embrace the oversized warmth of winter" at bounding box center [304, 171] width 207 height 9
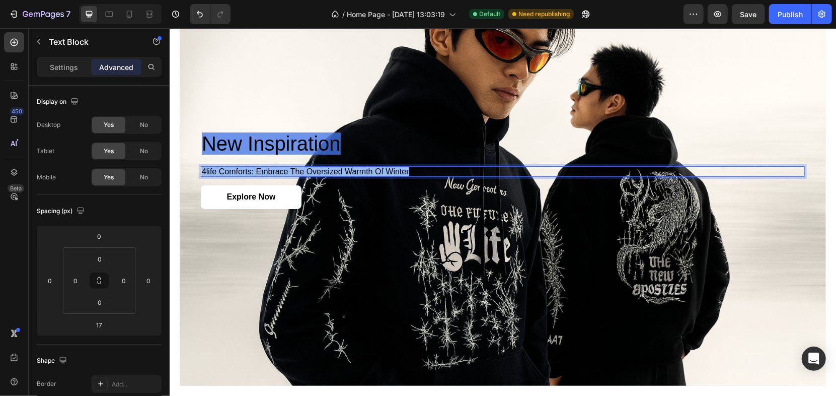
click at [298, 167] on span "4life comforts: embrace the oversized warmth of winter" at bounding box center [304, 171] width 207 height 9
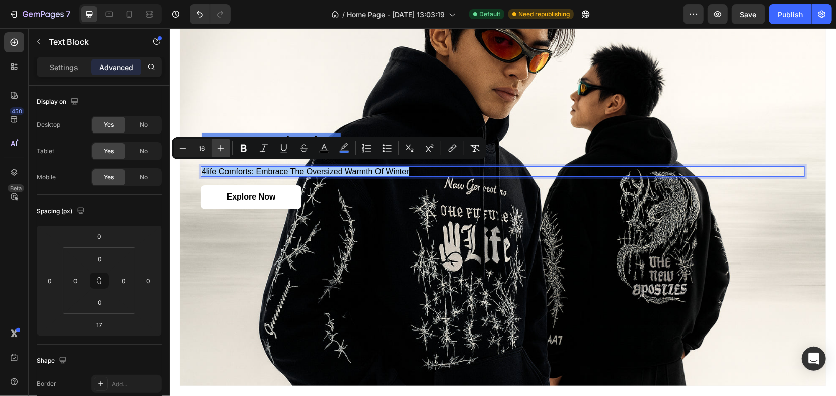
click at [224, 153] on button "Plus" at bounding box center [221, 148] width 18 height 18
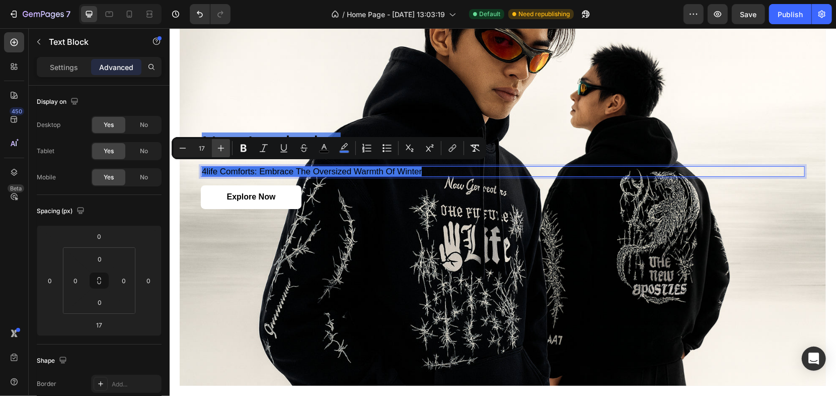
click at [223, 154] on button "Plus" at bounding box center [221, 148] width 18 height 18
type input "18"
click at [291, 223] on div "Background Image" at bounding box center [502, 169] width 646 height 431
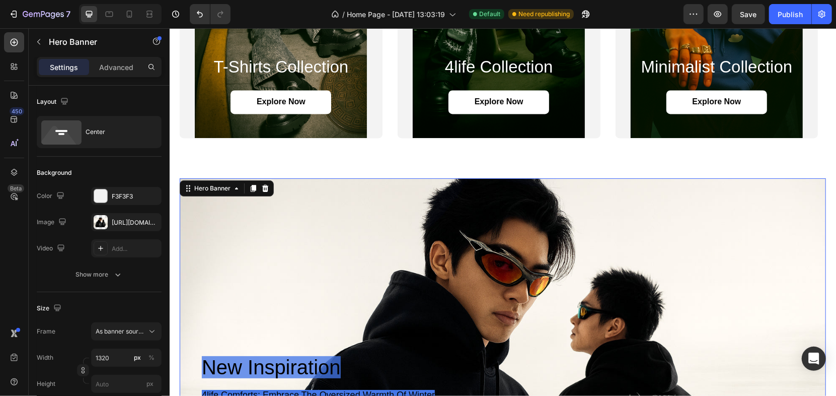
scroll to position [1159, 0]
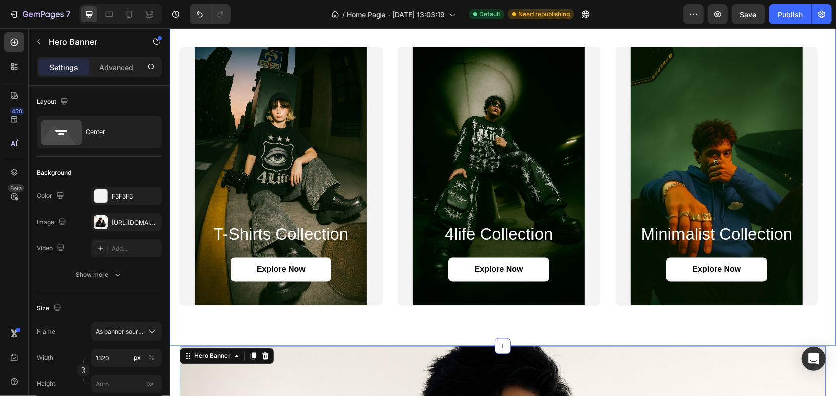
drag, startPoint x: 783, startPoint y: 14, endPoint x: 771, endPoint y: 27, distance: 18.2
click at [784, 14] on div "Publish" at bounding box center [789, 14] width 25 height 11
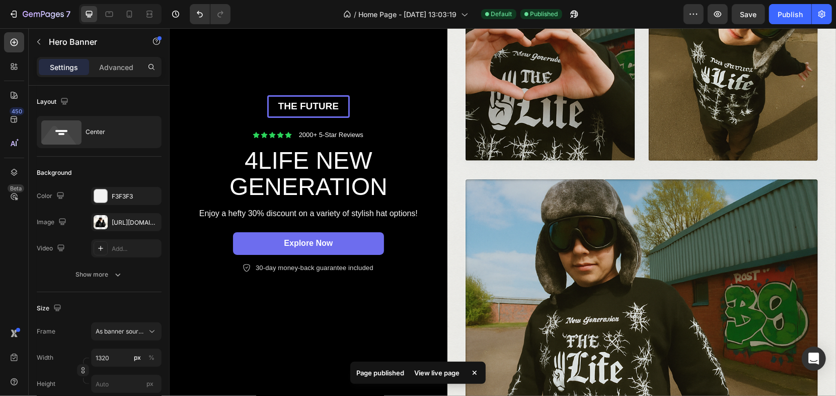
scroll to position [223, 0]
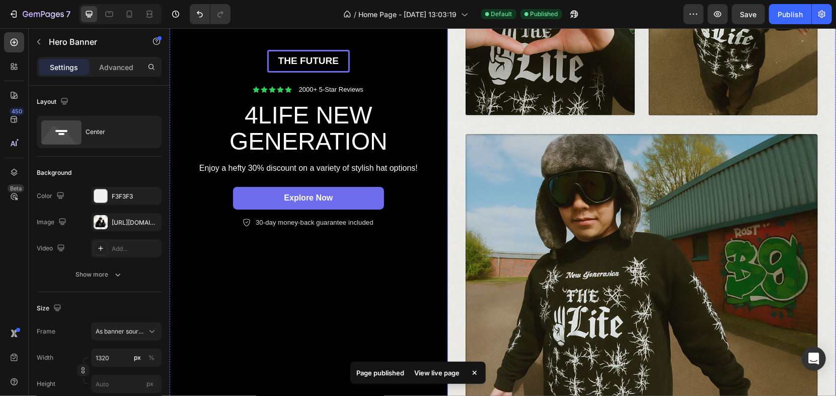
click at [765, 29] on img at bounding box center [641, 138] width 388 height 583
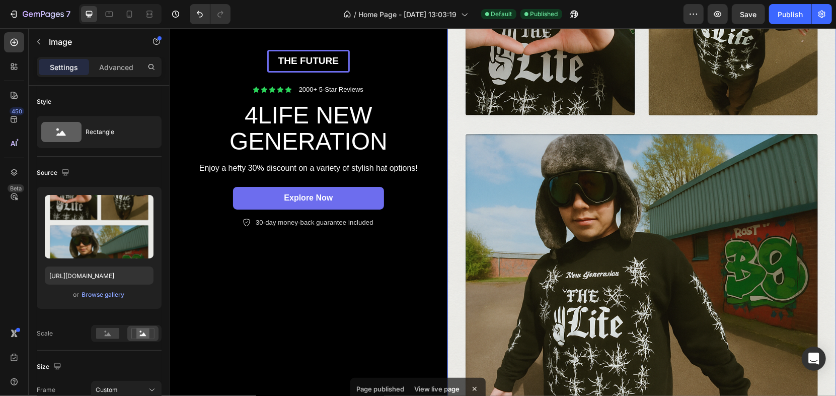
click at [768, 27] on div "7 / Home Page - [DATE] 13:03:19 Default Published Preview Save Publish" at bounding box center [418, 14] width 836 height 29
click at [776, 23] on button "Publish" at bounding box center [790, 14] width 42 height 20
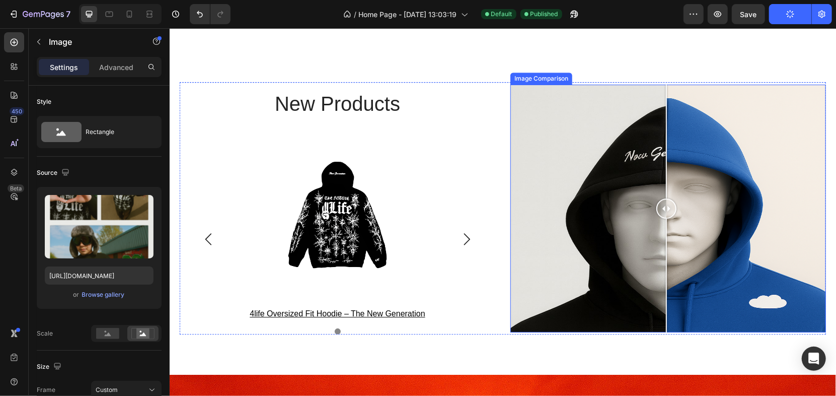
scroll to position [2013, 0]
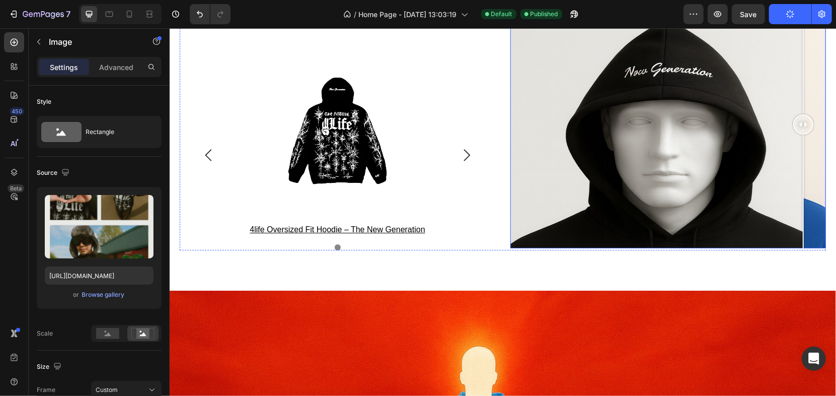
drag, startPoint x: 652, startPoint y: 121, endPoint x: 799, endPoint y: 153, distance: 150.3
click at [799, 153] on div at bounding box center [803, 124] width 20 height 248
click at [802, 153] on div at bounding box center [802, 191] width 1 height 114
click at [589, 151] on div at bounding box center [668, 124] width 316 height 248
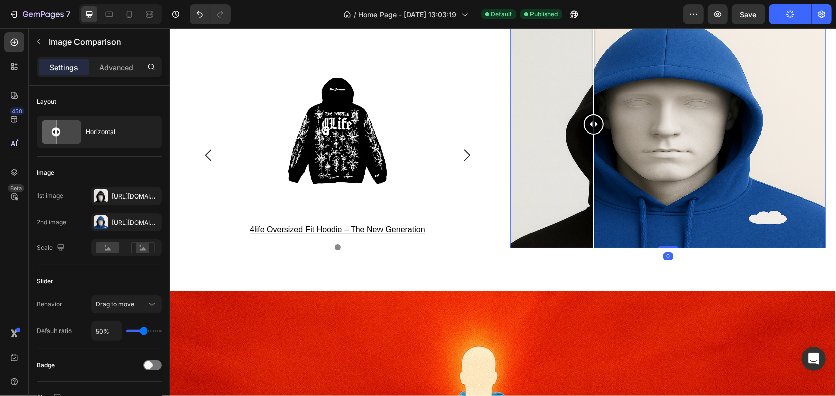
click at [589, 151] on div at bounding box center [668, 124] width 316 height 248
click at [593, 151] on div at bounding box center [593, 191] width 1 height 114
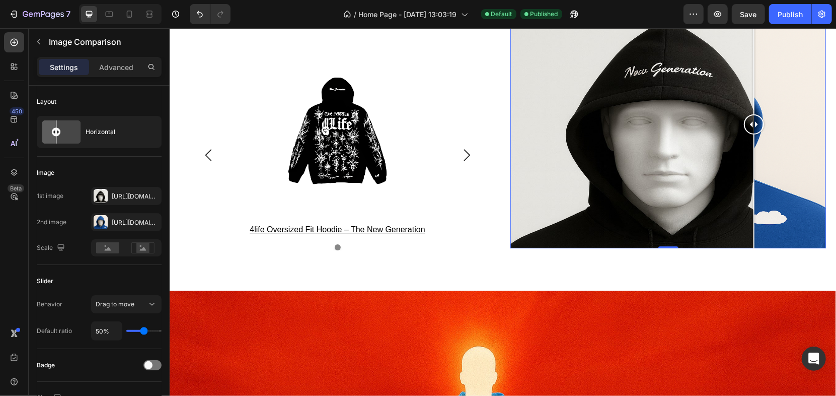
drag, startPoint x: 595, startPoint y: 152, endPoint x: 755, endPoint y: 194, distance: 164.9
click at [753, 193] on div at bounding box center [753, 124] width 20 height 248
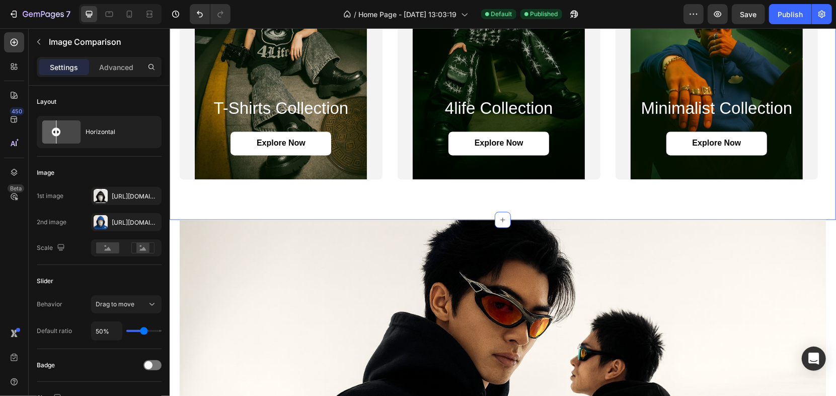
scroll to position [1510, 0]
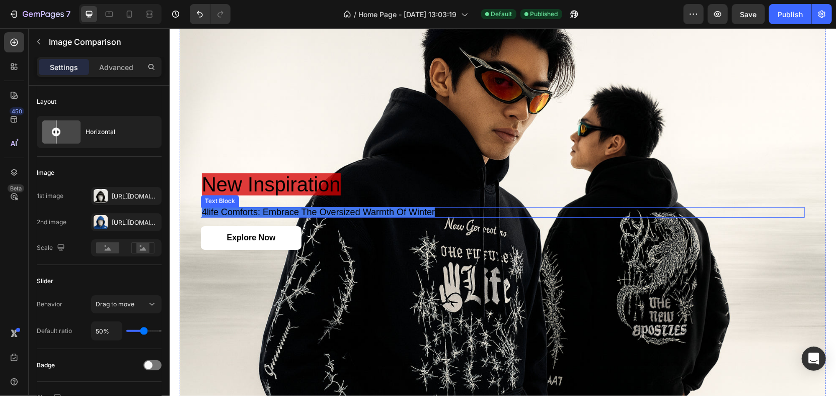
click at [313, 173] on span "new inspiration" at bounding box center [270, 184] width 139 height 22
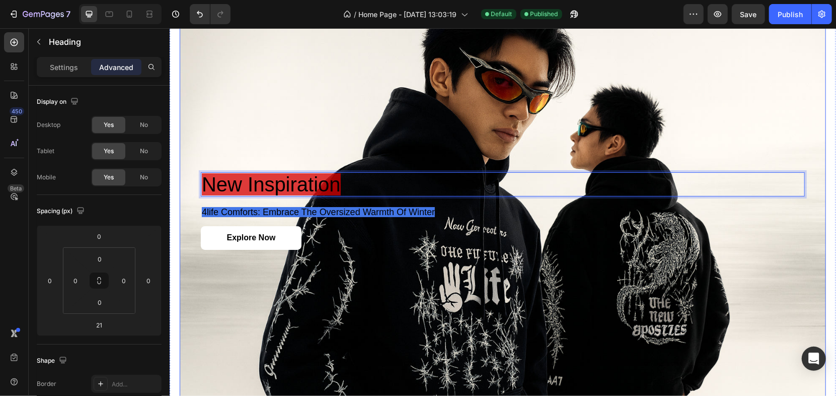
click at [326, 213] on span "4life comforts: embrace the oversized warmth of winter" at bounding box center [317, 211] width 233 height 10
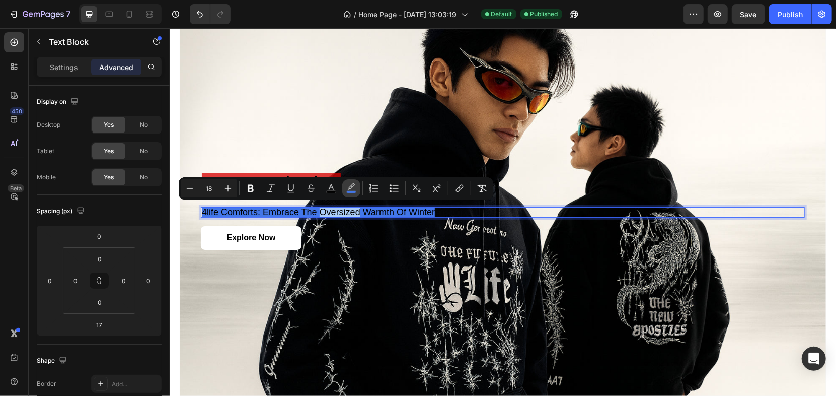
click at [348, 194] on button "color" at bounding box center [351, 188] width 18 height 18
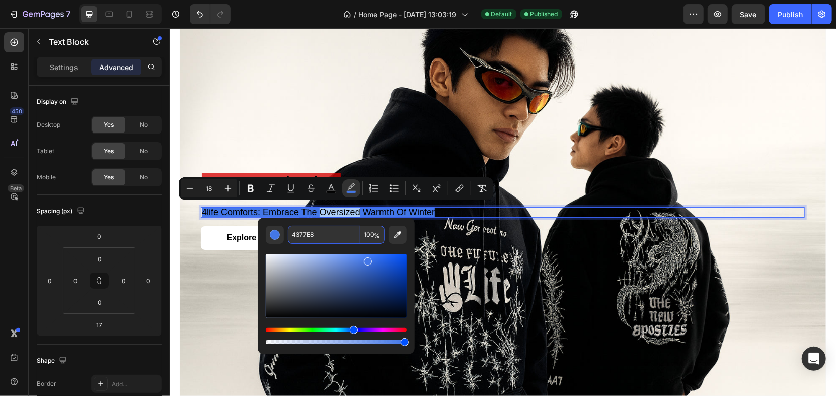
click at [340, 226] on input "4377E8" at bounding box center [324, 234] width 72 height 18
click at [306, 168] on div "⁠⁠⁠⁠⁠⁠⁠ new inspiration Heading 4life comforts: embrace the oversized warmth of…" at bounding box center [502, 210] width 604 height 110
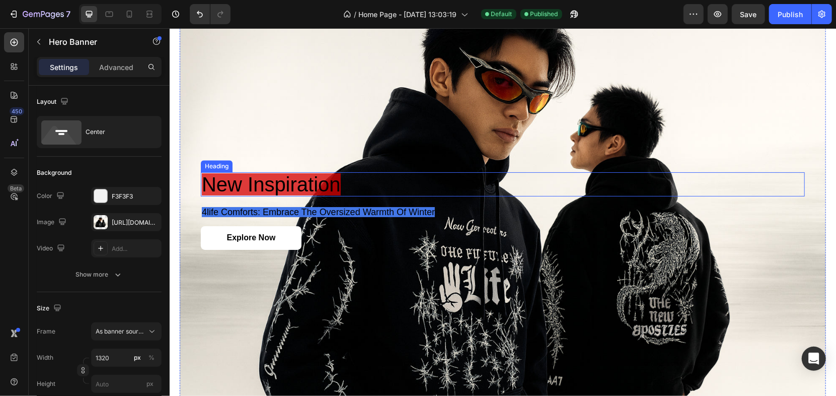
click at [307, 173] on span "new inspiration" at bounding box center [270, 184] width 139 height 22
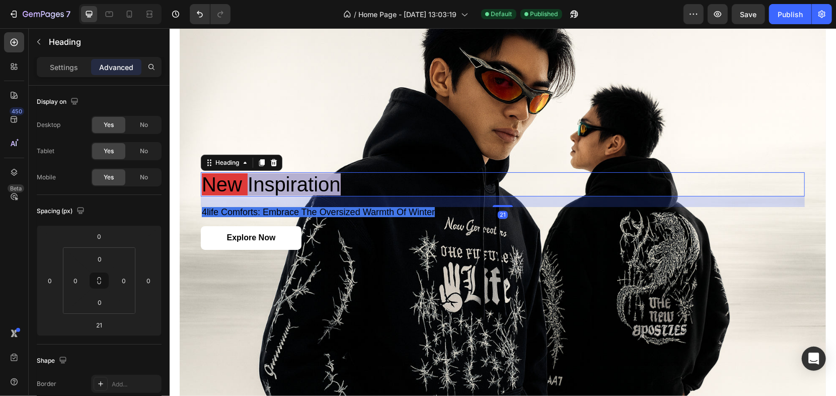
click at [320, 180] on span "new inspiration" at bounding box center [270, 184] width 139 height 22
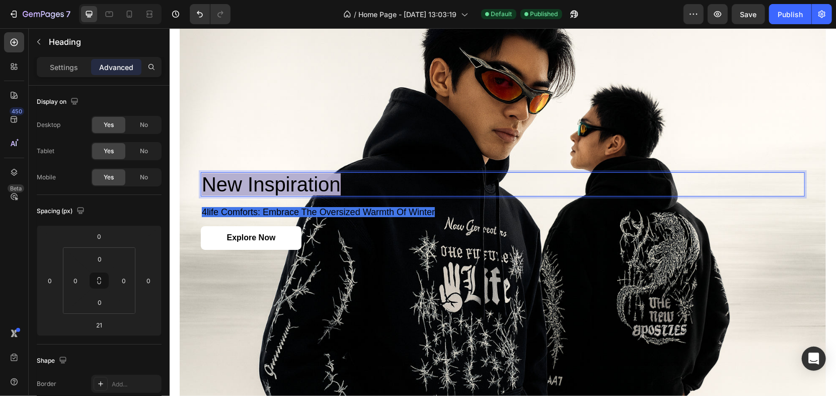
click at [320, 180] on span "new inspiration" at bounding box center [270, 184] width 139 height 22
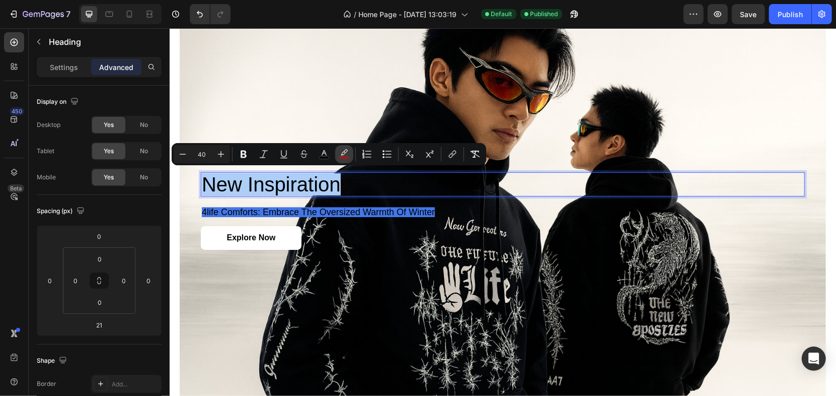
click at [349, 153] on button "color" at bounding box center [344, 154] width 18 height 18
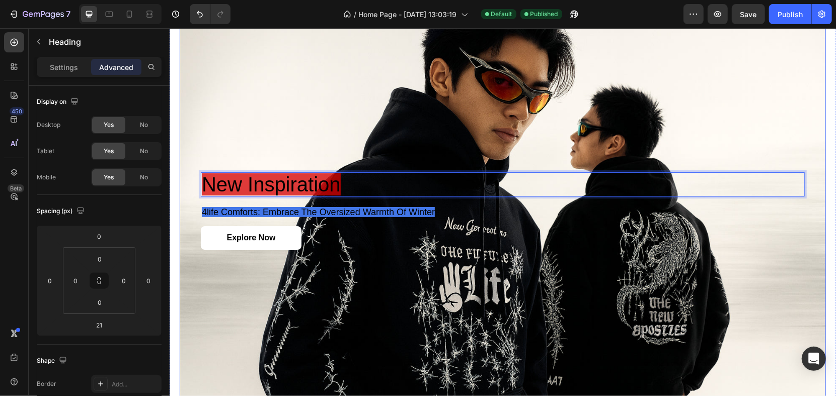
click at [338, 173] on p "new inspiration" at bounding box center [502, 184] width 602 height 22
click at [324, 180] on span "new inspiration" at bounding box center [270, 184] width 139 height 22
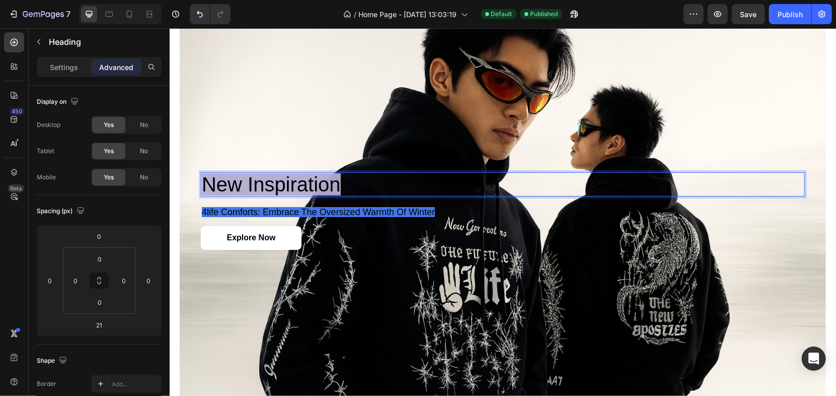
click at [324, 180] on span "new inspiration" at bounding box center [270, 184] width 139 height 22
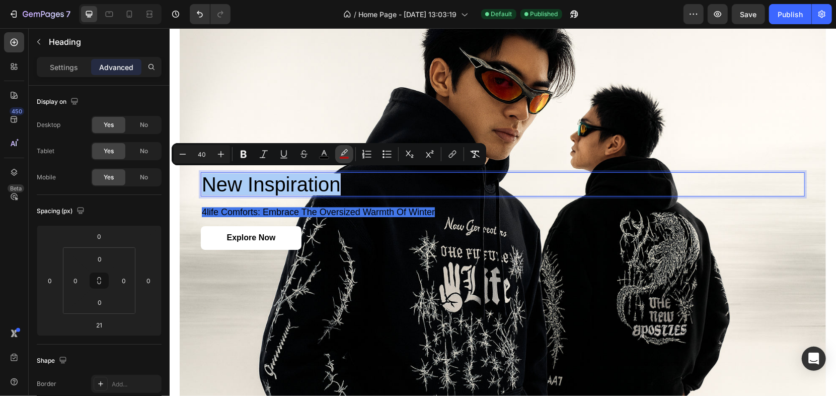
click at [349, 153] on button "color" at bounding box center [344, 154] width 18 height 18
click at [345, 151] on icon "Editor contextual toolbar" at bounding box center [344, 154] width 10 height 10
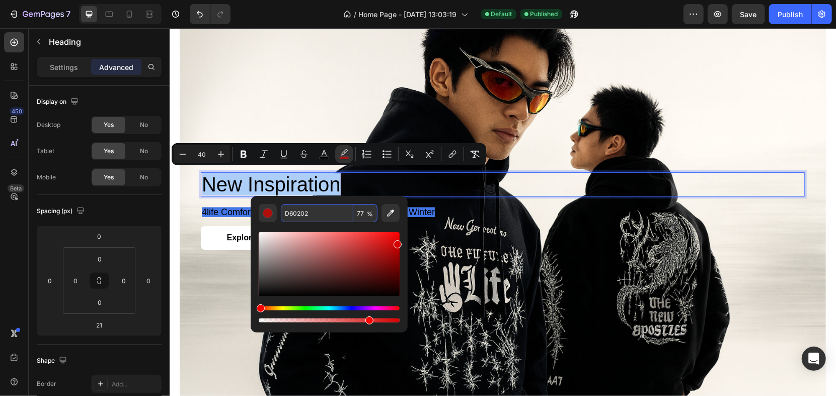
click at [322, 211] on input "D60202" at bounding box center [317, 213] width 72 height 18
paste input "4377E8"
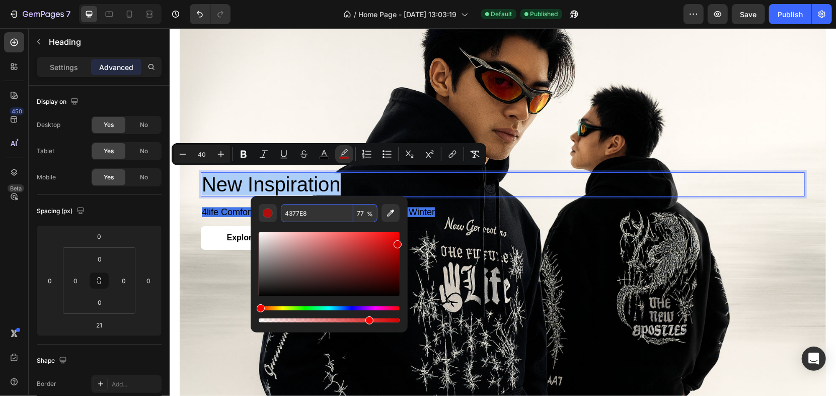
type input "4377E8"
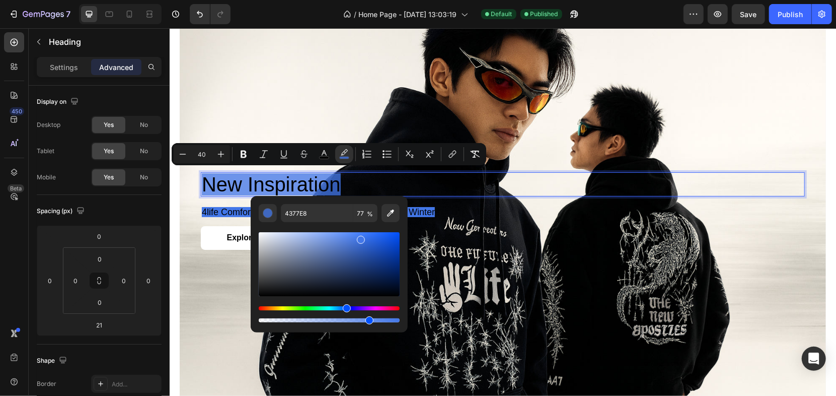
click at [437, 220] on div "new inspiration Heading 21 4life comforts: embrace the oversized warmth of wint…" at bounding box center [502, 210] width 604 height 77
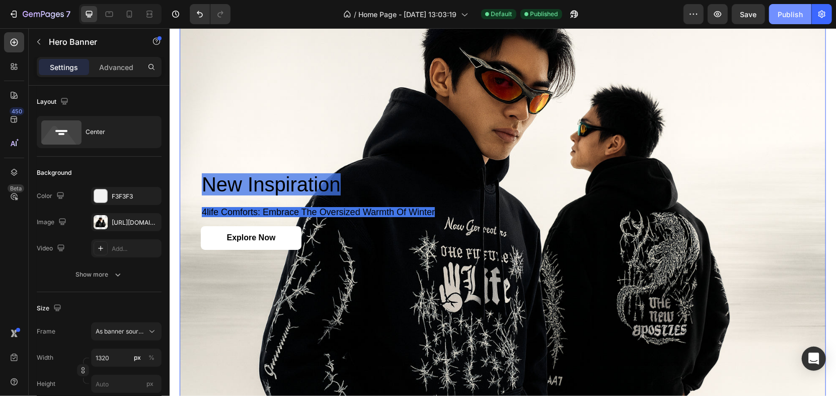
click at [794, 24] on button "Publish" at bounding box center [790, 14] width 42 height 20
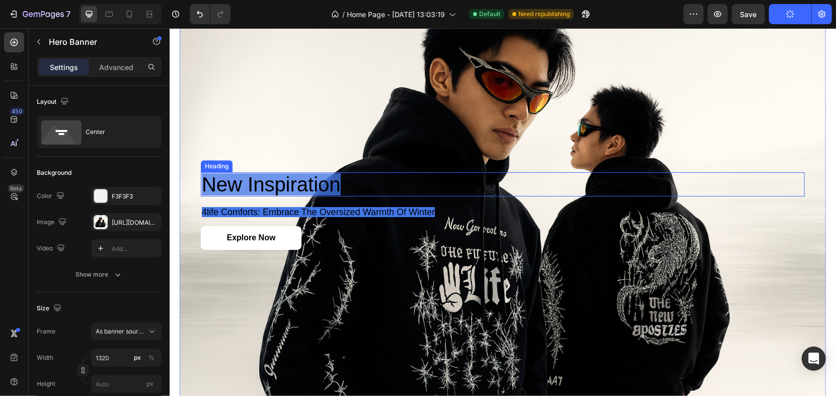
click at [293, 174] on span "new inspiration" at bounding box center [270, 184] width 139 height 22
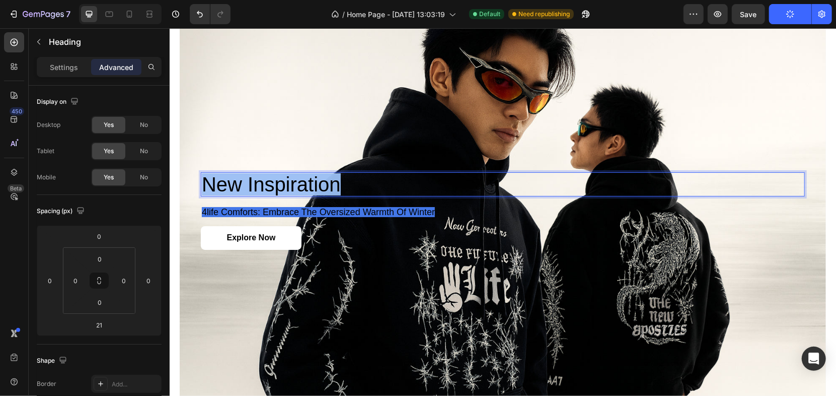
click at [293, 173] on span "new inspiration" at bounding box center [270, 184] width 139 height 22
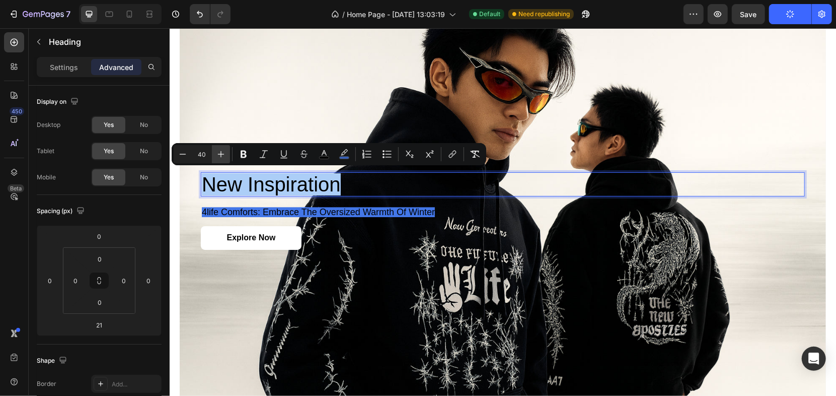
click at [219, 149] on icon "Editor contextual toolbar" at bounding box center [221, 154] width 10 height 10
drag, startPoint x: 224, startPoint y: 150, endPoint x: 232, endPoint y: 151, distance: 7.7
click at [227, 150] on button "Plus" at bounding box center [221, 154] width 18 height 18
click at [231, 151] on div "Minus 41 Plus Bold Italic Underline Strikethrough color color Numbered List Bul…" at bounding box center [329, 154] width 310 height 18
click at [246, 152] on icon "Editor contextual toolbar" at bounding box center [244, 154] width 10 height 10
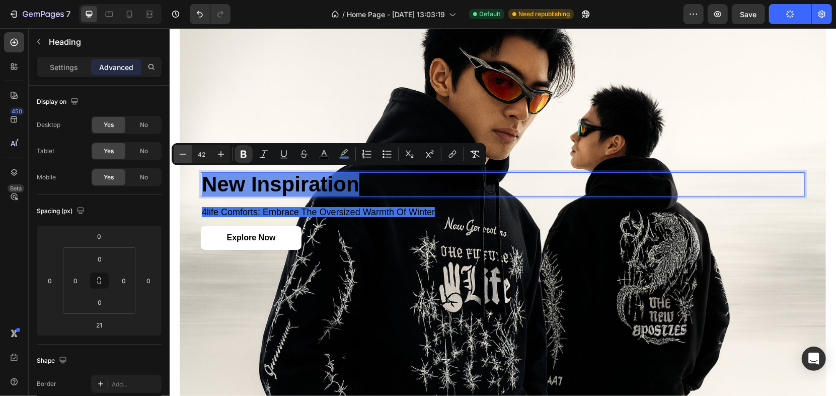
click at [189, 158] on button "Minus" at bounding box center [183, 154] width 18 height 18
click at [189, 156] on button "Minus" at bounding box center [183, 154] width 18 height 18
type input "39"
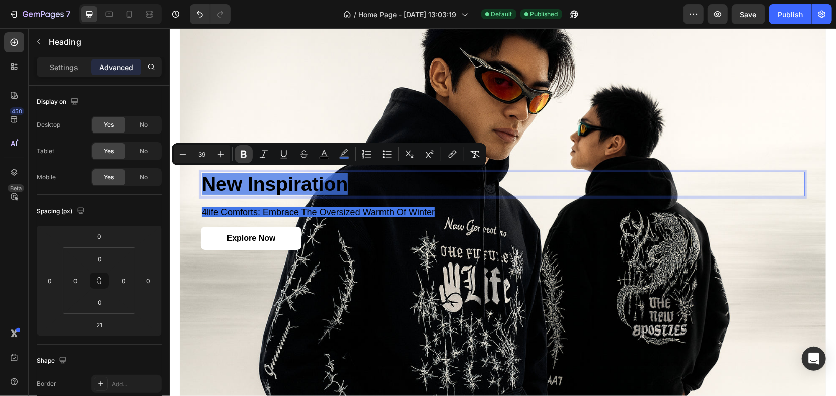
click at [245, 152] on icon "Editor contextual toolbar" at bounding box center [244, 154] width 6 height 8
click at [246, 151] on icon "Editor contextual toolbar" at bounding box center [244, 154] width 10 height 10
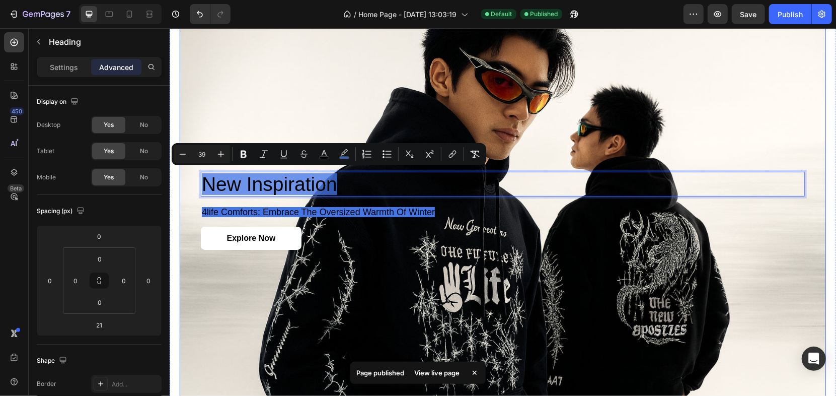
click at [281, 114] on div "Background Image" at bounding box center [502, 210] width 646 height 431
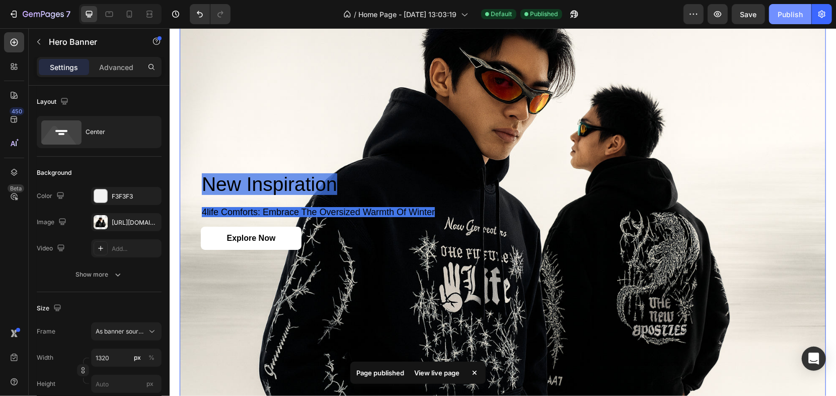
click at [784, 14] on div "Publish" at bounding box center [789, 14] width 25 height 11
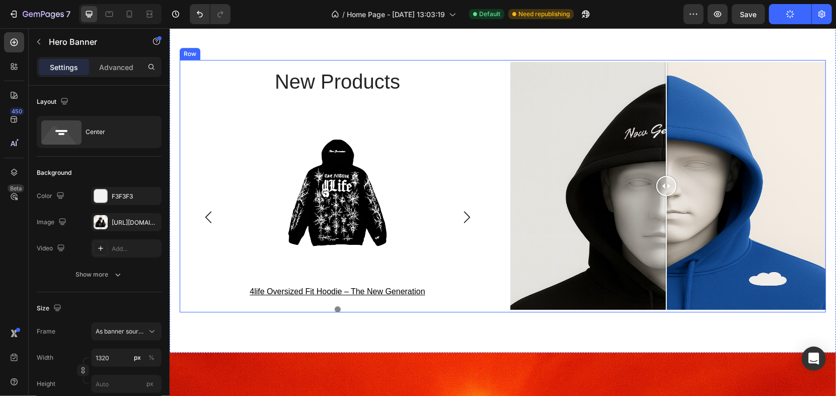
scroll to position [1677, 0]
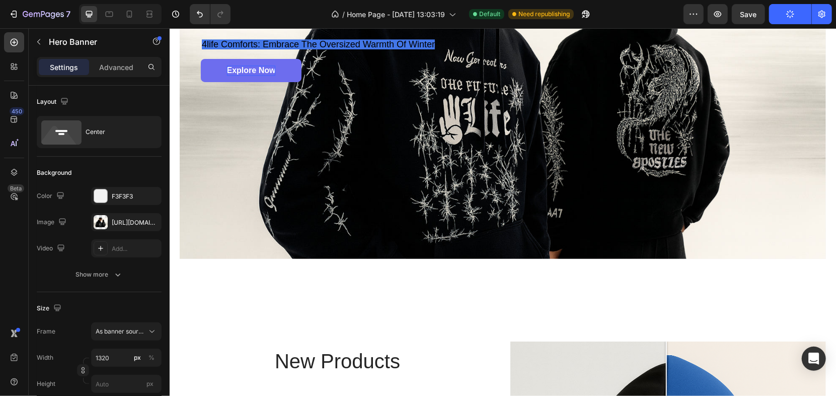
click at [266, 65] on p "Explore Now" at bounding box center [250, 70] width 49 height 11
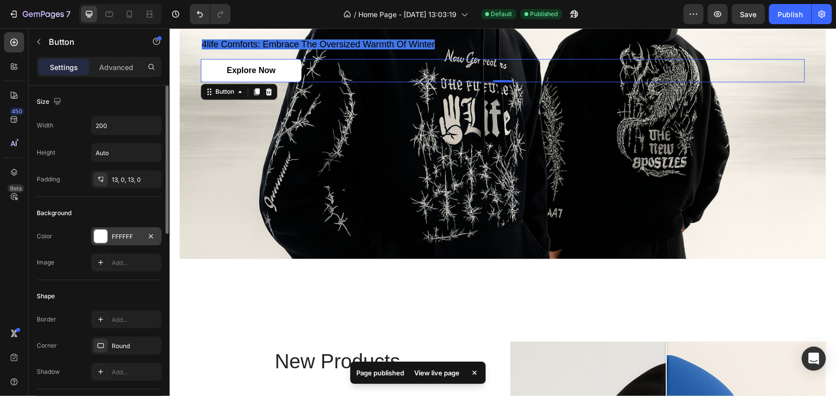
click at [114, 235] on div "FFFFFF" at bounding box center [126, 236] width 29 height 9
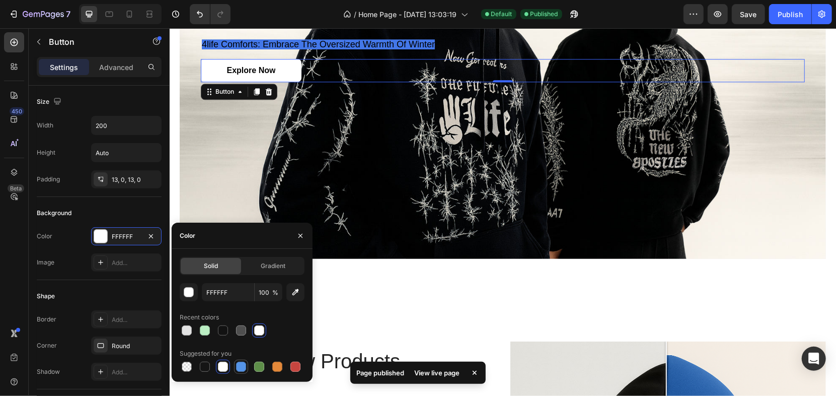
click at [245, 368] on div at bounding box center [241, 366] width 10 height 10
type input "5594E7"
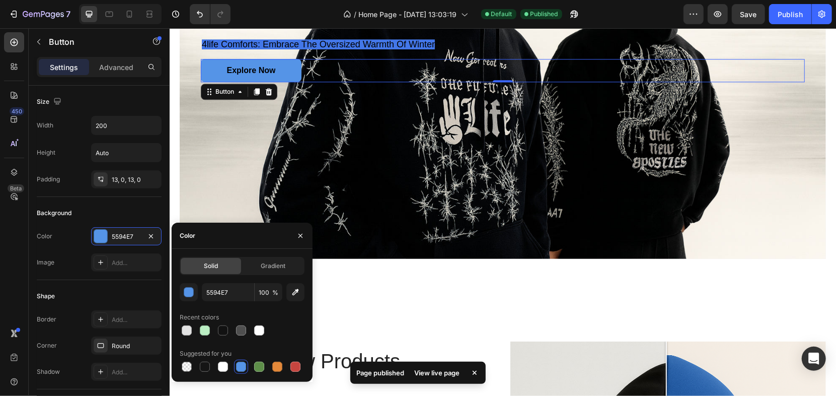
click at [434, 249] on div "Background Image" at bounding box center [502, 42] width 646 height 431
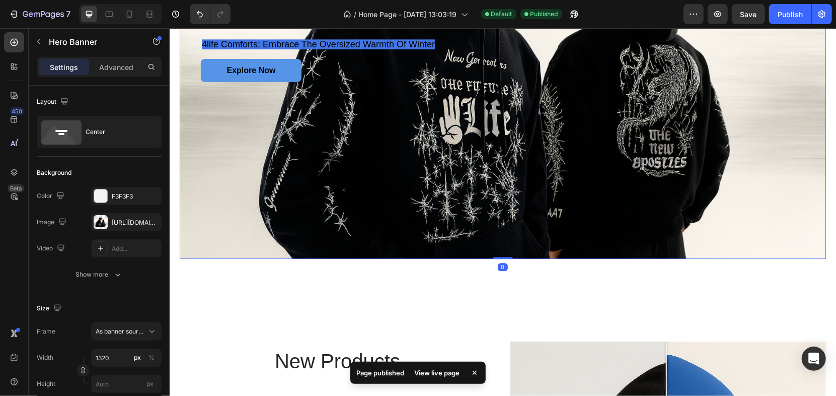
scroll to position [1510, 0]
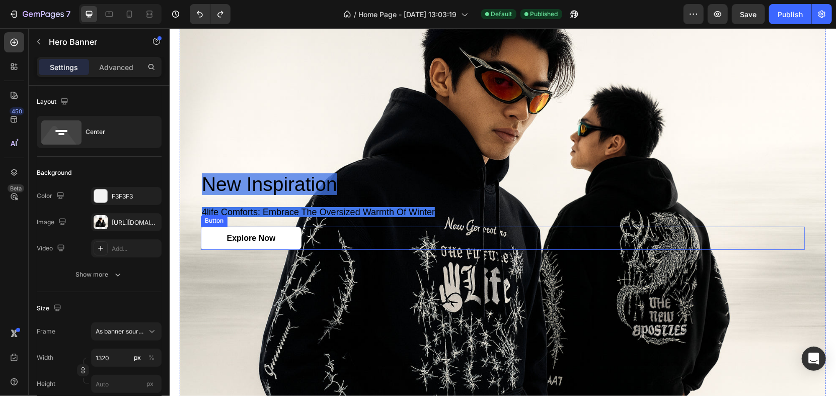
click at [366, 208] on span "4life comforts: embrace the oversized warmth of winter" at bounding box center [317, 211] width 233 height 10
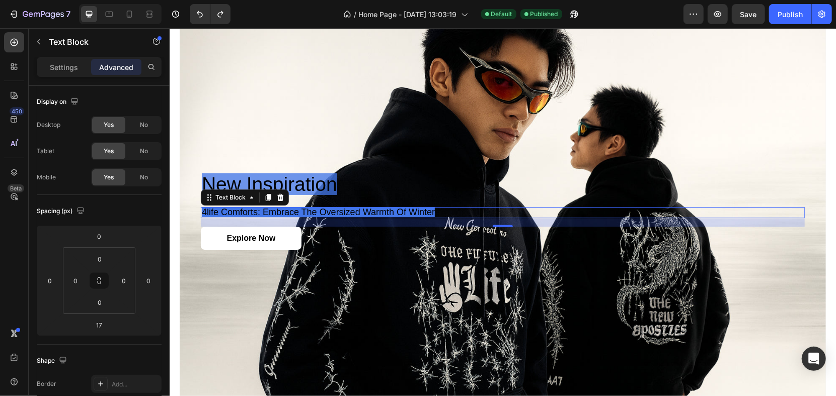
click at [366, 208] on span "4life comforts: embrace the oversized warmth of winter" at bounding box center [317, 211] width 233 height 10
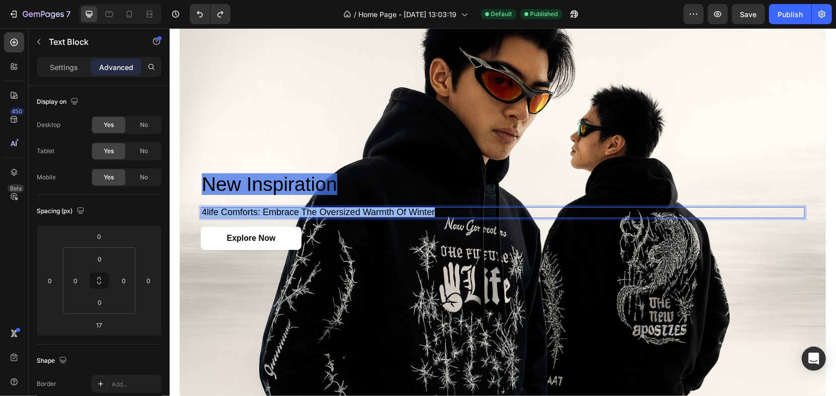
click at [366, 208] on span "4life comforts: embrace the oversized warmth of winter" at bounding box center [317, 211] width 233 height 10
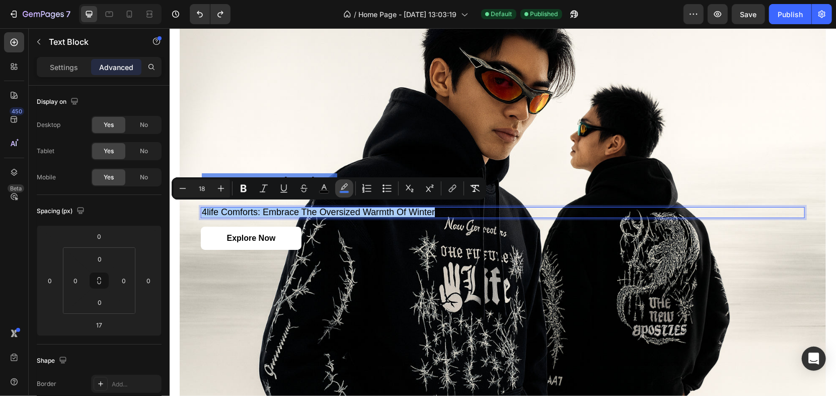
click at [347, 189] on icon "Editor contextual toolbar" at bounding box center [344, 188] width 10 height 10
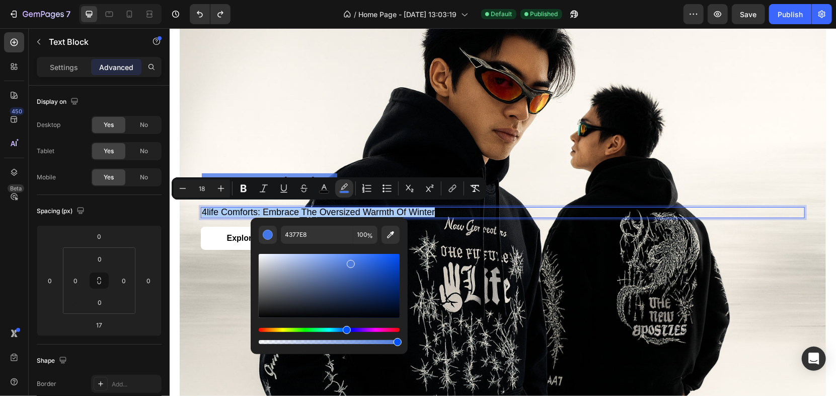
drag, startPoint x: 356, startPoint y: 262, endPoint x: 349, endPoint y: 262, distance: 6.5
click at [349, 262] on div "Editor contextual toolbar" at bounding box center [351, 264] width 8 height 8
type input "4F7CDD"
click at [385, 92] on div "Background Image" at bounding box center [502, 210] width 646 height 431
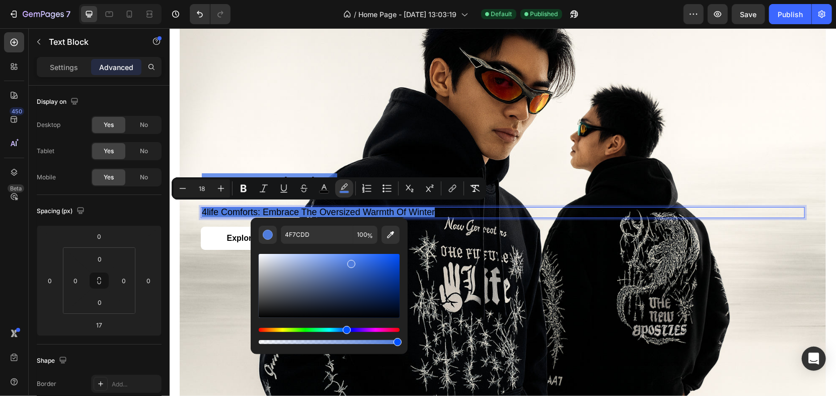
click at [385, 92] on div "Background Image" at bounding box center [502, 210] width 646 height 431
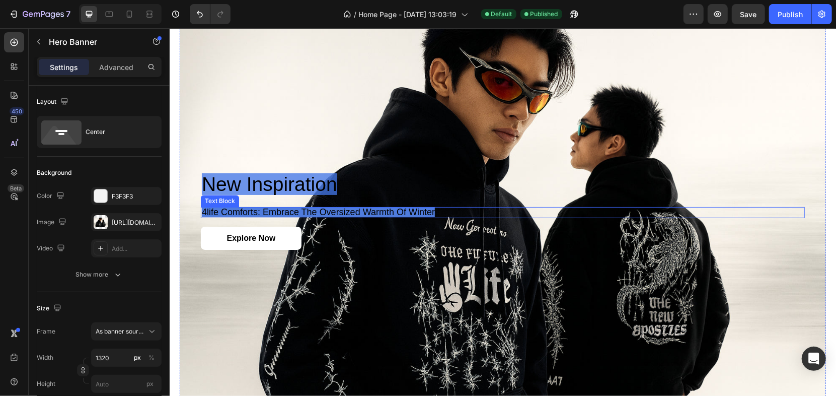
click at [345, 206] on span "4life comforts: embrace the oversized warmth of winter" at bounding box center [317, 211] width 233 height 10
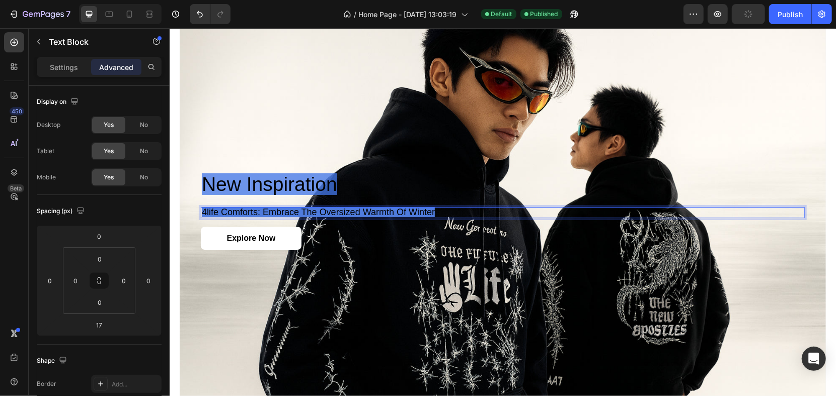
click at [352, 206] on span "4life comforts: embrace the oversized warmth of winter" at bounding box center [317, 211] width 233 height 10
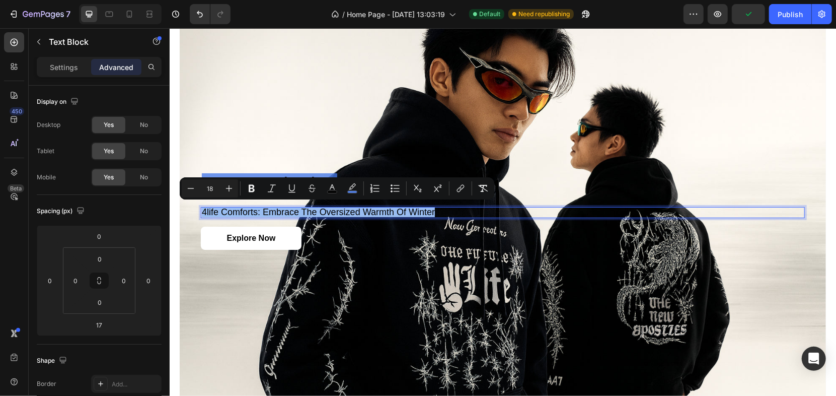
click at [352, 206] on span "4life comforts: embrace the oversized warmth of winter" at bounding box center [317, 211] width 233 height 10
click at [347, 188] on icon "Editor contextual toolbar" at bounding box center [344, 188] width 10 height 10
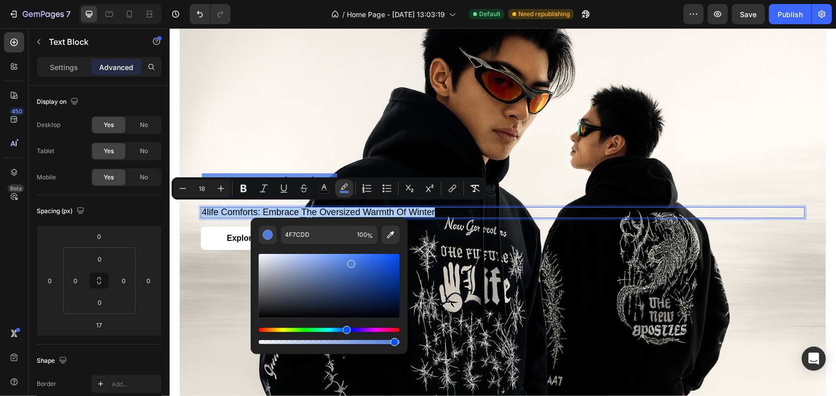
click at [392, 341] on div "Editor contextual toolbar" at bounding box center [329, 342] width 141 height 4
drag, startPoint x: 392, startPoint y: 341, endPoint x: 374, endPoint y: 345, distance: 18.2
click at [374, 345] on div "Editor contextual toolbar" at bounding box center [376, 342] width 8 height 8
click at [373, 345] on div "Editor contextual toolbar" at bounding box center [329, 299] width 141 height 94
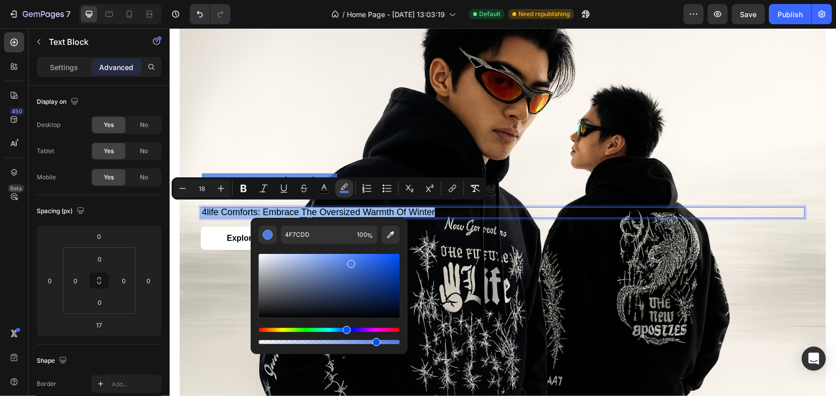
type input "82"
click at [369, 123] on div "Background Image" at bounding box center [502, 210] width 646 height 431
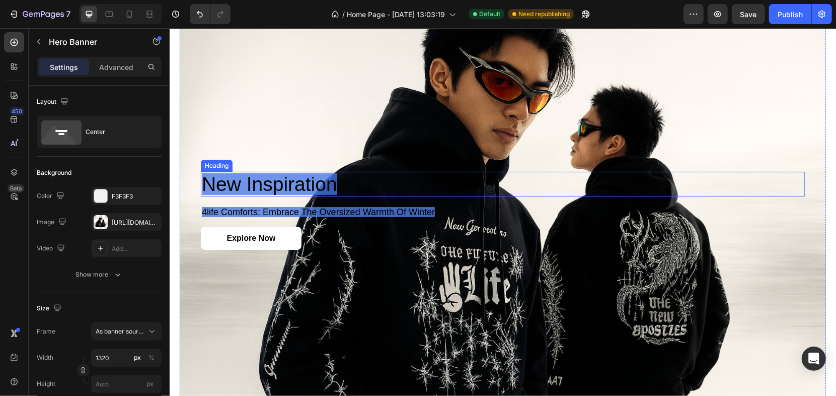
scroll to position [1397, 0]
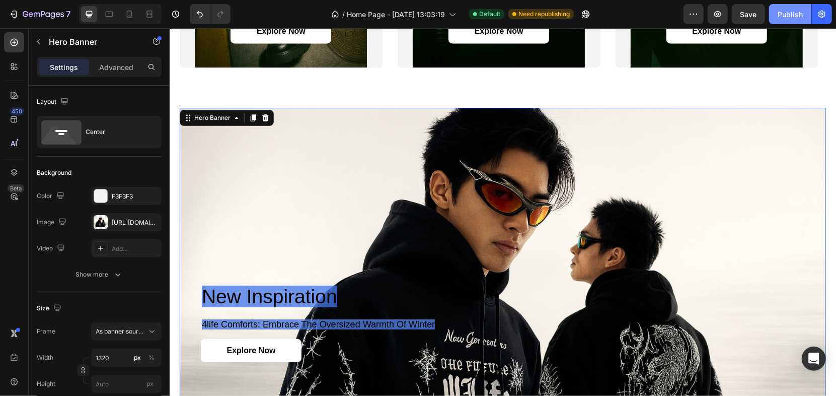
click at [796, 14] on div "Publish" at bounding box center [789, 14] width 25 height 11
click at [796, 14] on button "Publish" at bounding box center [790, 14] width 42 height 20
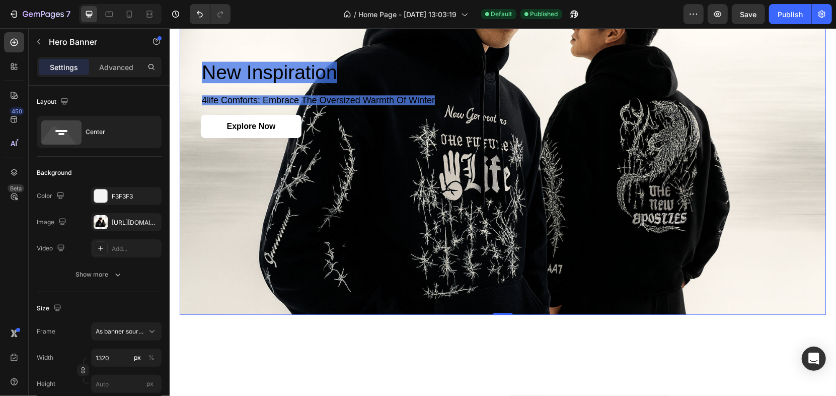
click at [591, 177] on div "Background Image" at bounding box center [502, 98] width 646 height 431
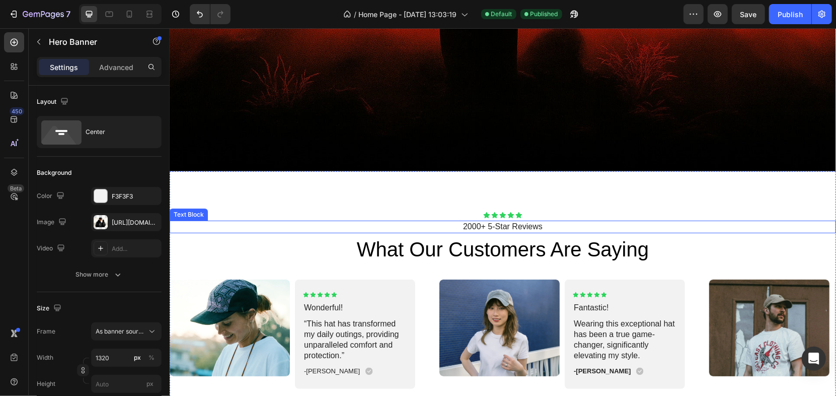
scroll to position [2572, 0]
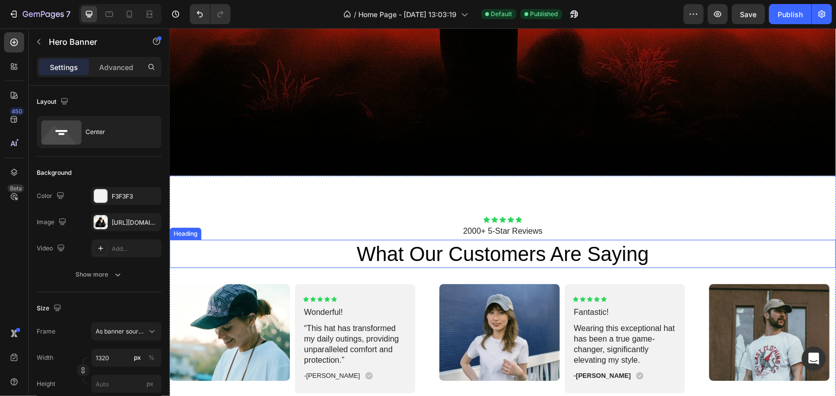
click at [484, 249] on h2 "what our customers are saying" at bounding box center [502, 253] width 666 height 28
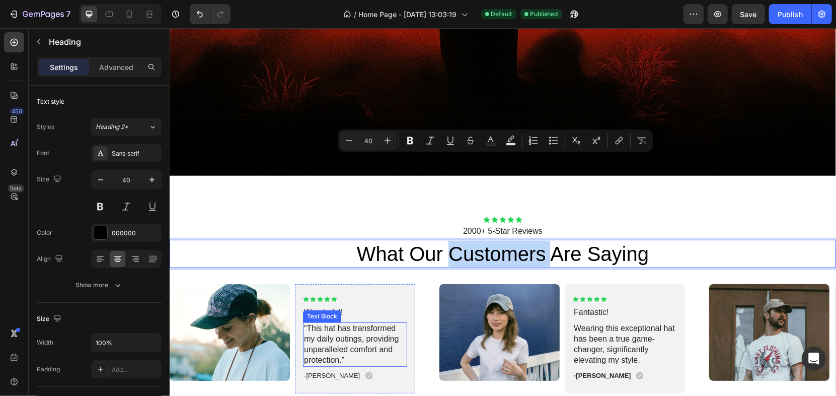
scroll to position [2684, 0]
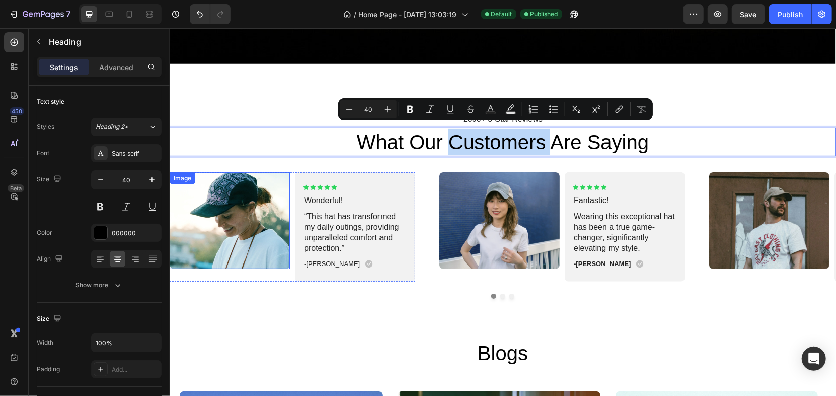
click at [262, 212] on img at bounding box center [229, 220] width 120 height 97
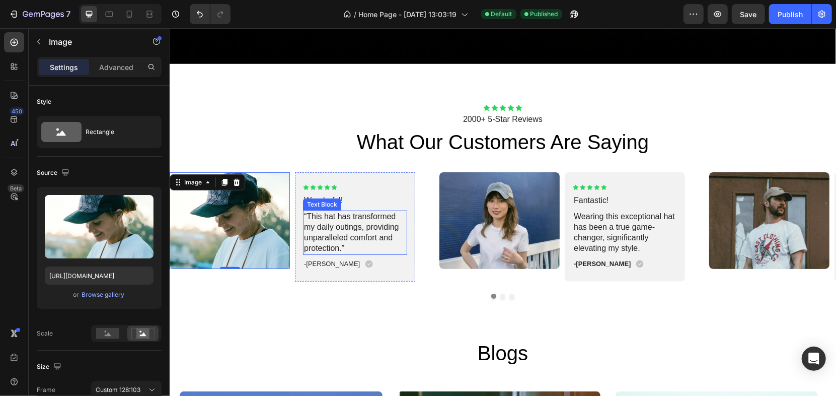
click at [346, 220] on p "“This hat has transformed my daily outings, providing unparalleled comfort and …" at bounding box center [354, 232] width 102 height 42
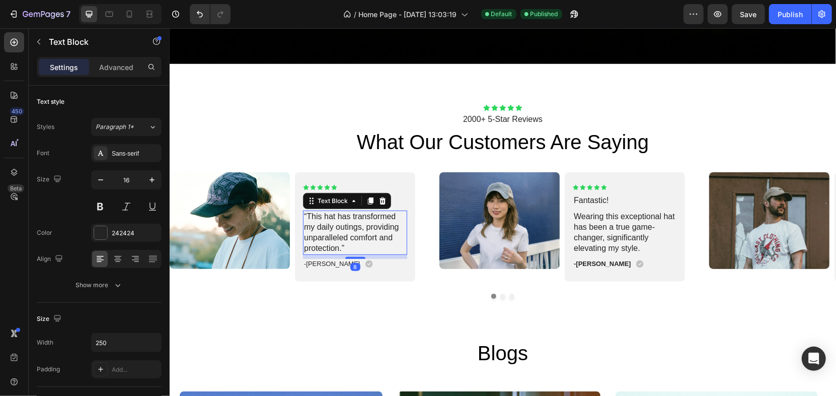
click at [320, 211] on p "“This hat has transformed my daily outings, providing unparalleled comfort and …" at bounding box center [354, 232] width 102 height 42
click at [329, 211] on p "“This hat has transformed my daily outings, providing unparalleled comfort and …" at bounding box center [354, 232] width 102 height 42
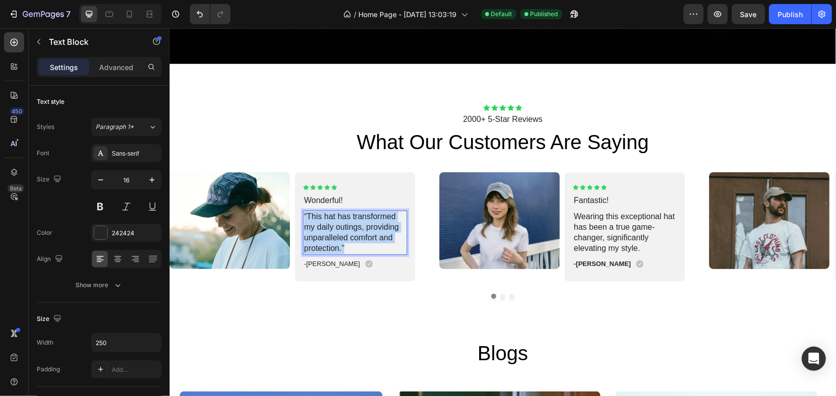
click at [329, 211] on p "“This hat has transformed my daily outings, providing unparalleled comfort and …" at bounding box center [354, 232] width 102 height 42
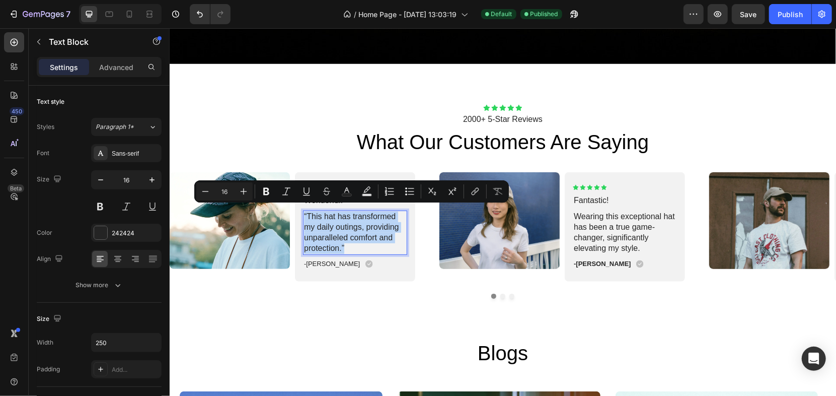
click at [328, 211] on p "“This hat has transformed my daily outings, providing unparalleled comfort and …" at bounding box center [354, 232] width 102 height 42
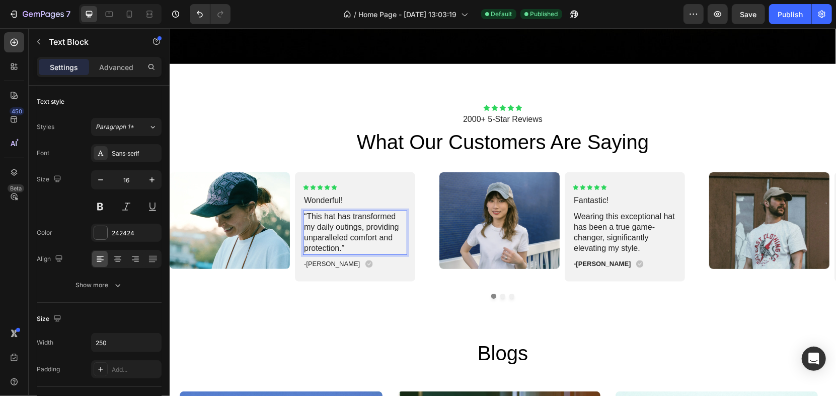
click at [328, 211] on p "“This hat has transformed my daily outings, providing unparalleled comfort and …" at bounding box center [354, 232] width 102 height 42
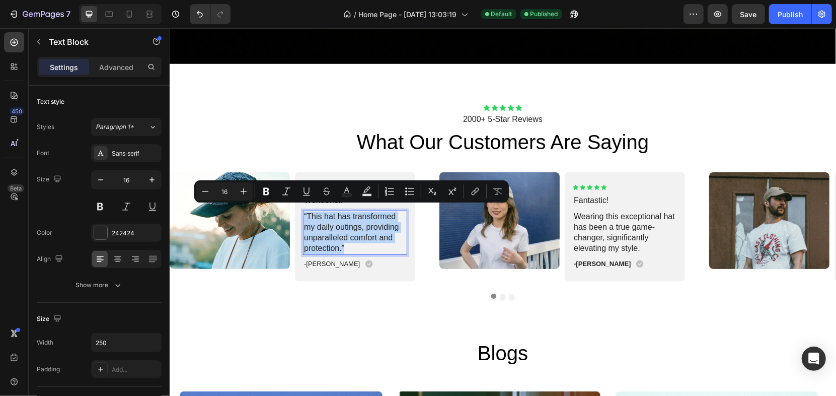
click at [329, 211] on p "“This hat has transformed my daily outings, providing unparalleled comfort and …" at bounding box center [354, 232] width 102 height 42
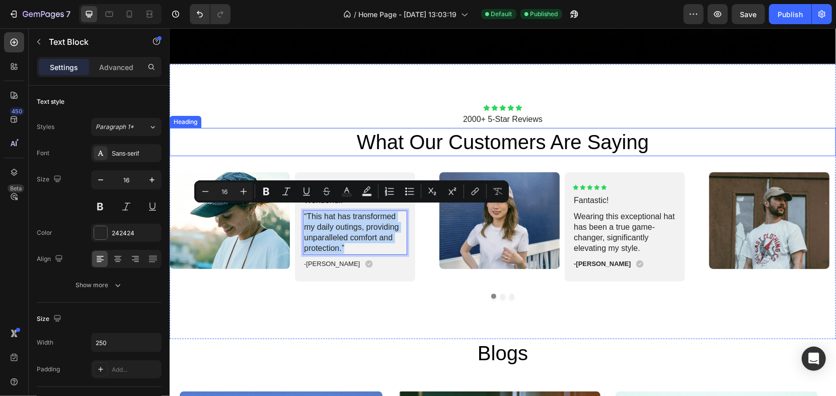
click at [350, 143] on p "what our customers are saying" at bounding box center [502, 141] width 664 height 26
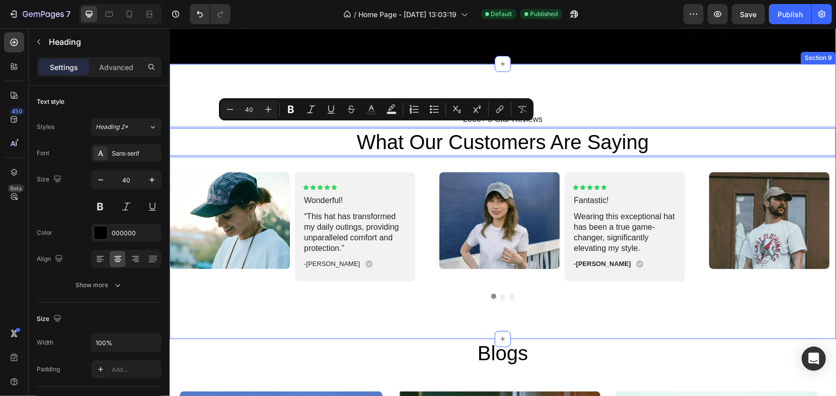
click at [340, 71] on div "Icon Icon Icon Icon Icon Icon List 2000+ 5-Star Reviews Text Block what our cus…" at bounding box center [502, 200] width 666 height 275
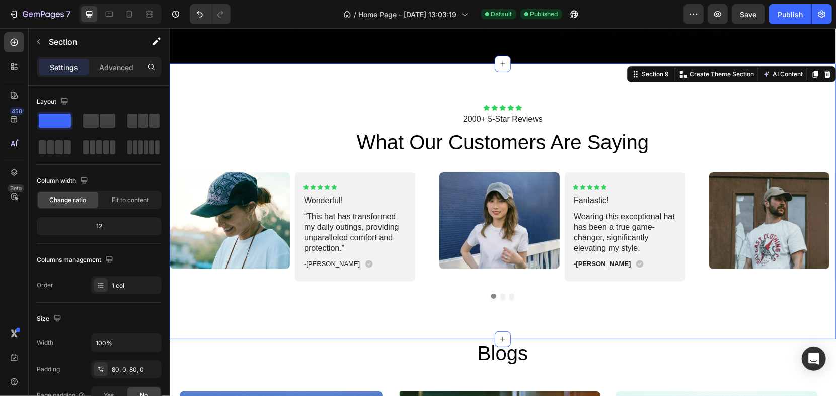
click at [638, 306] on div "Icon Icon Icon Icon Icon Icon List 2000+ 5-Star Reviews Text Block what our cus…" at bounding box center [502, 200] width 666 height 275
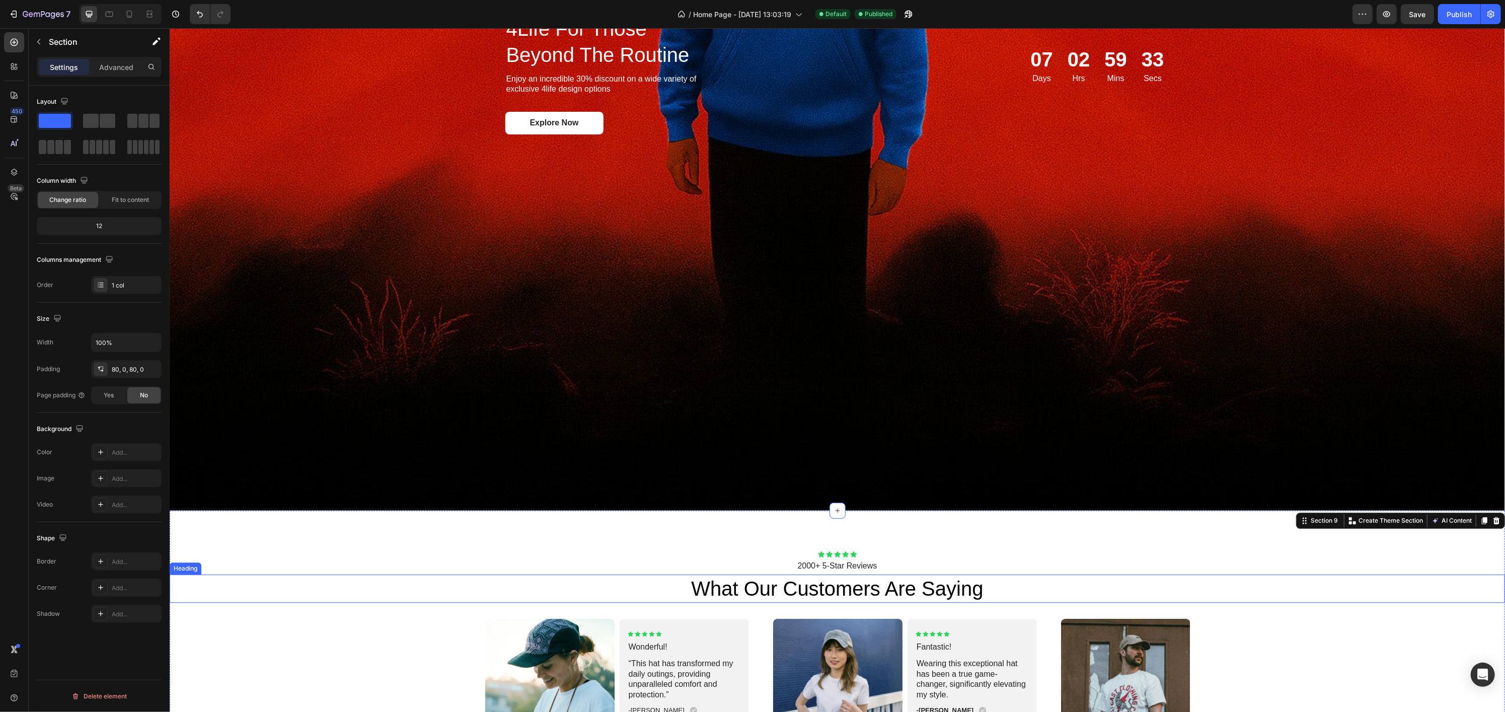
scroll to position [2884, 0]
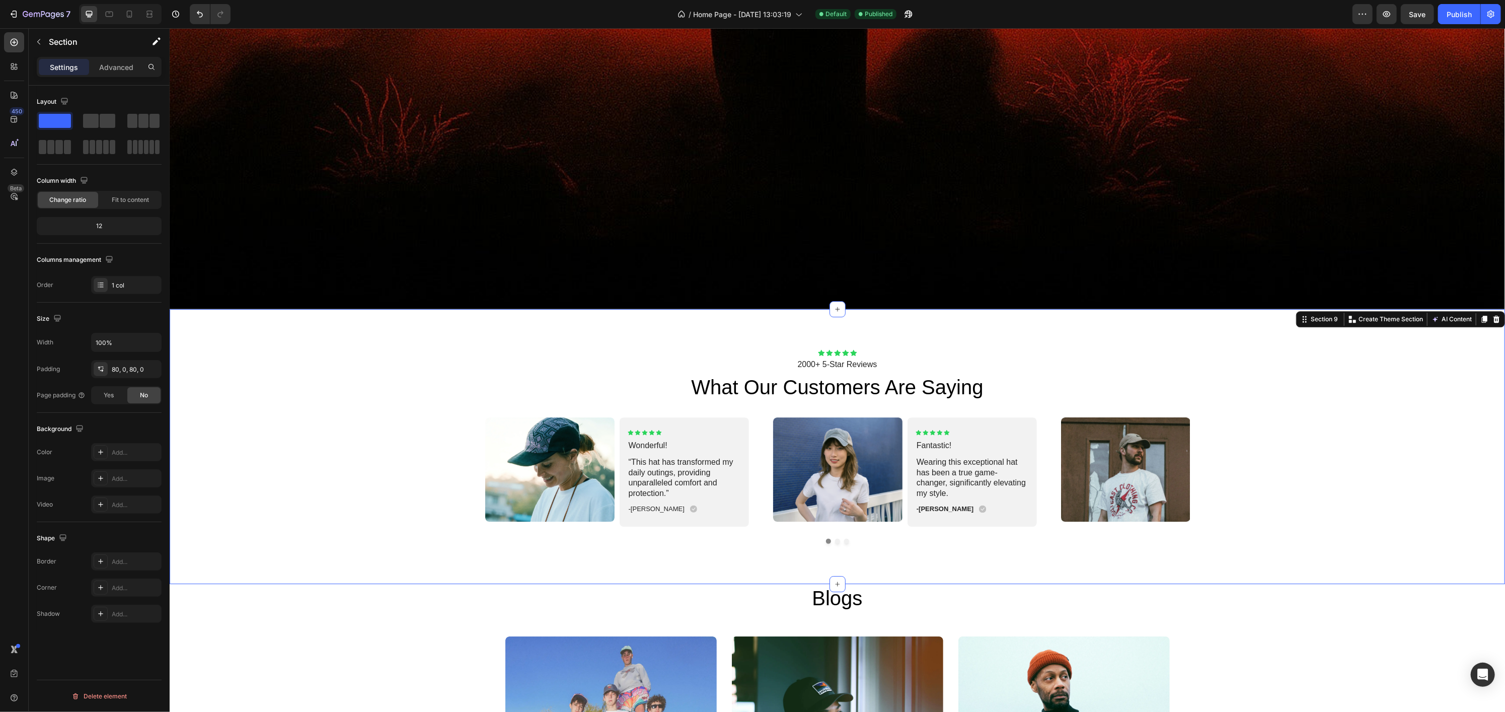
click at [835, 395] on div "Image Icon Icon Icon Icon Icon Icon List Wonderful! Text Block “This hat has tr…" at bounding box center [836, 480] width 1335 height 126
click at [835, 395] on img at bounding box center [1124, 469] width 129 height 104
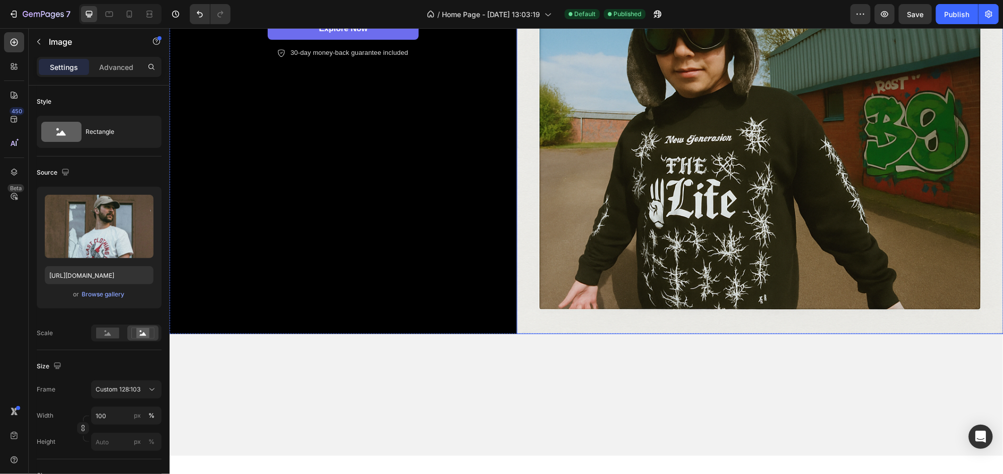
scroll to position [0, 0]
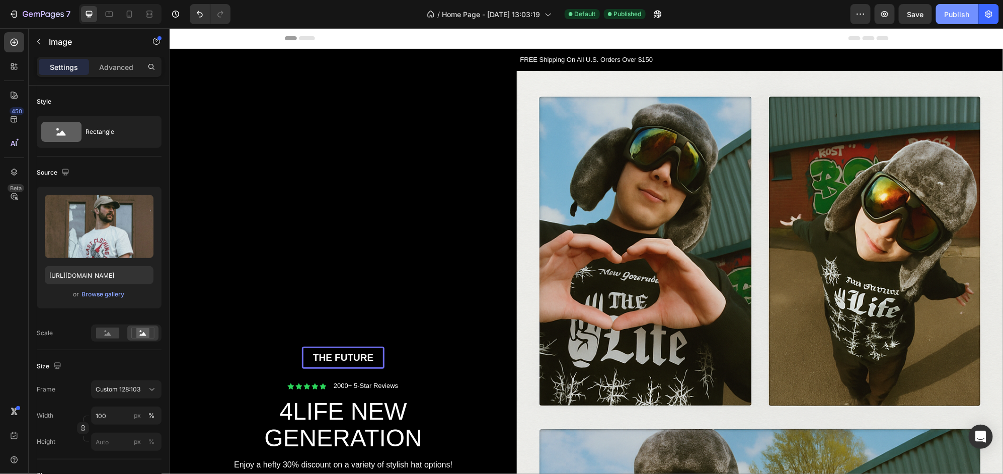
click at [835, 16] on div "Publish" at bounding box center [957, 14] width 25 height 11
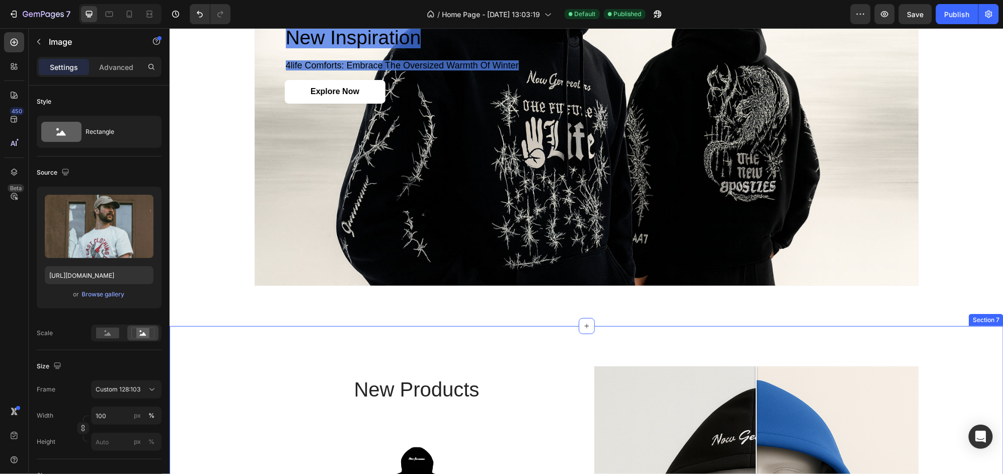
scroll to position [1744, 0]
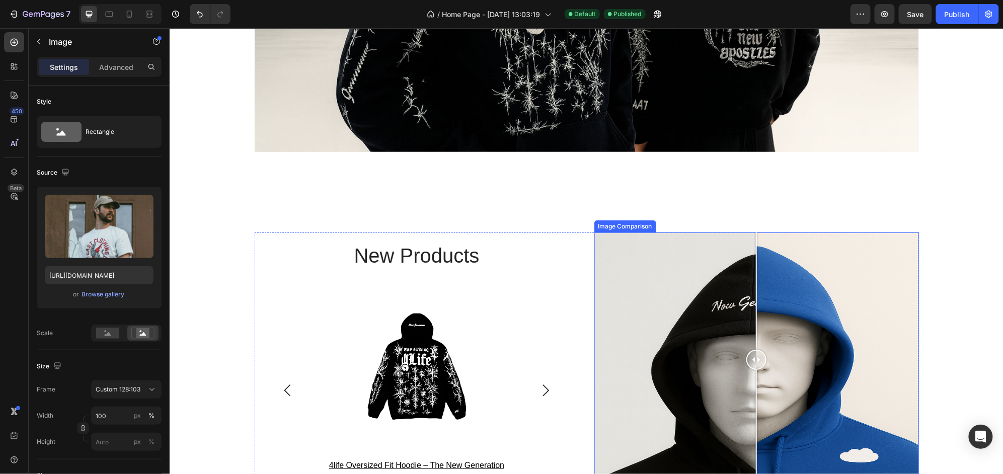
click at [784, 299] on div at bounding box center [756, 359] width 325 height 255
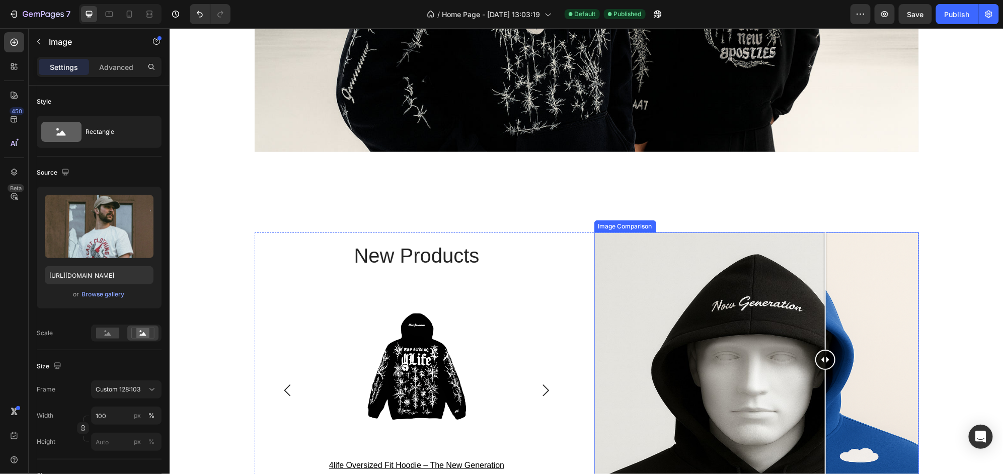
click at [820, 312] on div at bounding box center [756, 359] width 325 height 255
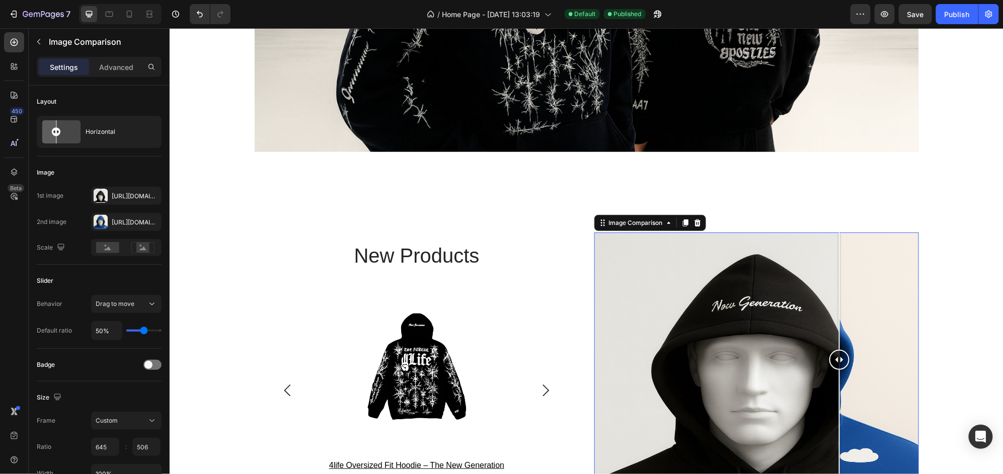
click at [834, 317] on div at bounding box center [756, 359] width 325 height 255
click at [835, 314] on div at bounding box center [756, 359] width 325 height 255
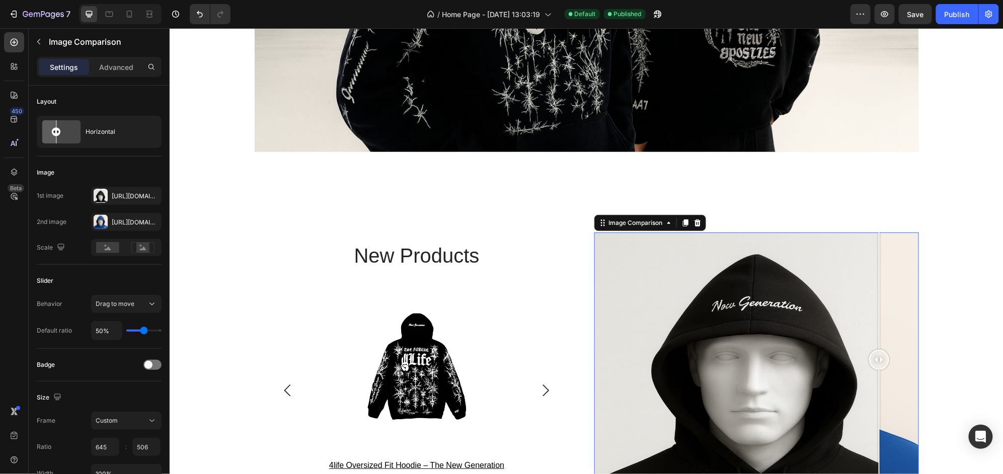
click at [835, 312] on div at bounding box center [756, 359] width 325 height 255
click at [107, 228] on div "[URL][DOMAIN_NAME]" at bounding box center [126, 222] width 70 height 18
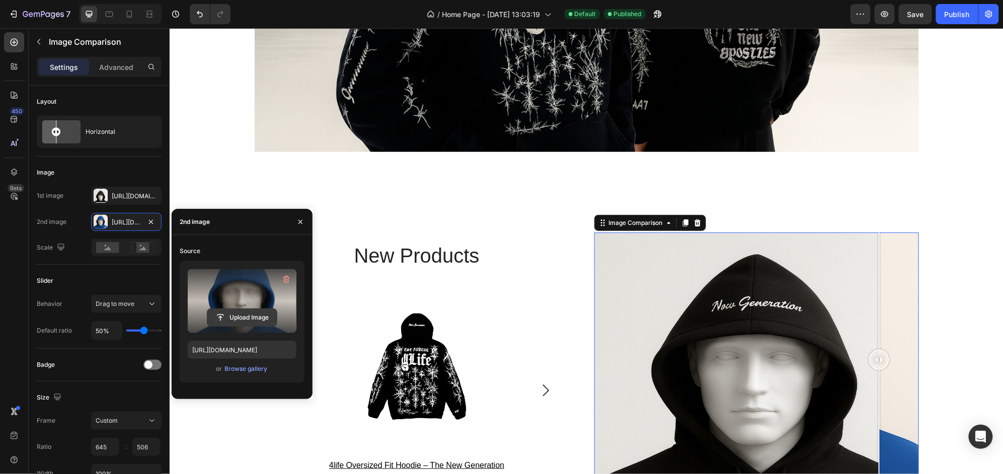
click at [245, 315] on input "file" at bounding box center [241, 317] width 69 height 17
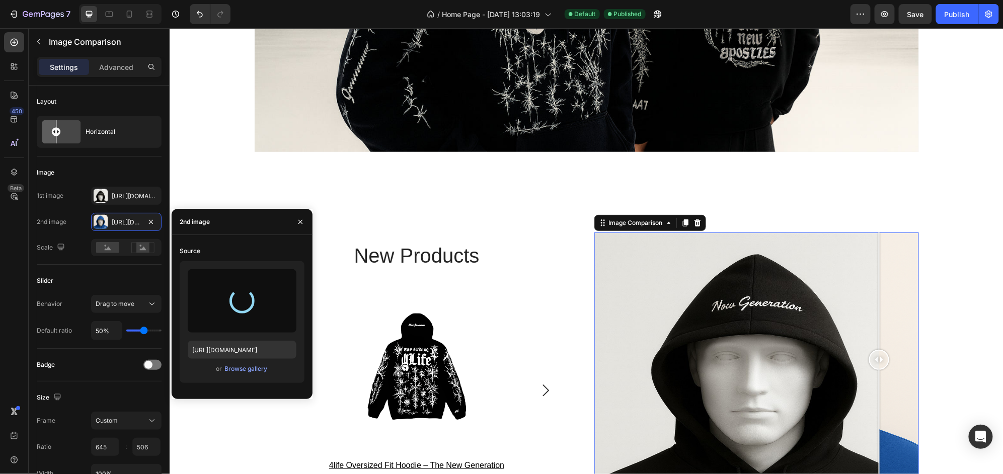
type input "[URL][DOMAIN_NAME]"
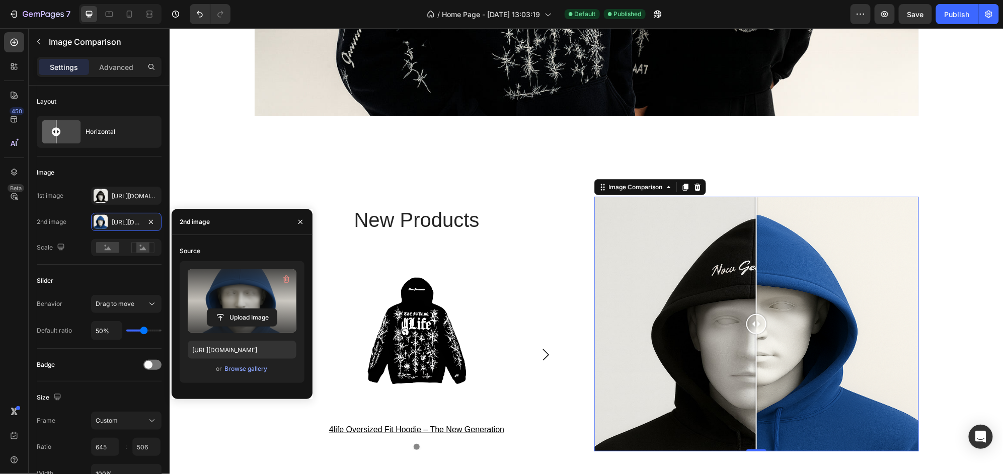
scroll to position [1878, 0]
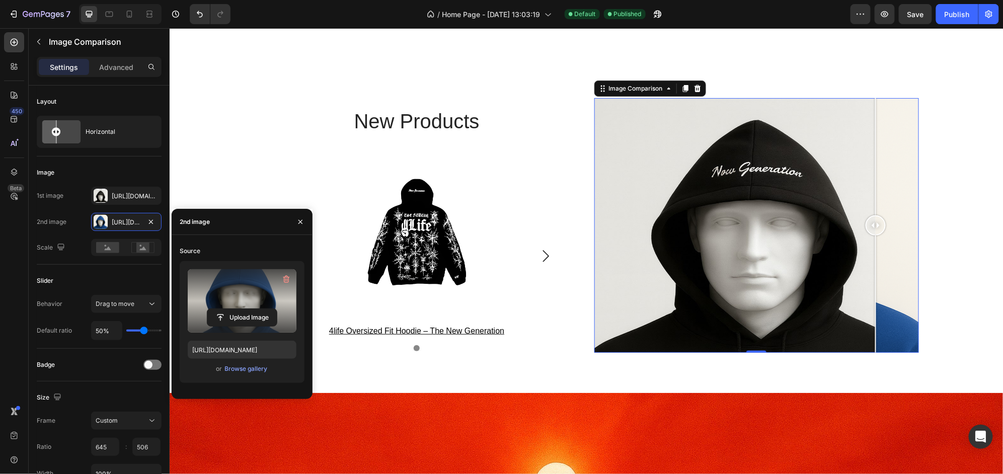
drag, startPoint x: 753, startPoint y: 217, endPoint x: 870, endPoint y: 275, distance: 130.5
click at [835, 275] on div at bounding box center [875, 225] width 20 height 255
click at [107, 206] on div "1st image [URL][DOMAIN_NAME] 2nd image [URL][DOMAIN_NAME] Scale" at bounding box center [99, 221] width 125 height 69
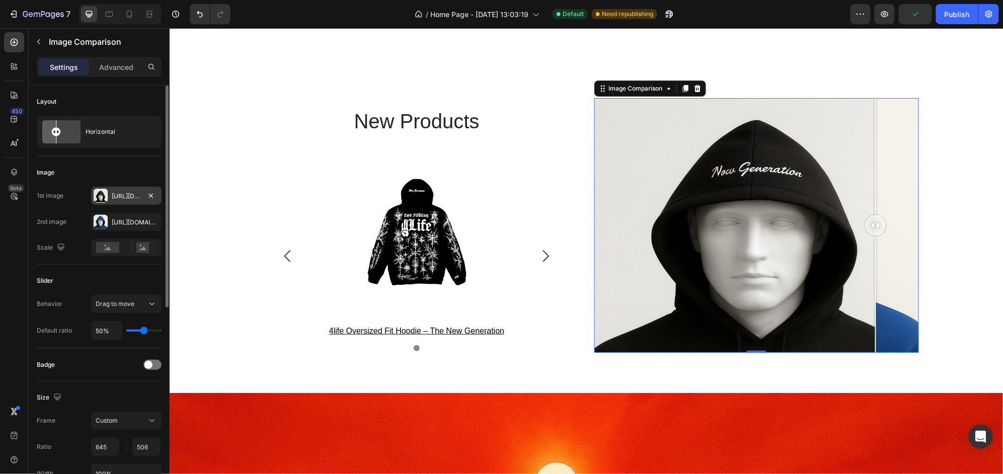
click at [103, 197] on div at bounding box center [101, 196] width 14 height 14
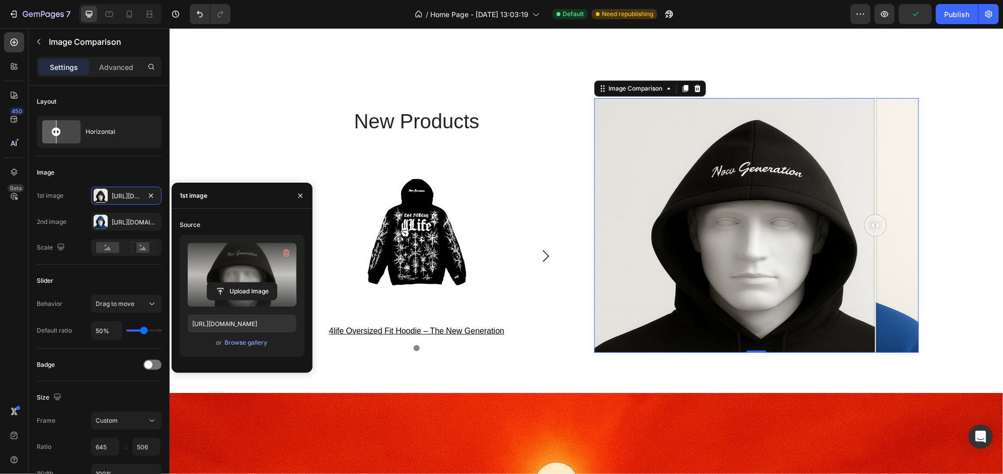
drag, startPoint x: 253, startPoint y: 278, endPoint x: 234, endPoint y: 261, distance: 25.3
click at [234, 261] on label at bounding box center [242, 274] width 109 height 63
click at [234, 283] on input "file" at bounding box center [241, 291] width 69 height 17
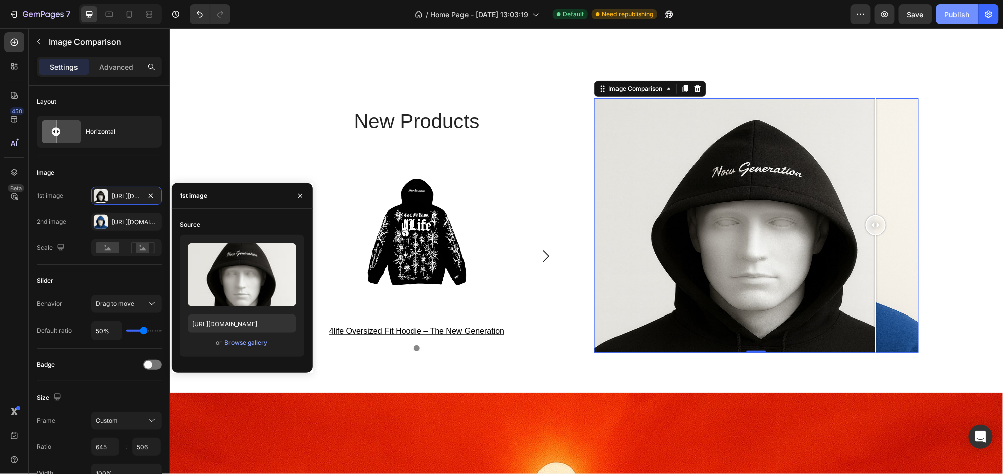
click at [835, 9] on div "Publish" at bounding box center [957, 14] width 25 height 11
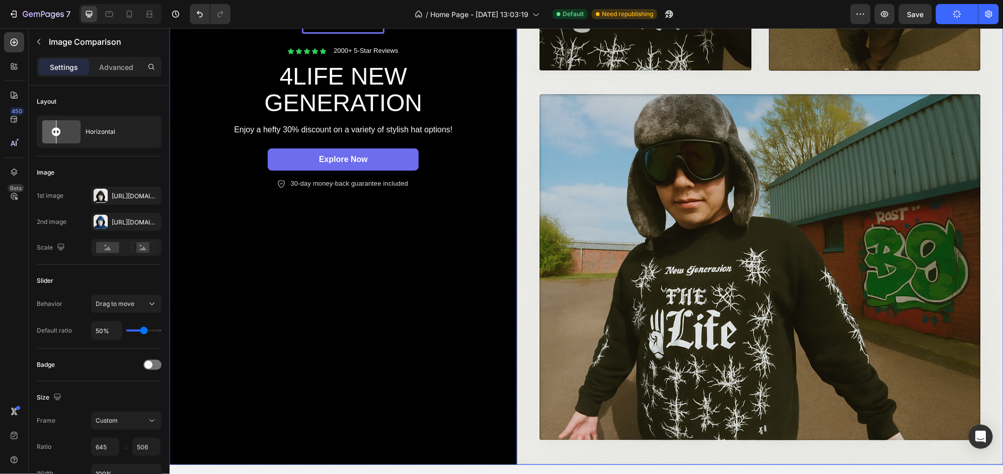
scroll to position [0, 0]
